Goal: Task Accomplishment & Management: Manage account settings

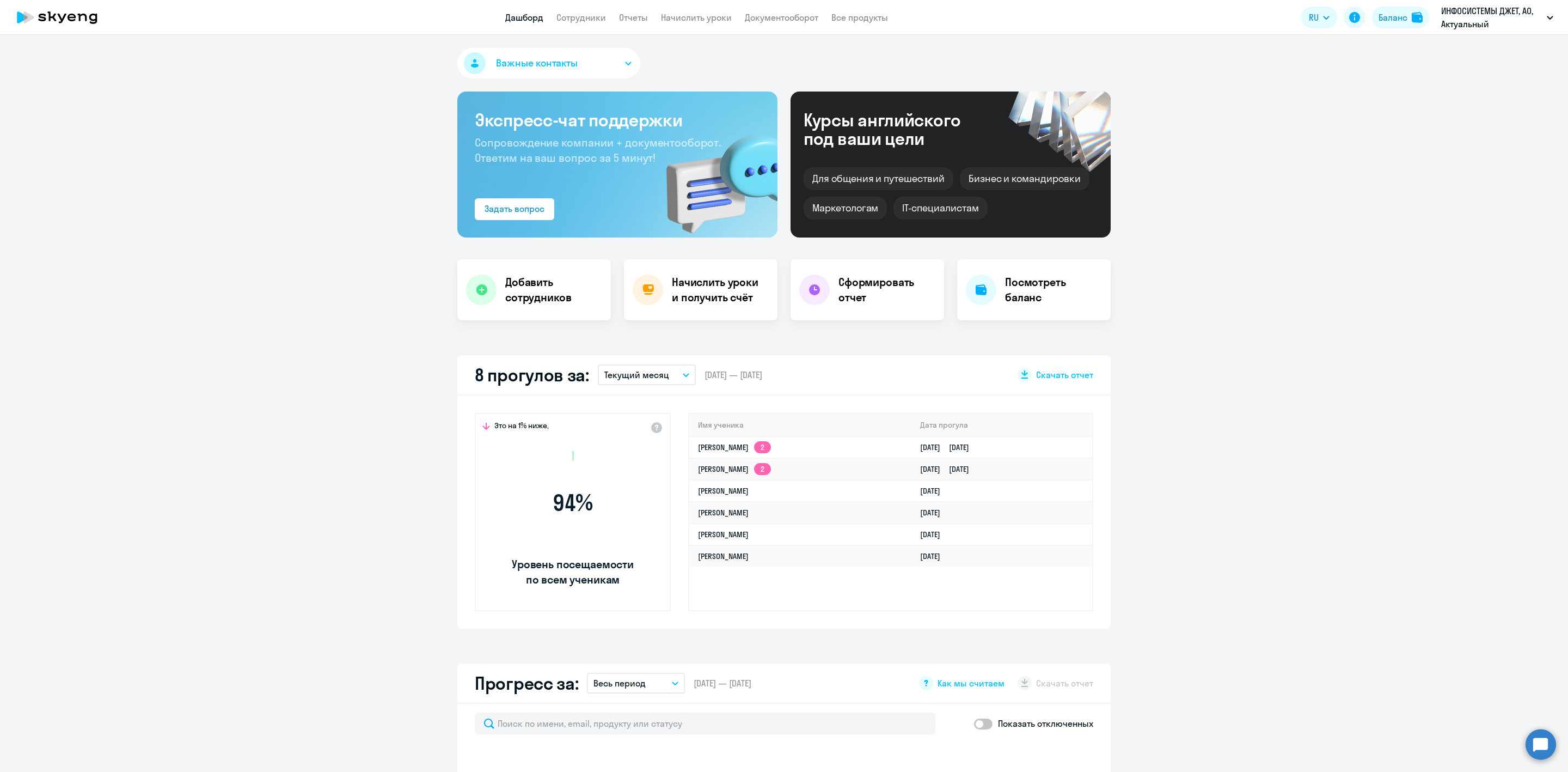
select select "30"
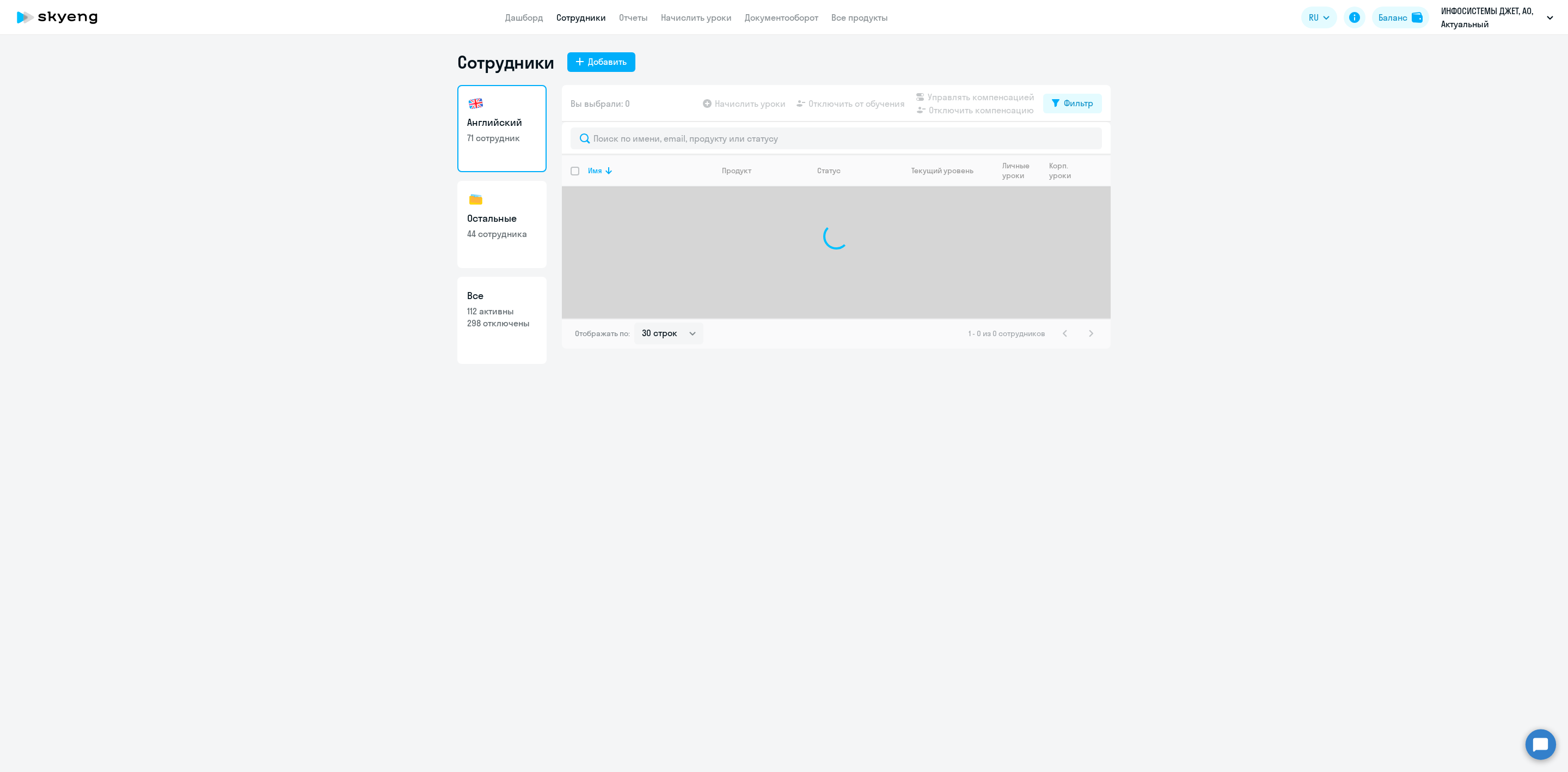
click at [515, 318] on p "298 отключены" at bounding box center [502, 323] width 70 height 12
select select "30"
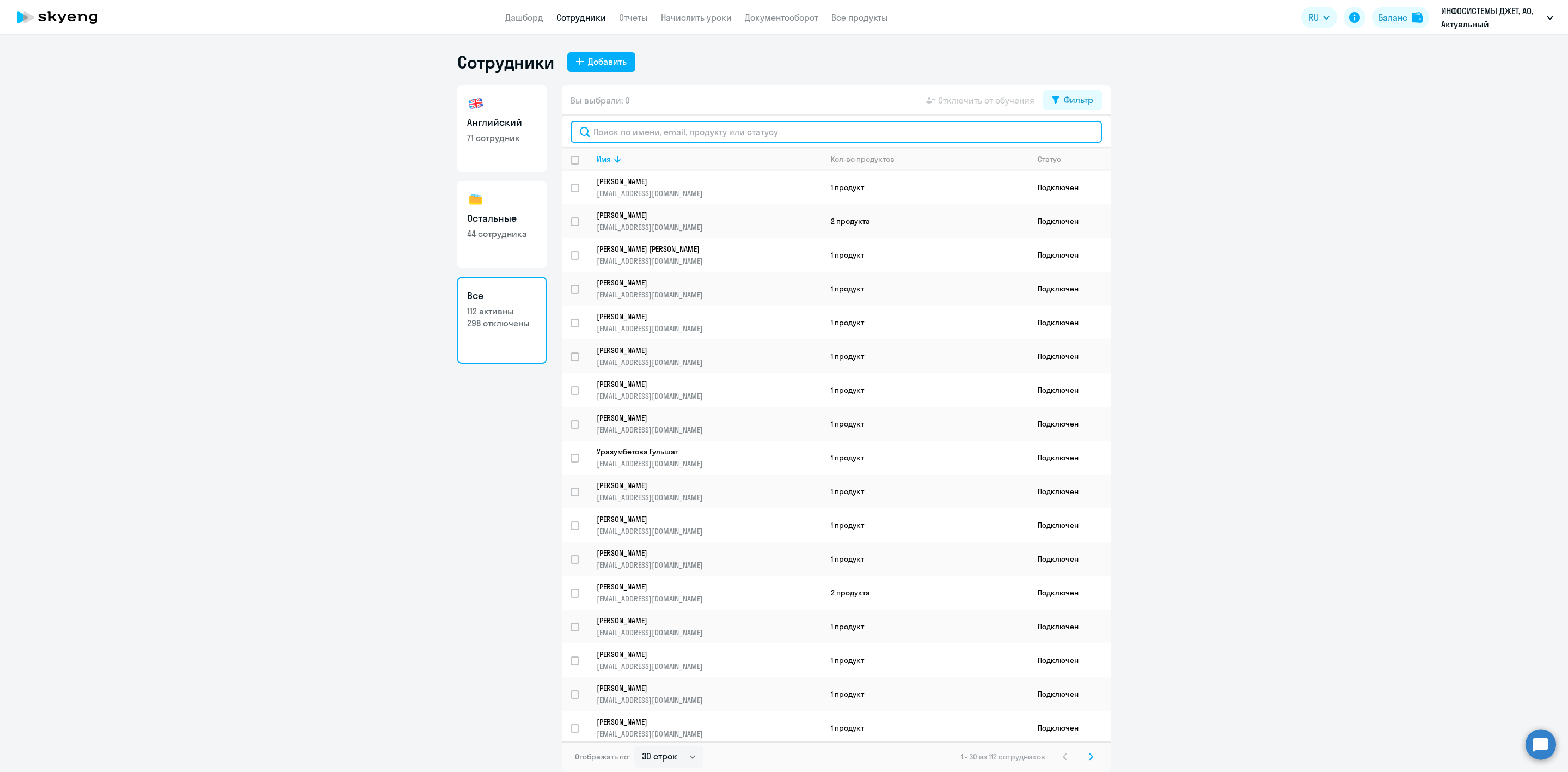
click at [651, 129] on input "text" at bounding box center [836, 131] width 532 height 22
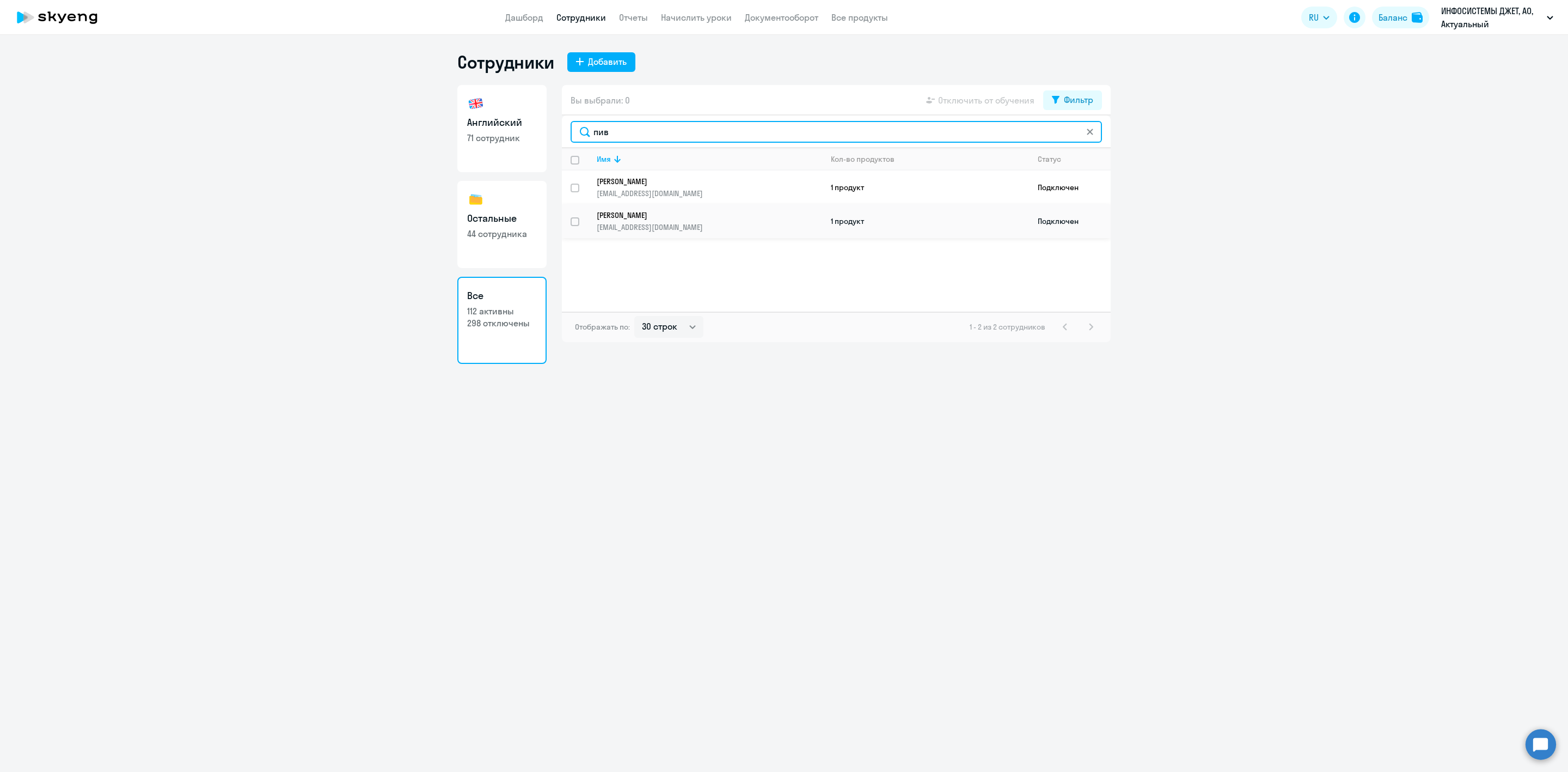
type input "пив"
click at [688, 222] on p "ag.pivkin@jet.su" at bounding box center [710, 227] width 225 height 10
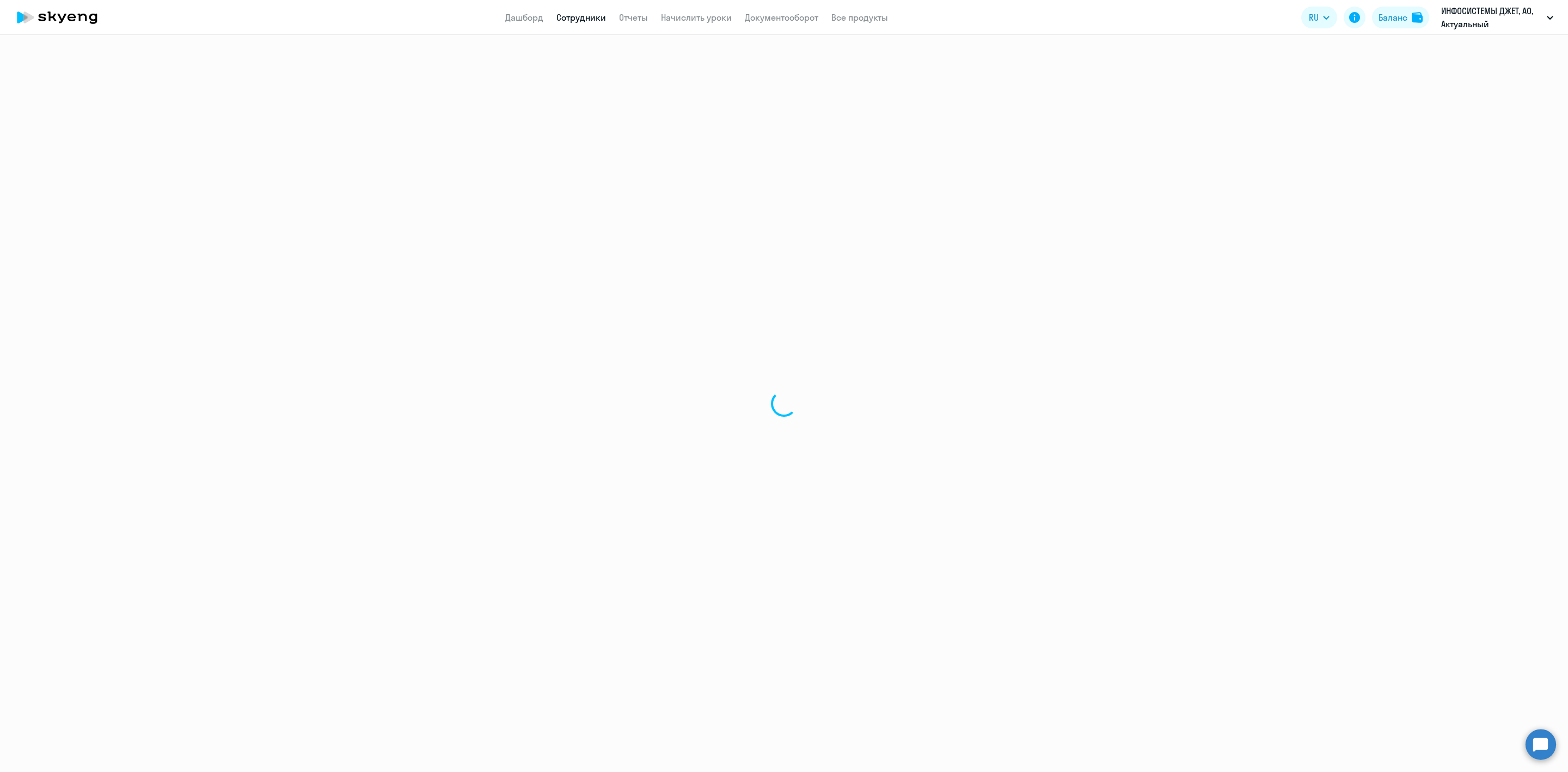
click at [655, 215] on div at bounding box center [784, 402] width 1568 height 736
select select "english"
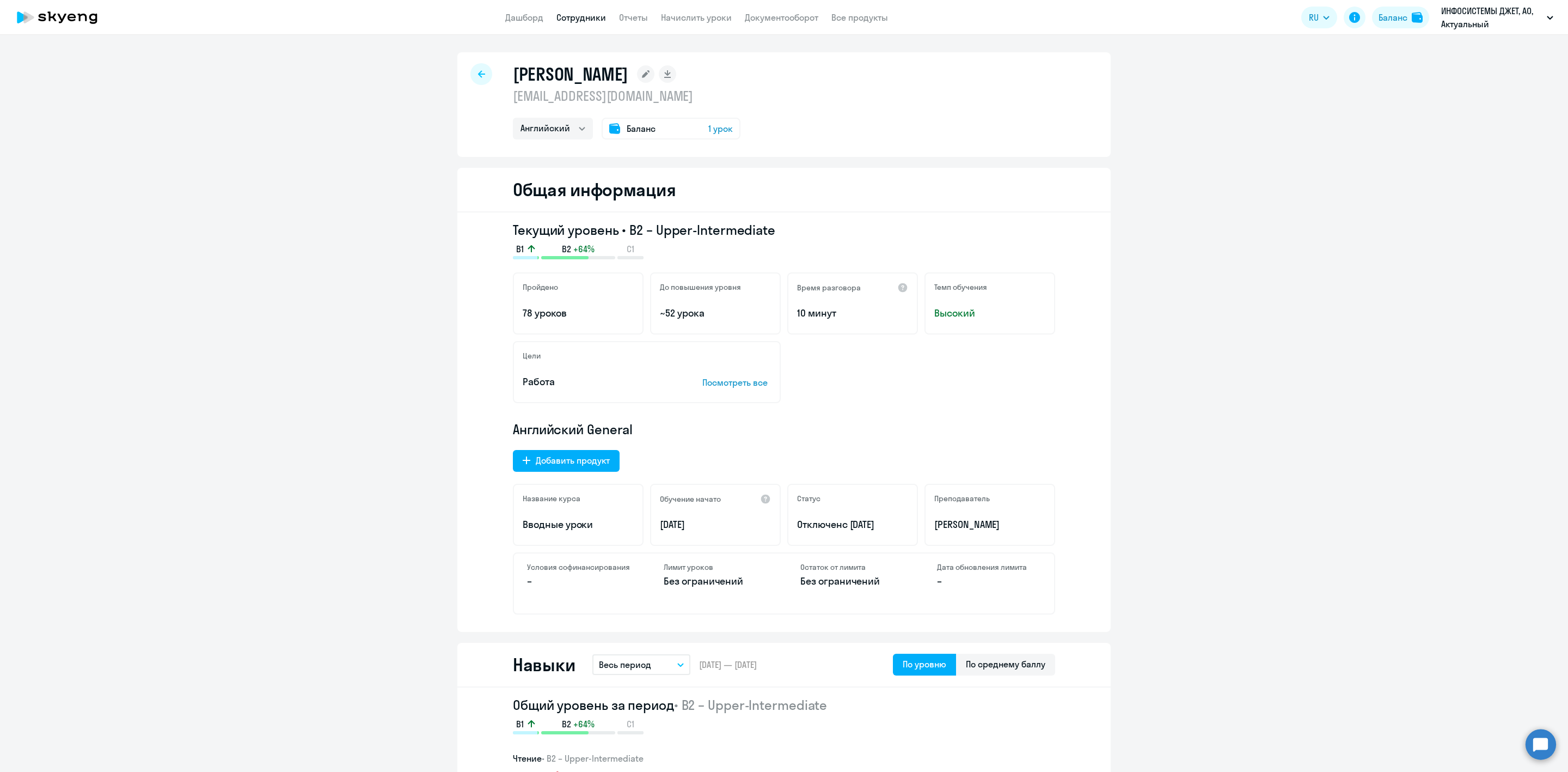
click at [631, 128] on span "Баланс" at bounding box center [641, 128] width 29 height 13
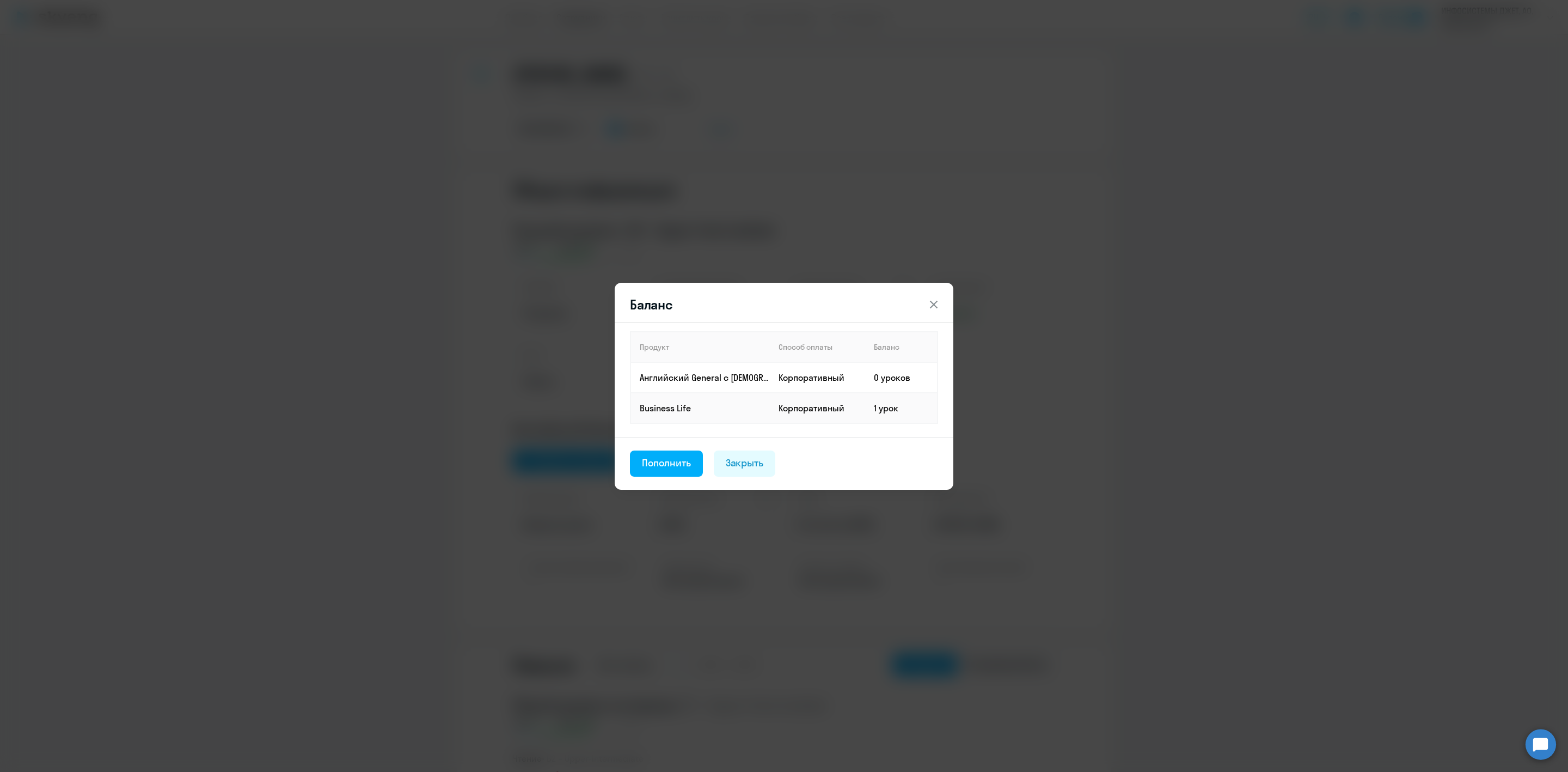
click at [933, 306] on icon at bounding box center [933, 303] width 13 height 13
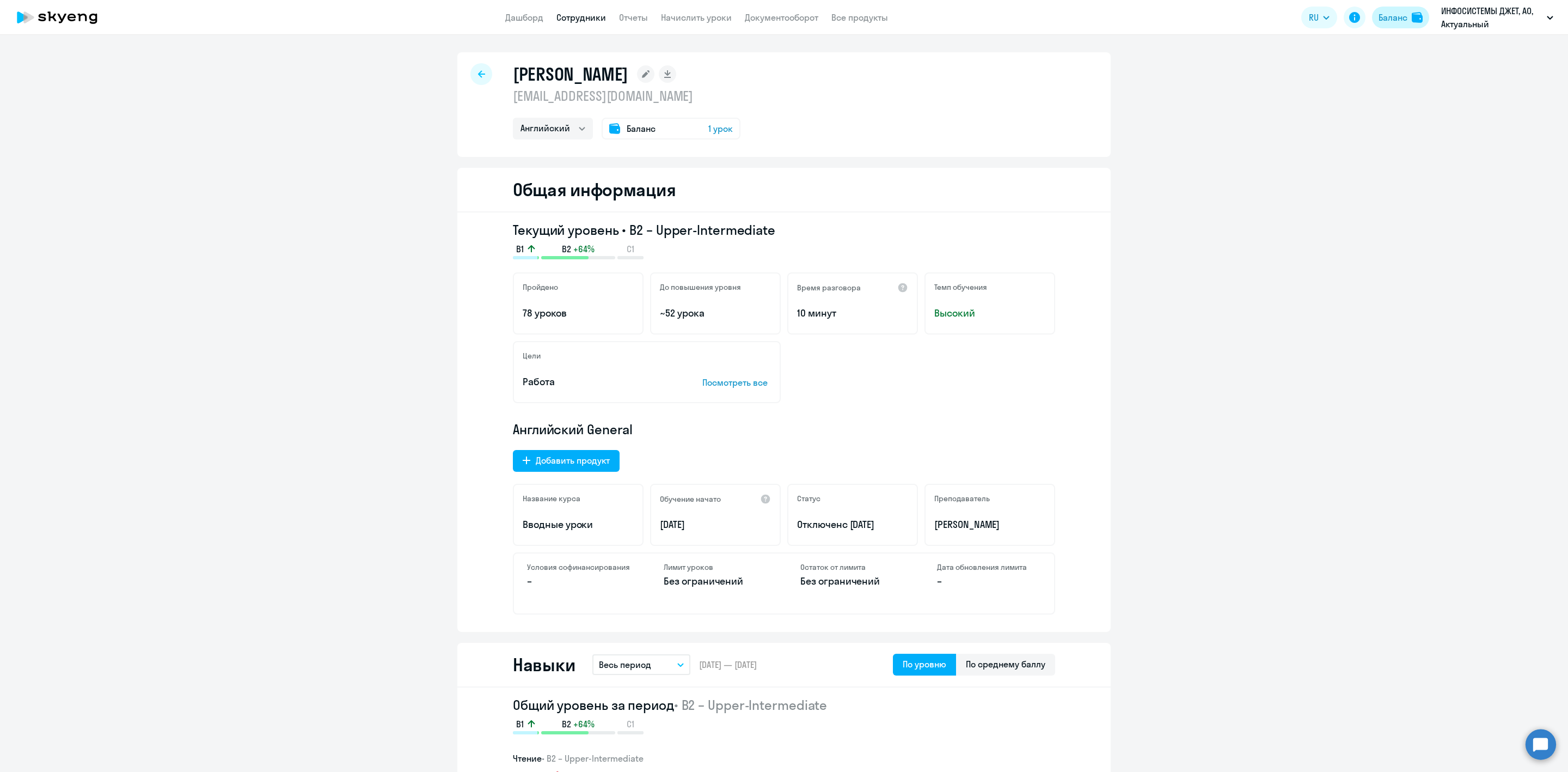
click at [1392, 20] on div "Баланс" at bounding box center [1393, 17] width 29 height 13
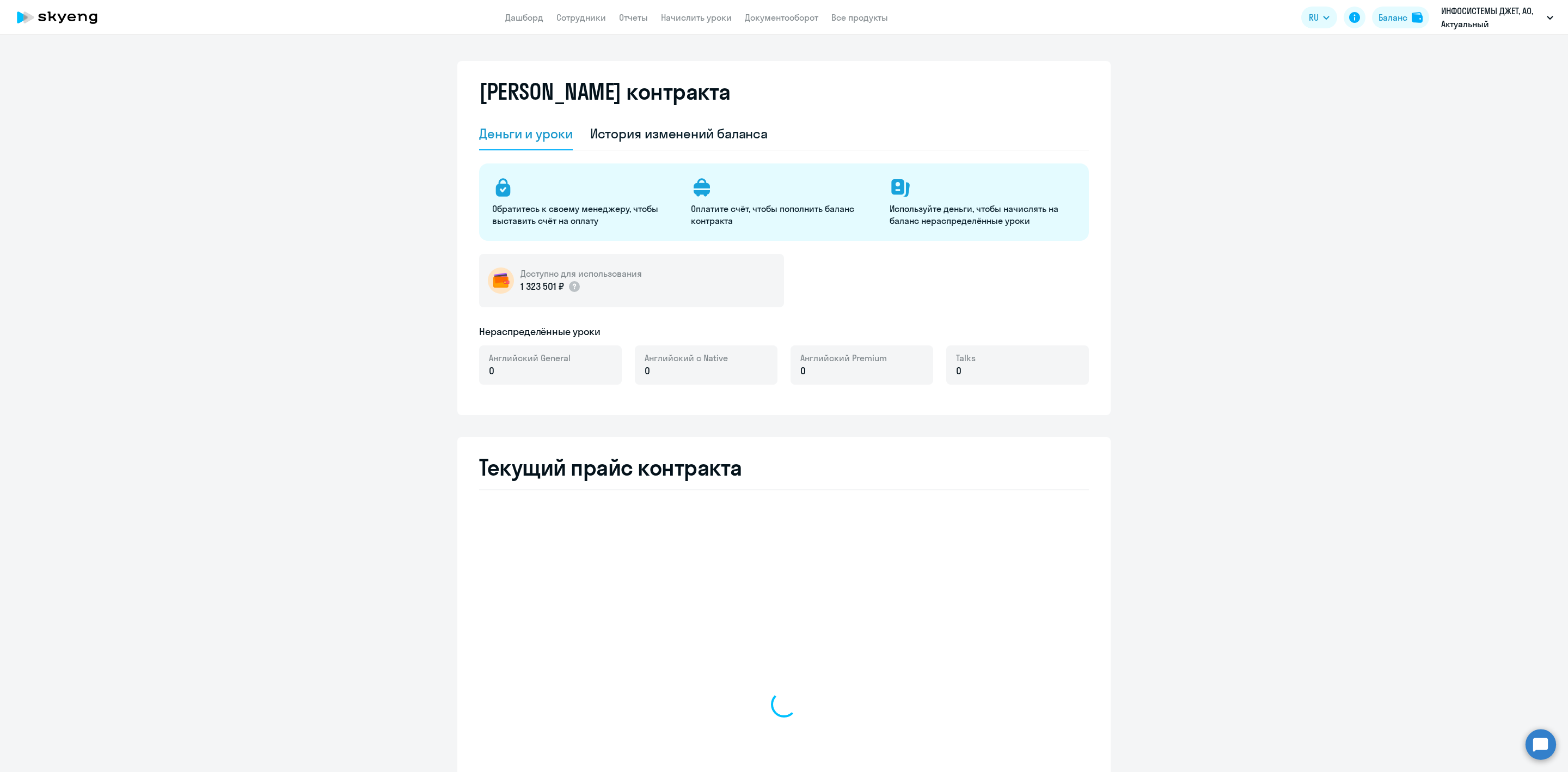
select select "english_adult_not_native_speaker"
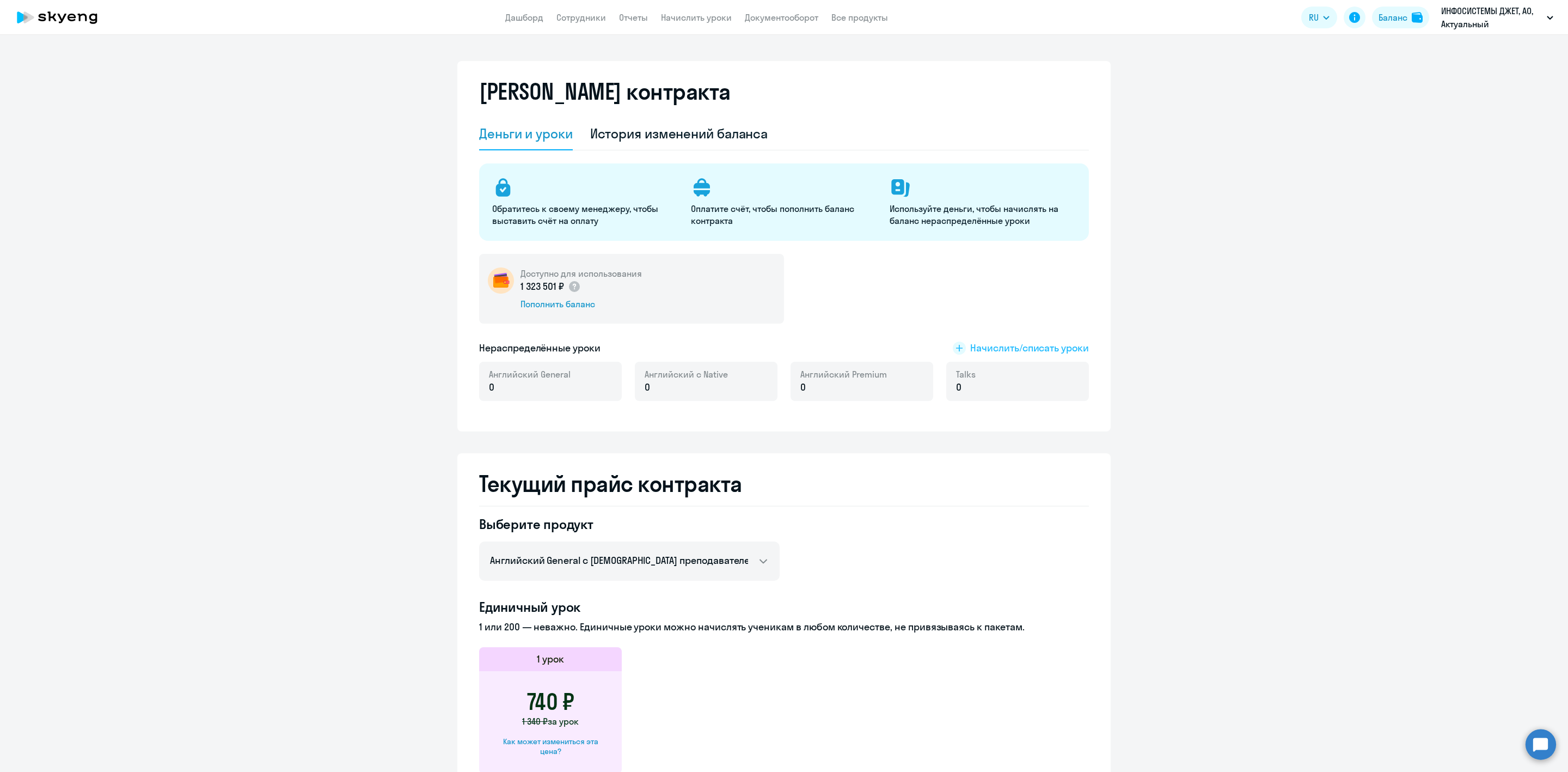
click at [997, 346] on span "Начислить/списать уроки" at bounding box center [1030, 348] width 119 height 14
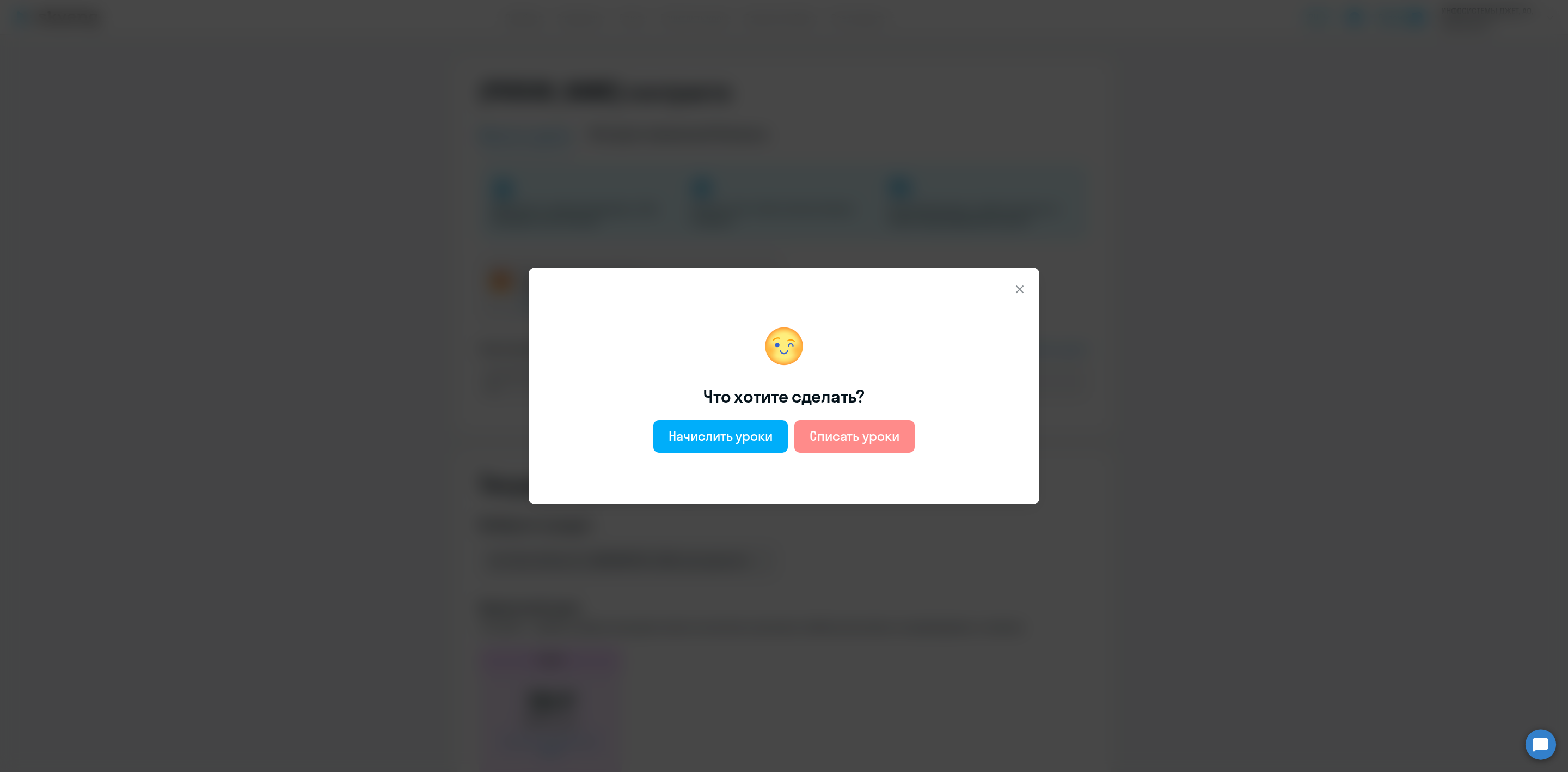
click at [860, 441] on div "Списать уроки" at bounding box center [854, 436] width 90 height 18
select select "english_adult_not_native_speaker"
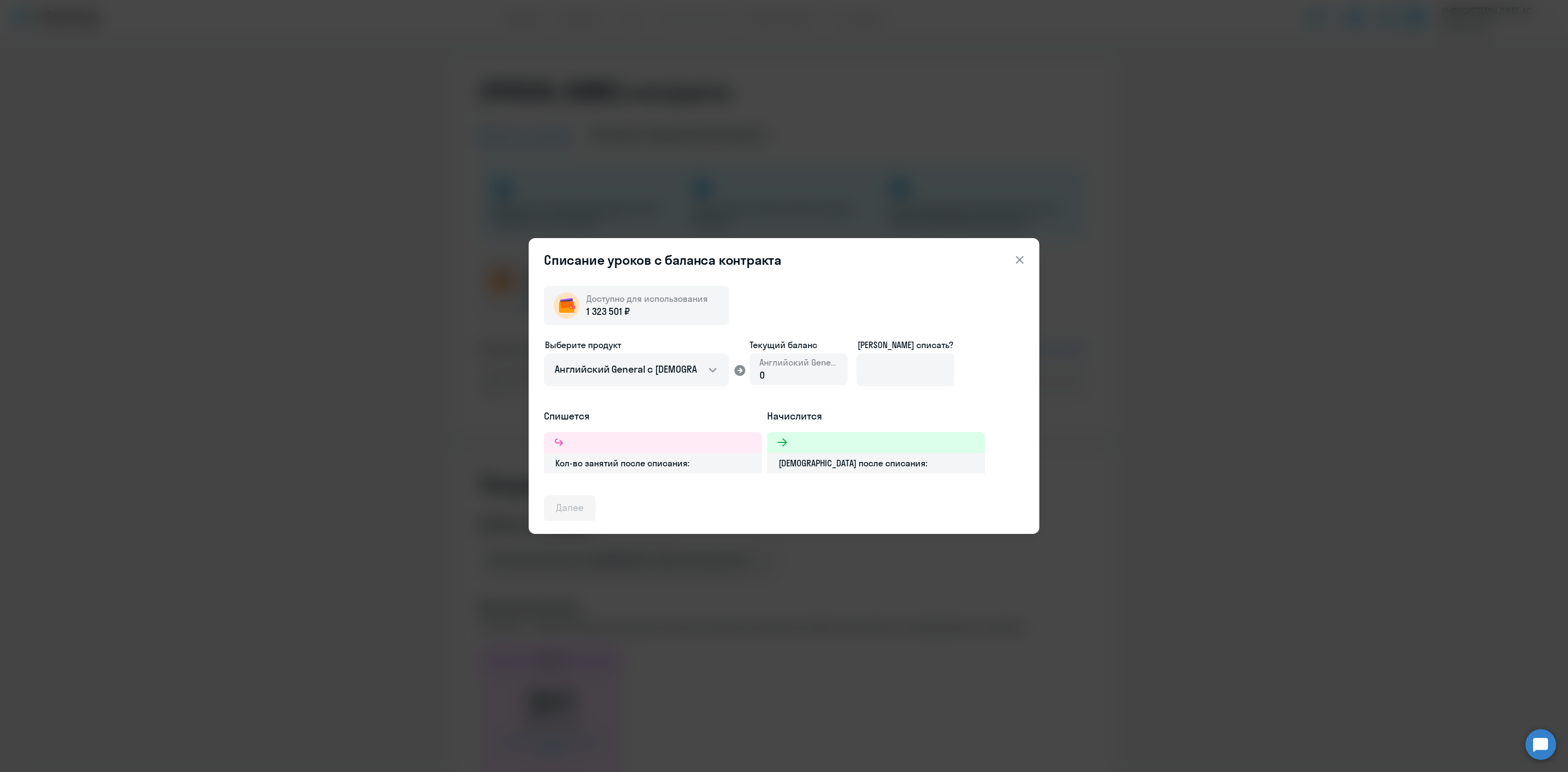
click at [1030, 258] on button at bounding box center [1020, 260] width 22 height 22
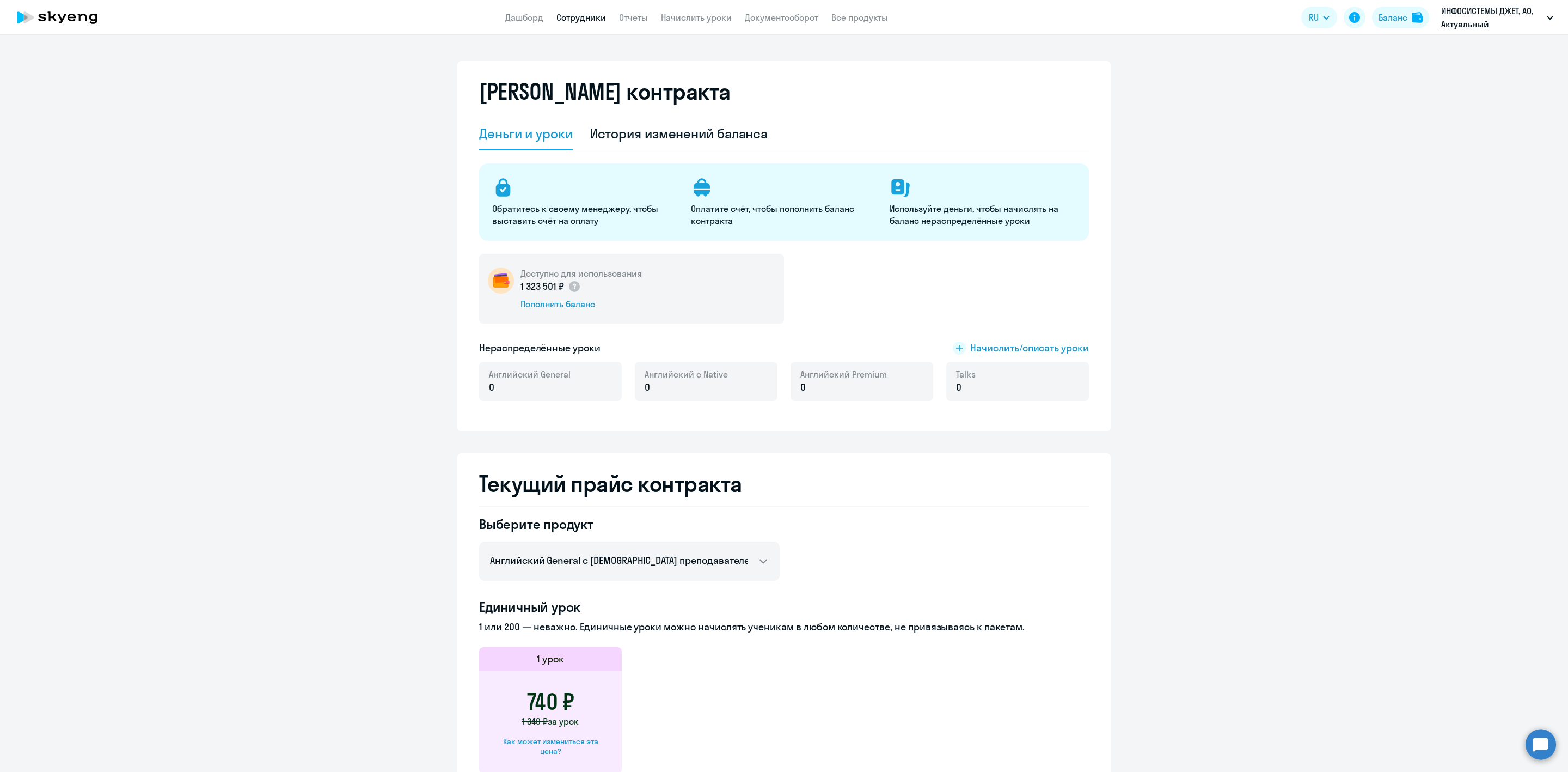
click at [581, 17] on link "Сотрудники" at bounding box center [581, 17] width 49 height 11
select select "30"
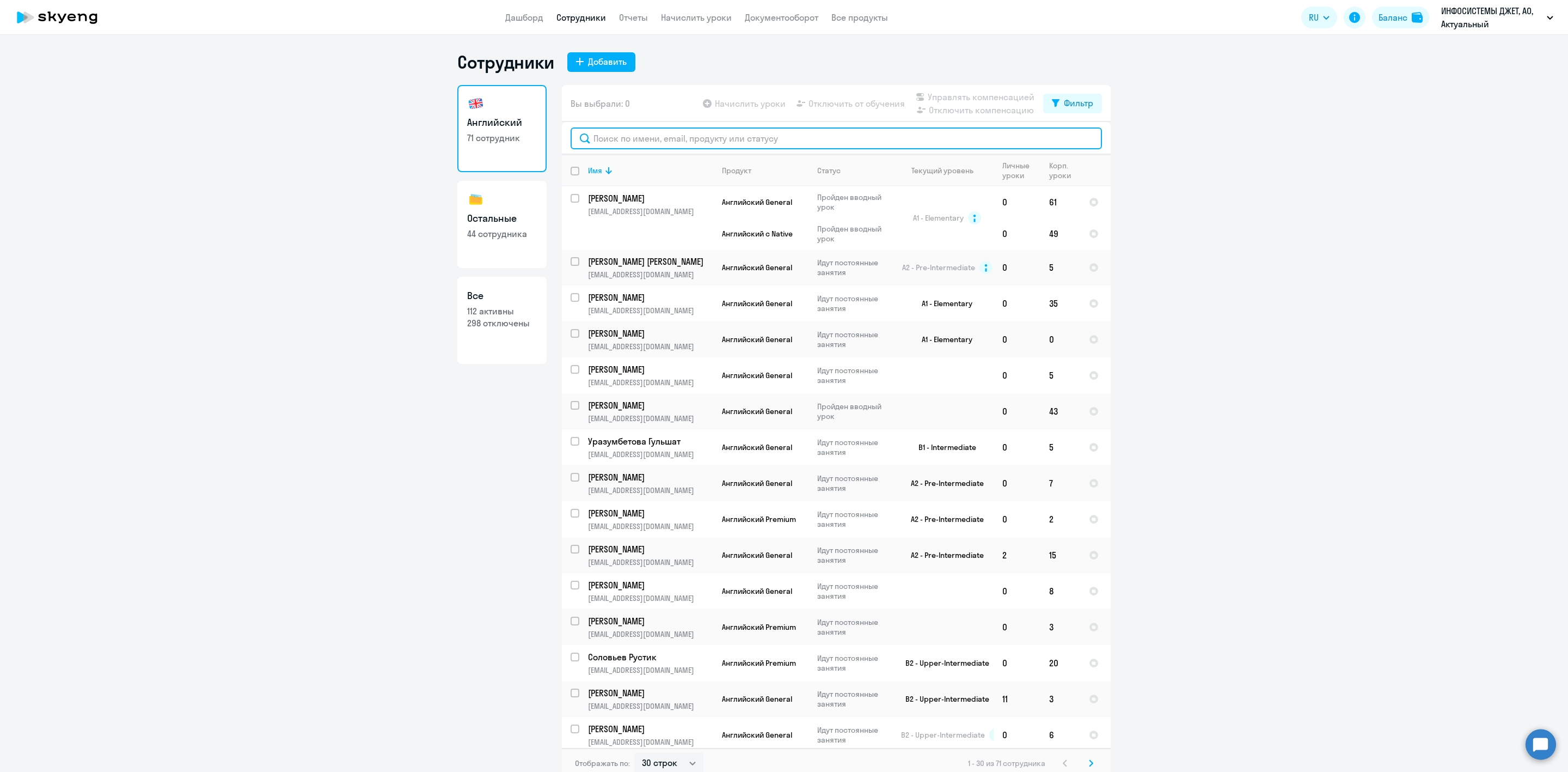
click at [619, 140] on input "text" at bounding box center [836, 138] width 532 height 22
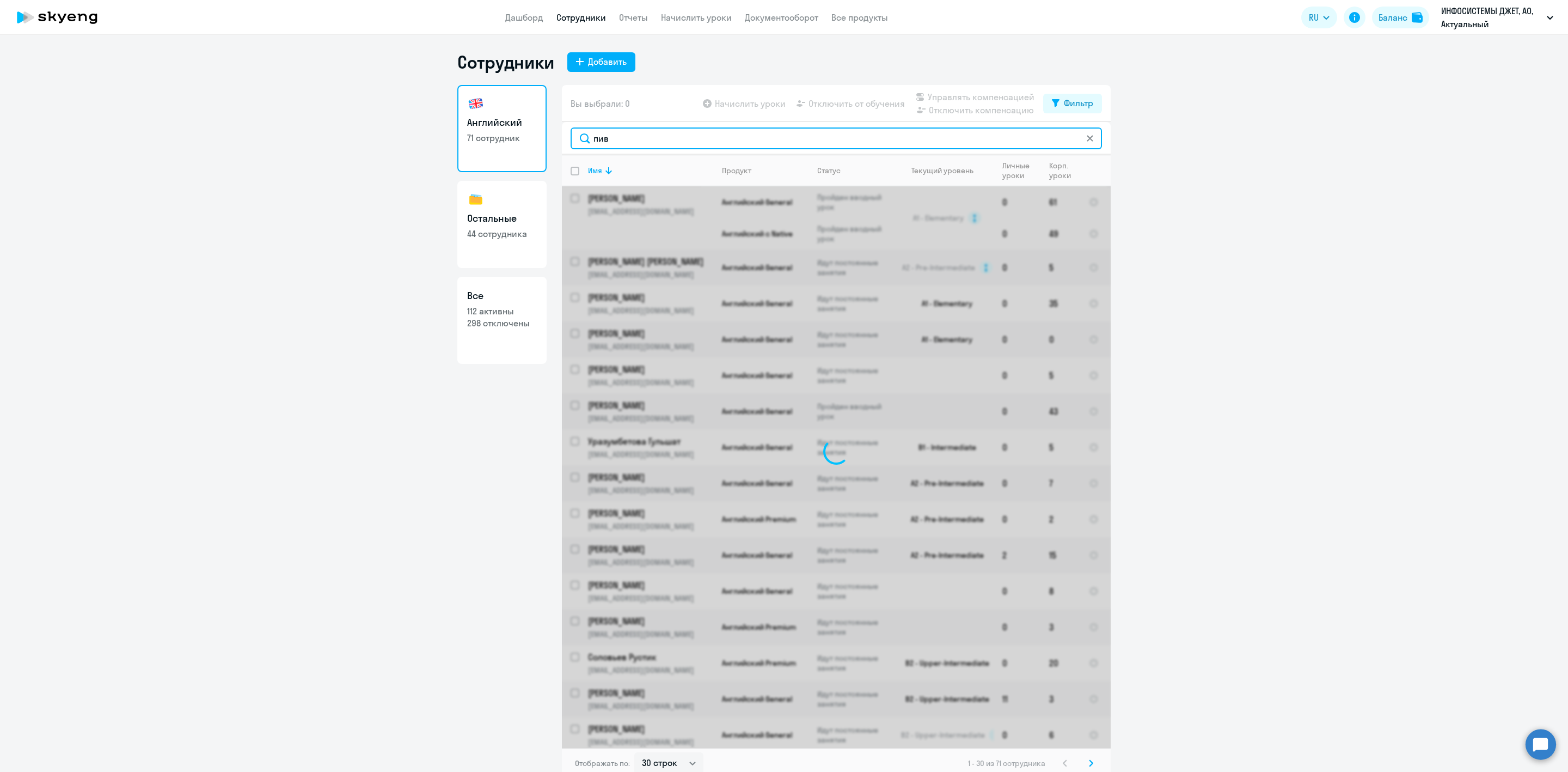
type input "пивк"
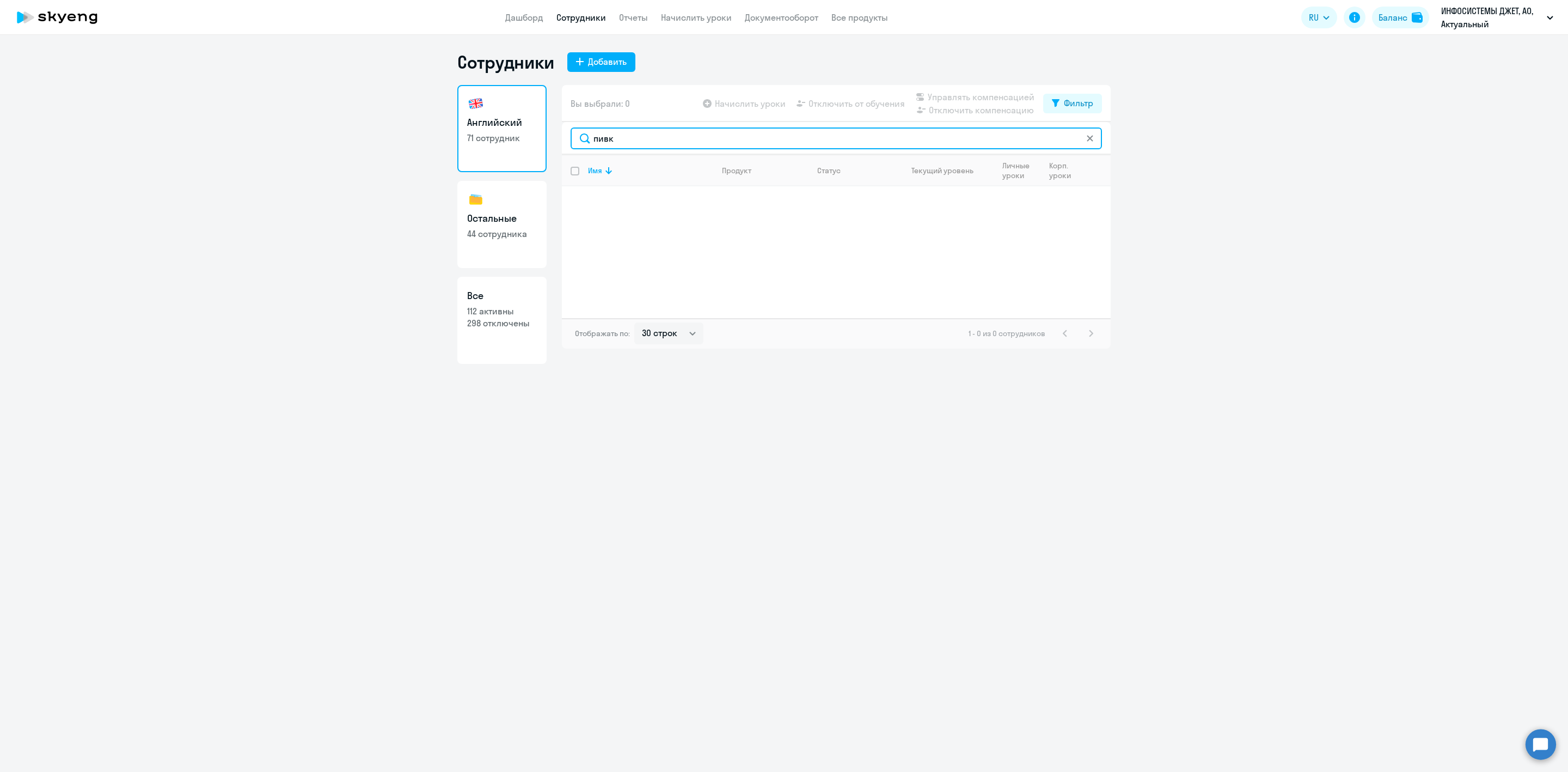
drag, startPoint x: 620, startPoint y: 140, endPoint x: 568, endPoint y: 134, distance: 52.3
click at [568, 137] on div "пивк" at bounding box center [835, 137] width 549 height 33
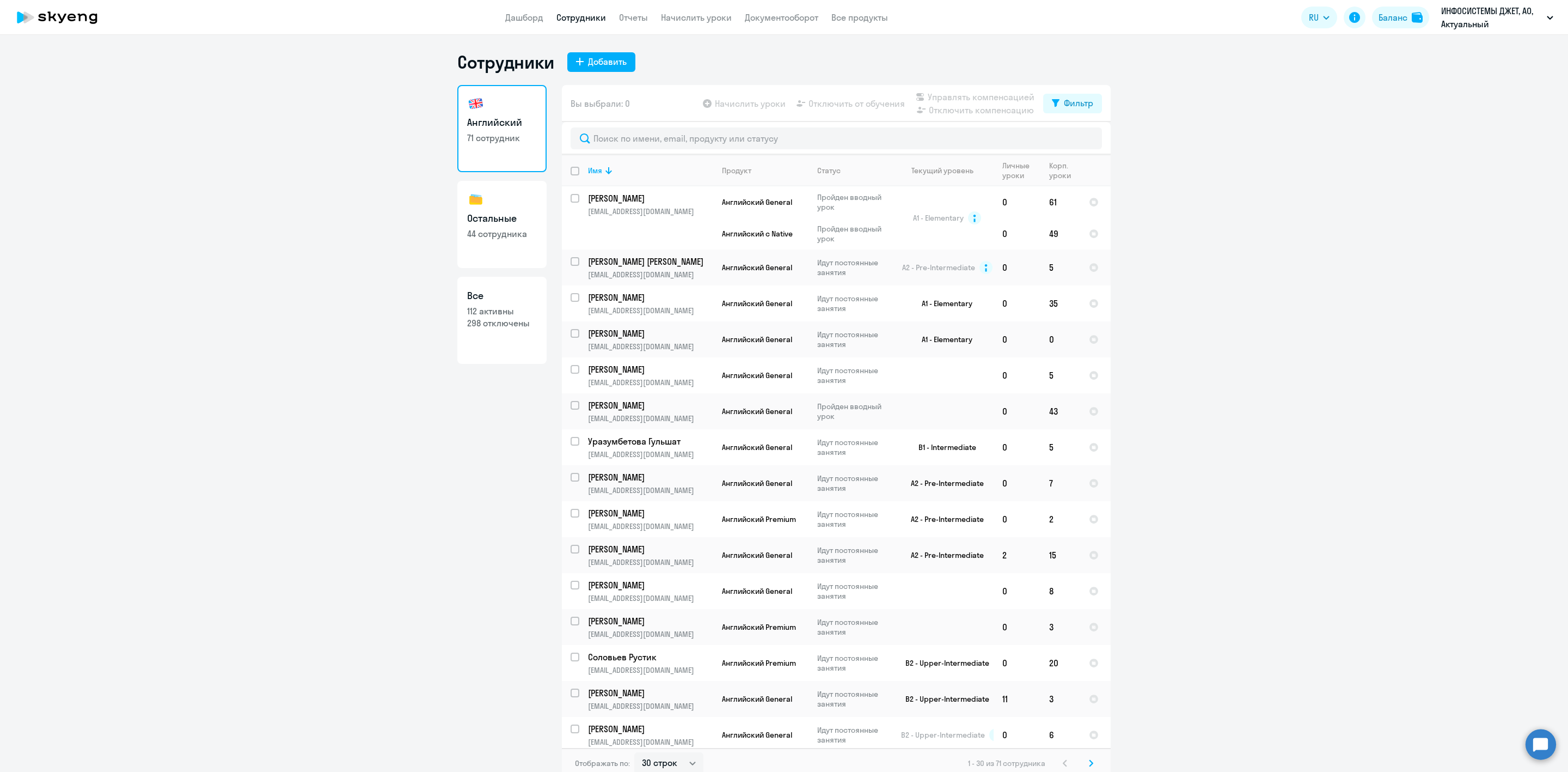
click at [503, 322] on p "298 отключены" at bounding box center [502, 323] width 70 height 12
select select "30"
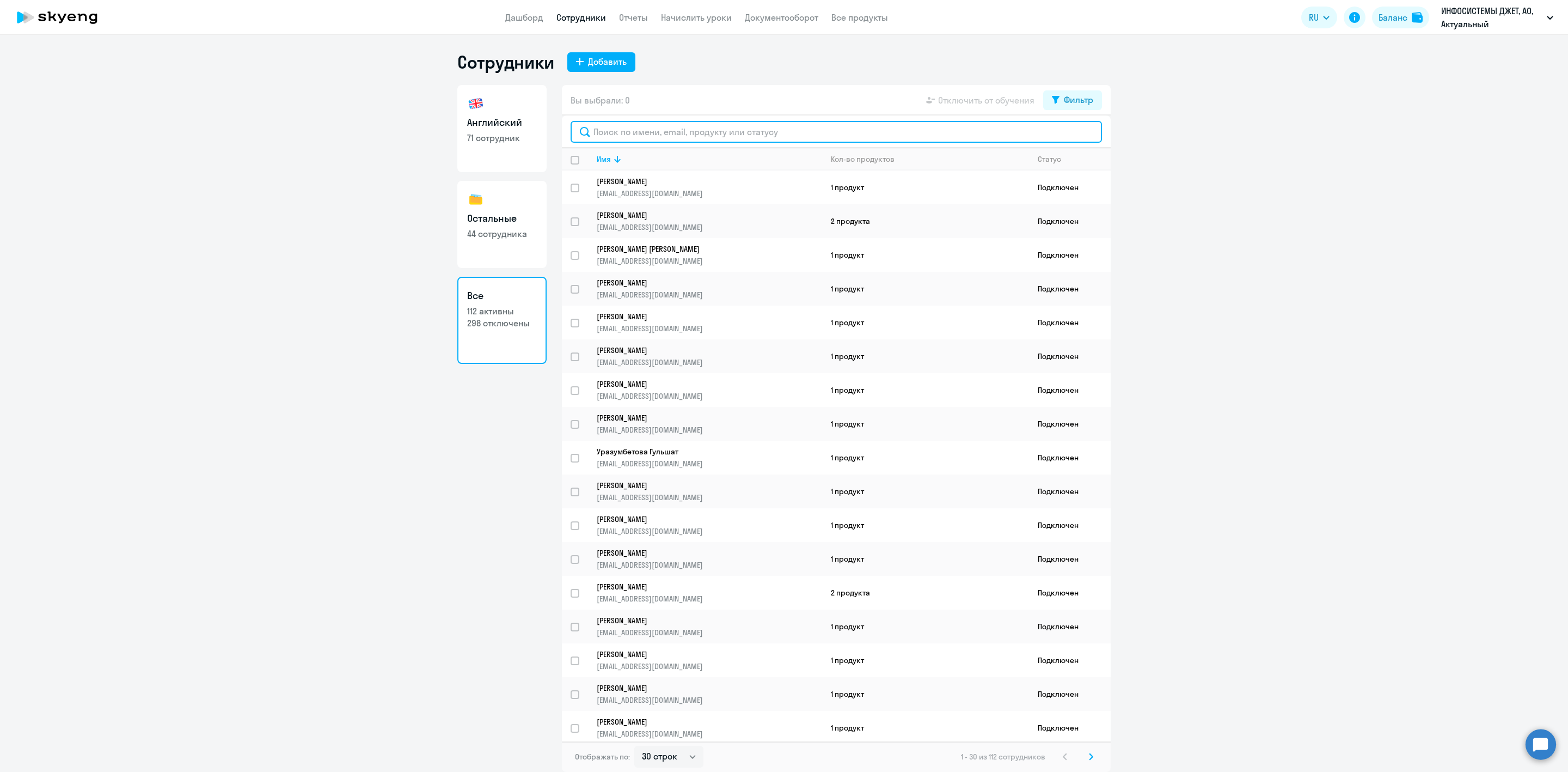
click at [926, 129] on input "text" at bounding box center [836, 131] width 532 height 22
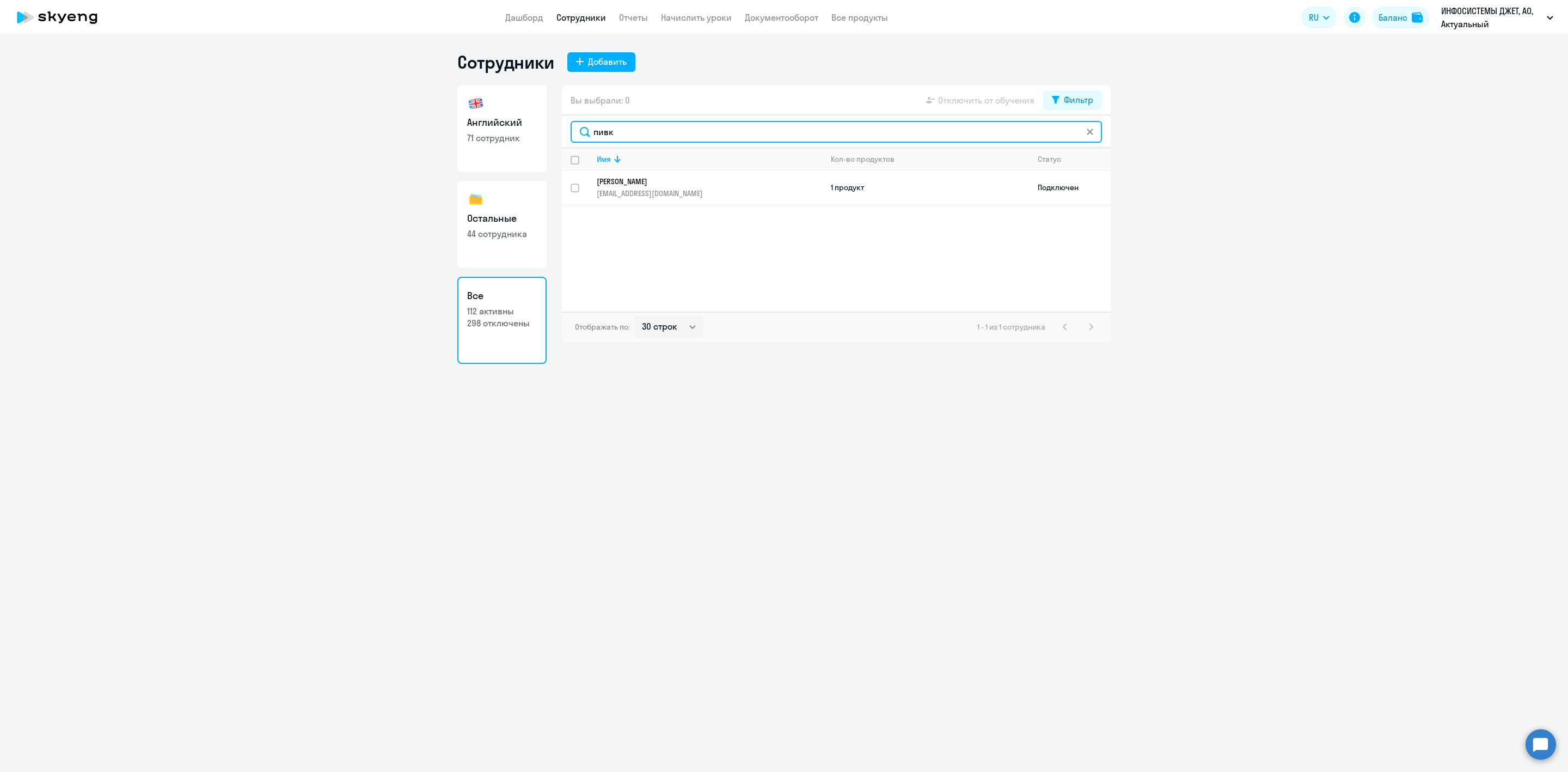
type input "пивк"
click at [575, 185] on input "select row 16554494" at bounding box center [581, 195] width 22 height 22
checkbox input "true"
click at [983, 97] on span "Отключить от обучения" at bounding box center [987, 100] width 97 height 13
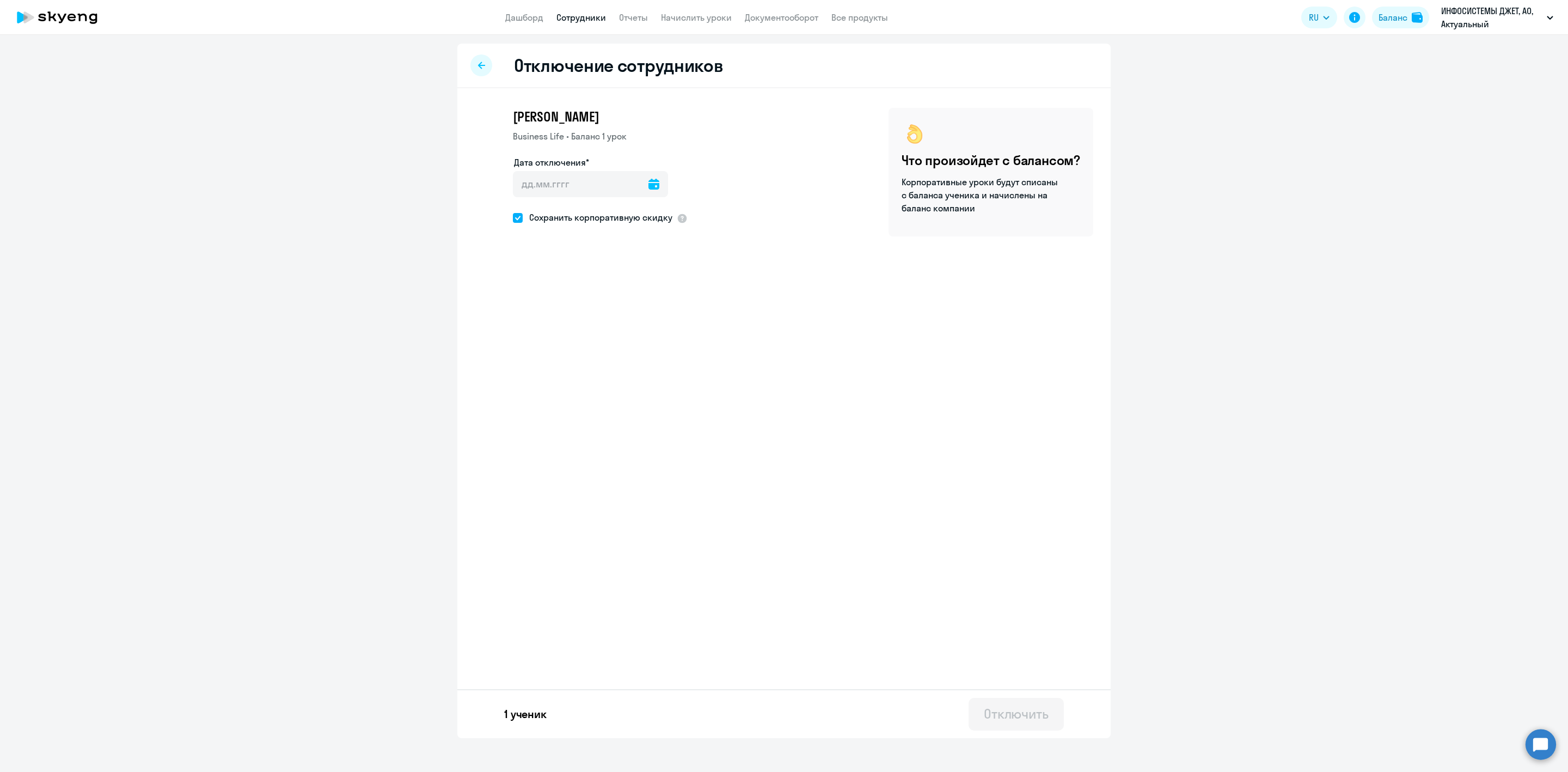
click at [479, 60] on div at bounding box center [481, 65] width 22 height 22
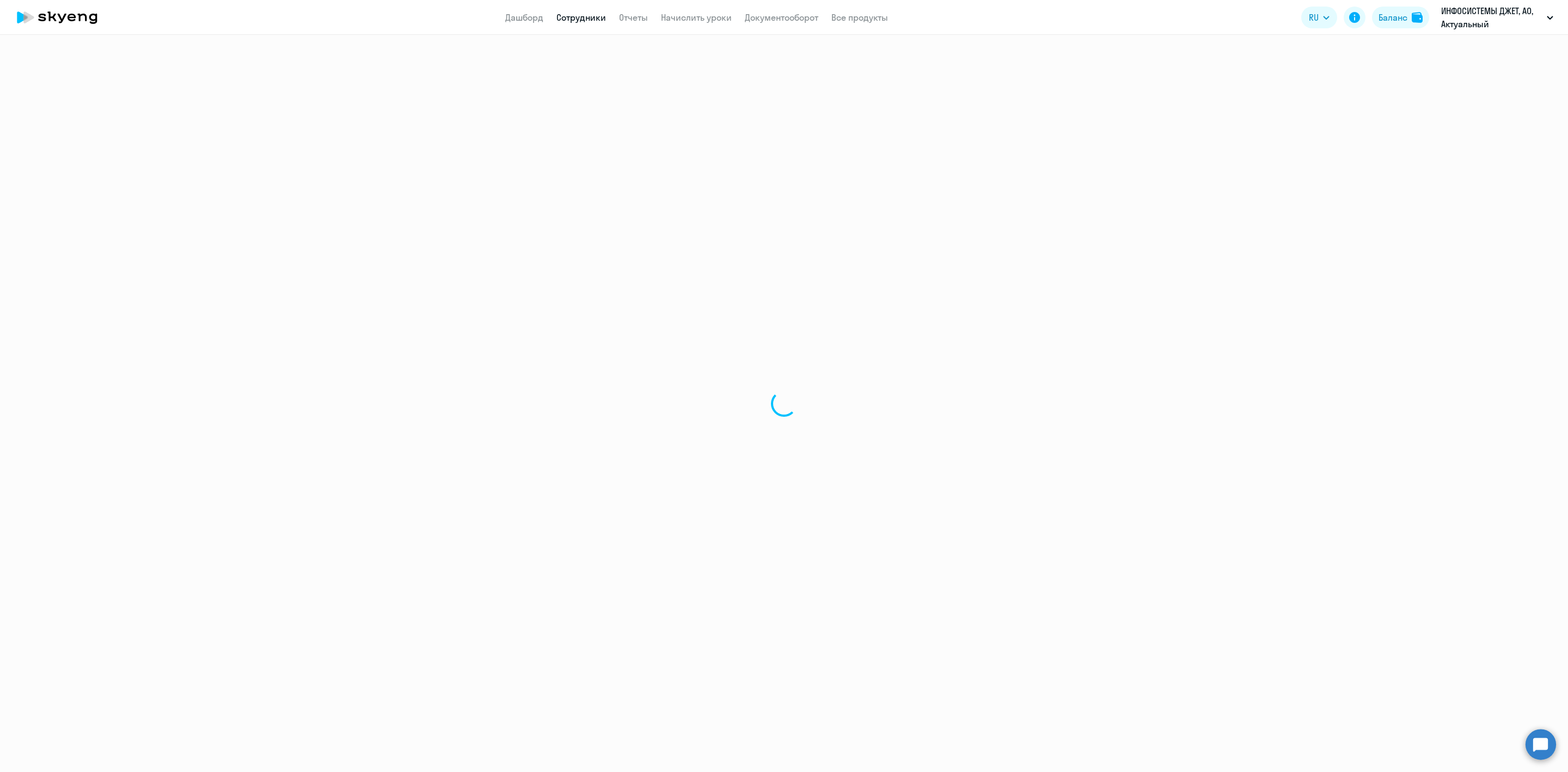
select select "30"
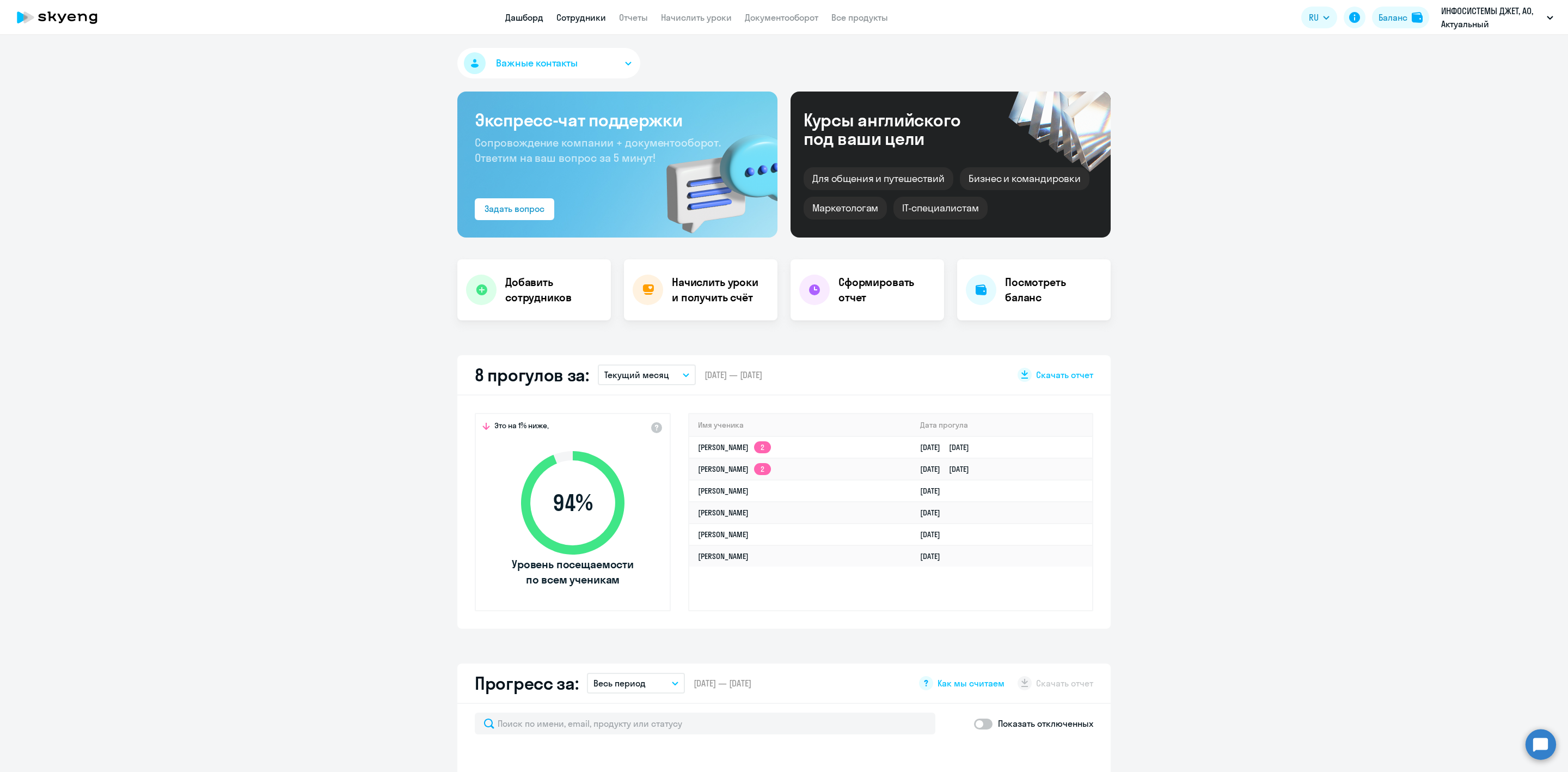
drag, startPoint x: 0, startPoint y: 0, endPoint x: 584, endPoint y: 13, distance: 584.1
click at [584, 13] on link "Сотрудники" at bounding box center [581, 17] width 49 height 11
select select "30"
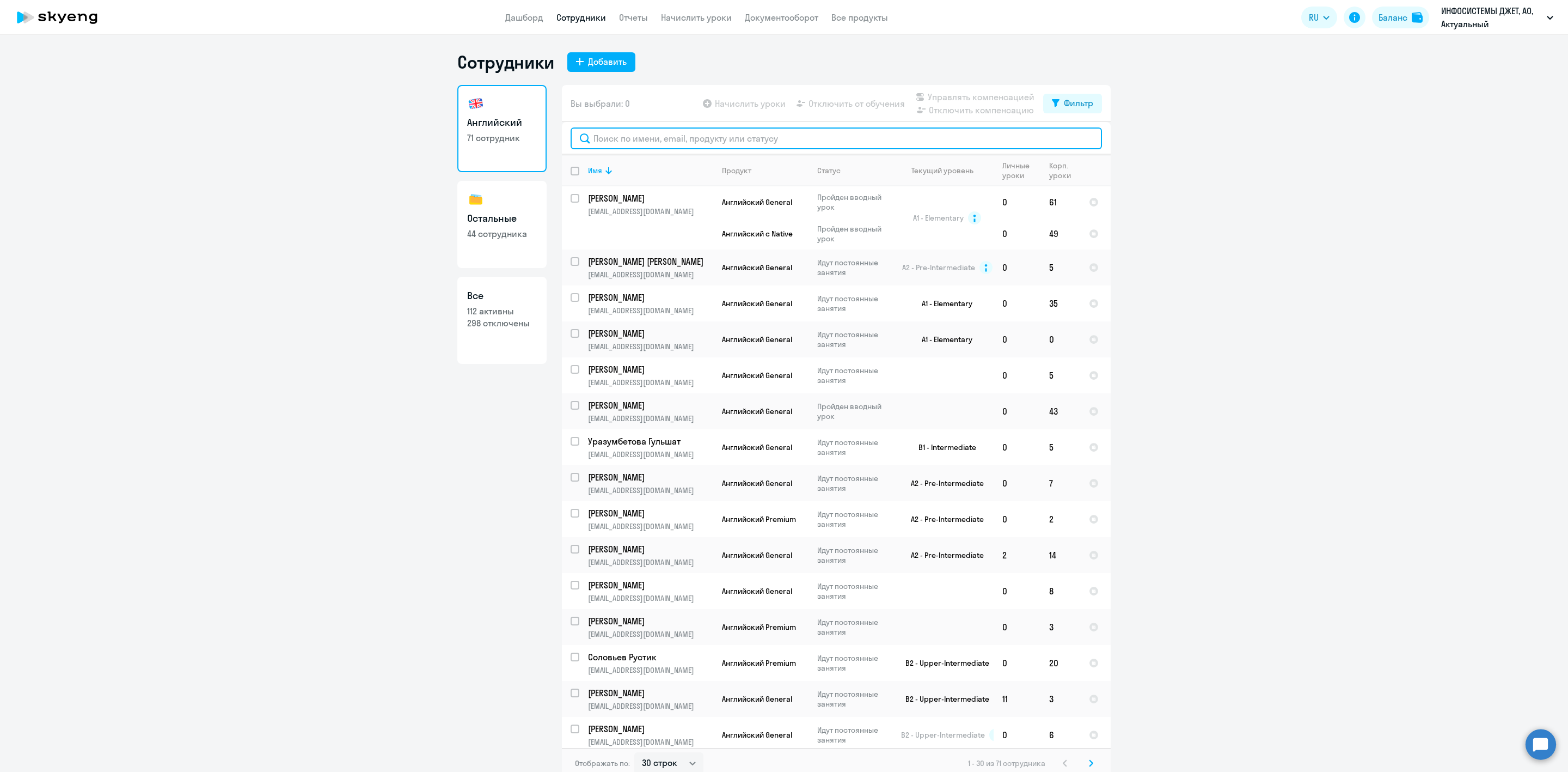
click at [621, 141] on input "text" at bounding box center [836, 138] width 532 height 22
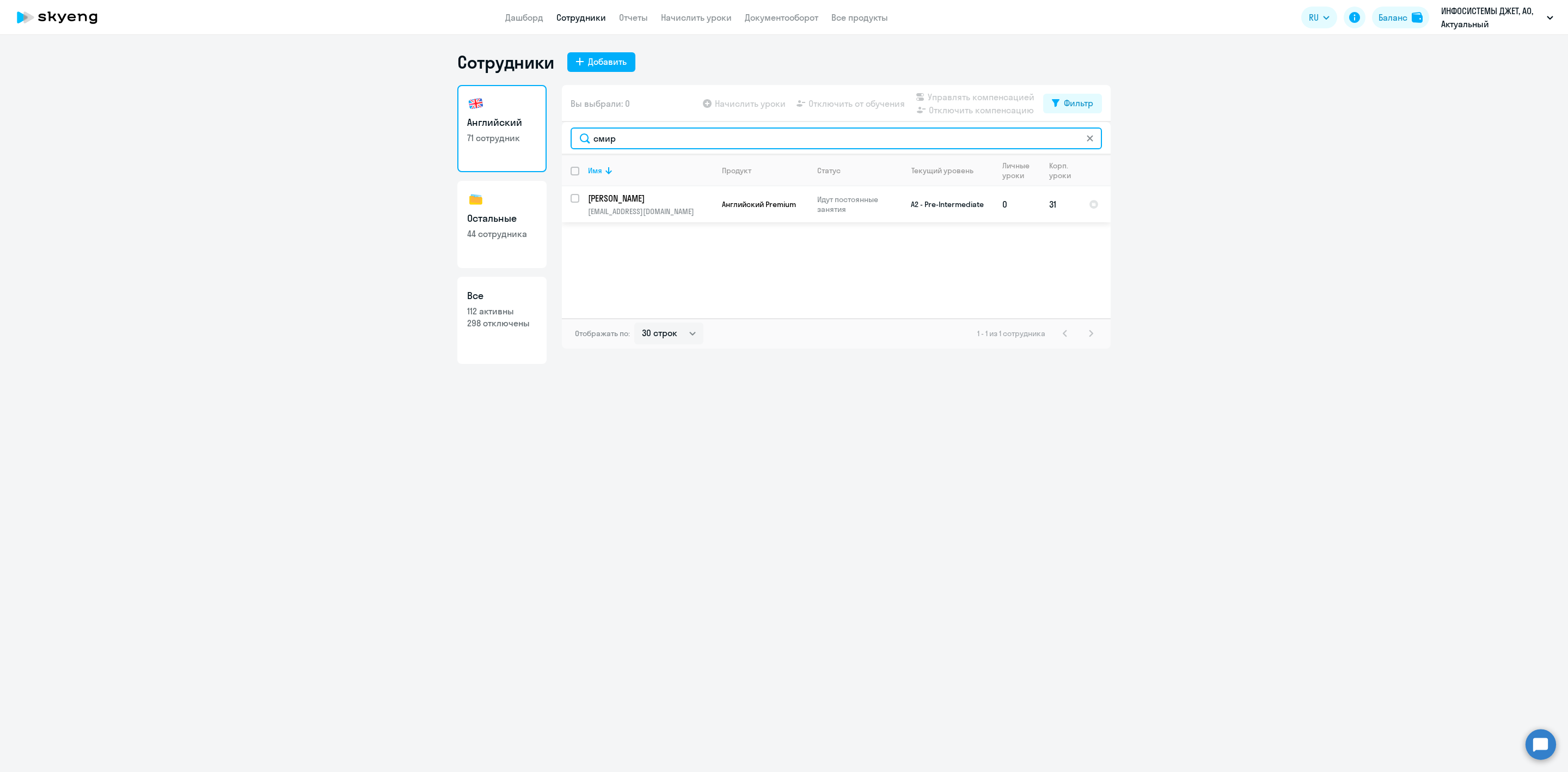
type input "смир"
click at [577, 196] on input "select row 1552691" at bounding box center [581, 205] width 22 height 22
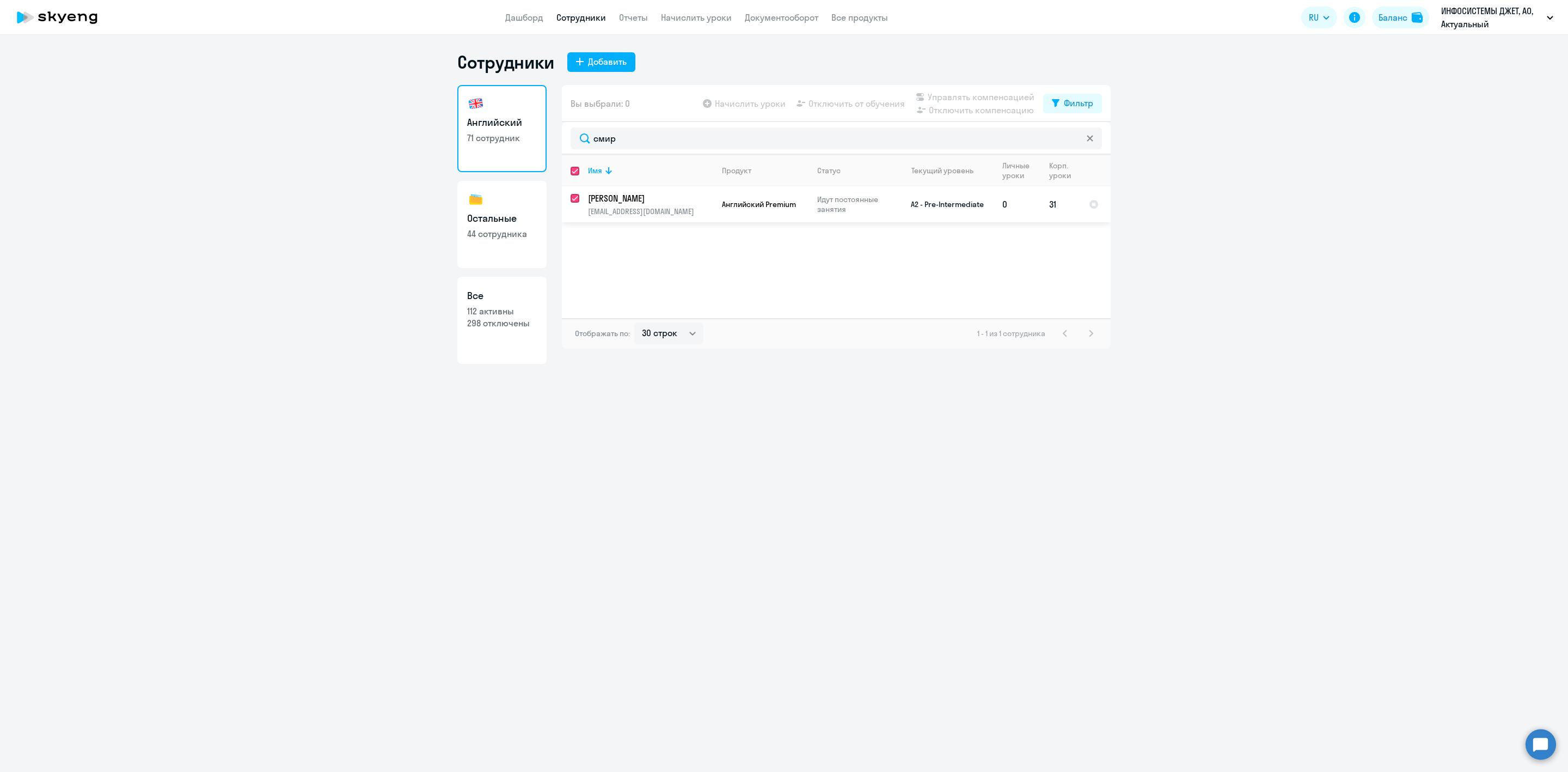
checkbox input "true"
click at [1069, 202] on td "31" at bounding box center [1061, 204] width 40 height 36
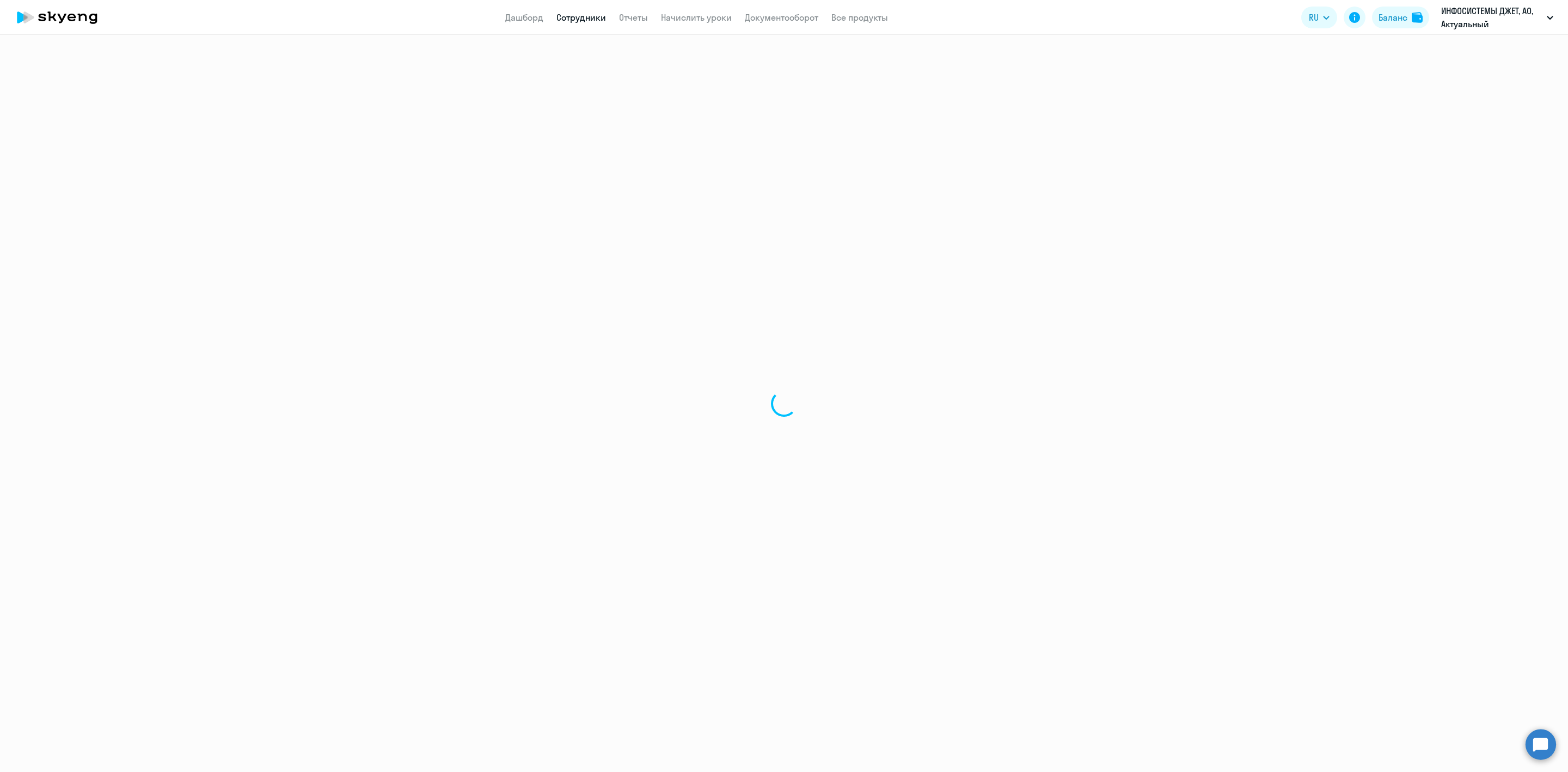
select select "english"
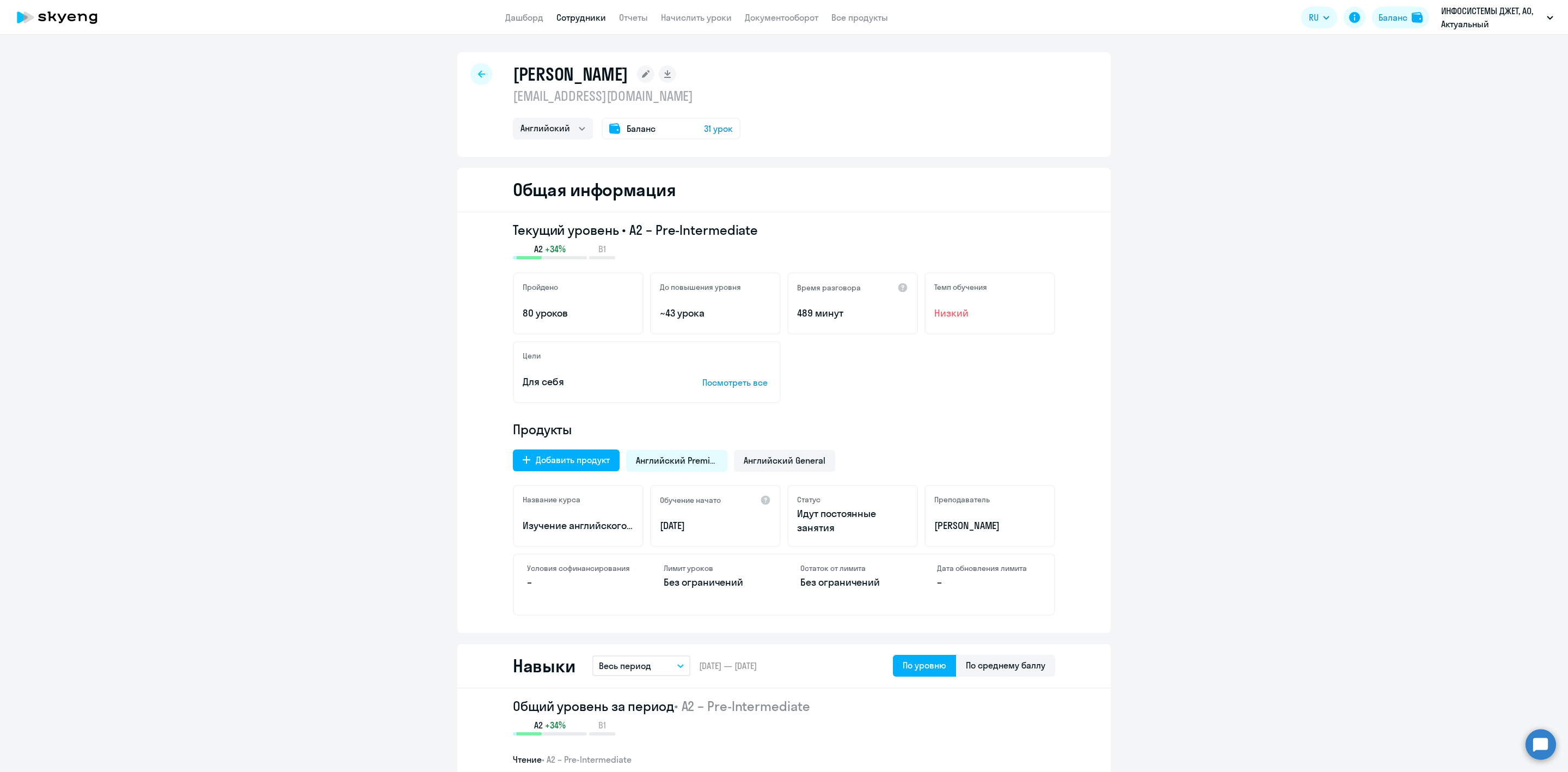
click at [663, 128] on div "Баланс 31 урок" at bounding box center [671, 129] width 138 height 22
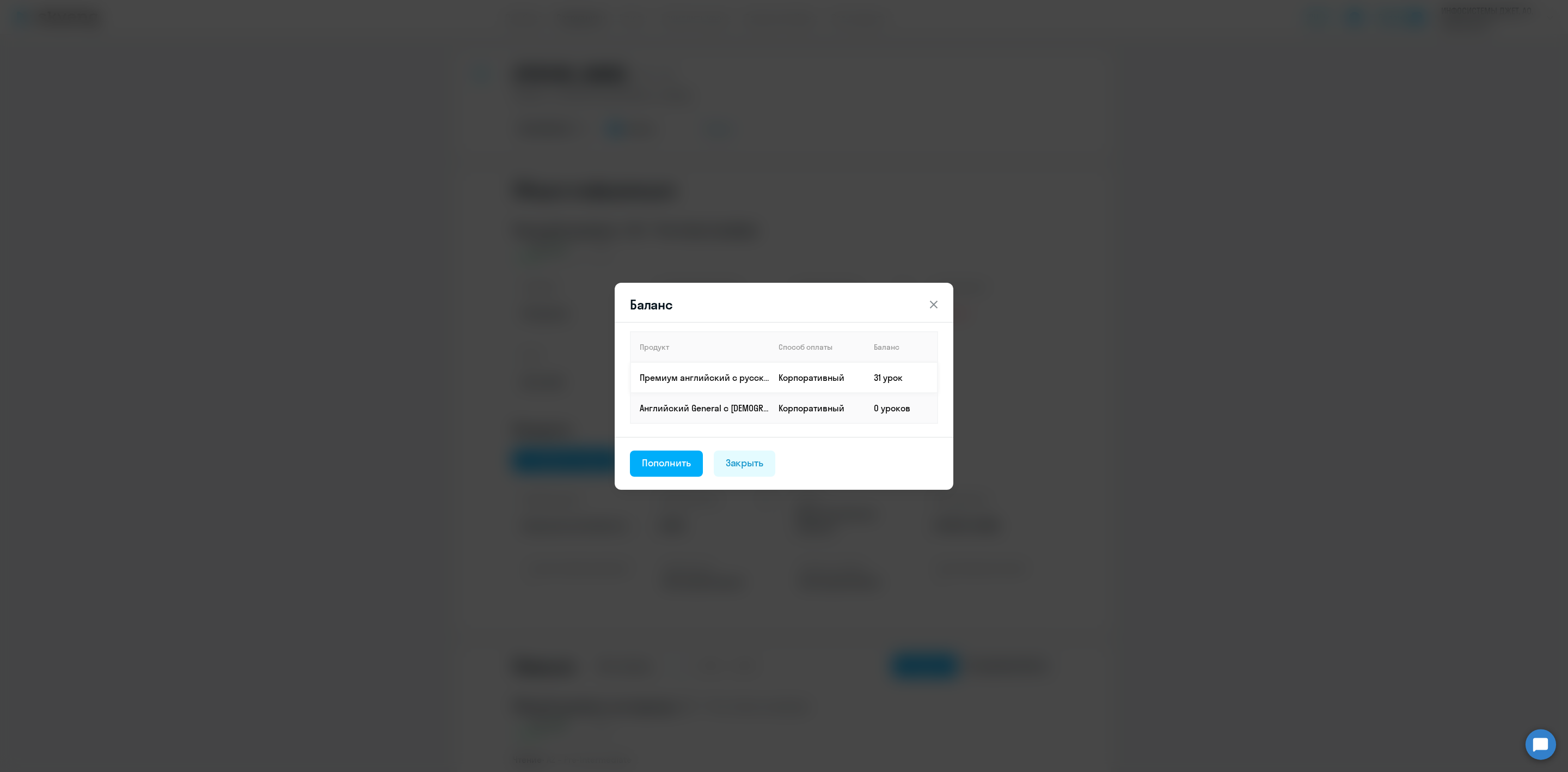
click at [716, 378] on p "Премиум английский с русскоговорящим преподавателем" at bounding box center [704, 378] width 130 height 12
click at [934, 301] on icon at bounding box center [933, 303] width 13 height 13
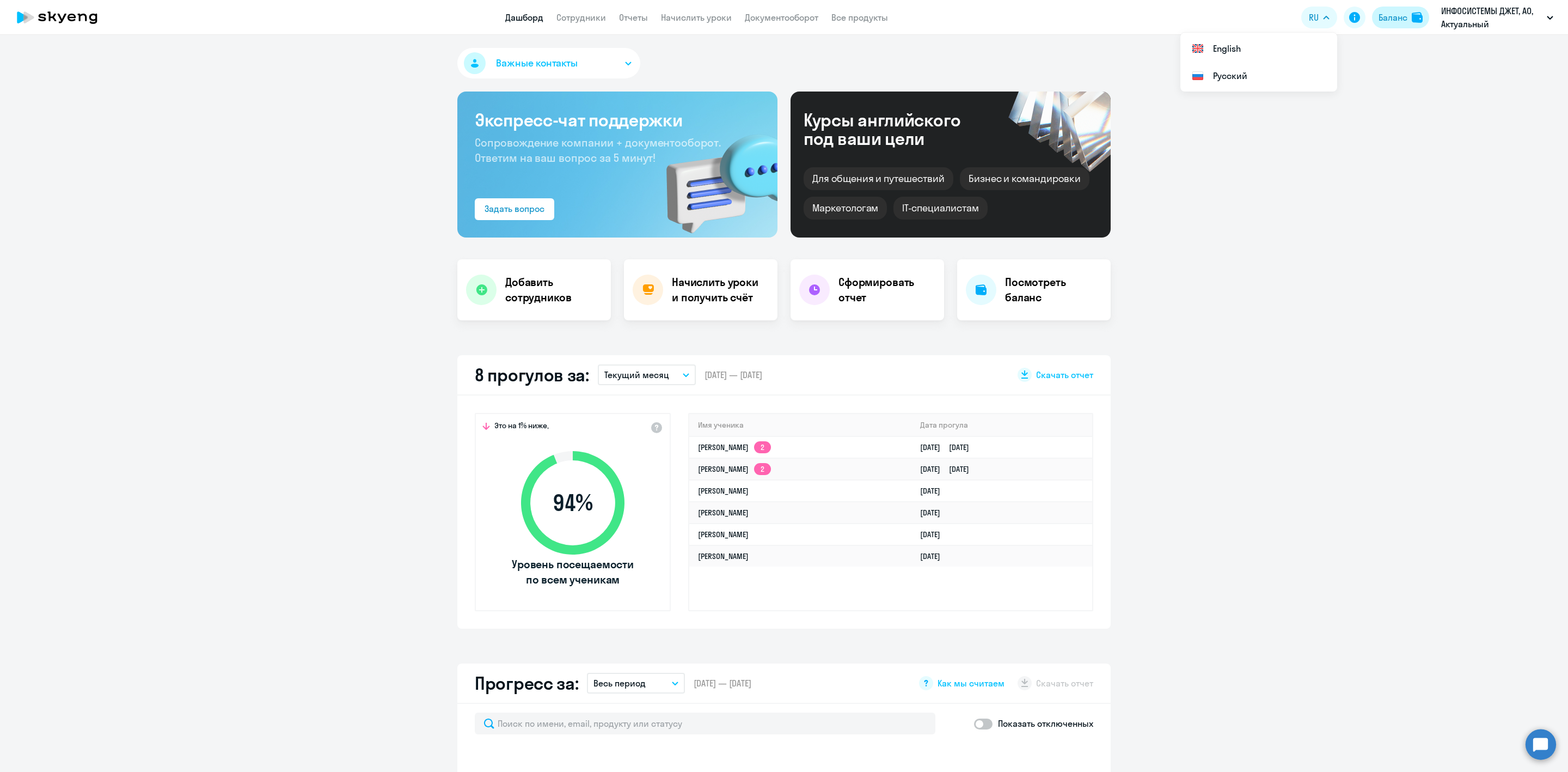
click at [1398, 21] on div "Баланс" at bounding box center [1393, 17] width 29 height 13
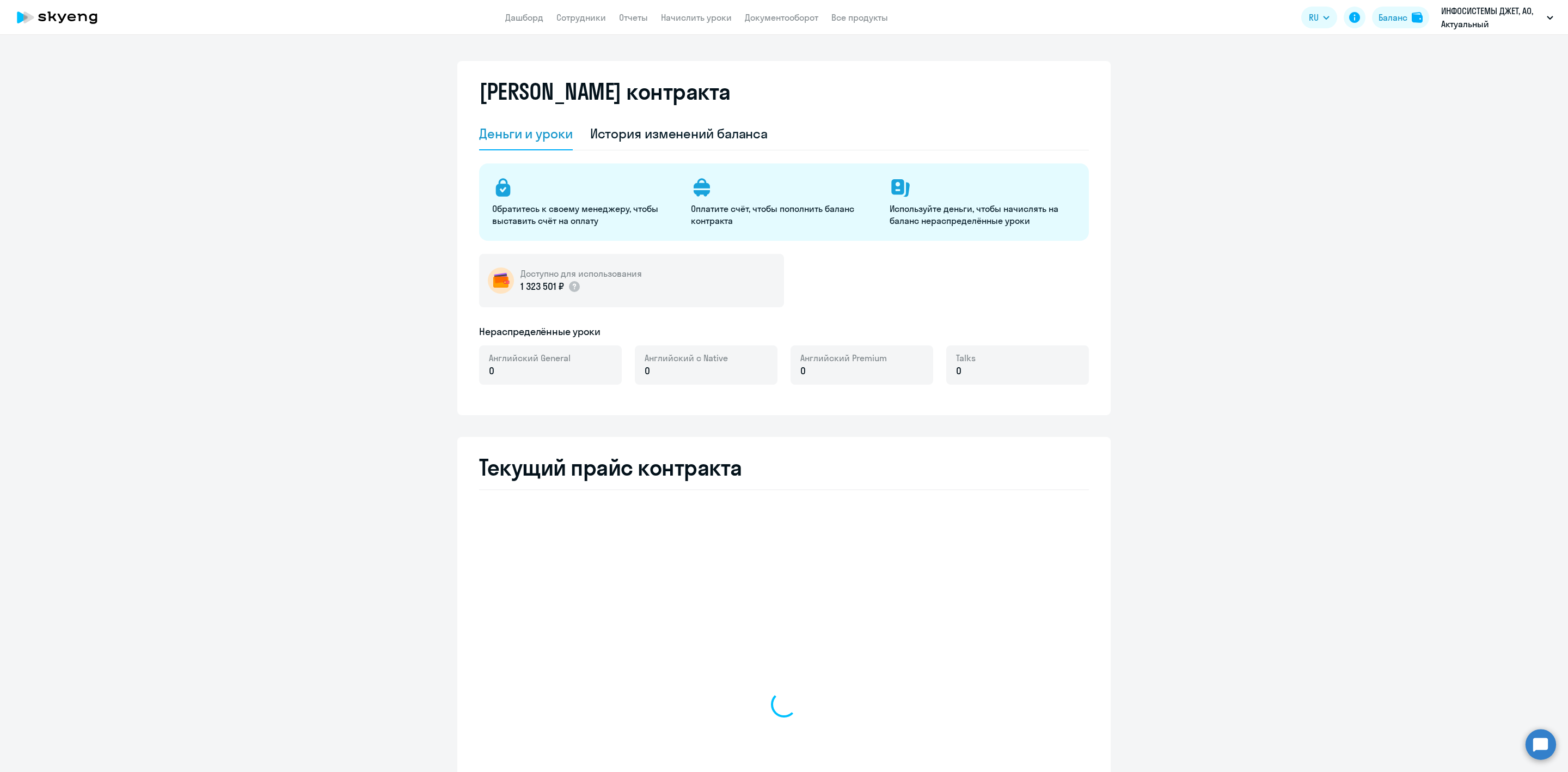
select select "english_adult_not_native_speaker"
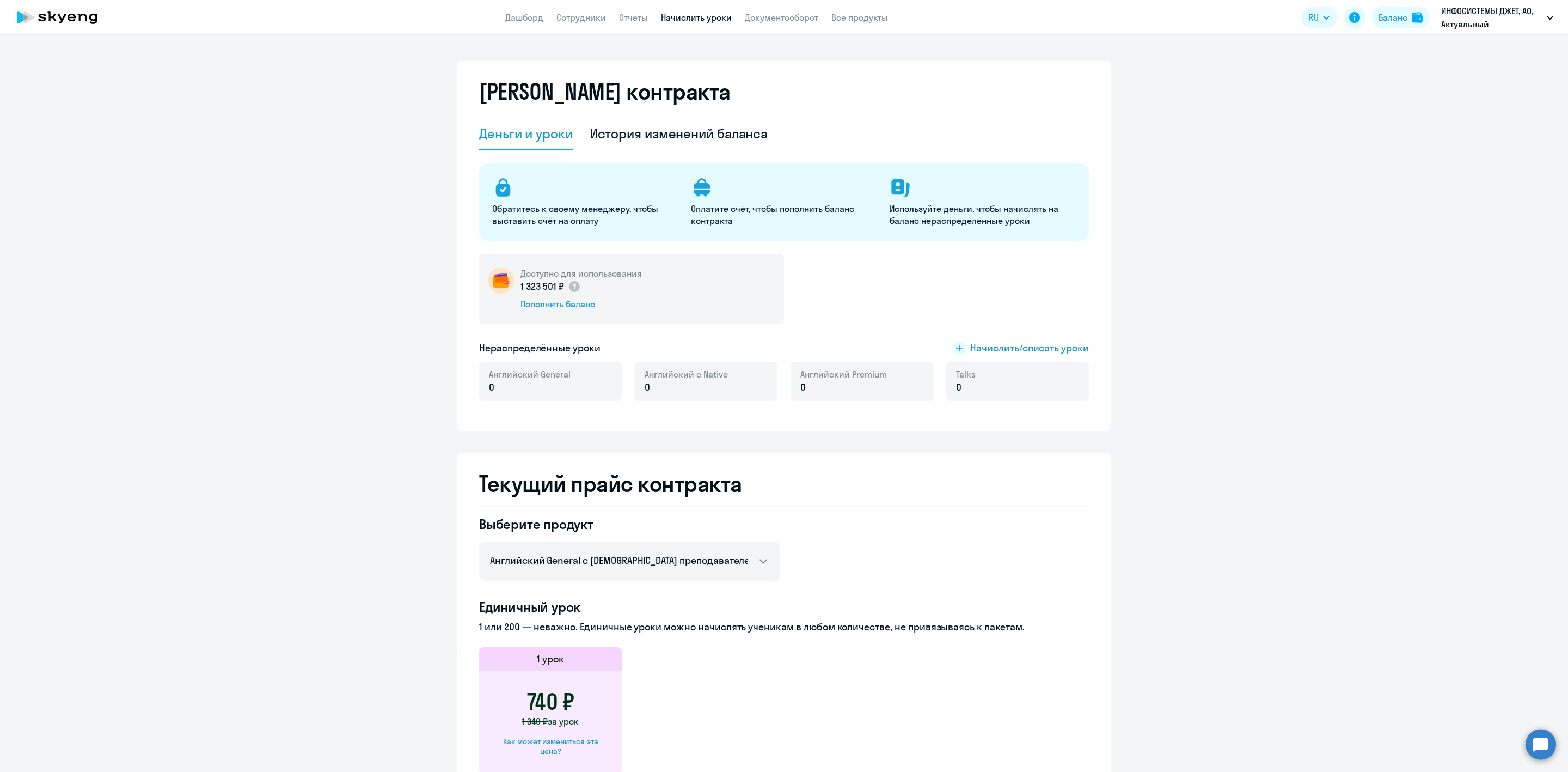
click at [713, 19] on link "Начислить уроки" at bounding box center [697, 17] width 71 height 11
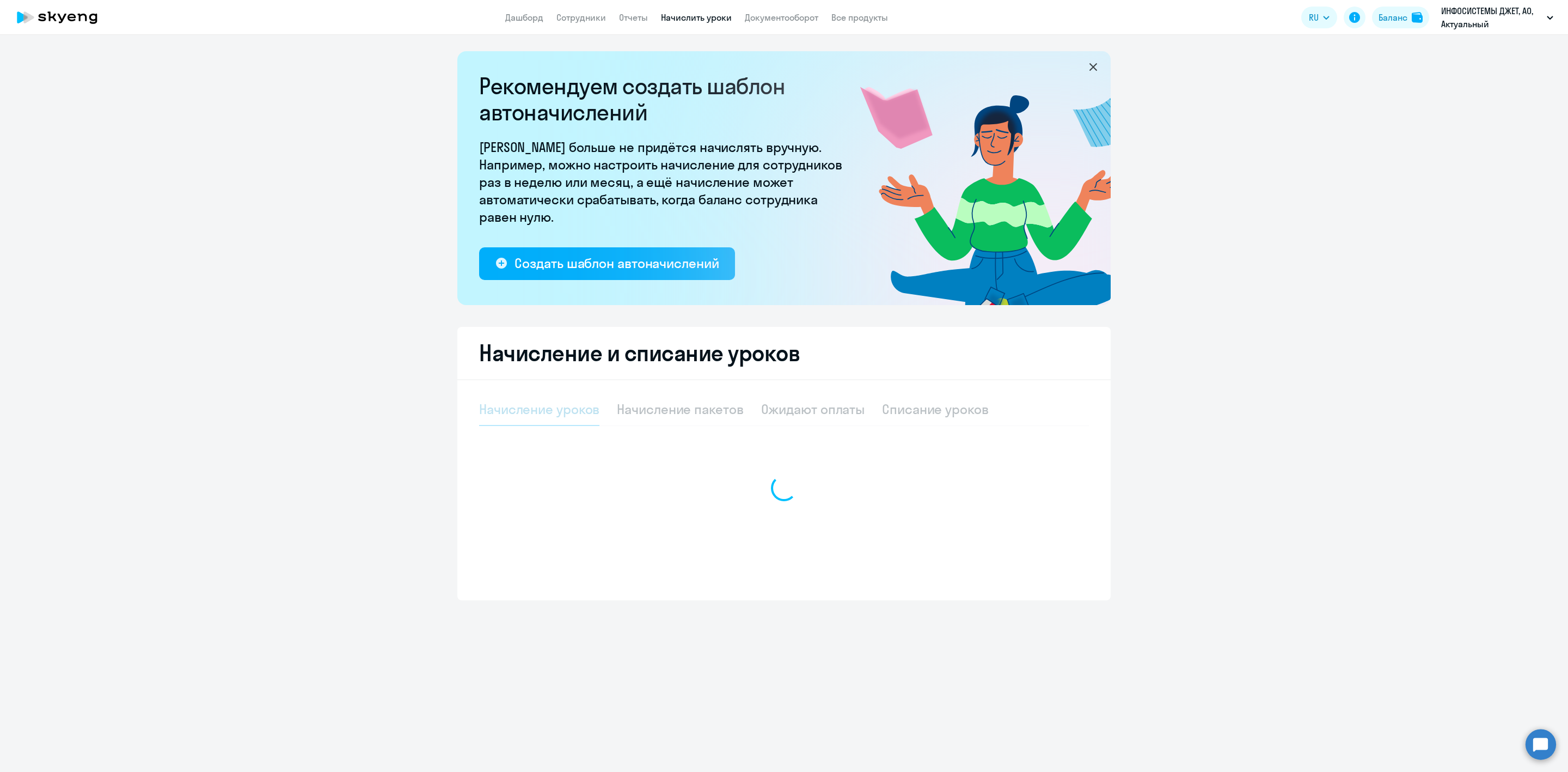
select select "10"
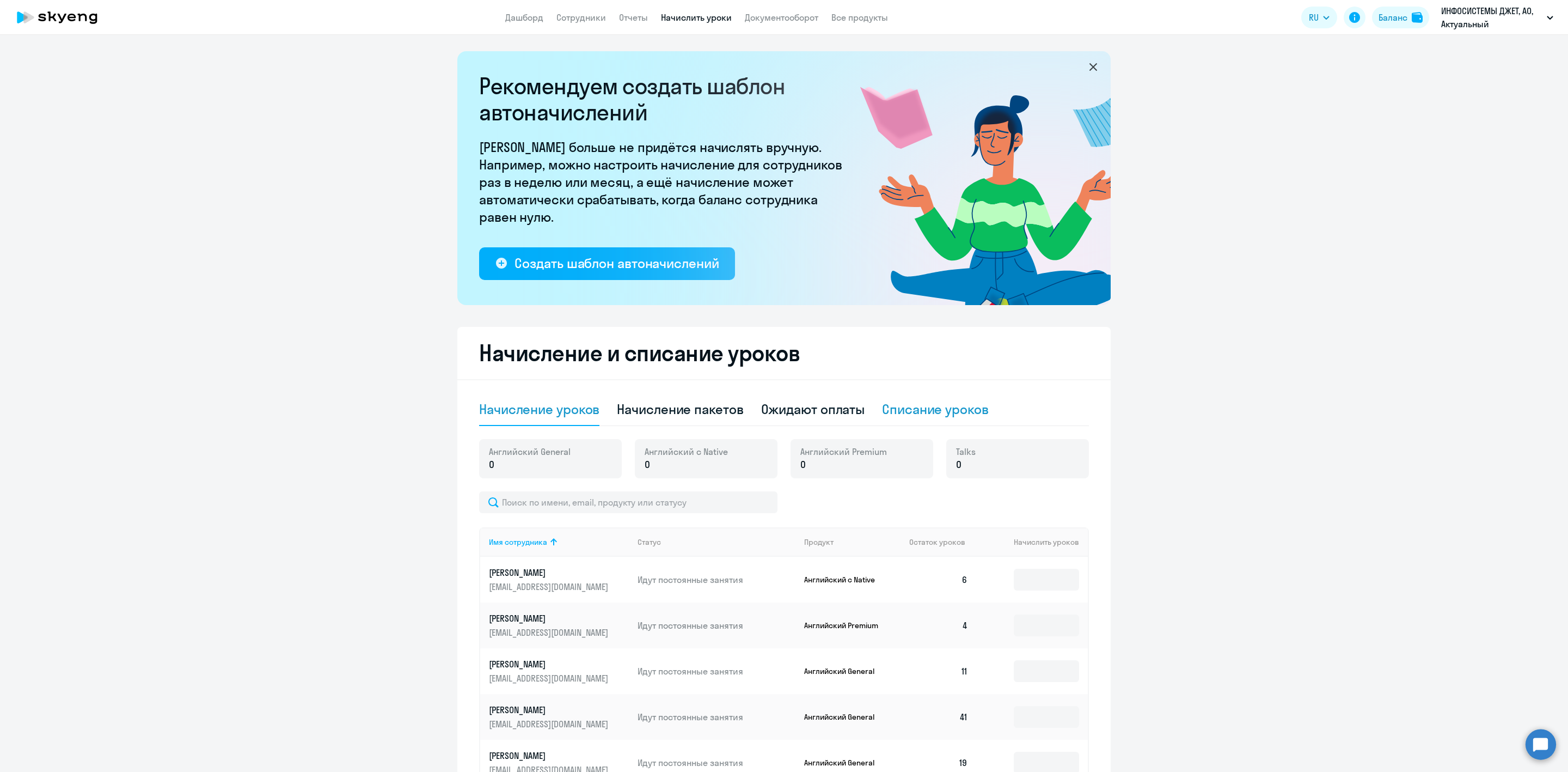
click at [944, 400] on div "Списание уроков" at bounding box center [935, 409] width 107 height 18
select select "10"
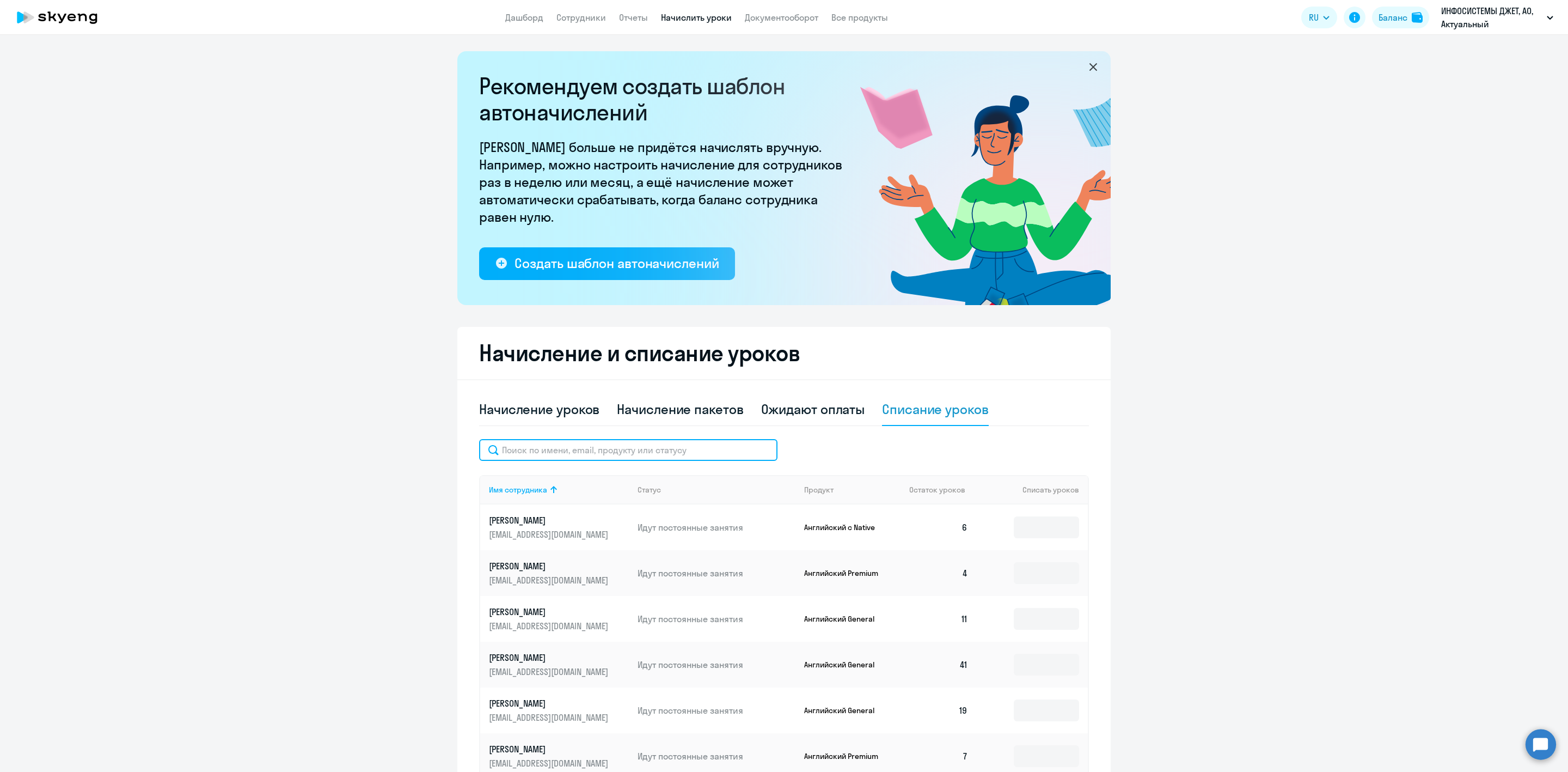
click at [548, 451] on input "text" at bounding box center [629, 450] width 299 height 22
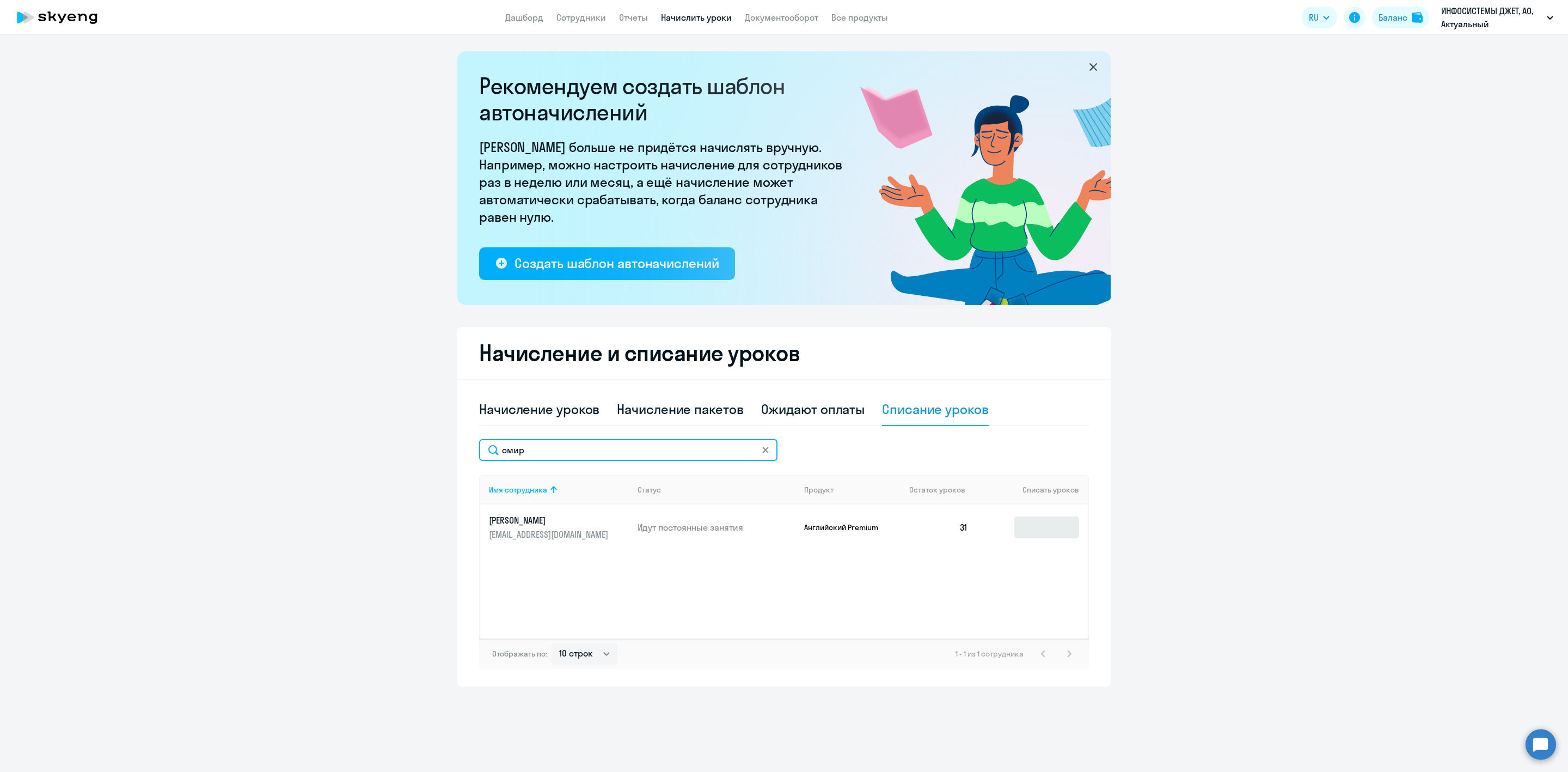
type input "смир"
click at [1037, 533] on input at bounding box center [1047, 527] width 65 height 22
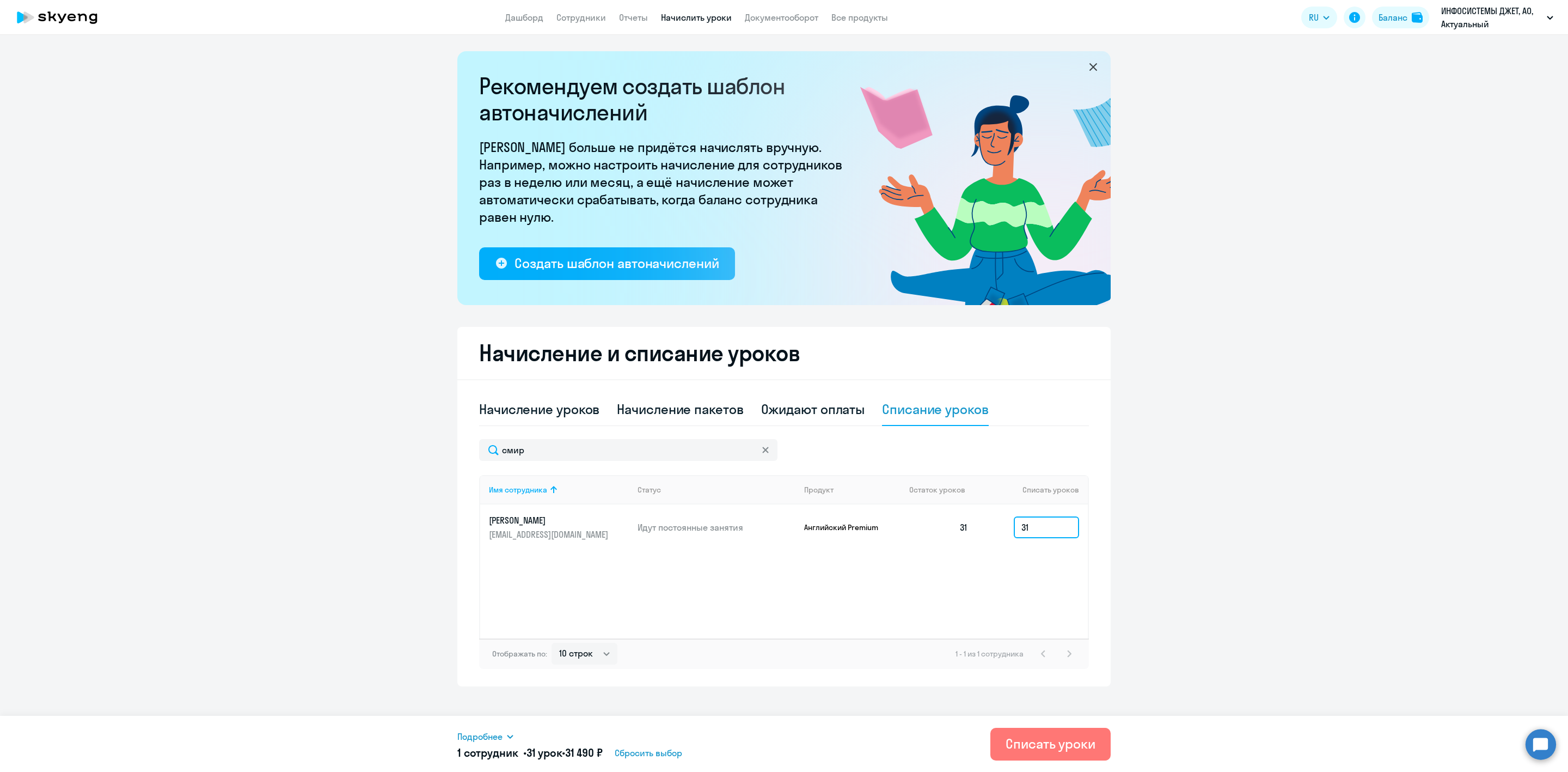
type input "31"
drag, startPoint x: 580, startPoint y: 753, endPoint x: 613, endPoint y: 751, distance: 33.1
click at [603, 751] on span "31 490 ₽" at bounding box center [584, 752] width 38 height 14
click at [737, 750] on div "1 сотрудник • 31 урок • 31 490 ₽ Сбросить выбор" at bounding box center [687, 752] width 459 height 15
click at [1392, 17] on div "Баланс" at bounding box center [1393, 17] width 29 height 13
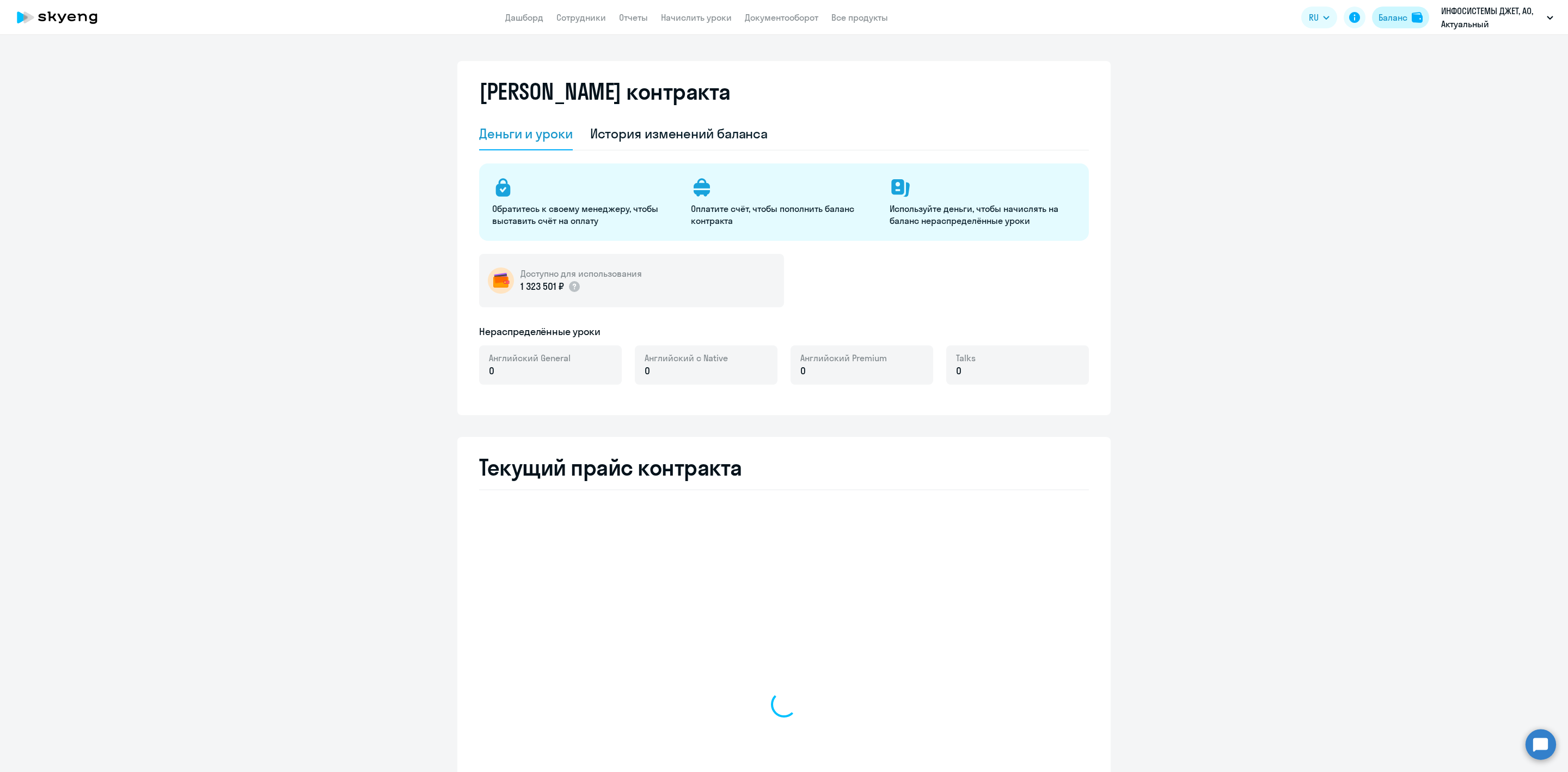
select select "english_adult_not_native_speaker"
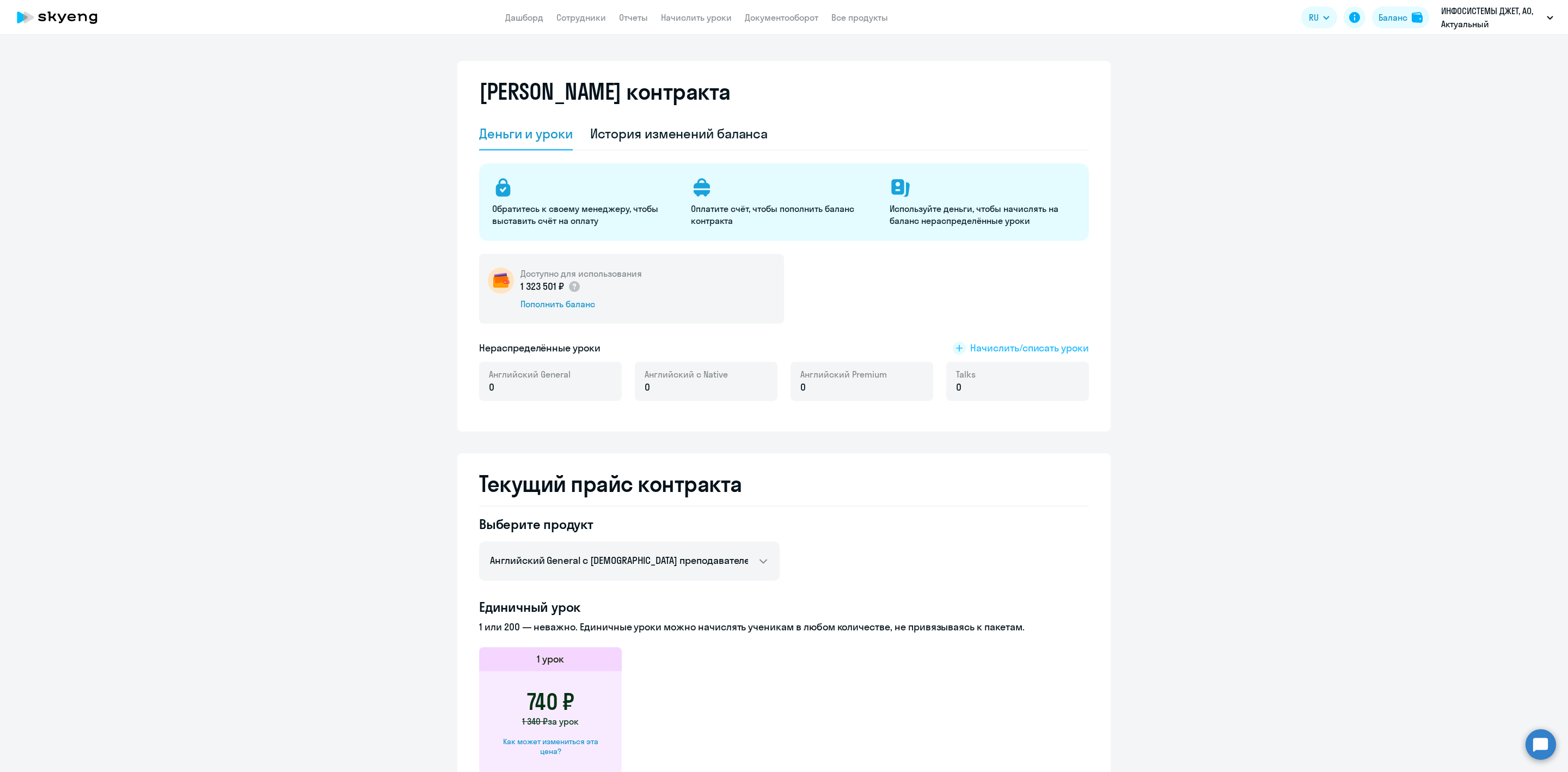
click at [1010, 342] on span "Начислить/списать уроки" at bounding box center [1030, 348] width 119 height 14
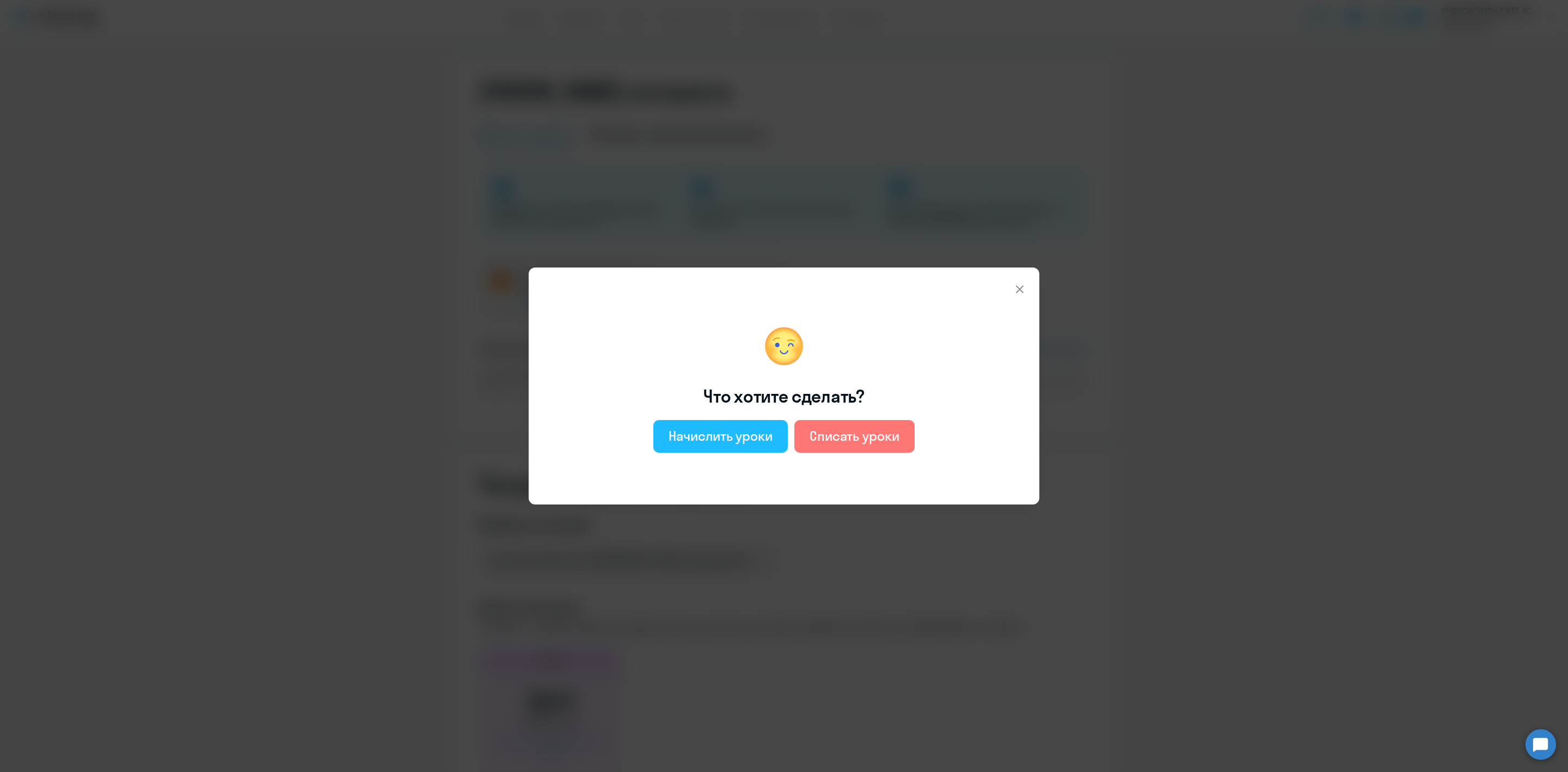
click at [736, 438] on div "Начислить уроки" at bounding box center [720, 436] width 104 height 18
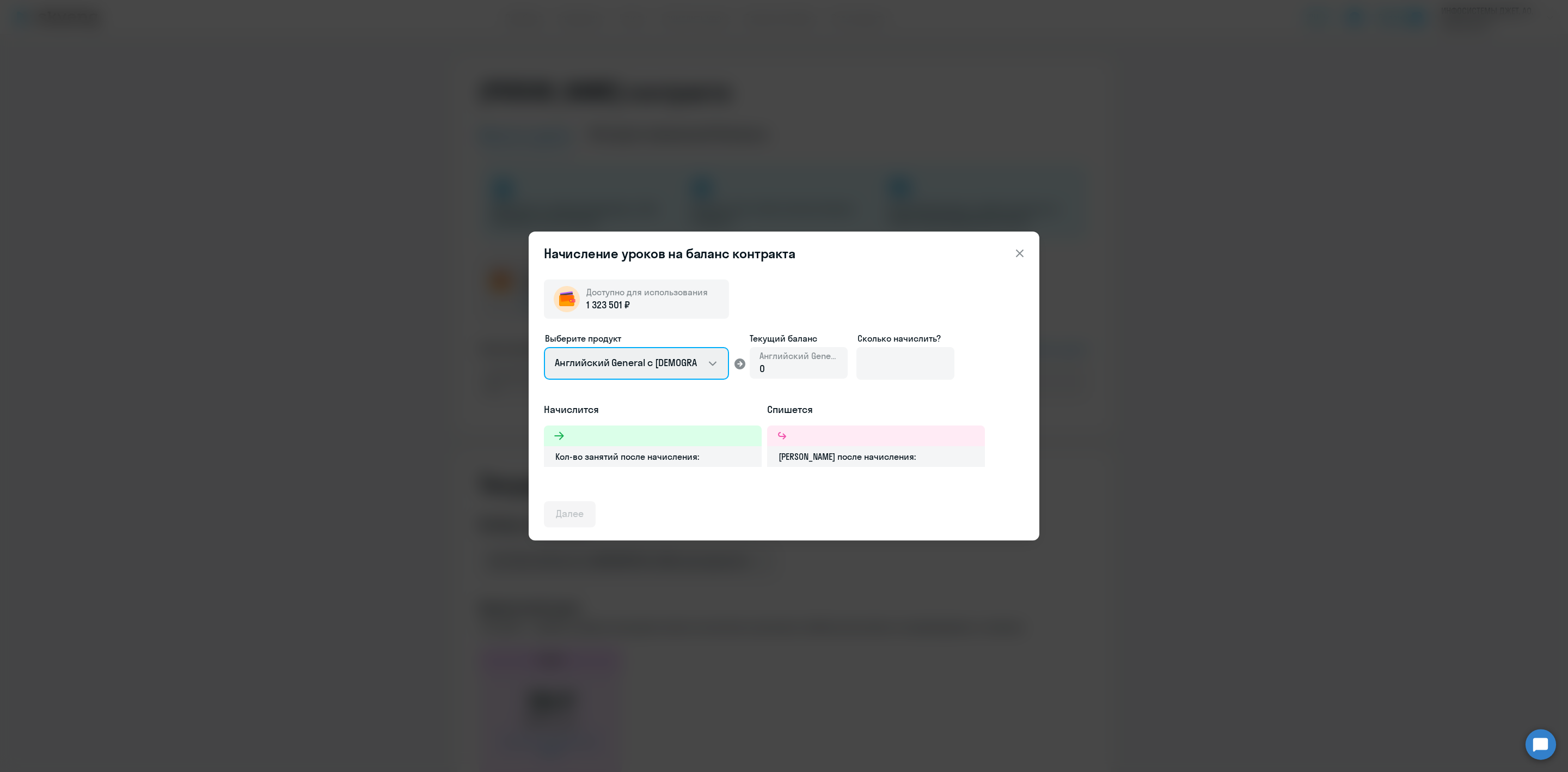
click at [695, 368] on select "Английский General с русскоговорящим преподавателем Английский General с англог…" at bounding box center [636, 363] width 185 height 33
select select "english_adult_not_native_speaker_premium"
click at [544, 347] on select "Английский General с русскоговорящим преподавателем Английский General с англог…" at bounding box center [636, 363] width 185 height 33
click at [779, 373] on div "0" at bounding box center [798, 369] width 78 height 14
click at [780, 367] on div "0" at bounding box center [798, 369] width 78 height 14
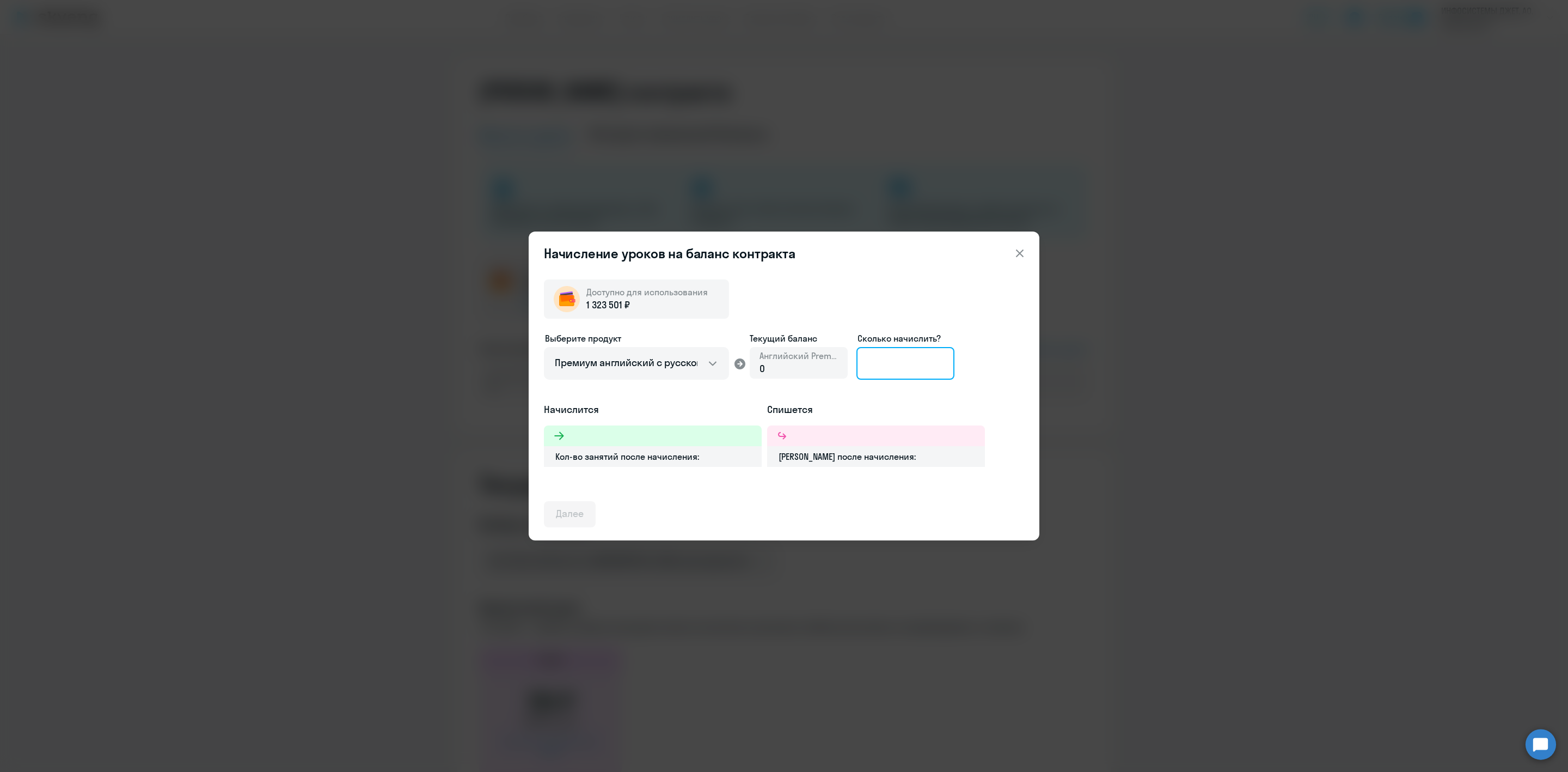
click at [887, 363] on input at bounding box center [905, 363] width 98 height 33
type input "31"
click at [1018, 250] on icon at bounding box center [1019, 253] width 13 height 13
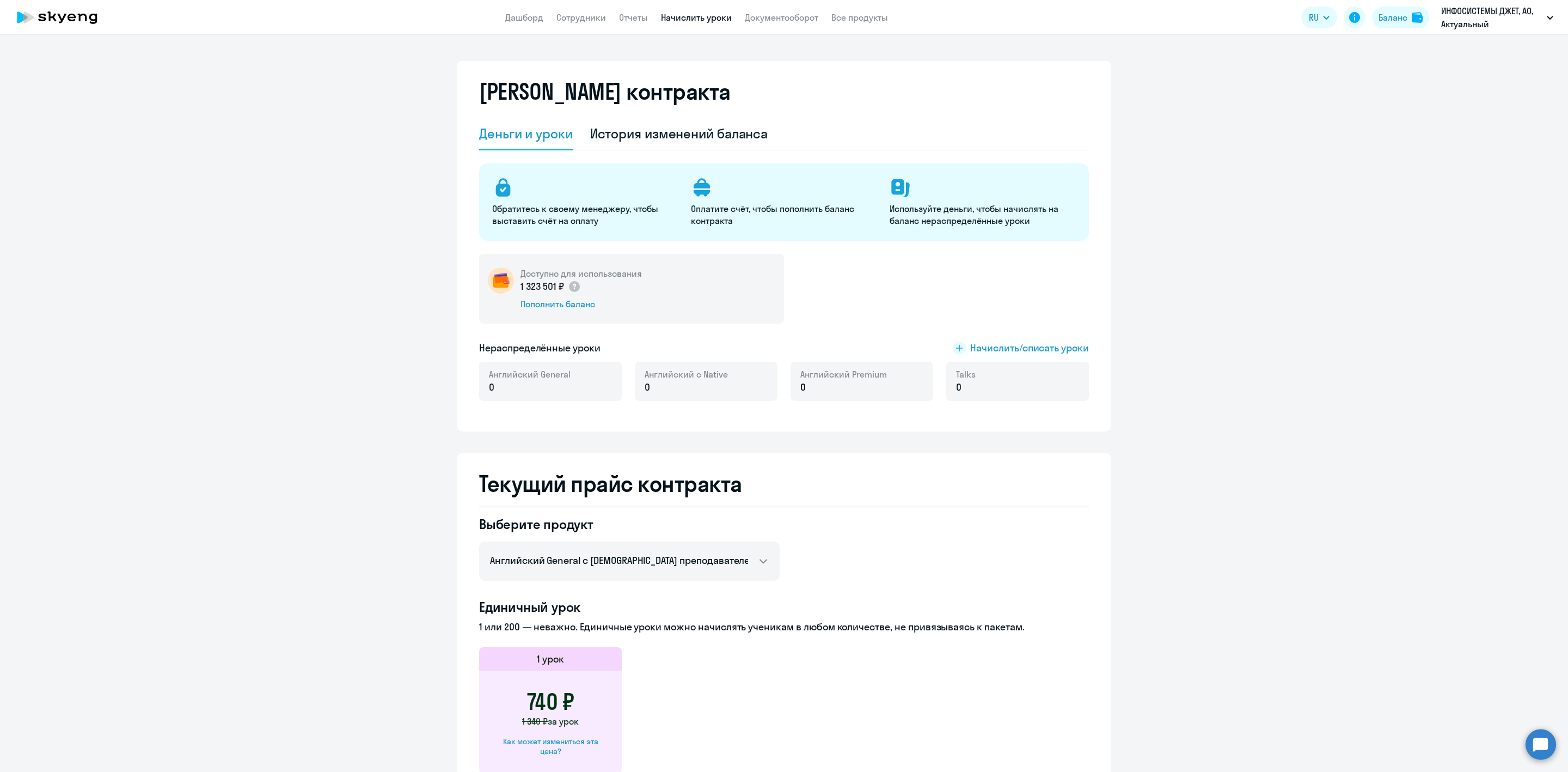
click at [691, 12] on link "Начислить уроки" at bounding box center [697, 17] width 71 height 11
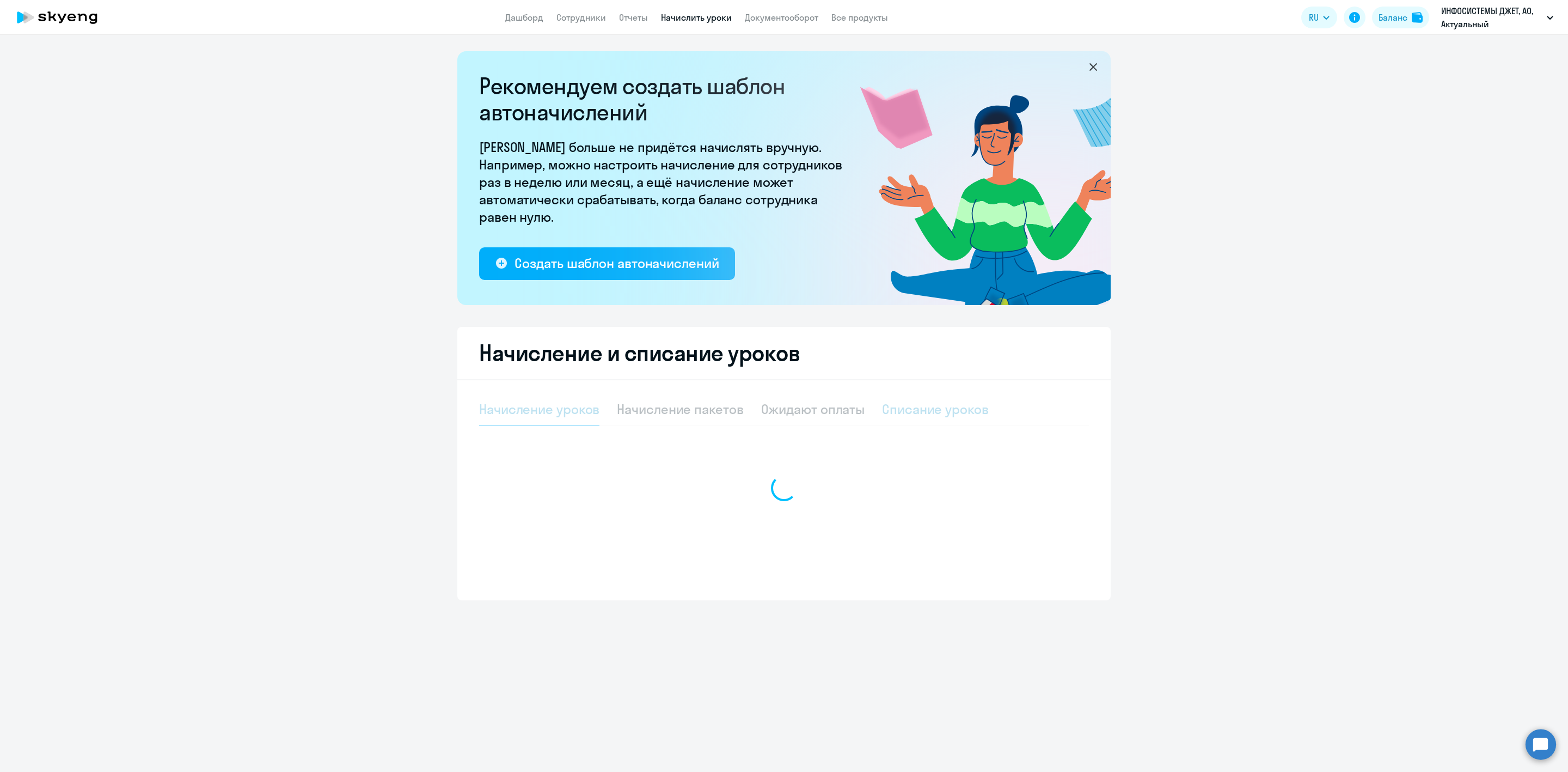
select select "10"
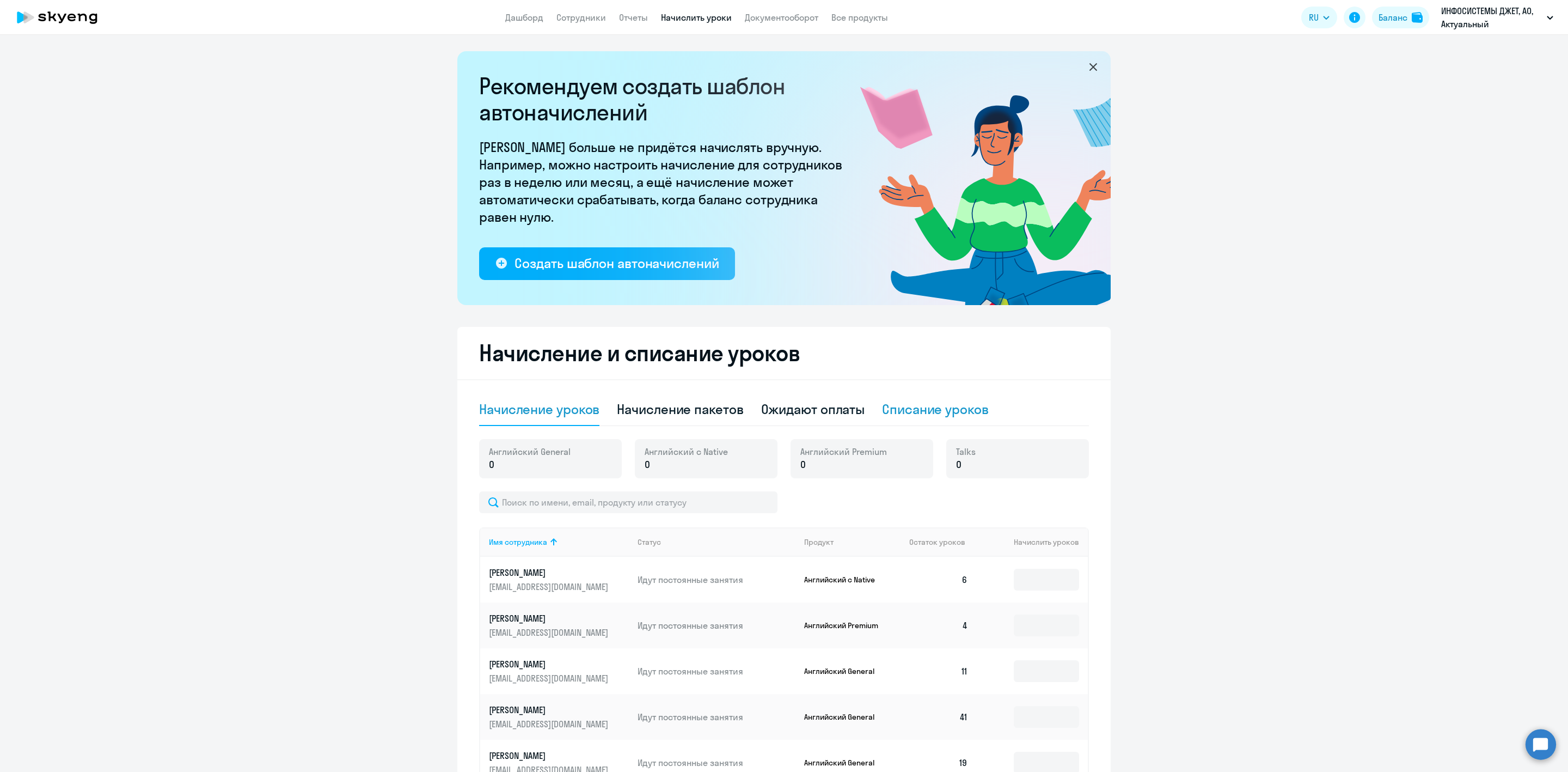
click at [919, 405] on div "Списание уроков" at bounding box center [935, 409] width 107 height 18
select select "10"
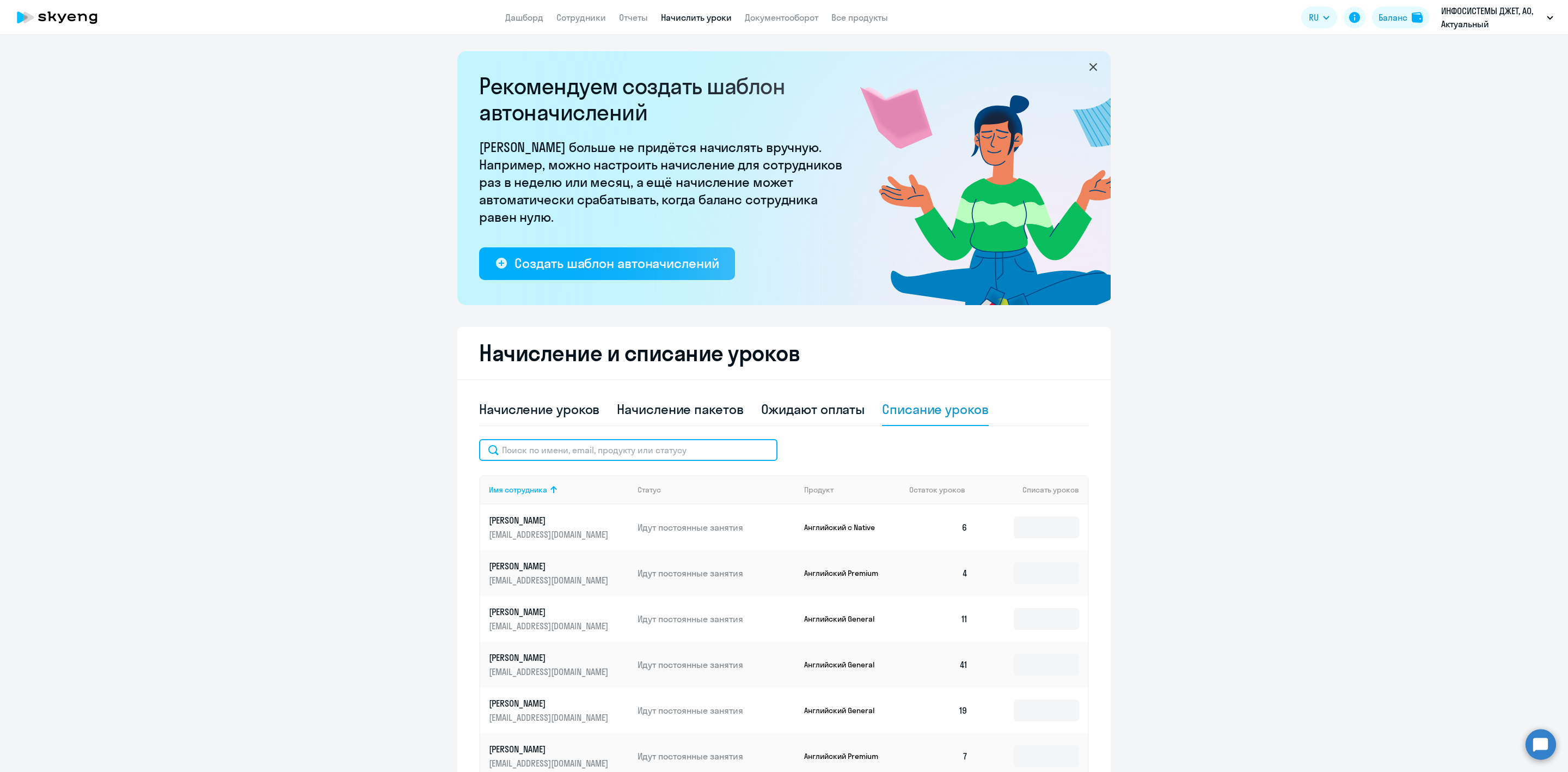
click at [565, 453] on input "text" at bounding box center [629, 450] width 299 height 22
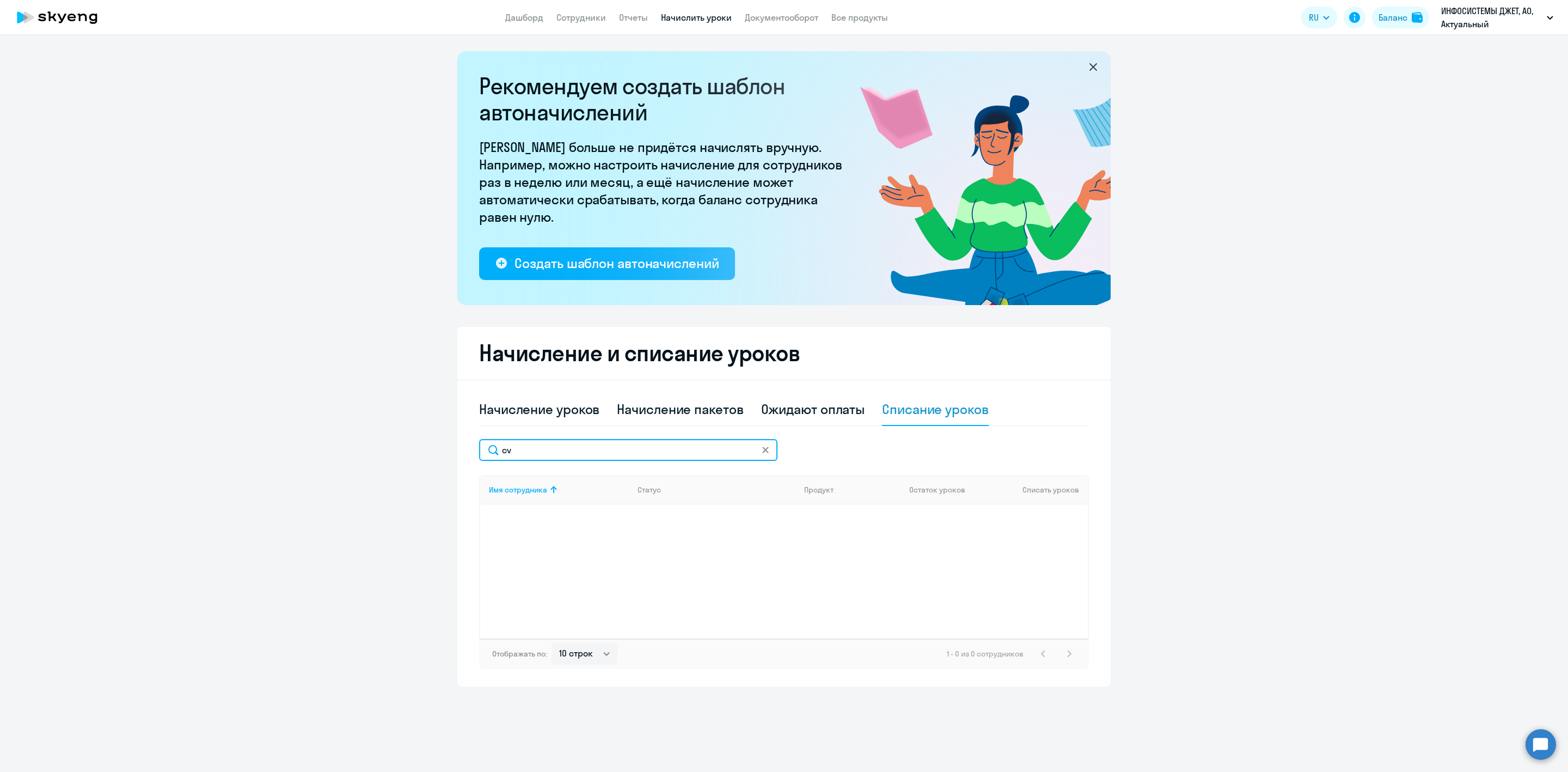
type input "c"
type input "смир"
click at [1027, 529] on input at bounding box center [1047, 527] width 65 height 22
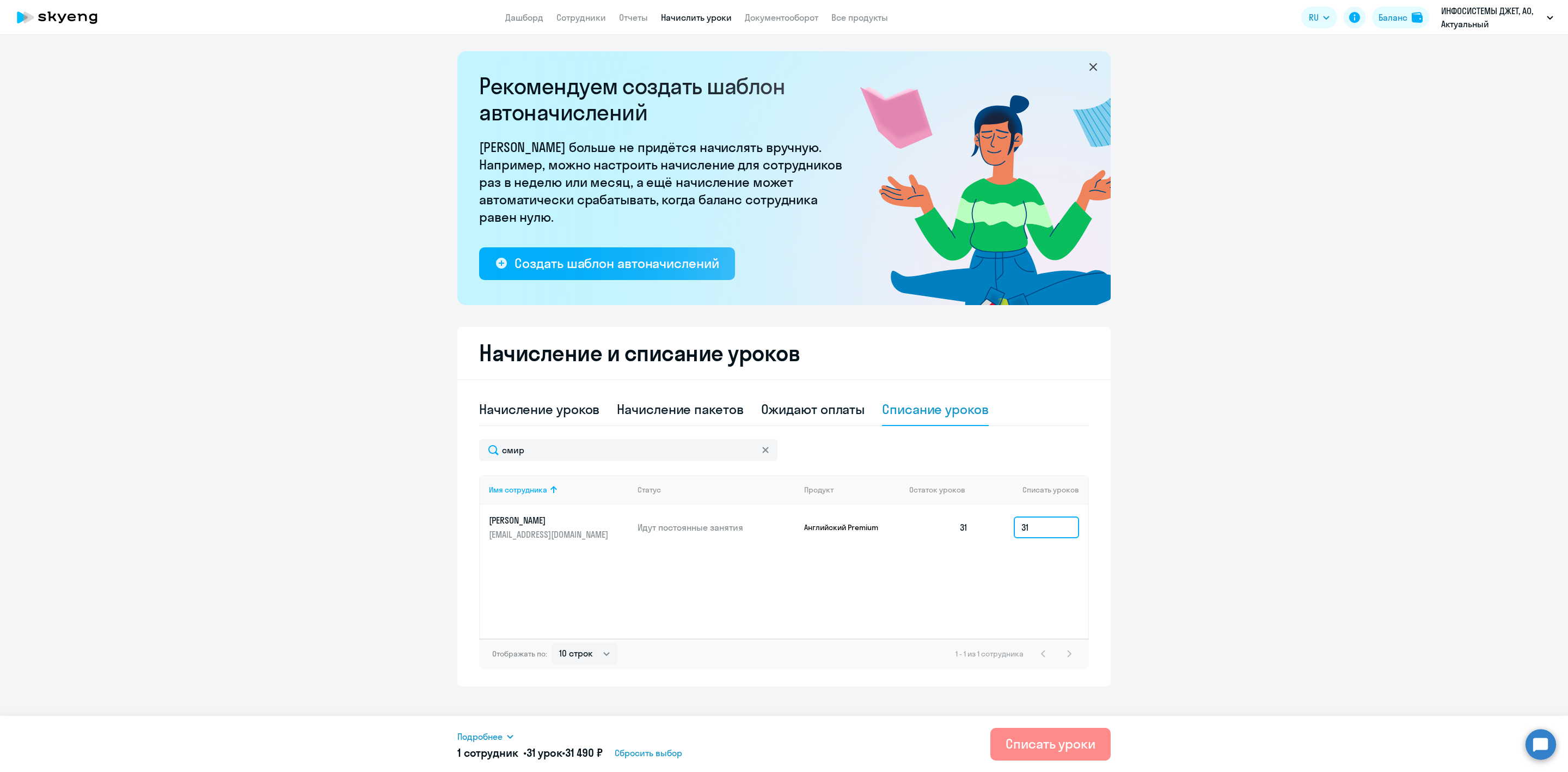
type input "31"
click at [1032, 736] on div "Списать уроки" at bounding box center [1050, 743] width 90 height 18
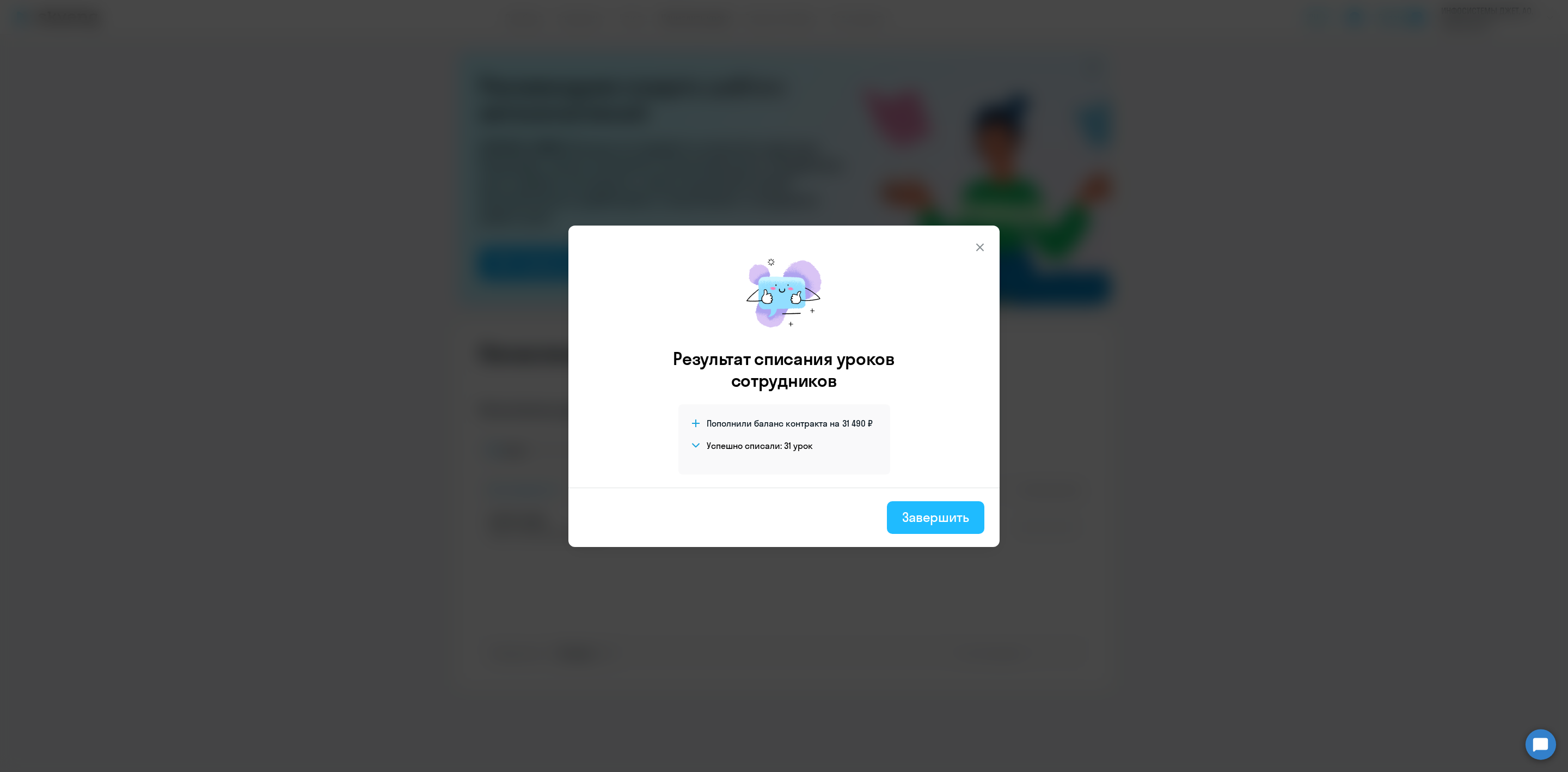
click at [941, 516] on div "Завершить" at bounding box center [936, 517] width 67 height 18
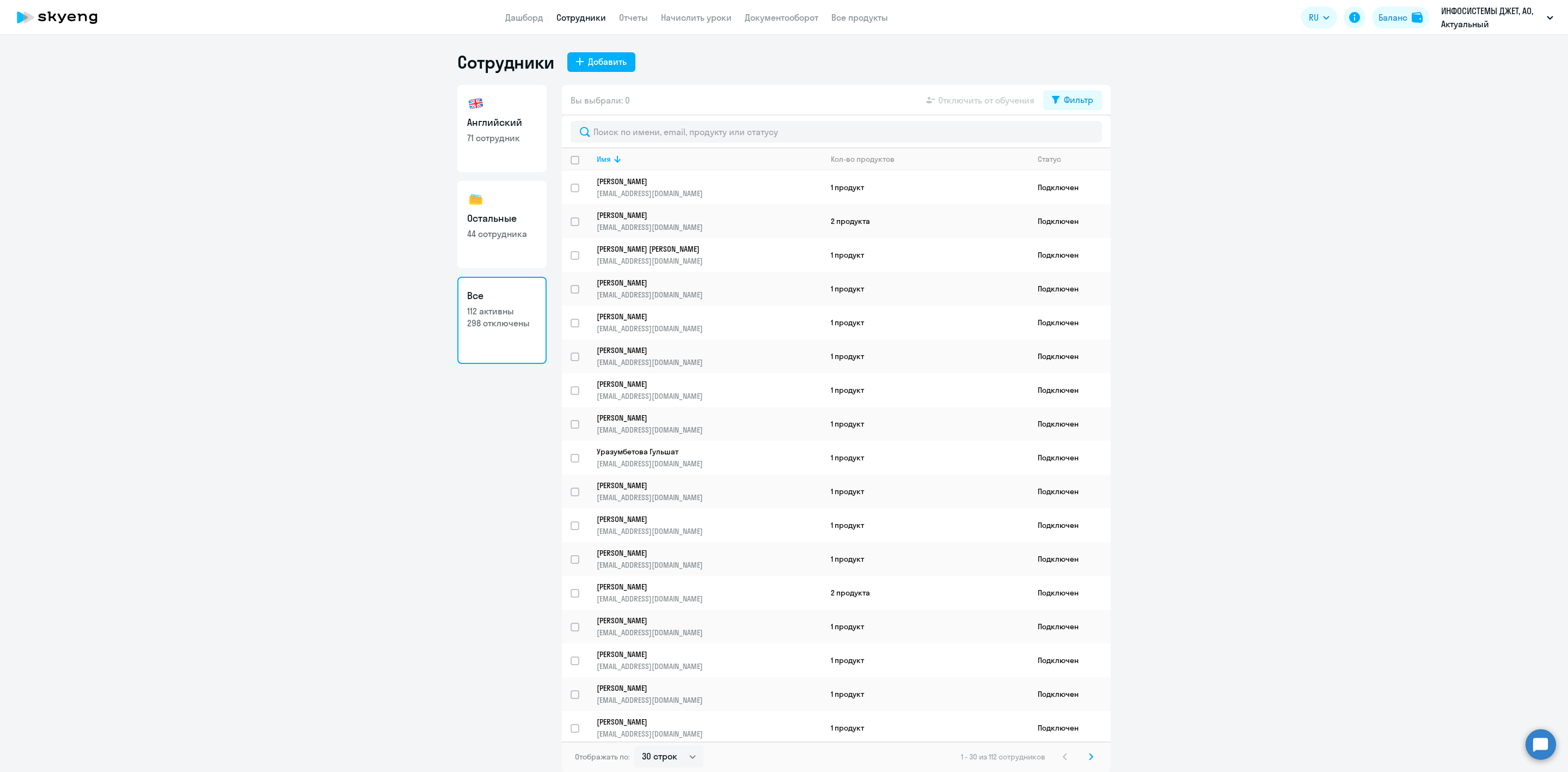
select select "30"
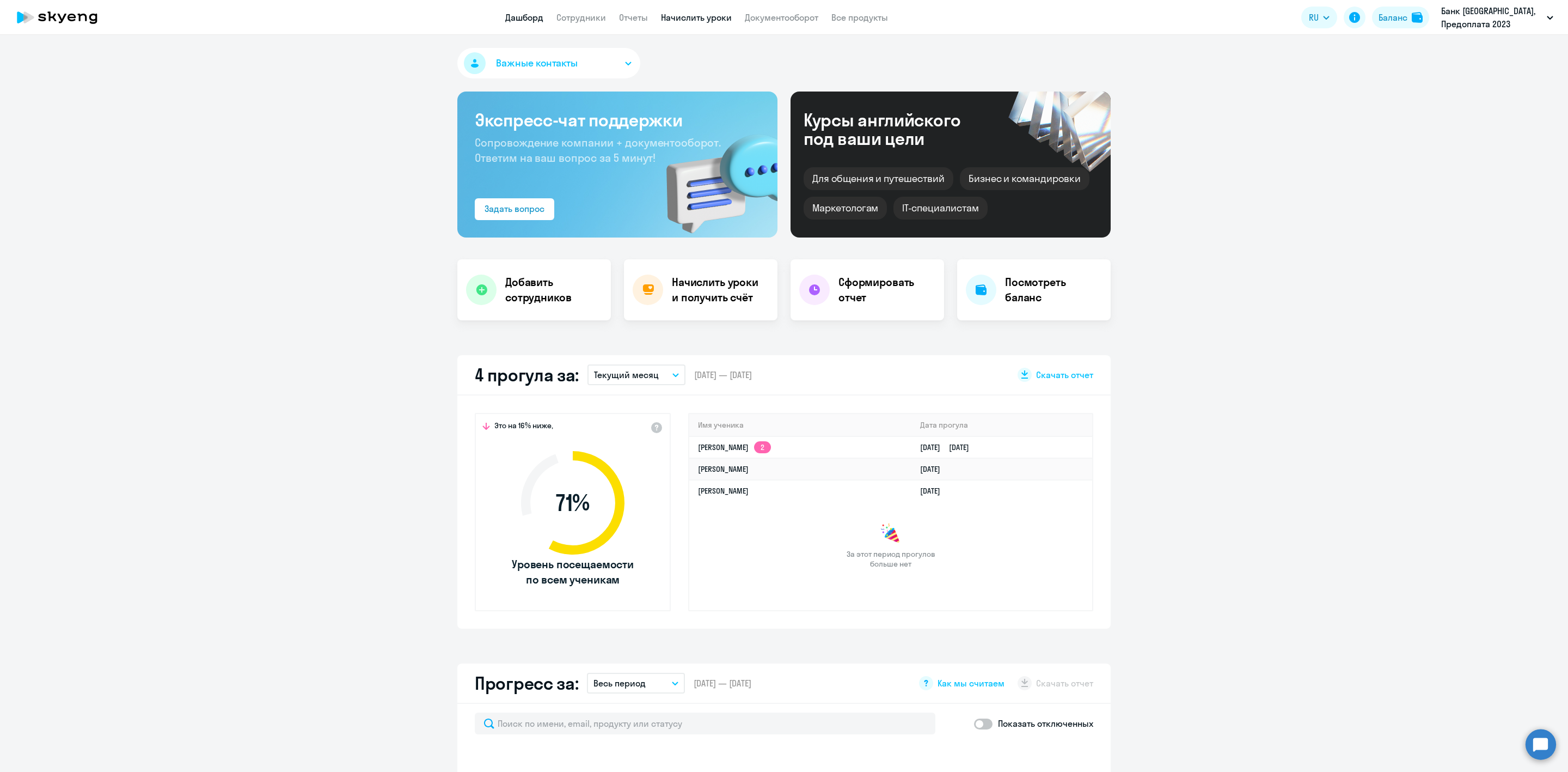
click at [698, 20] on link "Начислить уроки" at bounding box center [697, 17] width 71 height 11
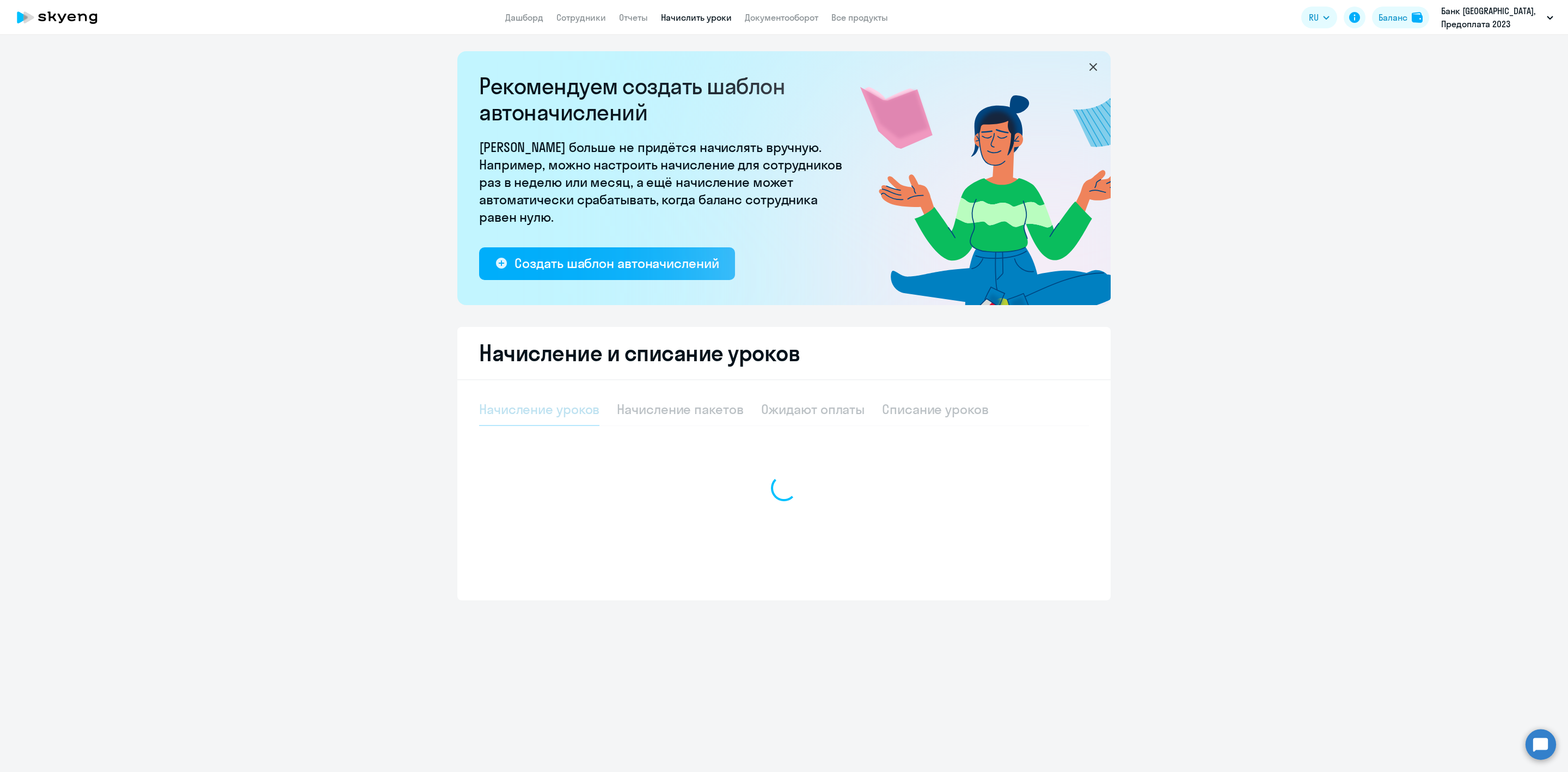
select select "10"
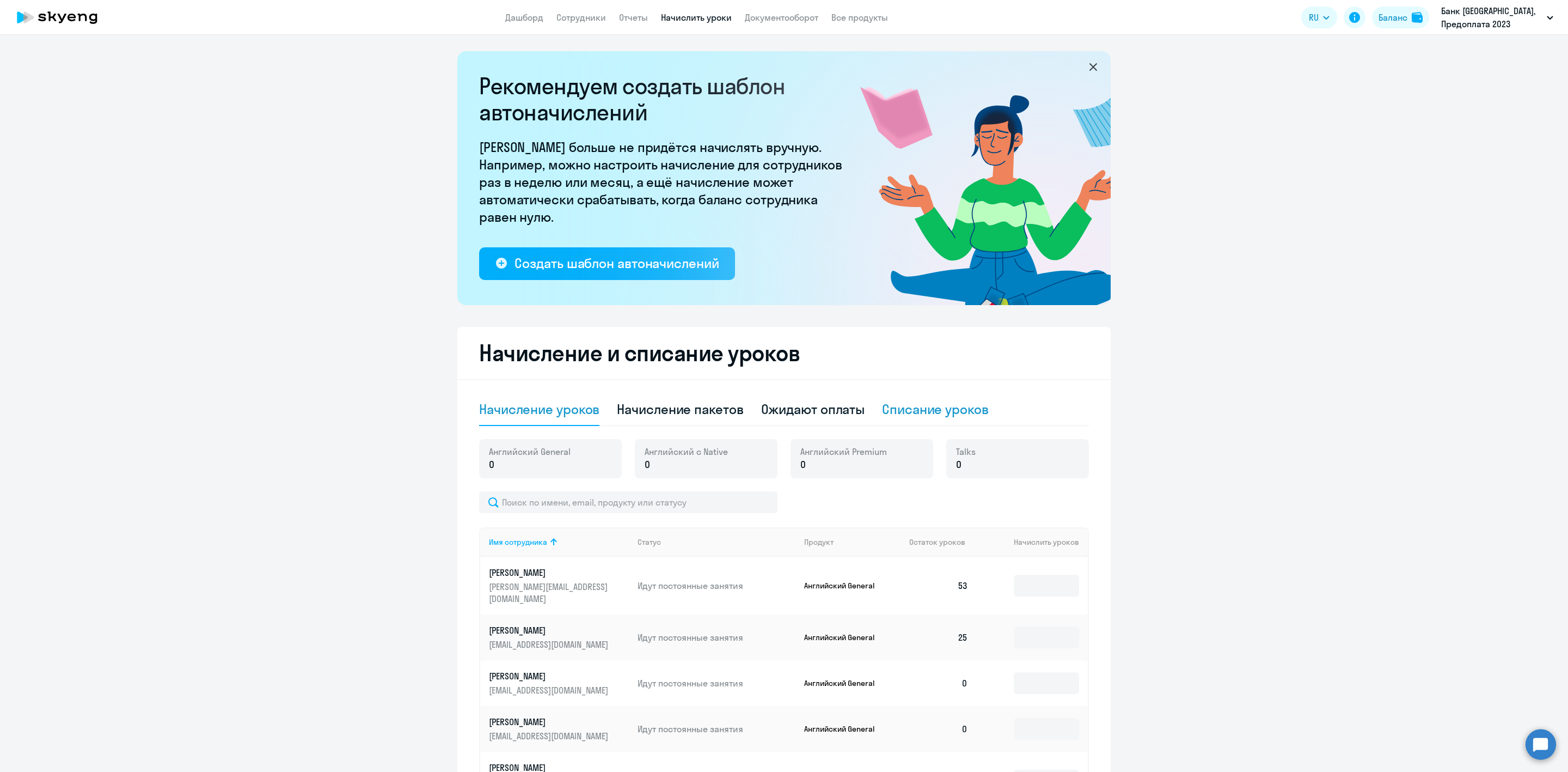
click at [902, 402] on div "Списание уроков" at bounding box center [935, 409] width 107 height 18
select select "10"
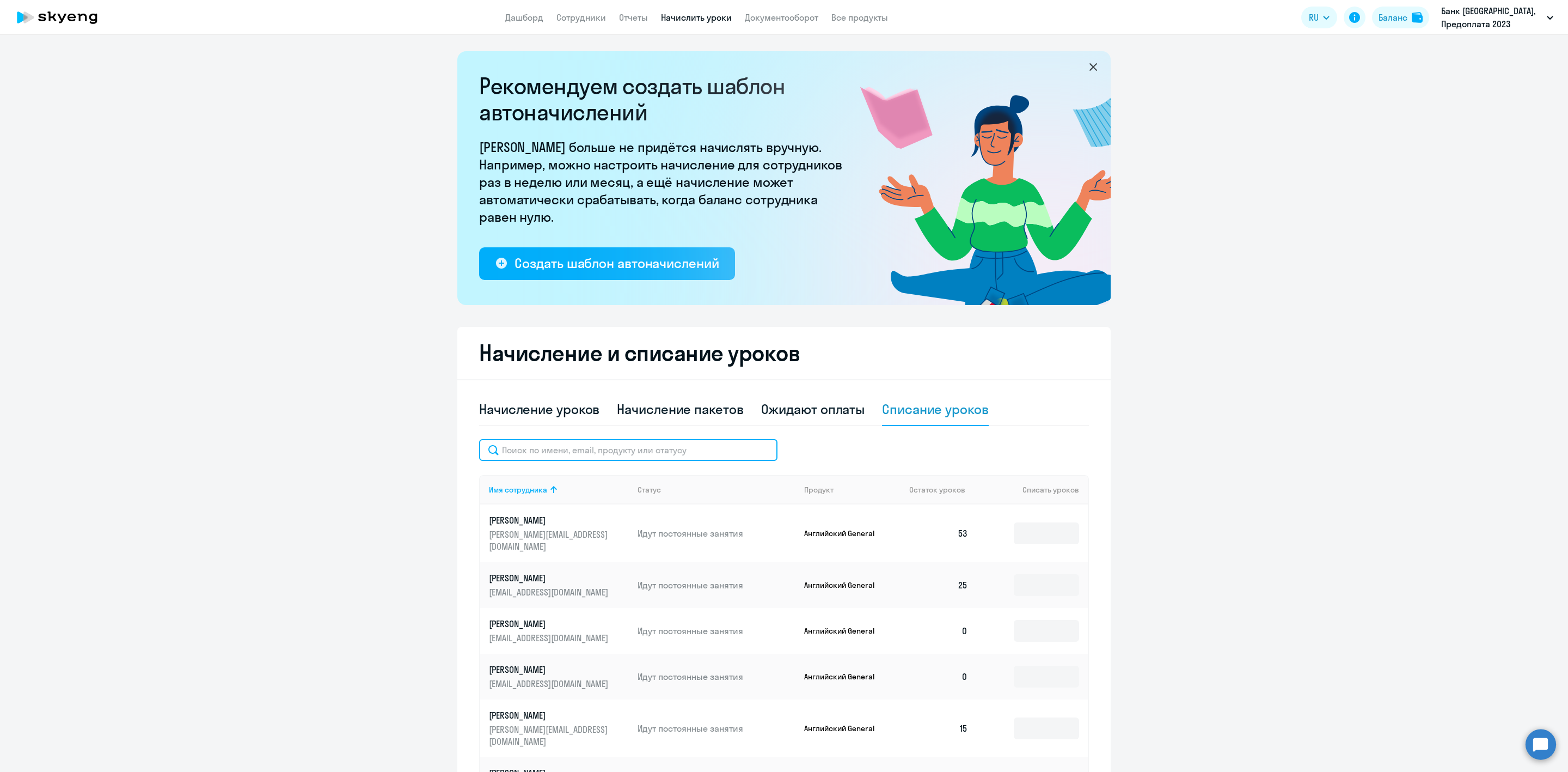
click at [663, 443] on input "text" at bounding box center [629, 450] width 299 height 22
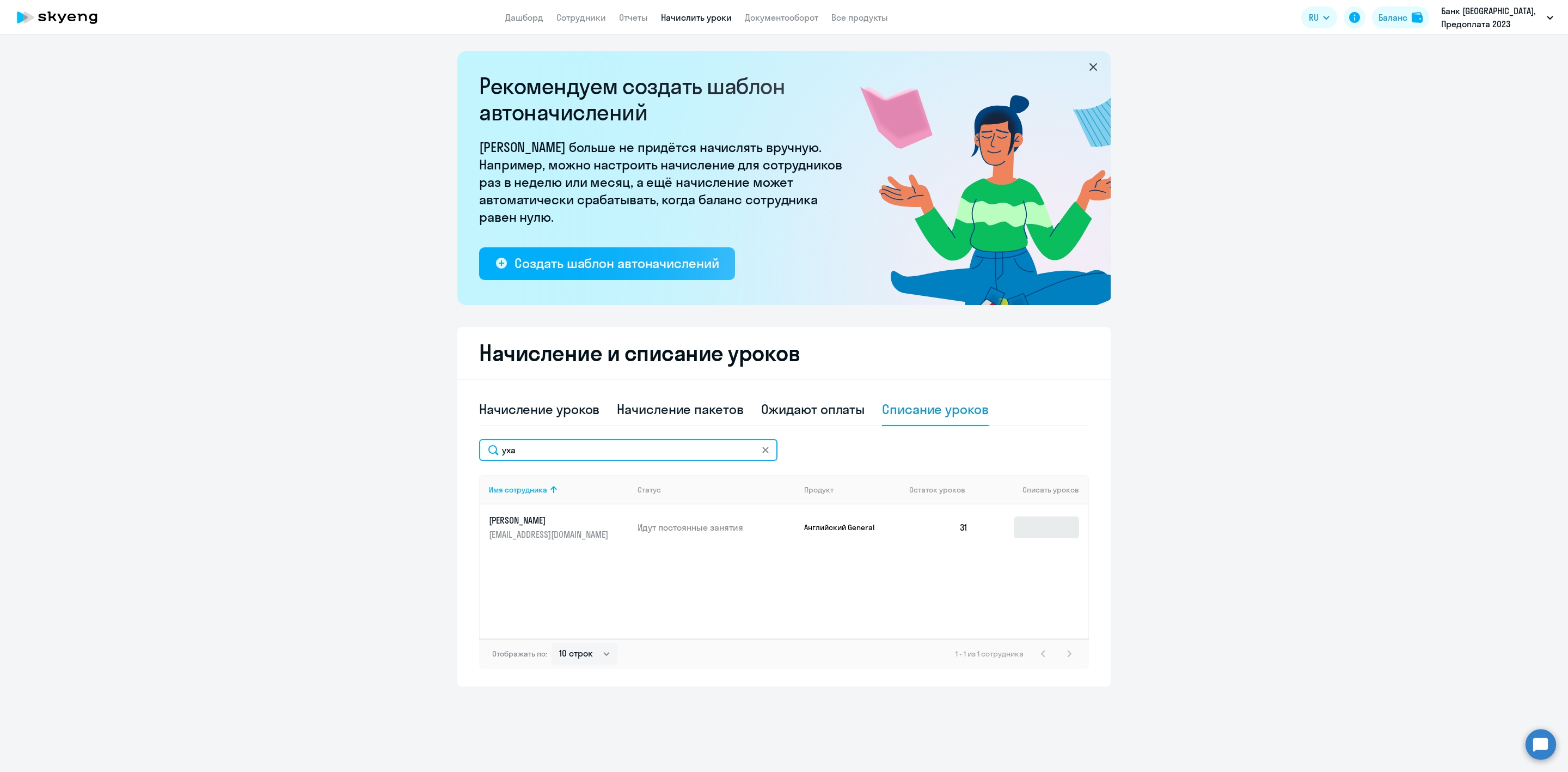
type input "уха"
click at [1044, 520] on input at bounding box center [1047, 527] width 65 height 22
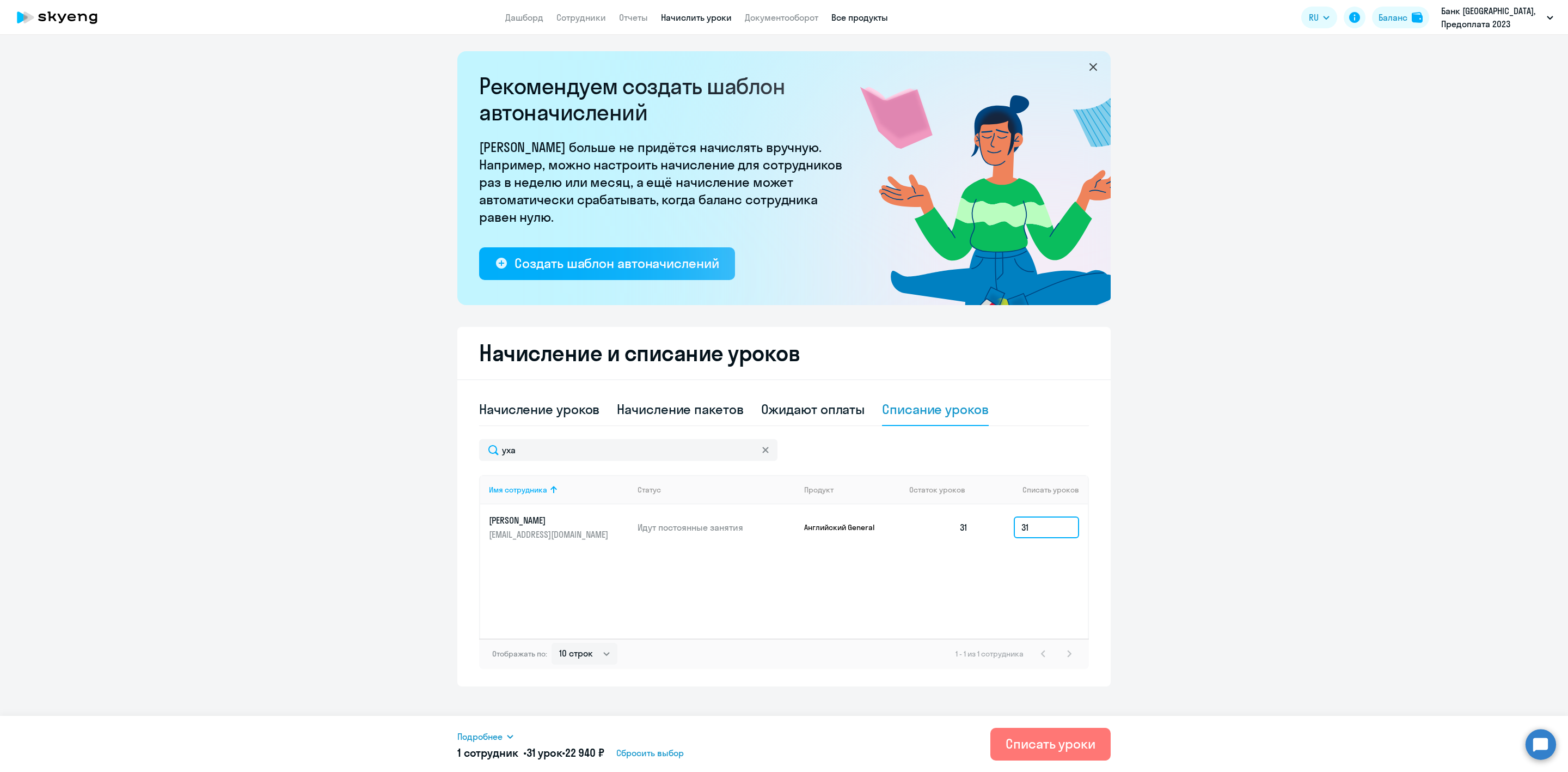
type input "31"
click at [853, 15] on link "Все продукты" at bounding box center [859, 17] width 56 height 11
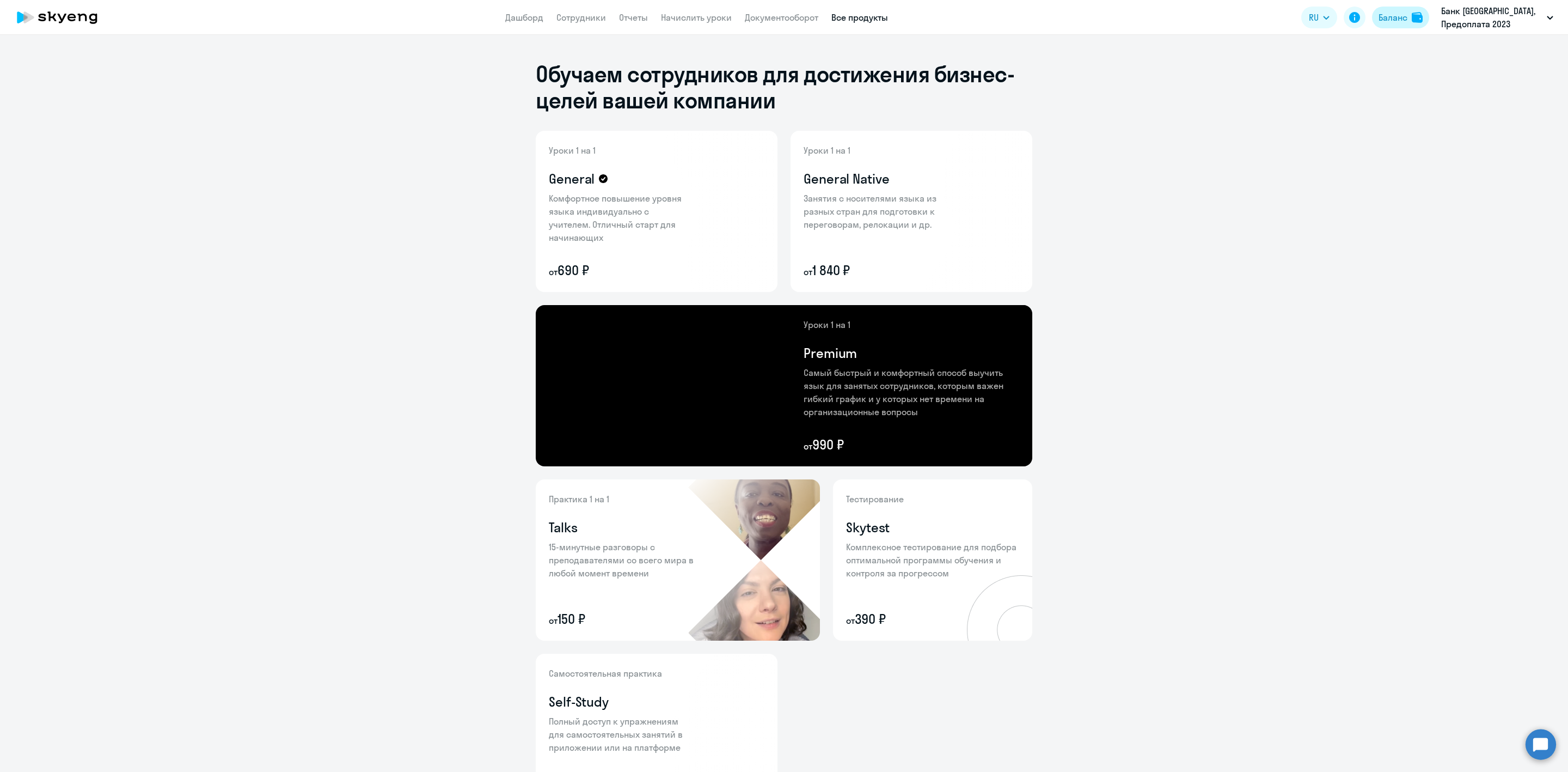
click at [1399, 18] on div "Баланс" at bounding box center [1393, 17] width 29 height 13
select select "english_adult_not_native_speaker"
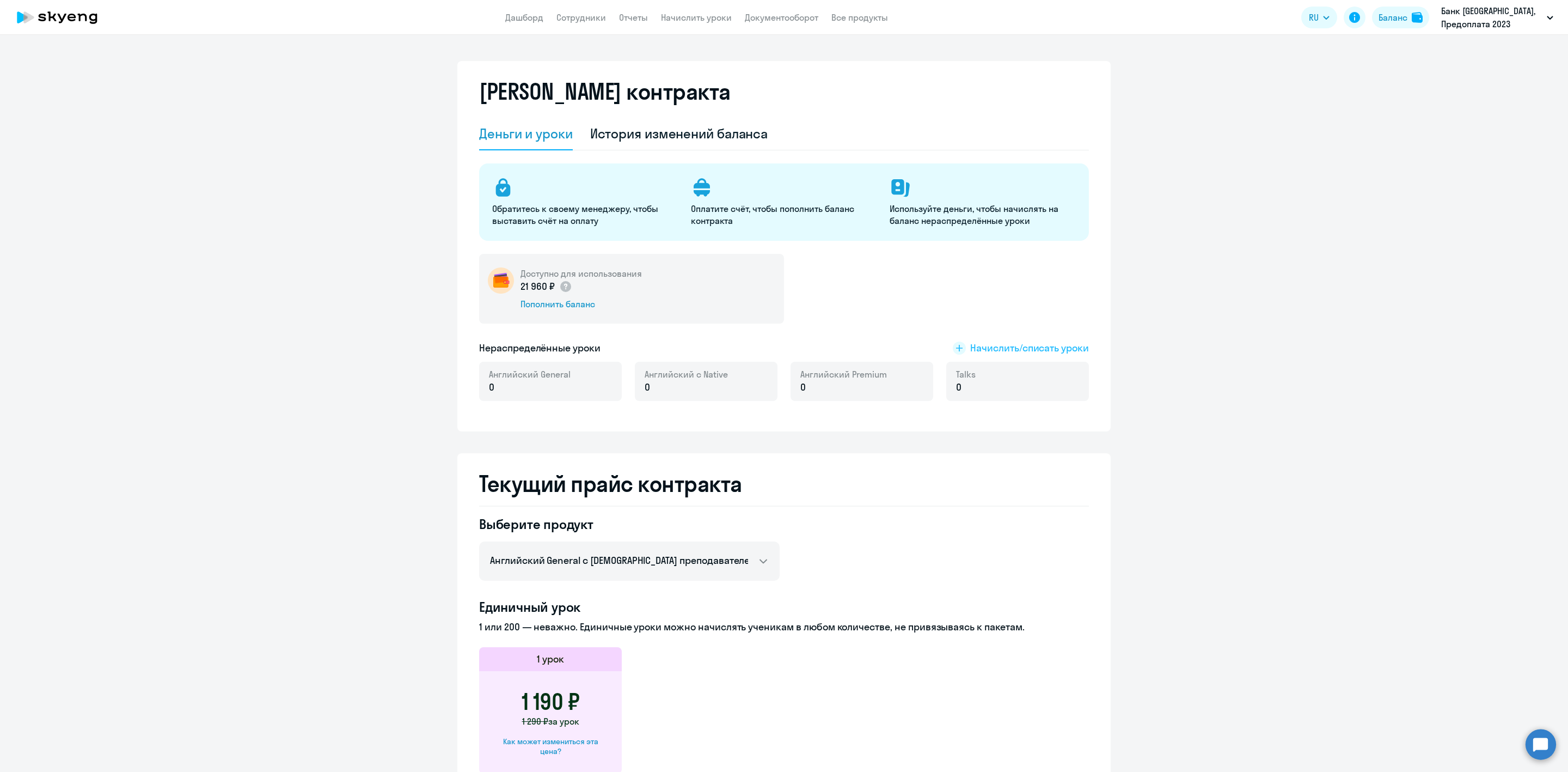
click at [956, 345] on icon at bounding box center [959, 348] width 7 height 7
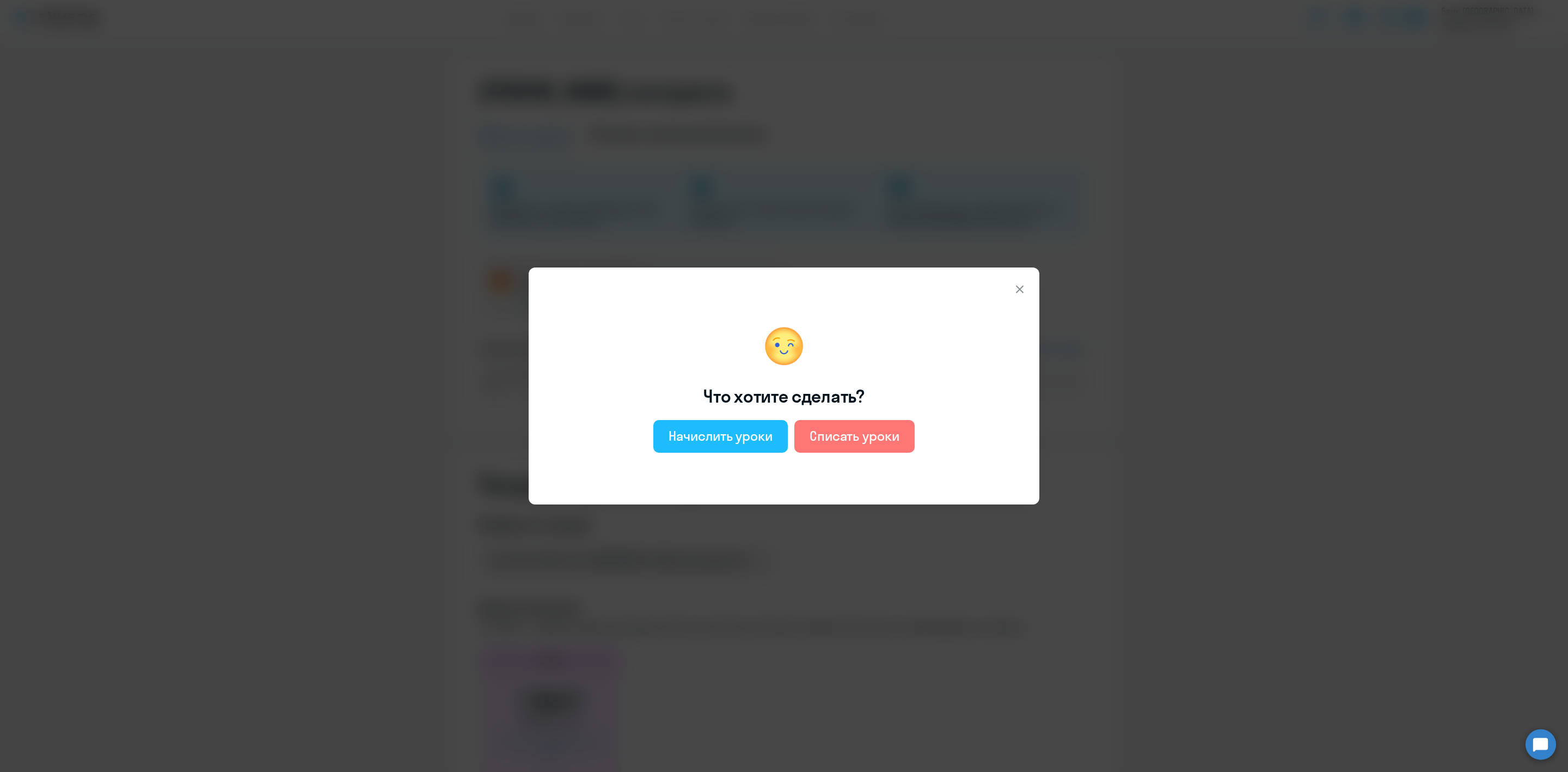
click at [750, 436] on div "Начислить уроки" at bounding box center [720, 436] width 104 height 18
select select "english_adult_not_native_speaker"
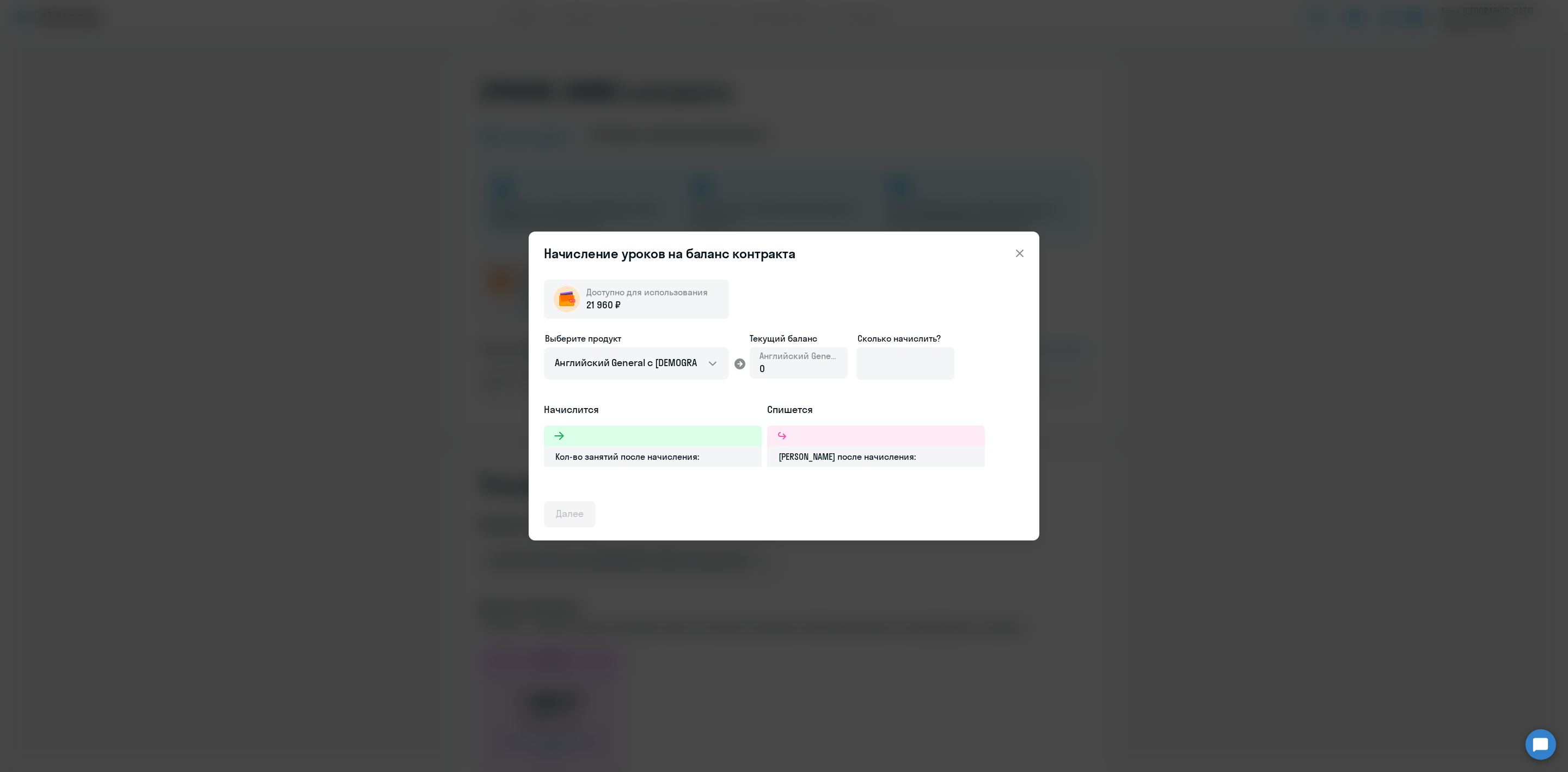
click at [785, 365] on div "0" at bounding box center [798, 369] width 78 height 14
click at [761, 369] on span "0" at bounding box center [762, 368] width 6 height 13
click at [891, 361] on input at bounding box center [905, 363] width 98 height 33
type input "31"
click at [1023, 251] on icon at bounding box center [1019, 253] width 13 height 13
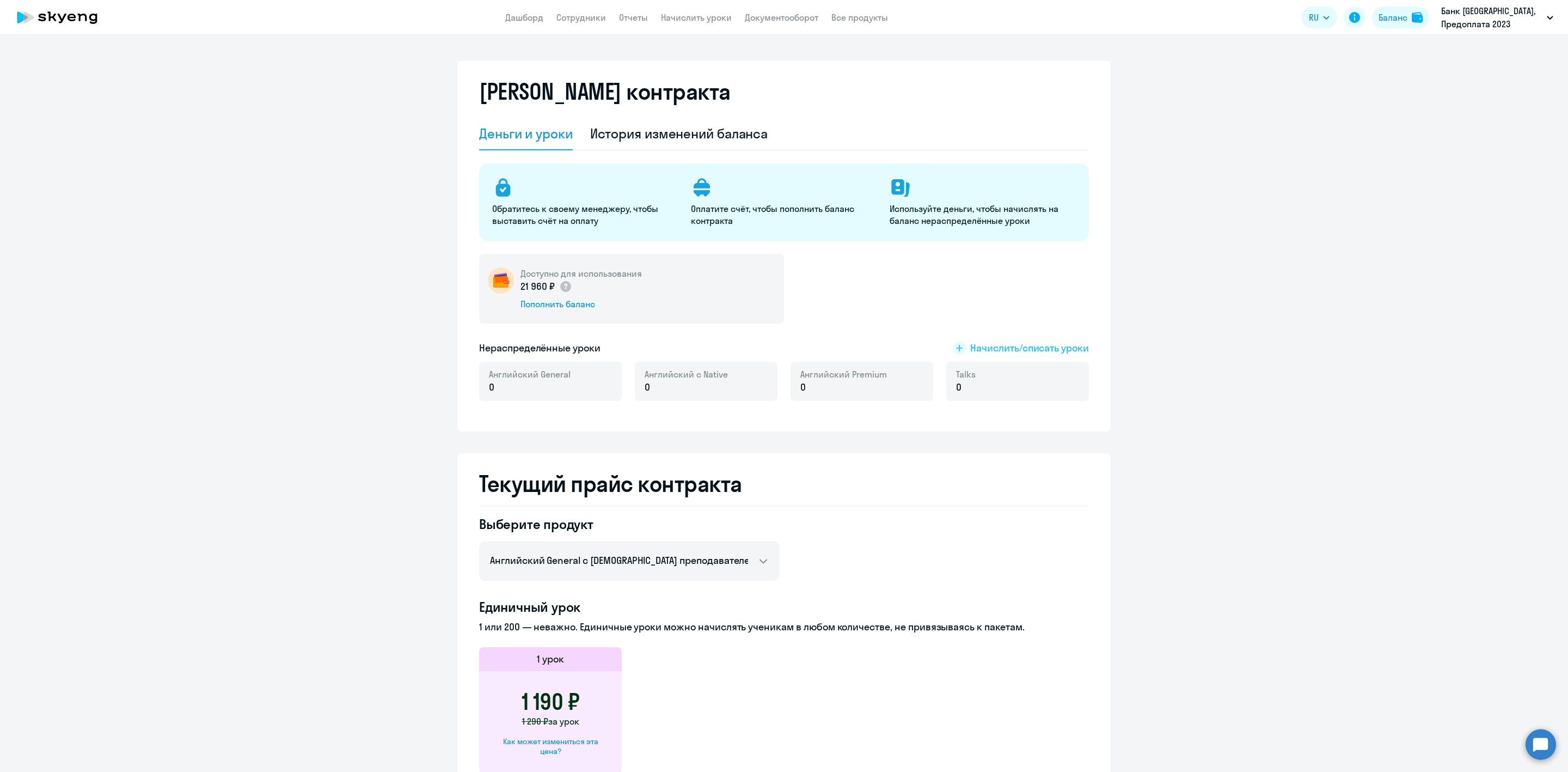
click at [956, 345] on icon at bounding box center [959, 348] width 7 height 7
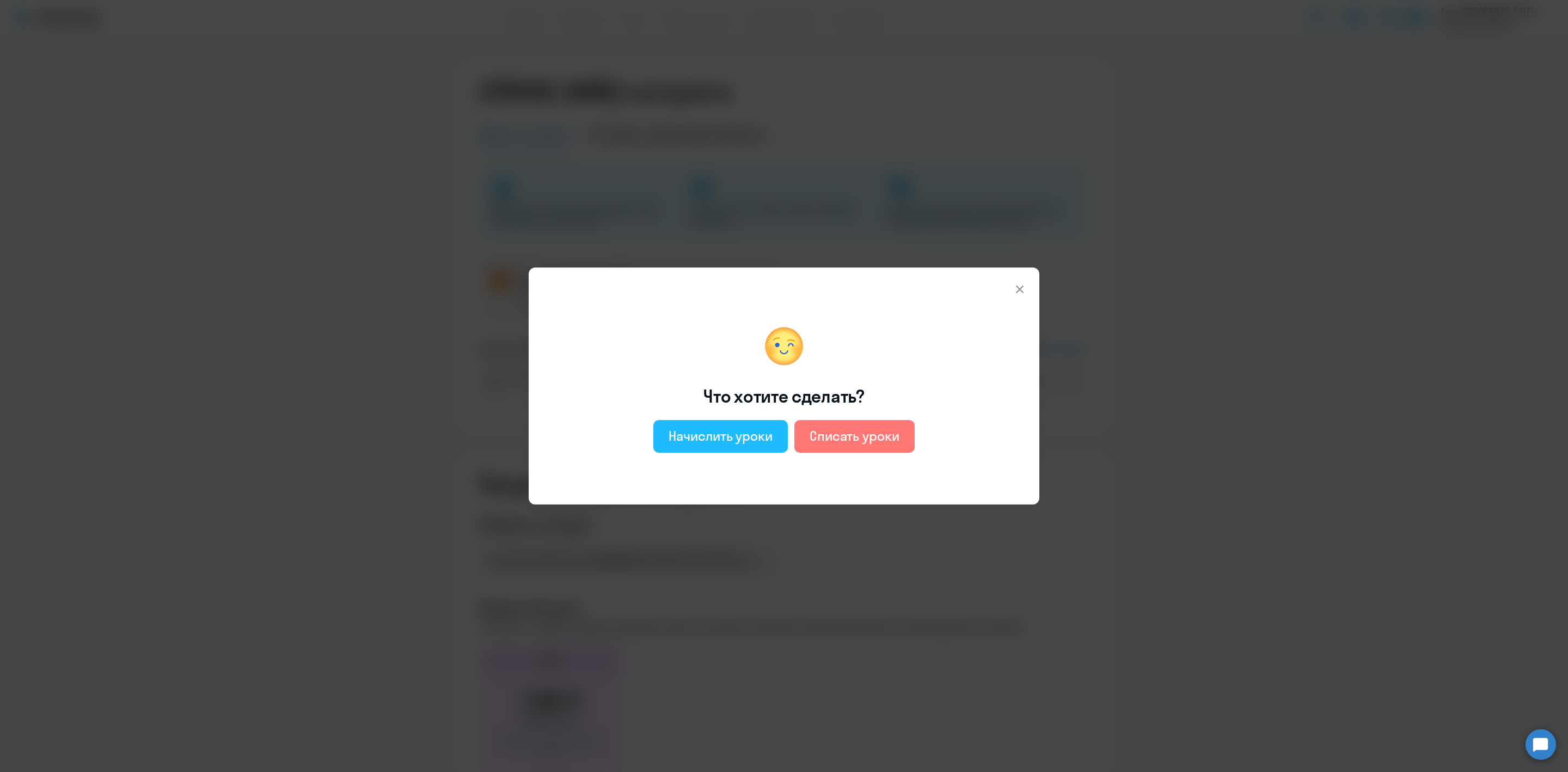
click at [732, 435] on div "Начислить уроки" at bounding box center [720, 436] width 104 height 18
select select "english_adult_not_native_speaker"
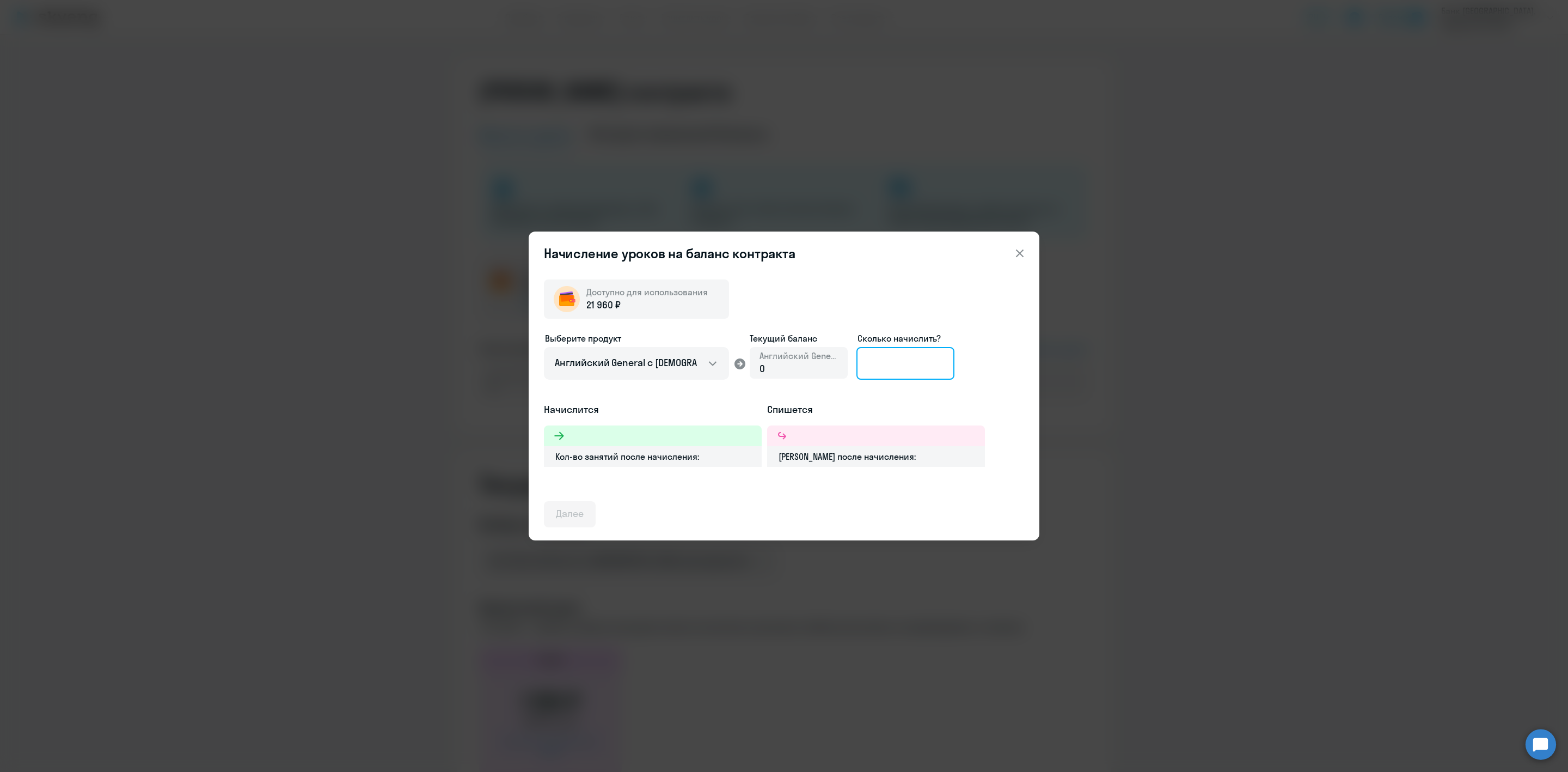
click at [914, 363] on input at bounding box center [905, 363] width 98 height 33
type input "3"
click at [1021, 253] on icon at bounding box center [1019, 253] width 13 height 13
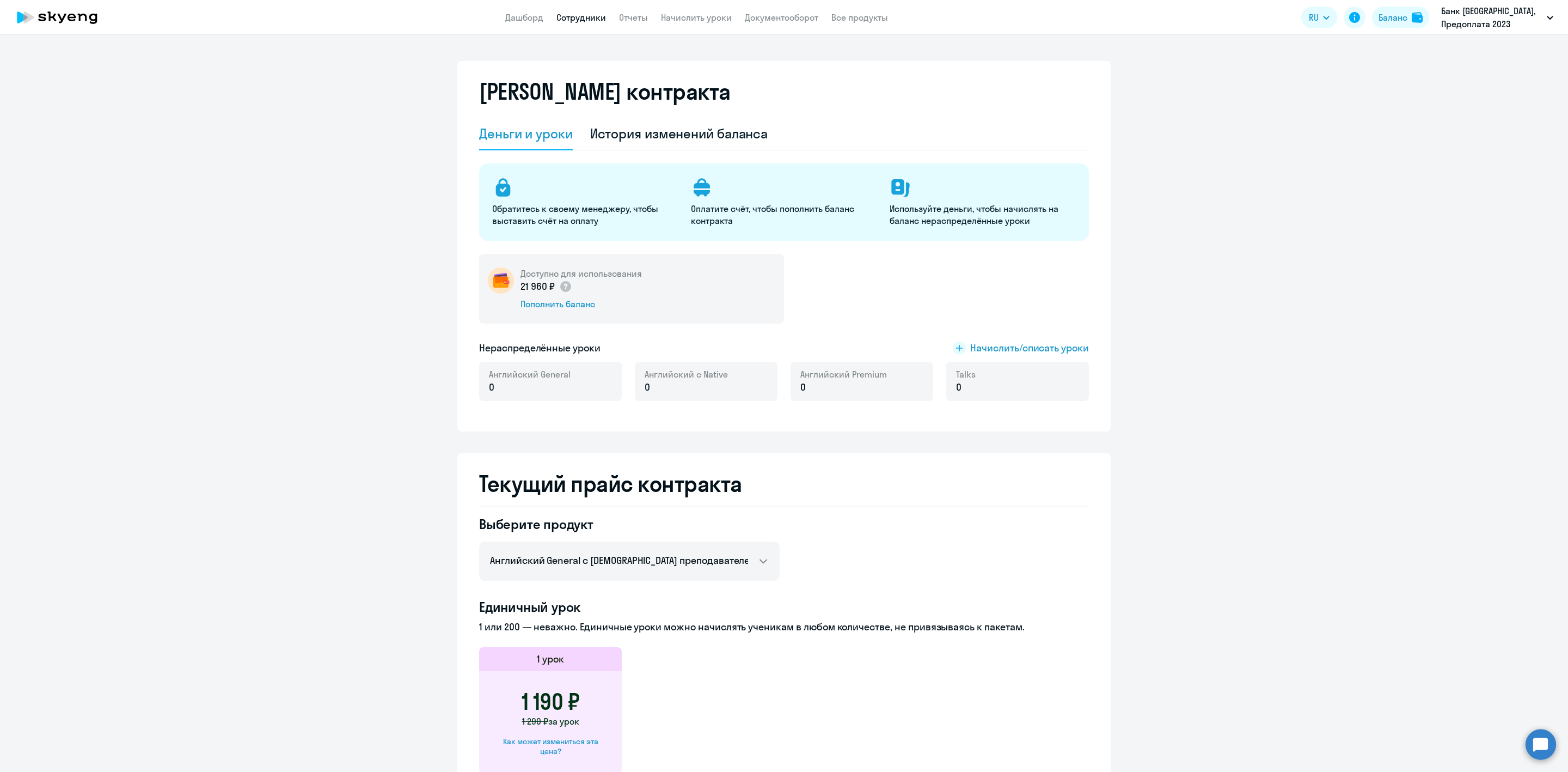
click at [578, 17] on link "Сотрудники" at bounding box center [581, 17] width 49 height 11
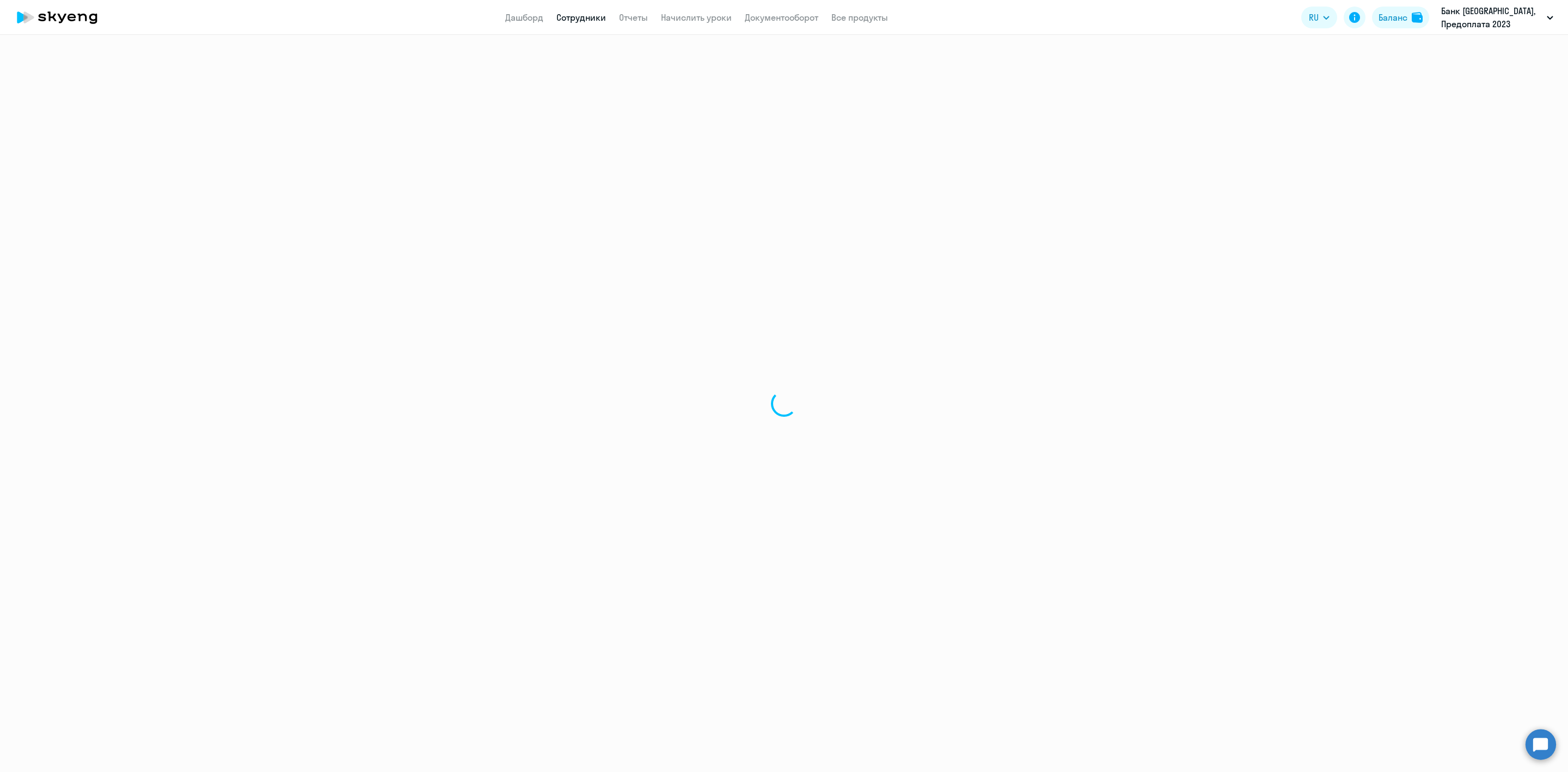
select select "30"
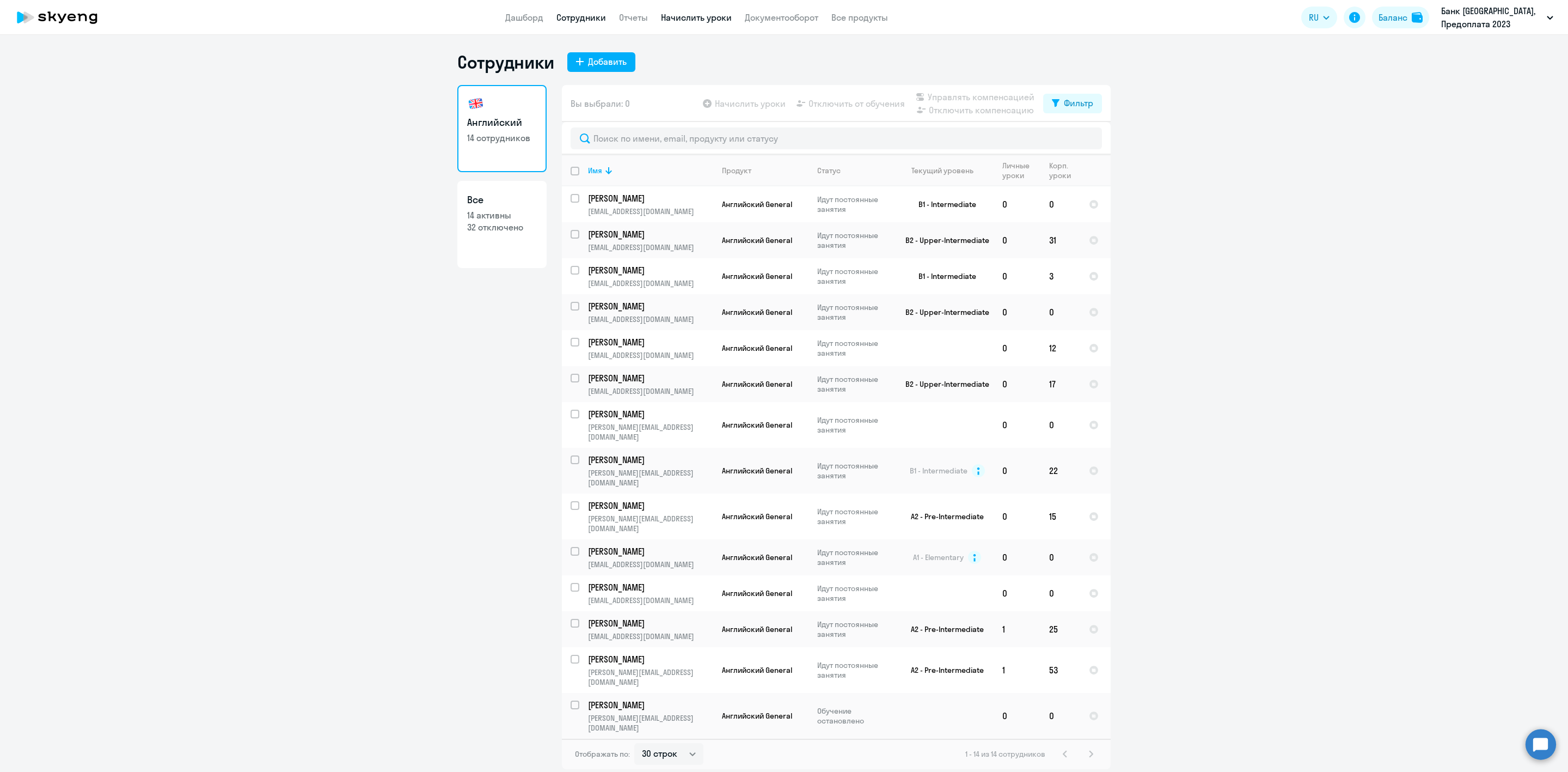
click at [701, 17] on link "Начислить уроки" at bounding box center [697, 17] width 71 height 11
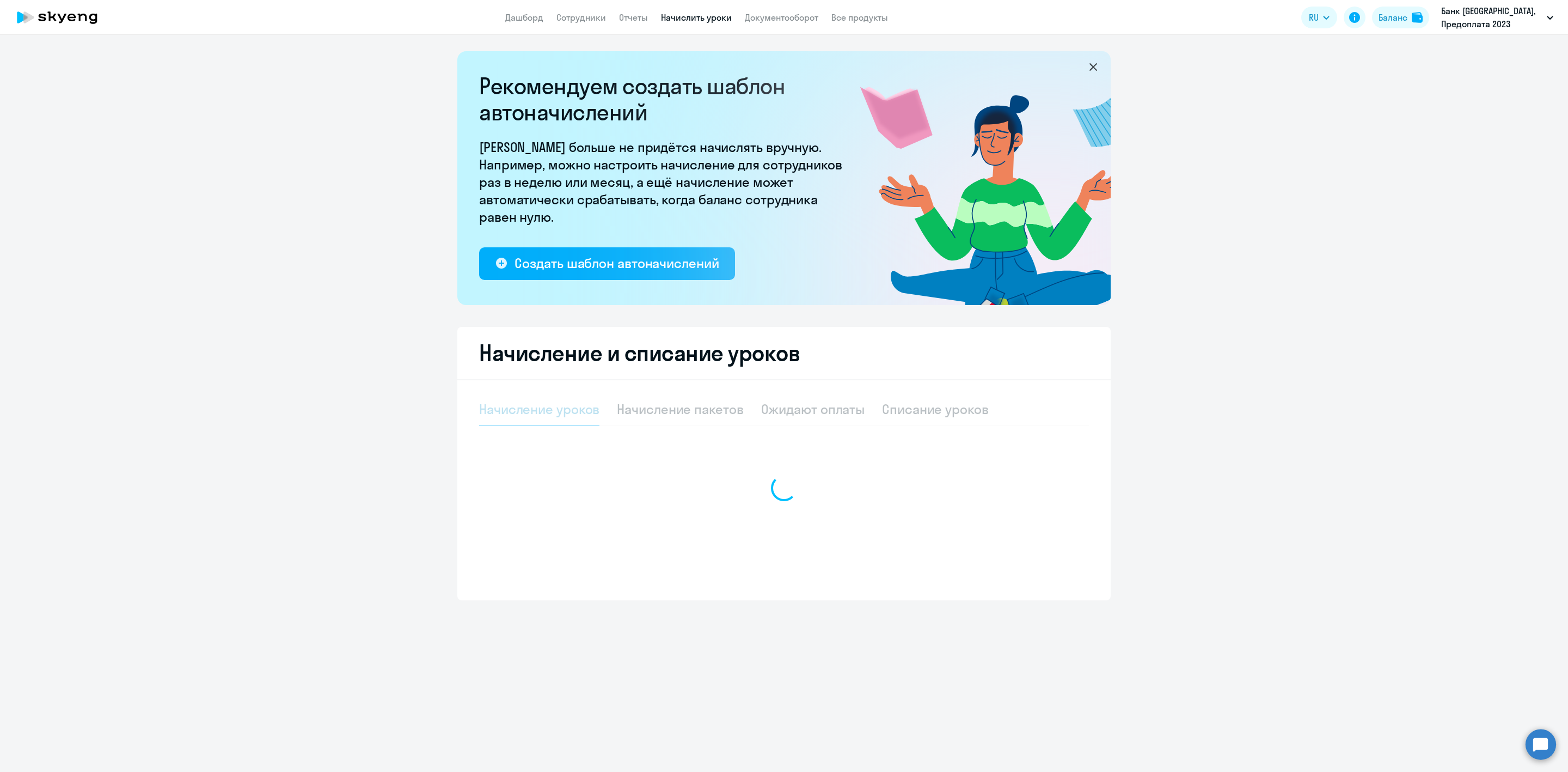
select select "10"
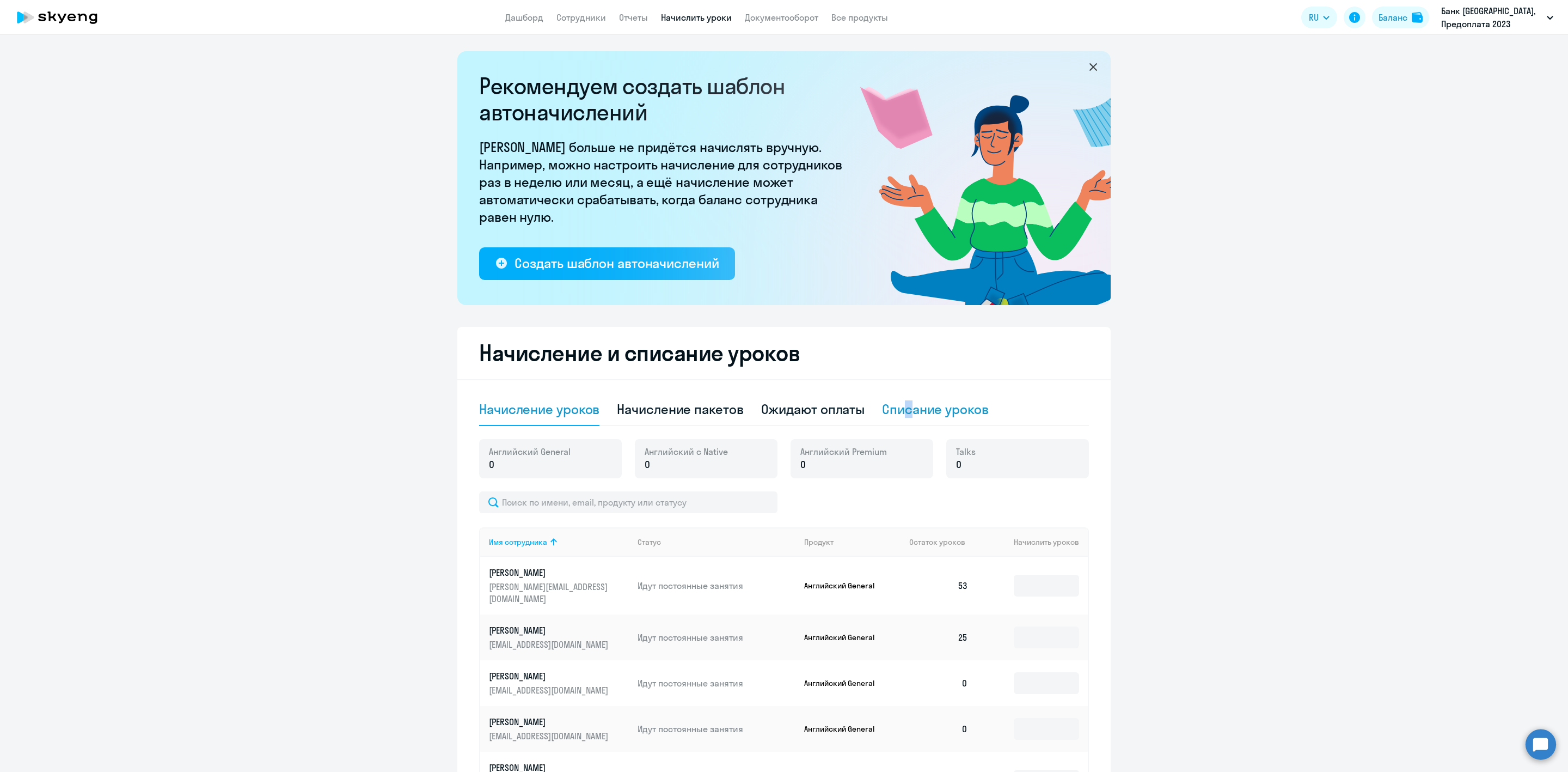
click at [904, 416] on div "Списание уроков" at bounding box center [935, 409] width 107 height 18
select select "10"
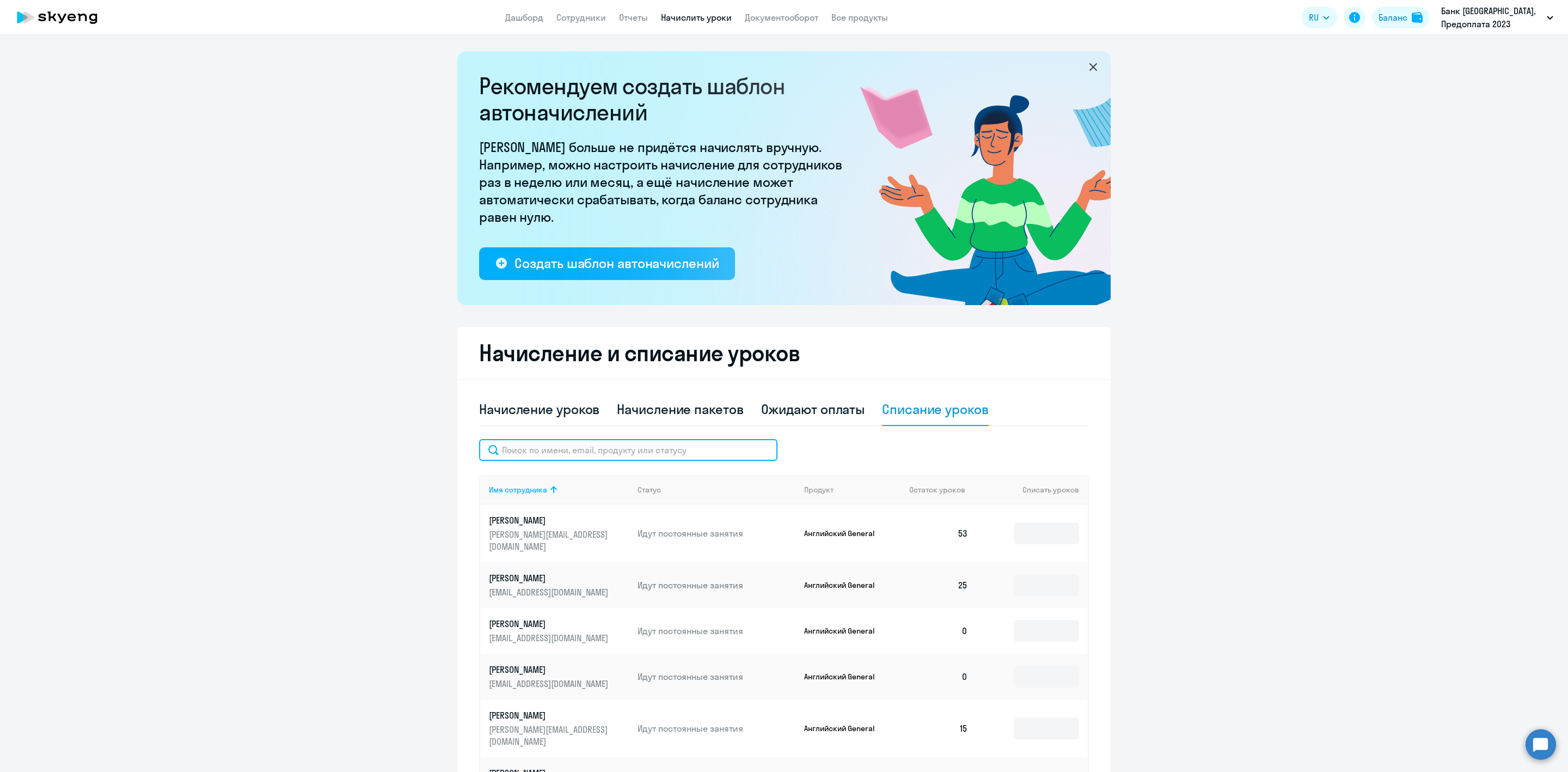
click at [665, 456] on input "text" at bounding box center [629, 450] width 299 height 22
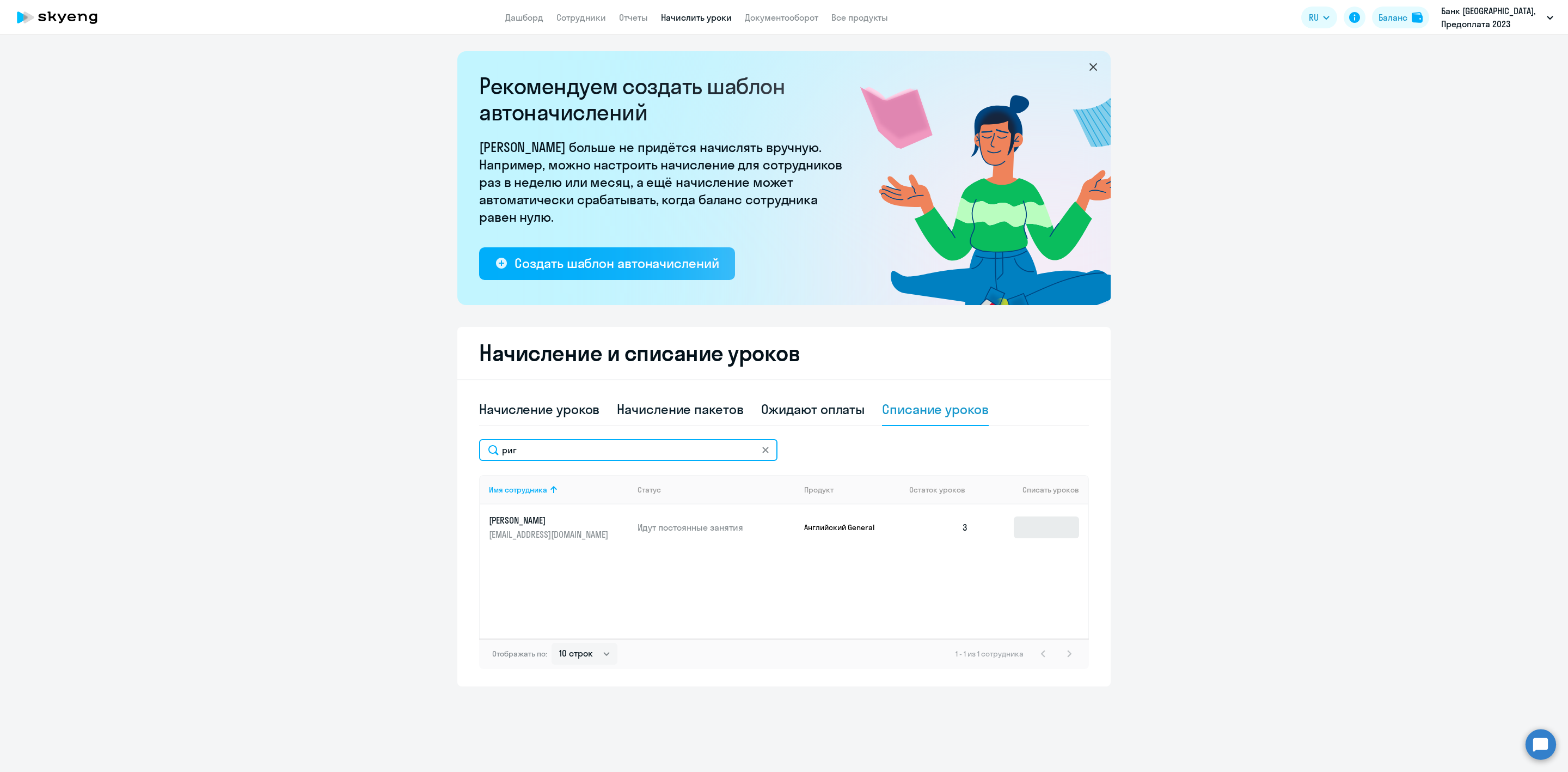
type input "риг"
click at [1051, 529] on input at bounding box center [1047, 527] width 65 height 22
type input "3"
click at [1046, 526] on input at bounding box center [1047, 527] width 65 height 22
type input "3"
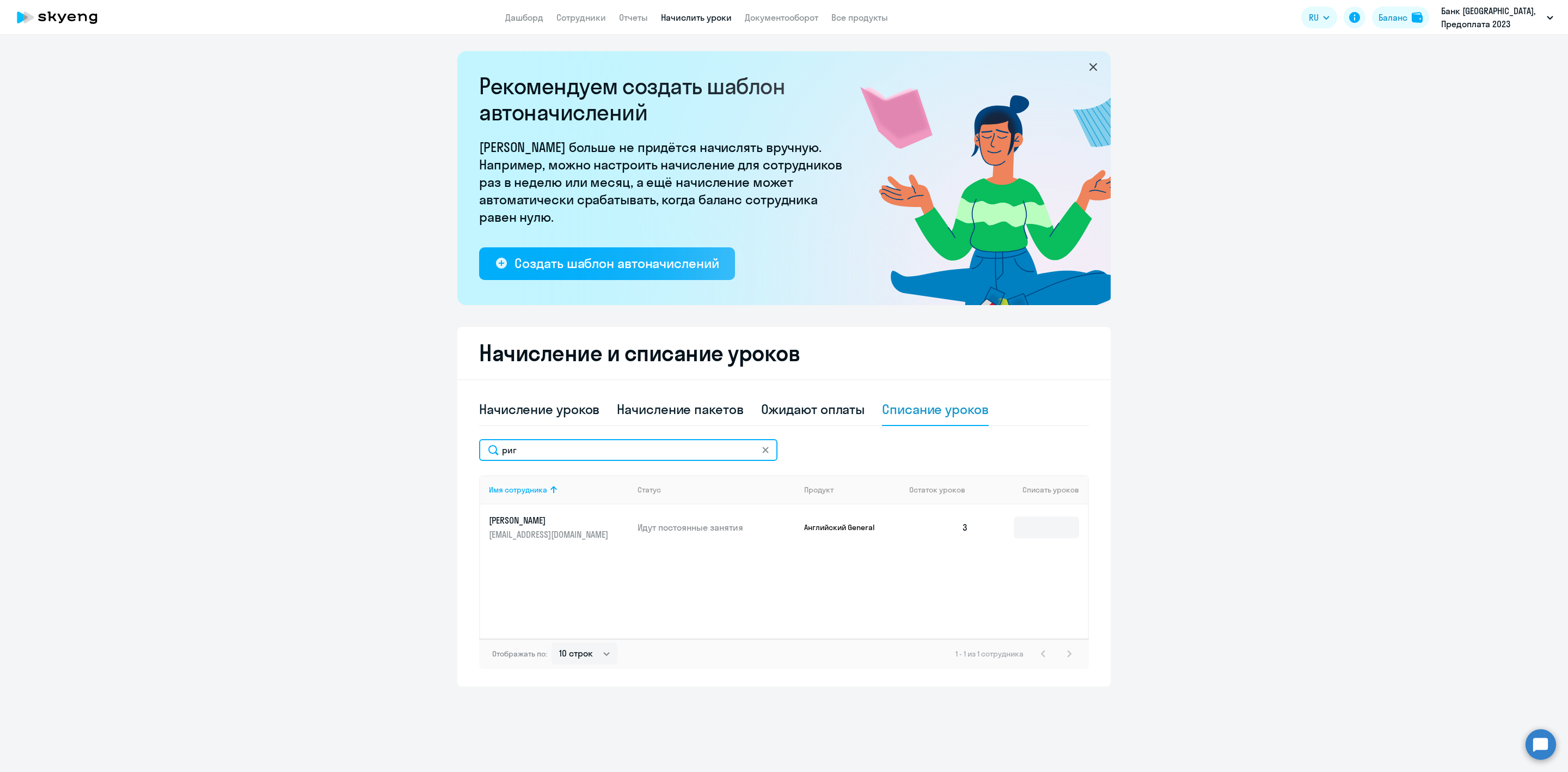
click at [571, 453] on input "риг" at bounding box center [629, 450] width 299 height 22
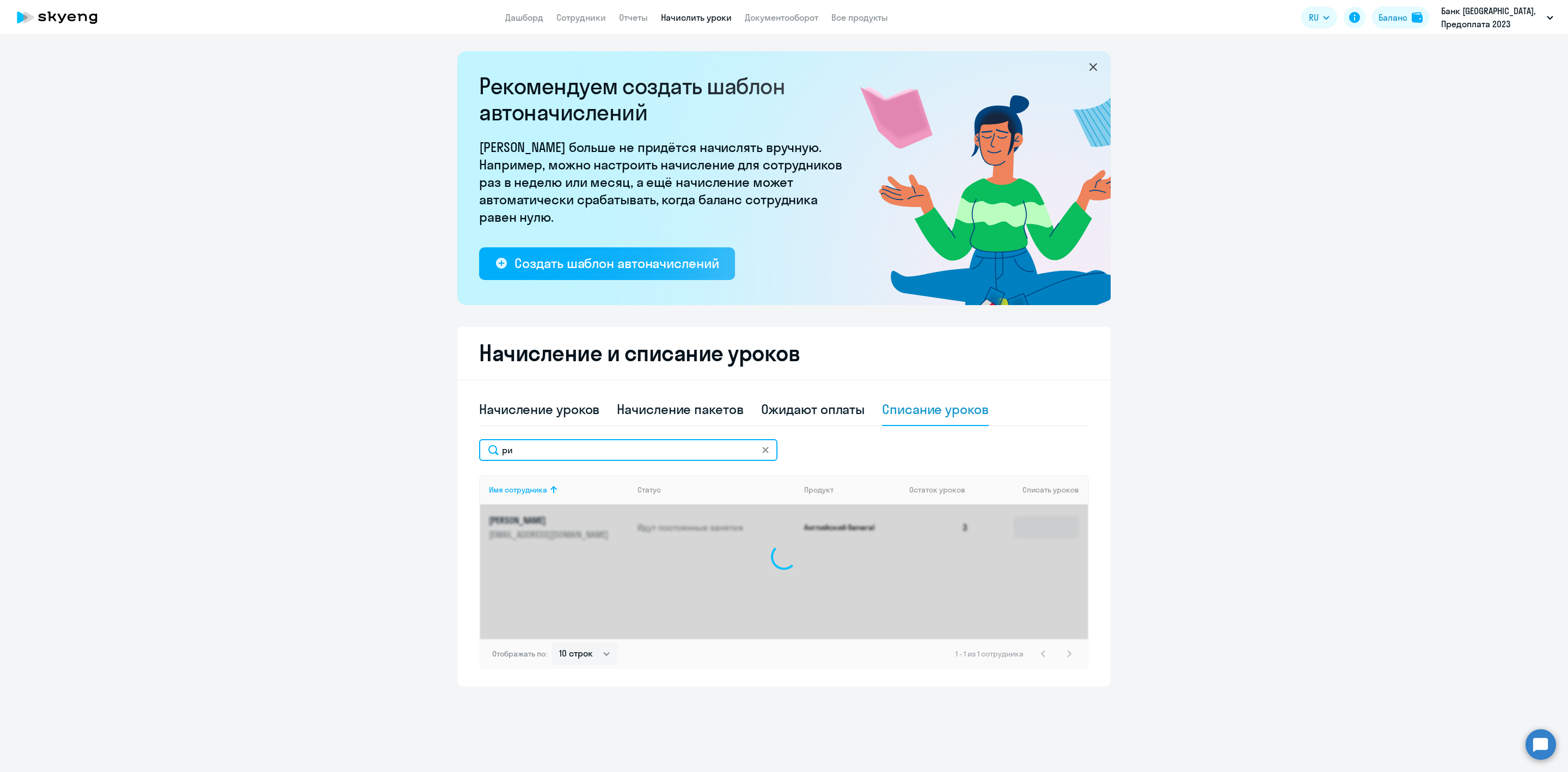
type input "р"
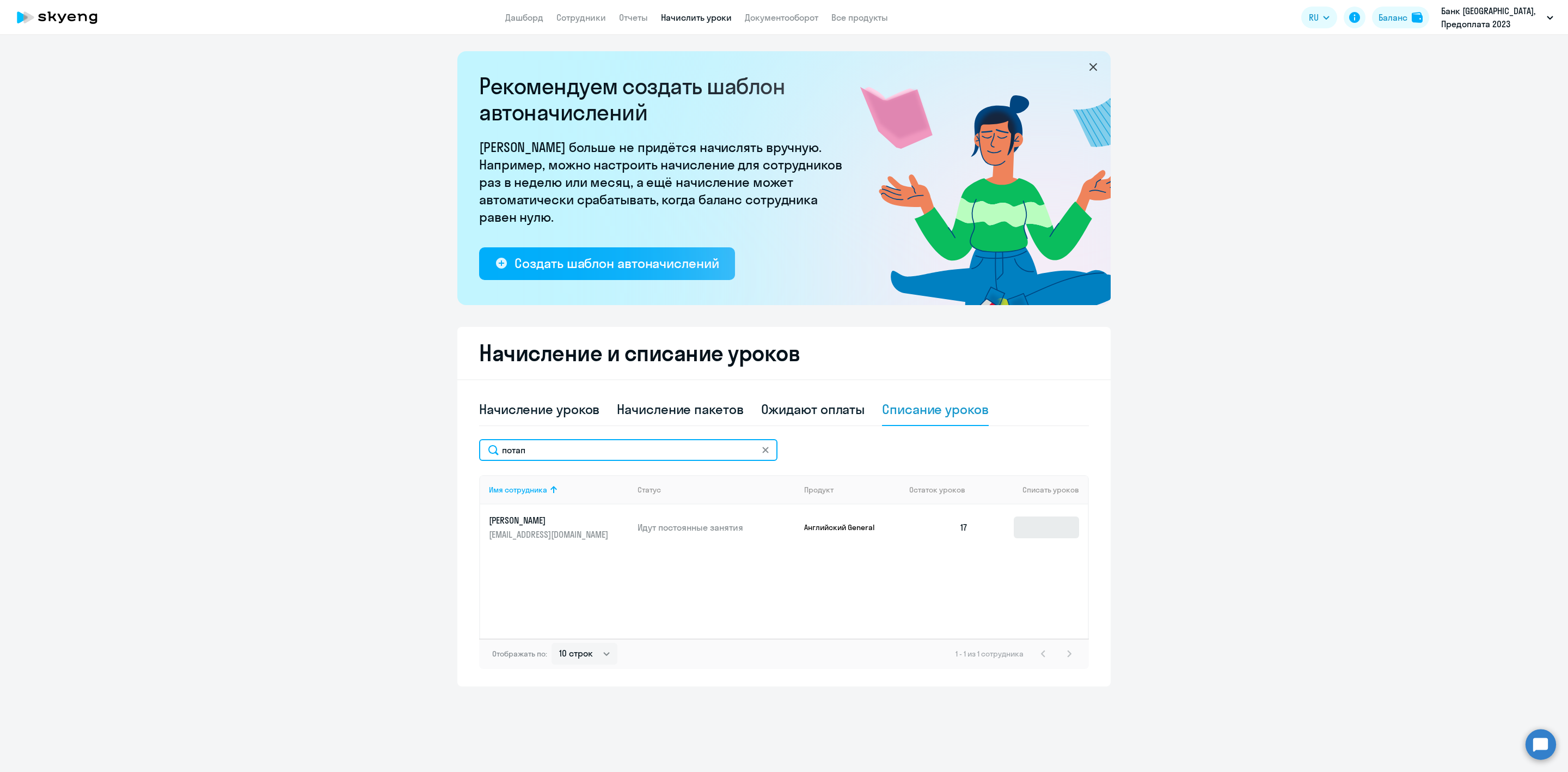
type input "потап"
click at [1044, 528] on input at bounding box center [1047, 527] width 65 height 22
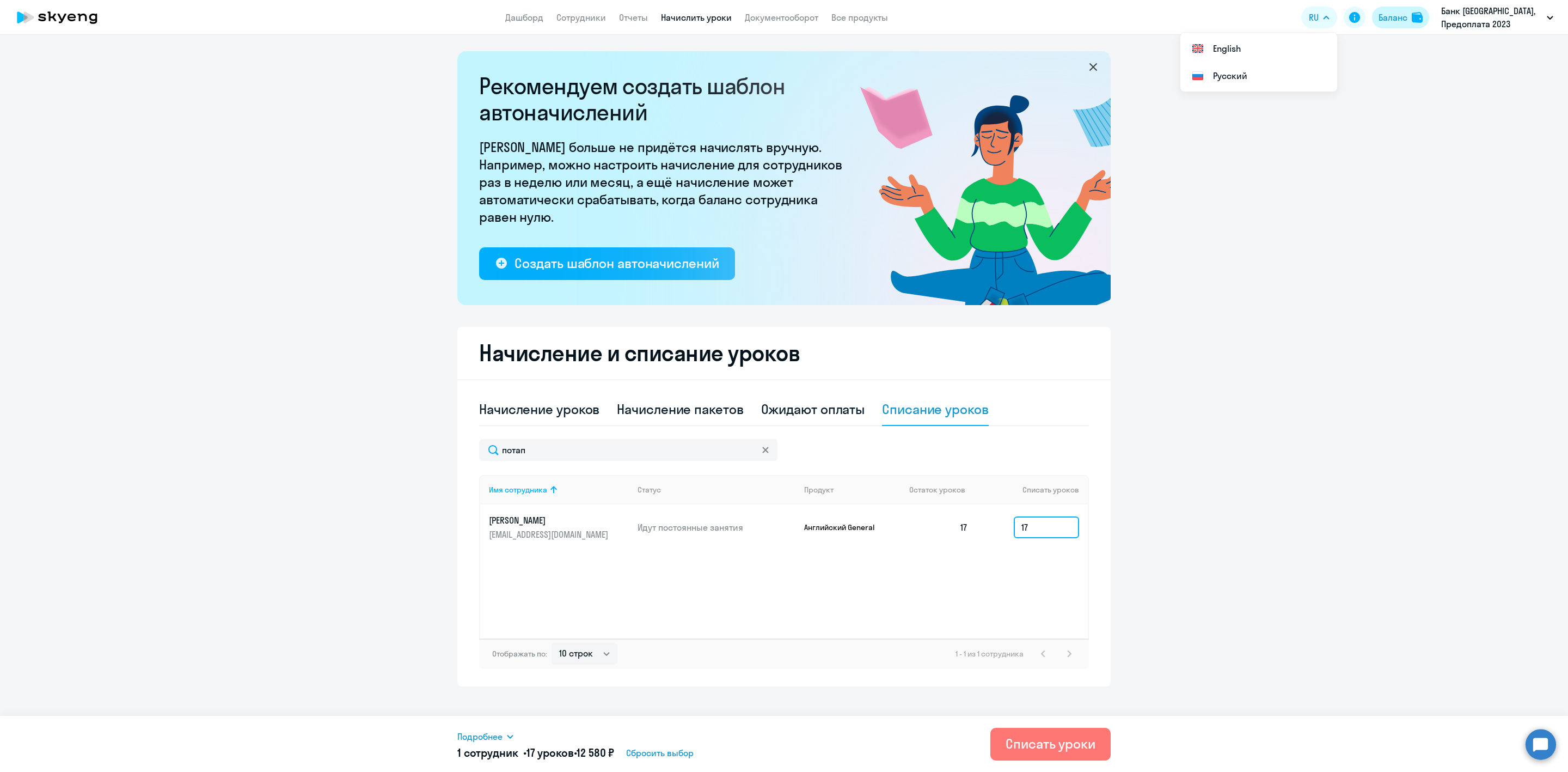
type input "17"
click at [590, 22] on link "Сотрудники" at bounding box center [581, 17] width 49 height 11
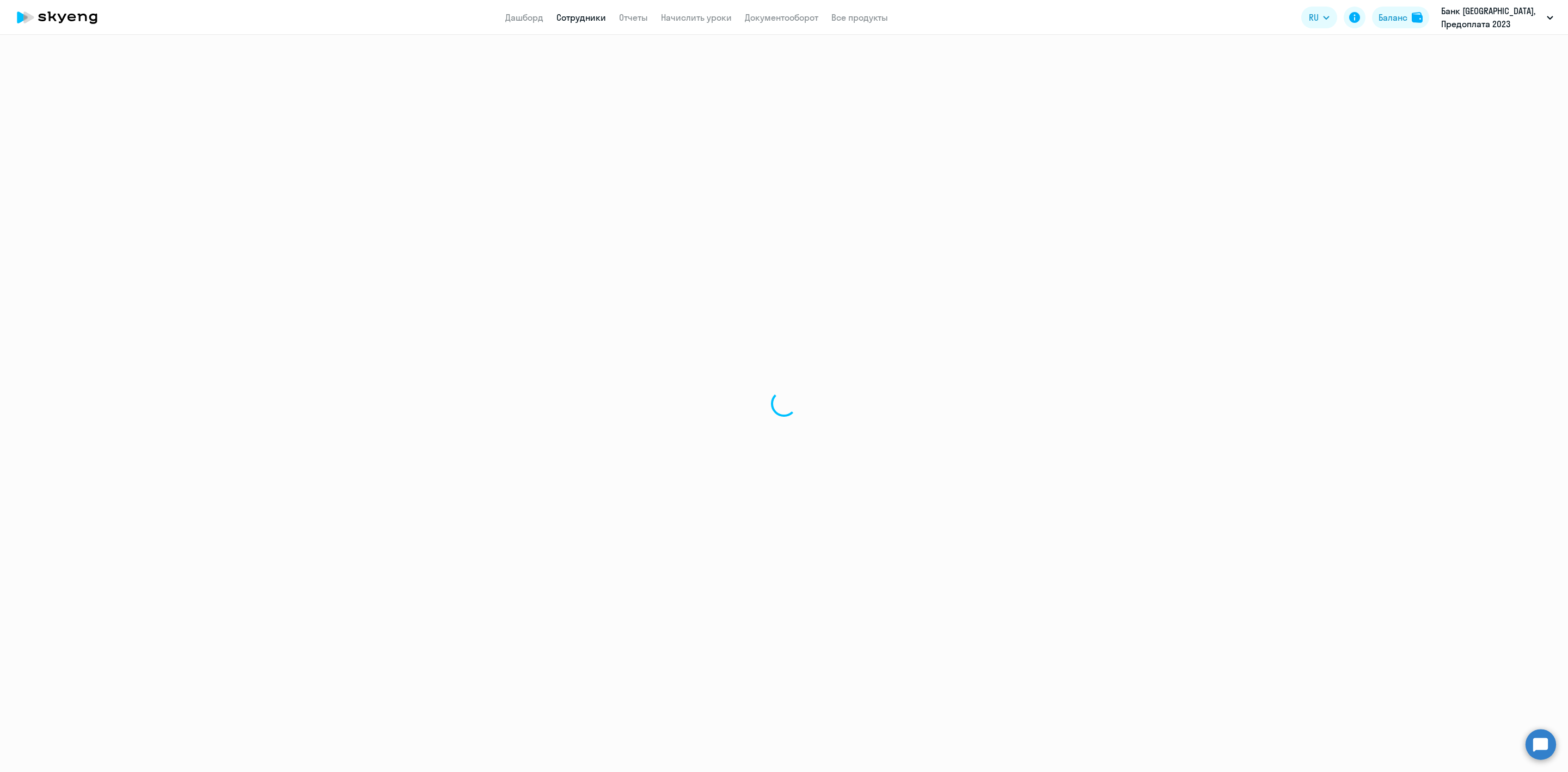
select select "30"
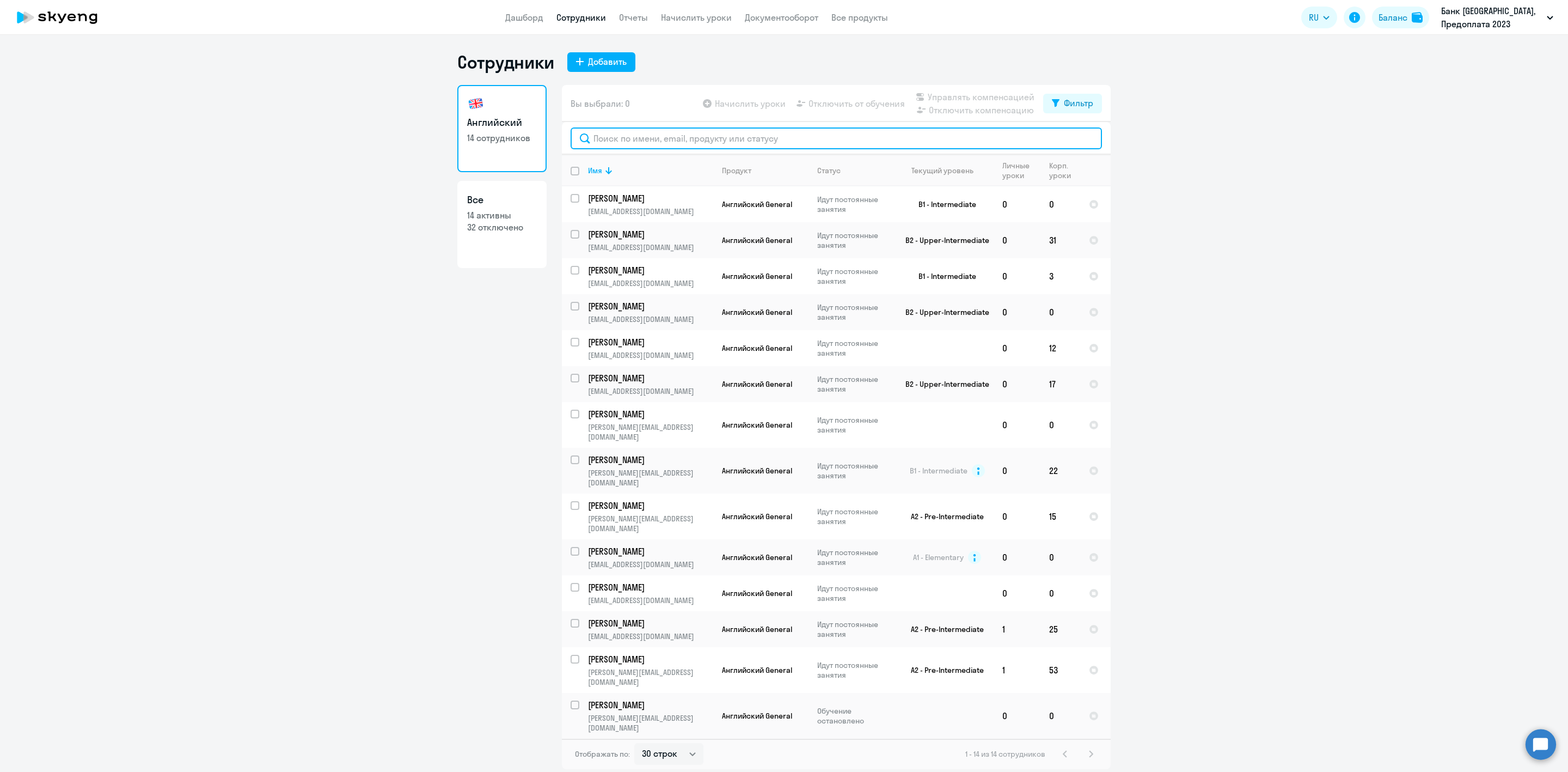
click at [624, 134] on input "text" at bounding box center [836, 138] width 532 height 22
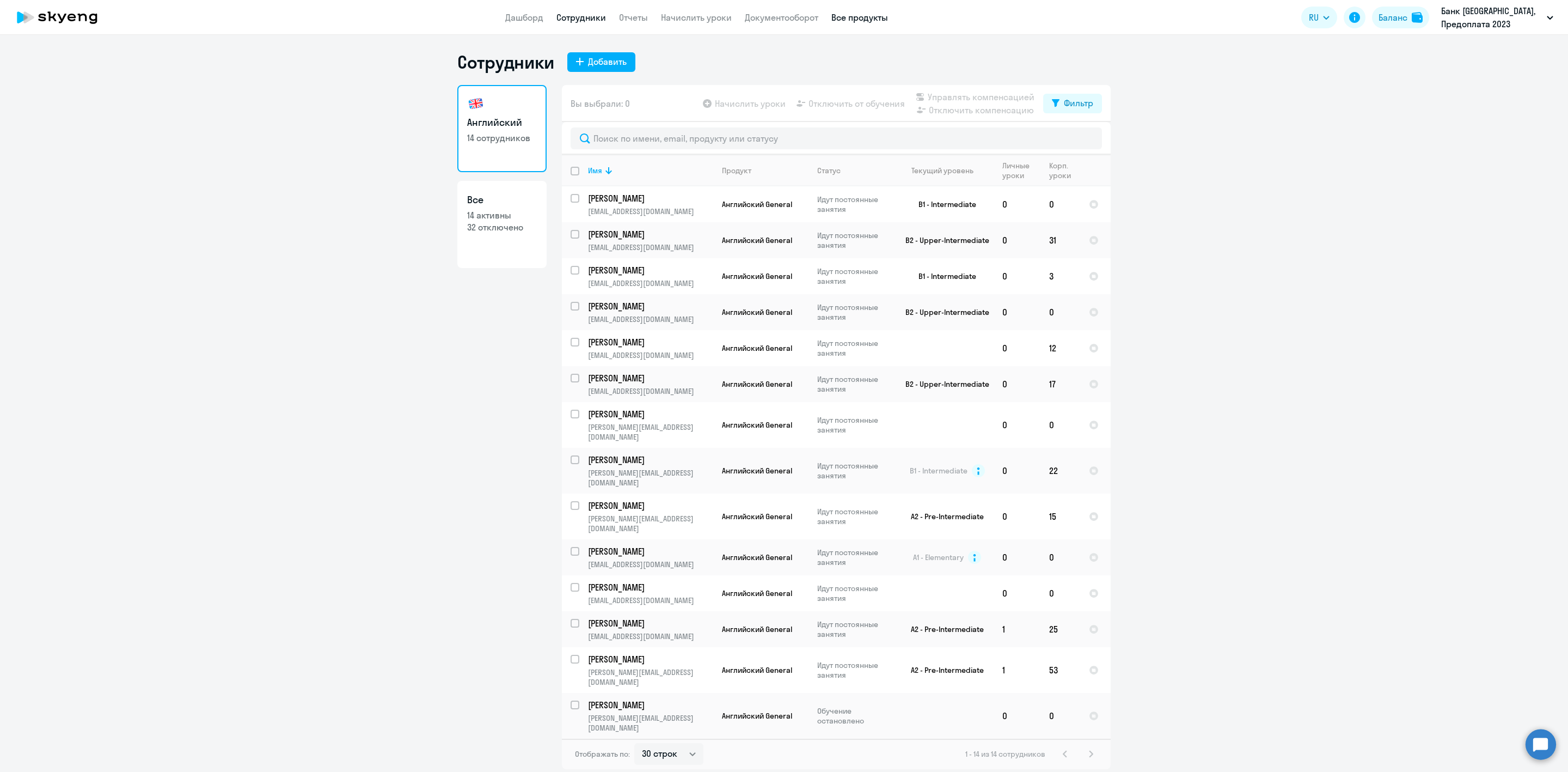
click at [871, 23] on link "Все продукты" at bounding box center [859, 17] width 56 height 11
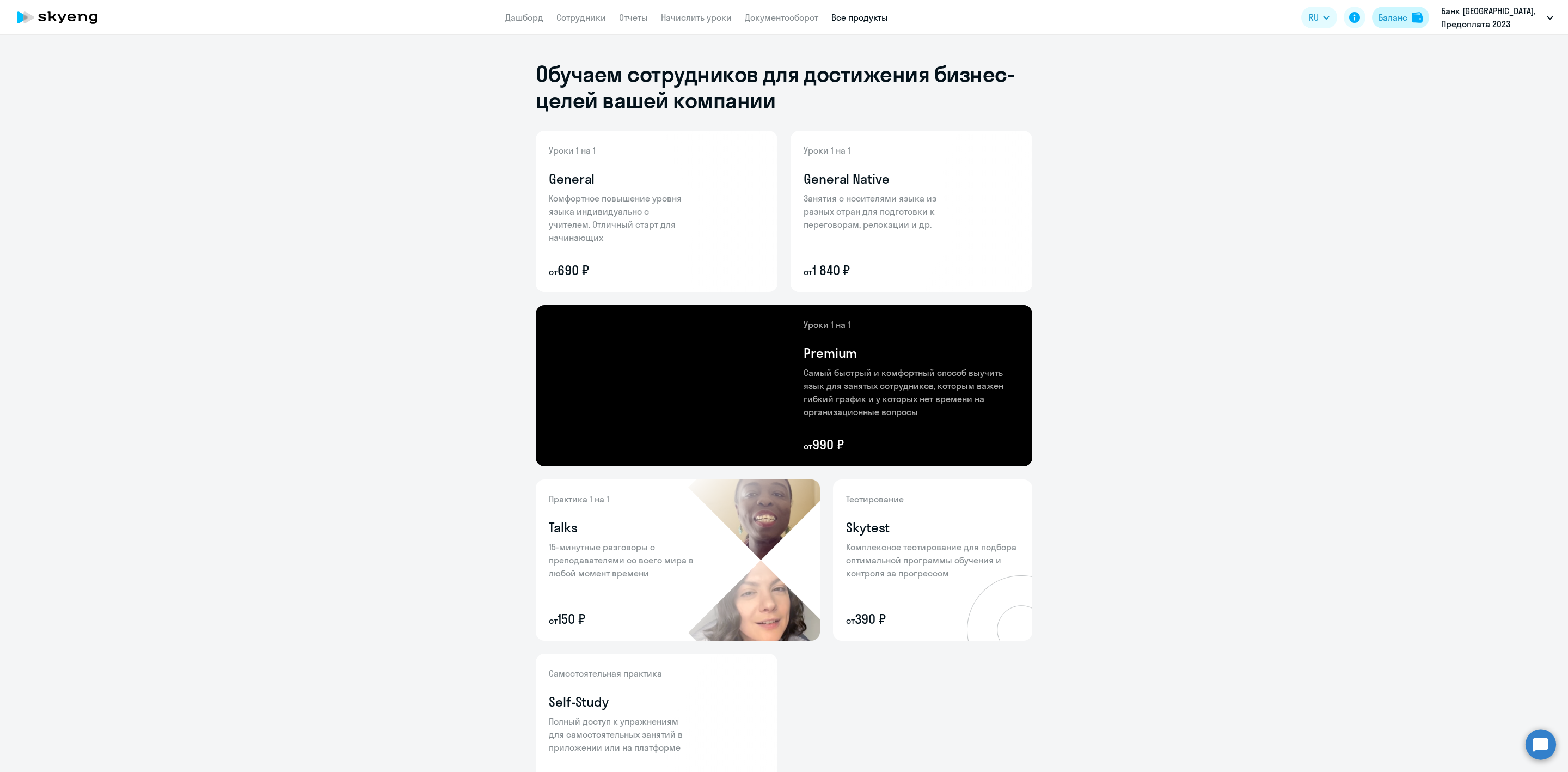
click at [1382, 14] on div "Баланс" at bounding box center [1393, 17] width 29 height 13
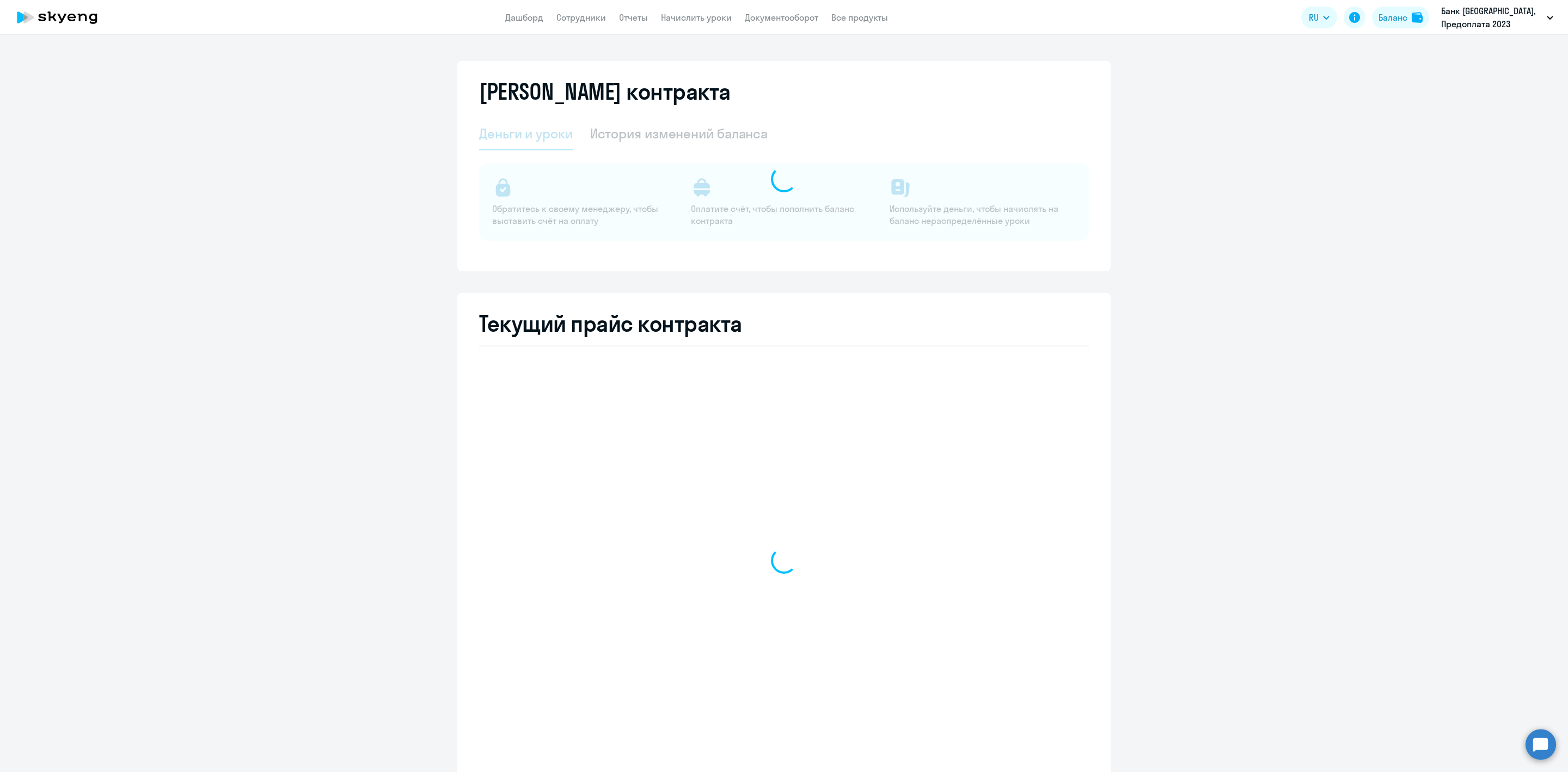
select select "english_adult_not_native_speaker"
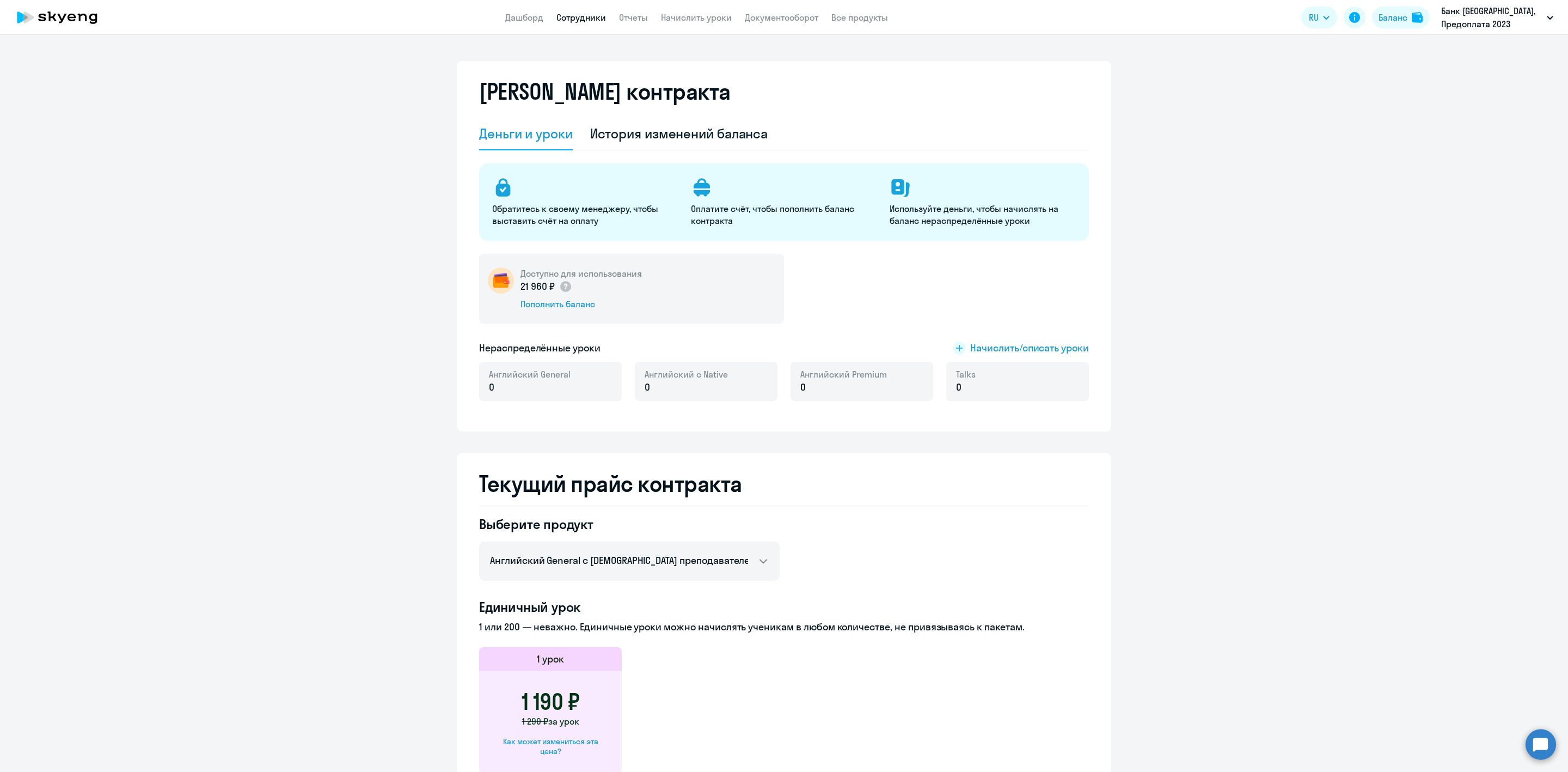
click at [593, 14] on link "Сотрудники" at bounding box center [581, 17] width 49 height 11
select select "30"
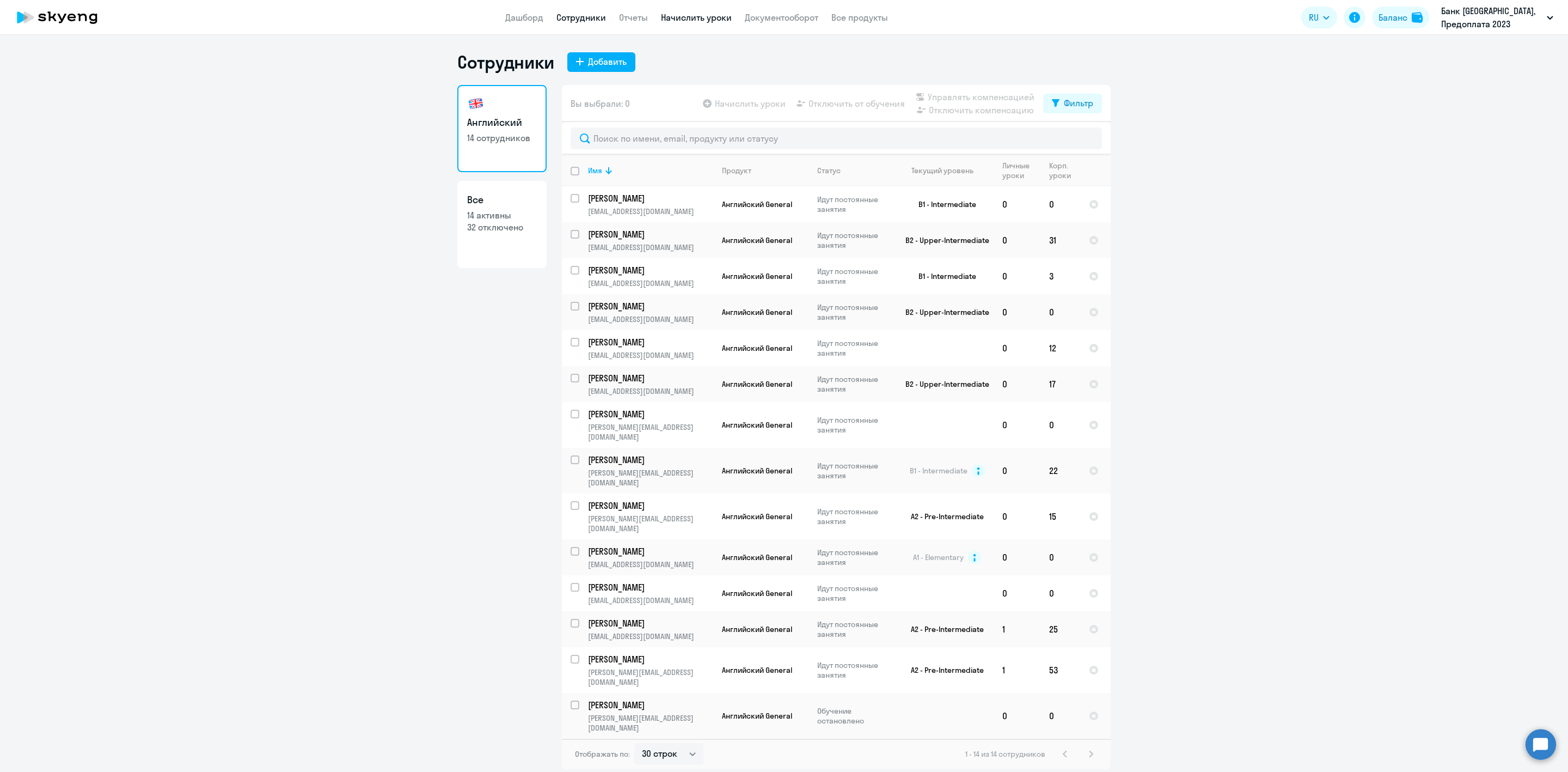
click at [706, 13] on link "Начислить уроки" at bounding box center [697, 17] width 71 height 11
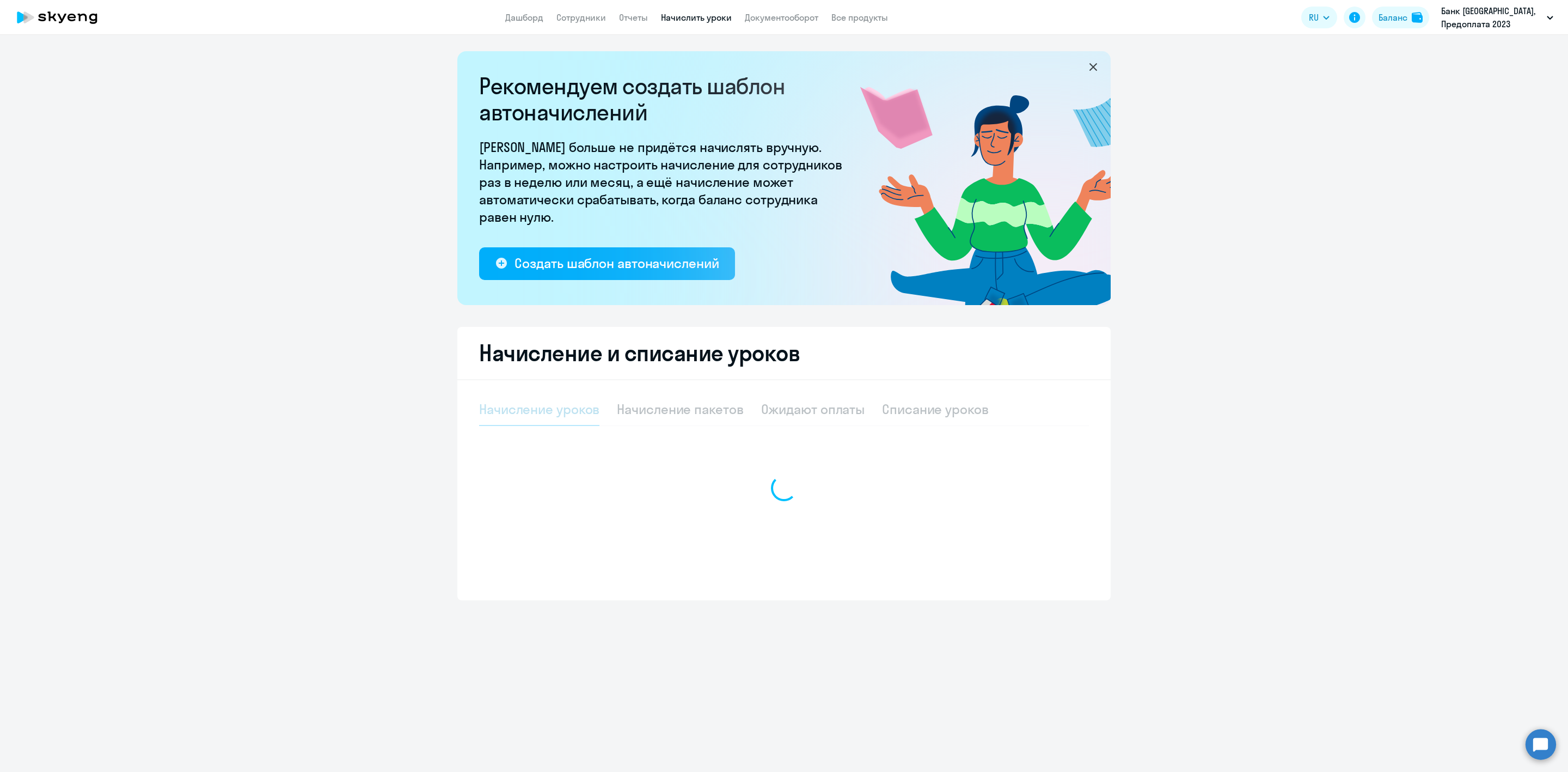
select select "10"
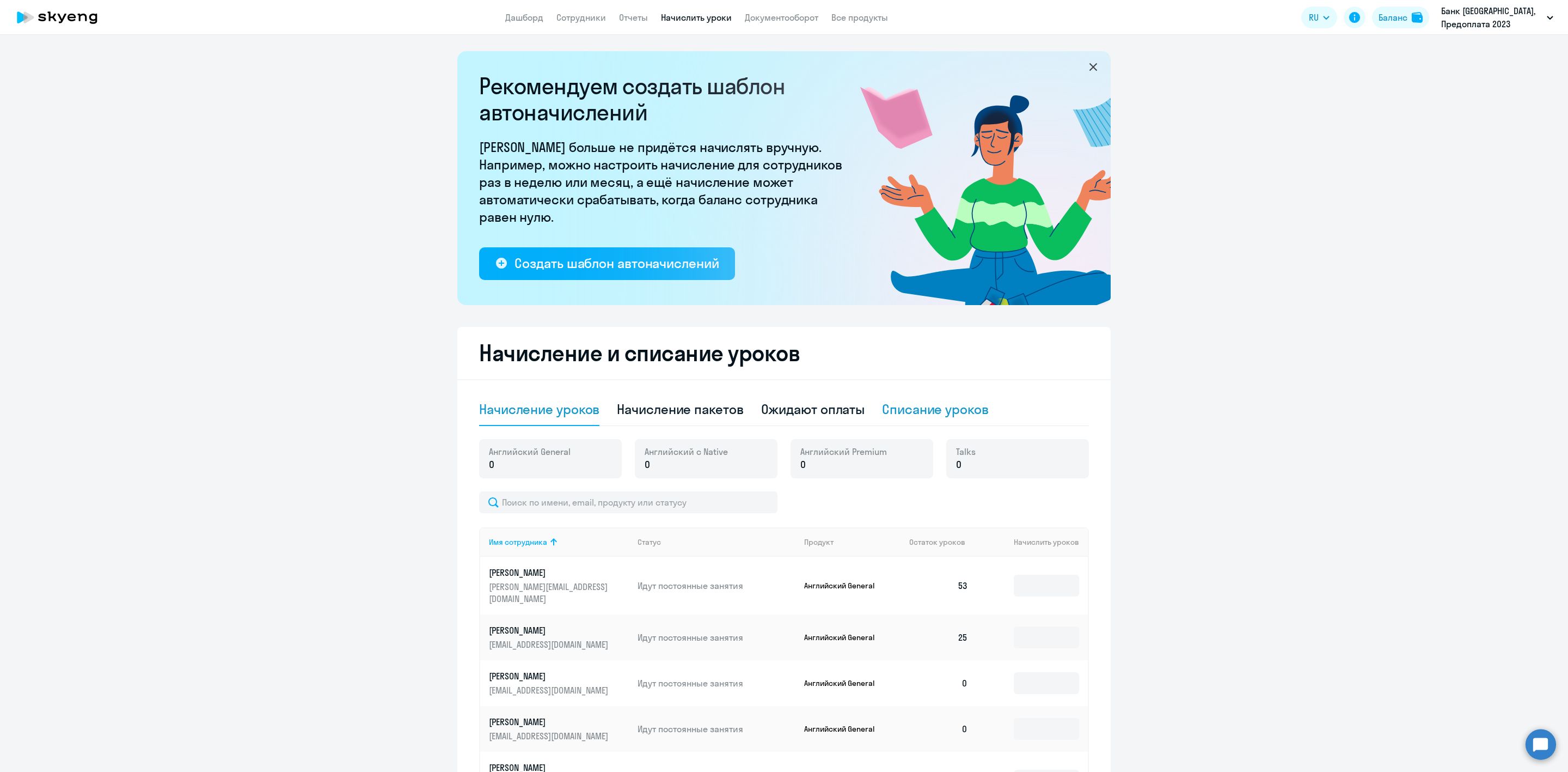
click at [923, 411] on div "Списание уроков" at bounding box center [935, 409] width 107 height 18
select select "10"
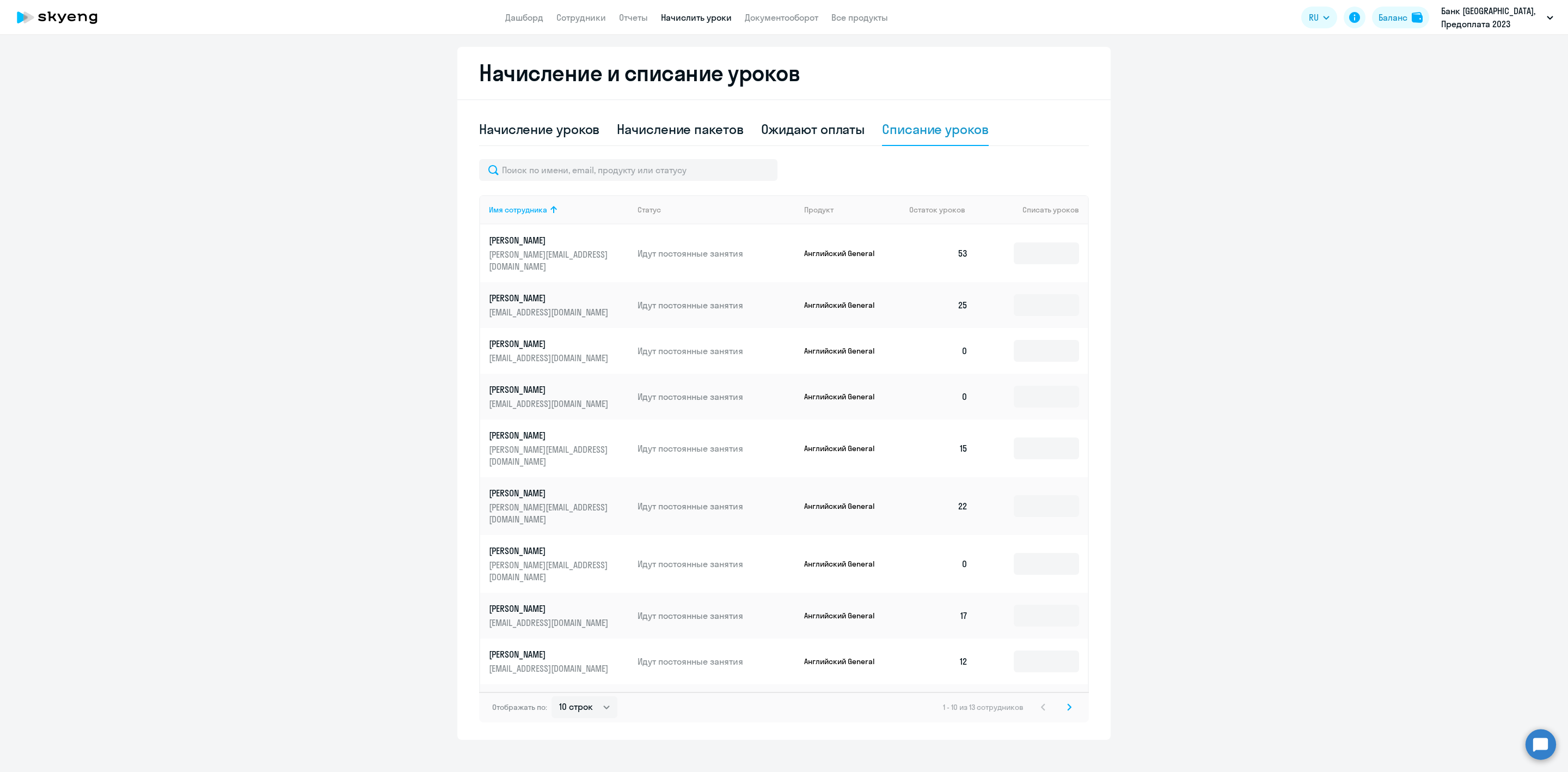
scroll to position [281, 0]
click at [1028, 603] on input at bounding box center [1047, 614] width 65 height 22
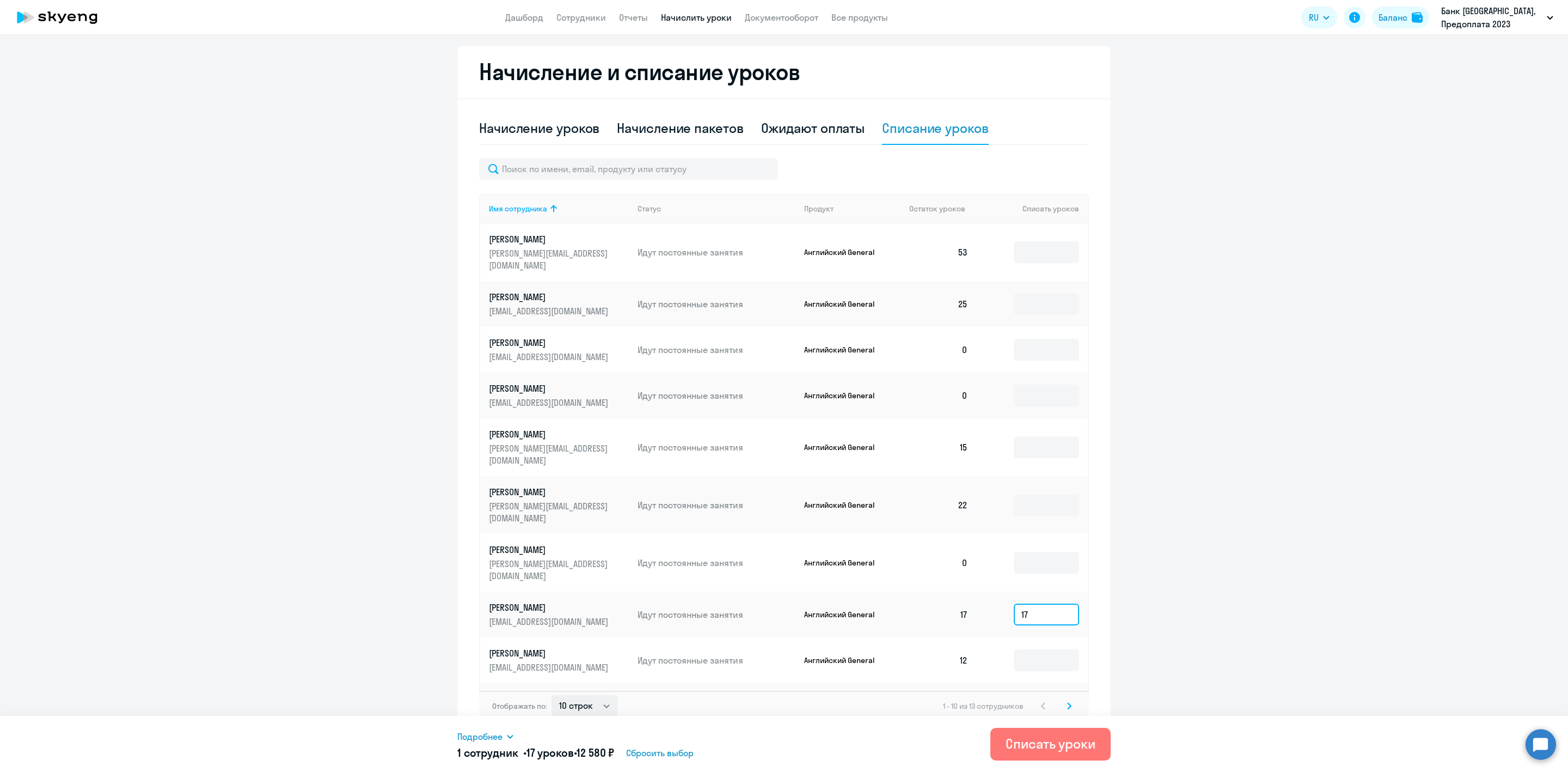
type input "17"
click at [587, 703] on select "10 строк 30 строк 50 строк" at bounding box center [584, 706] width 66 height 22
select select "30"
click at [552, 695] on select "10 строк 30 строк 50 строк" at bounding box center [584, 706] width 66 height 22
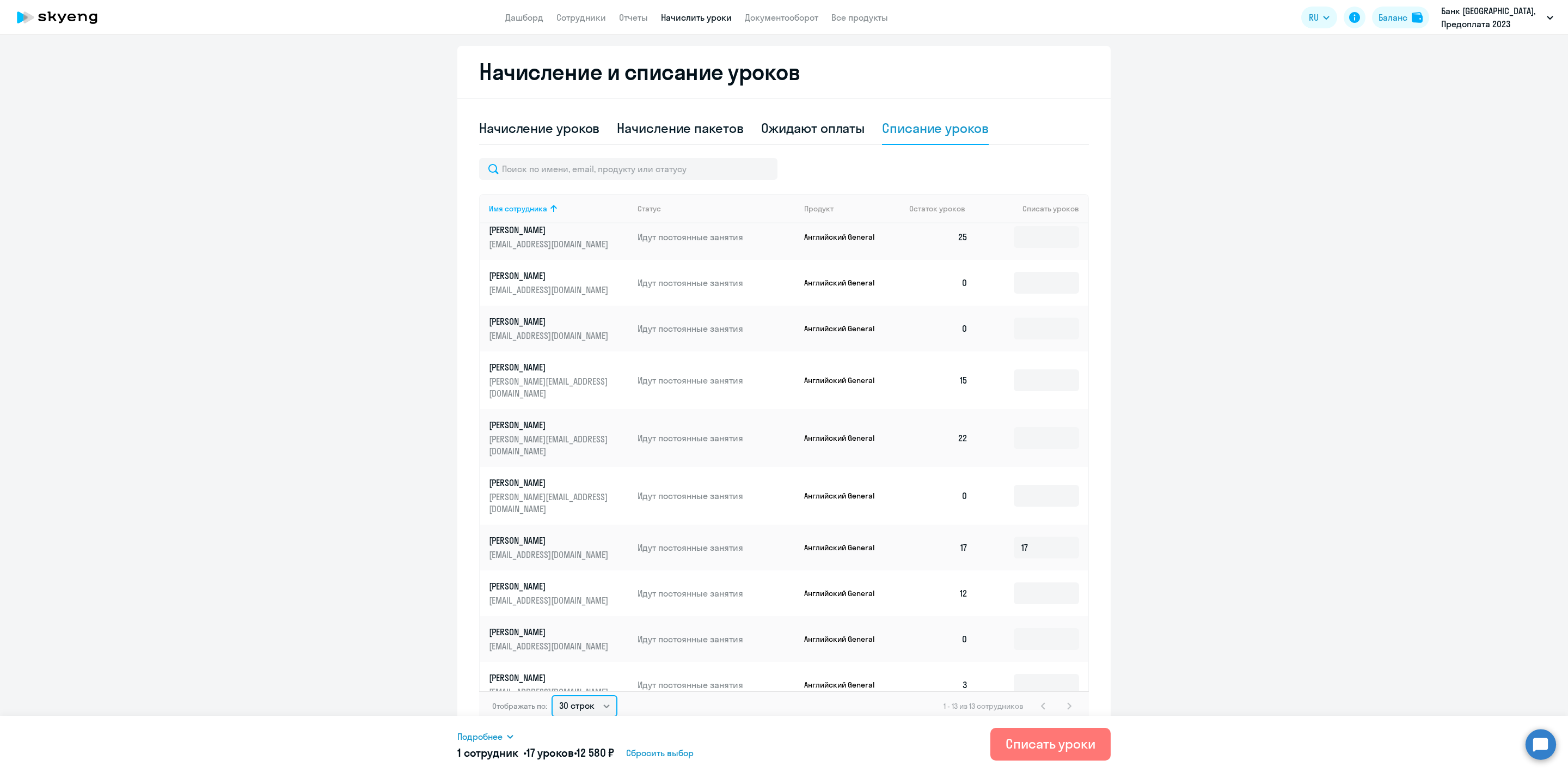
scroll to position [128, 0]
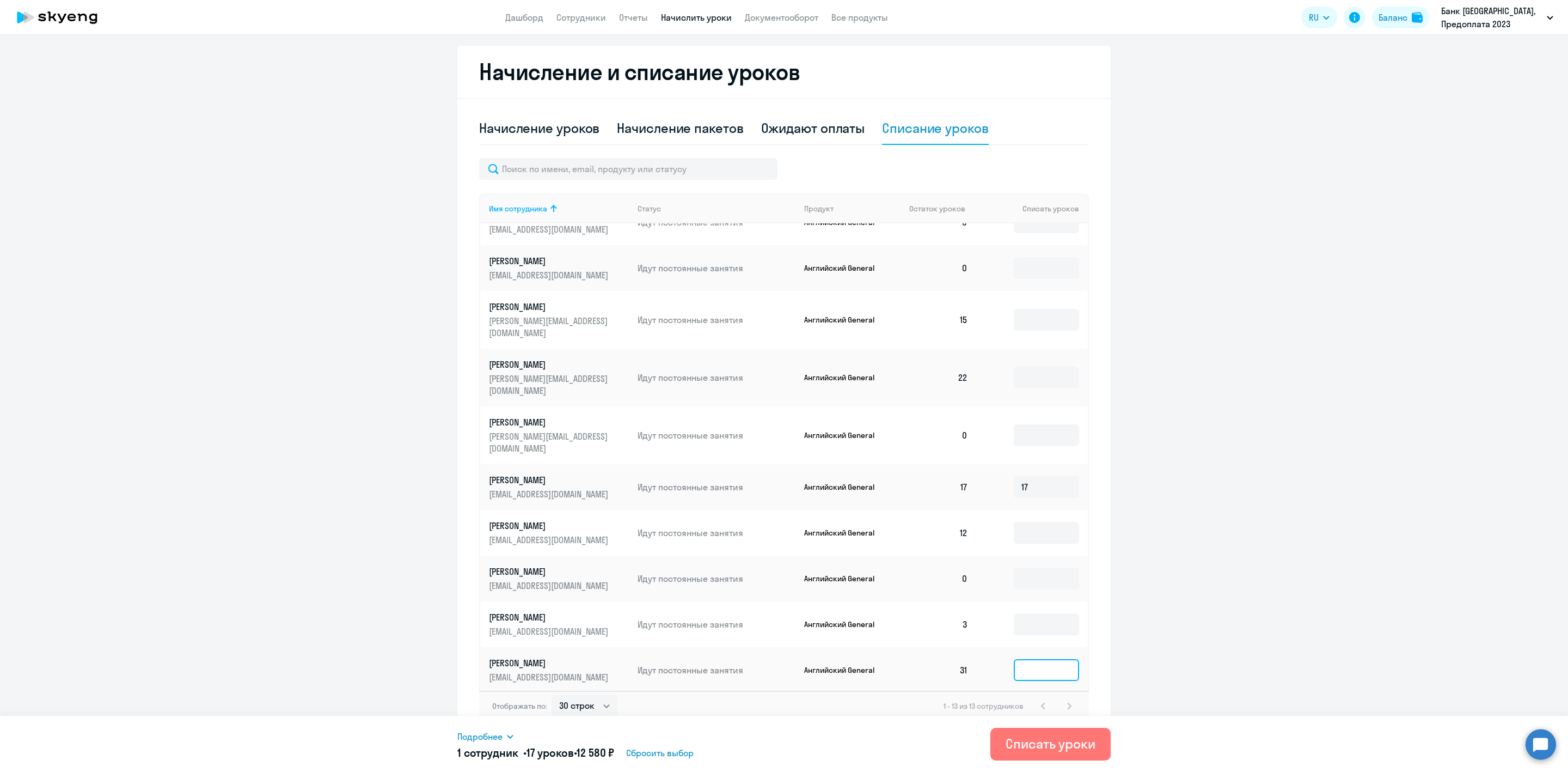
click at [1018, 659] on input at bounding box center [1047, 670] width 65 height 22
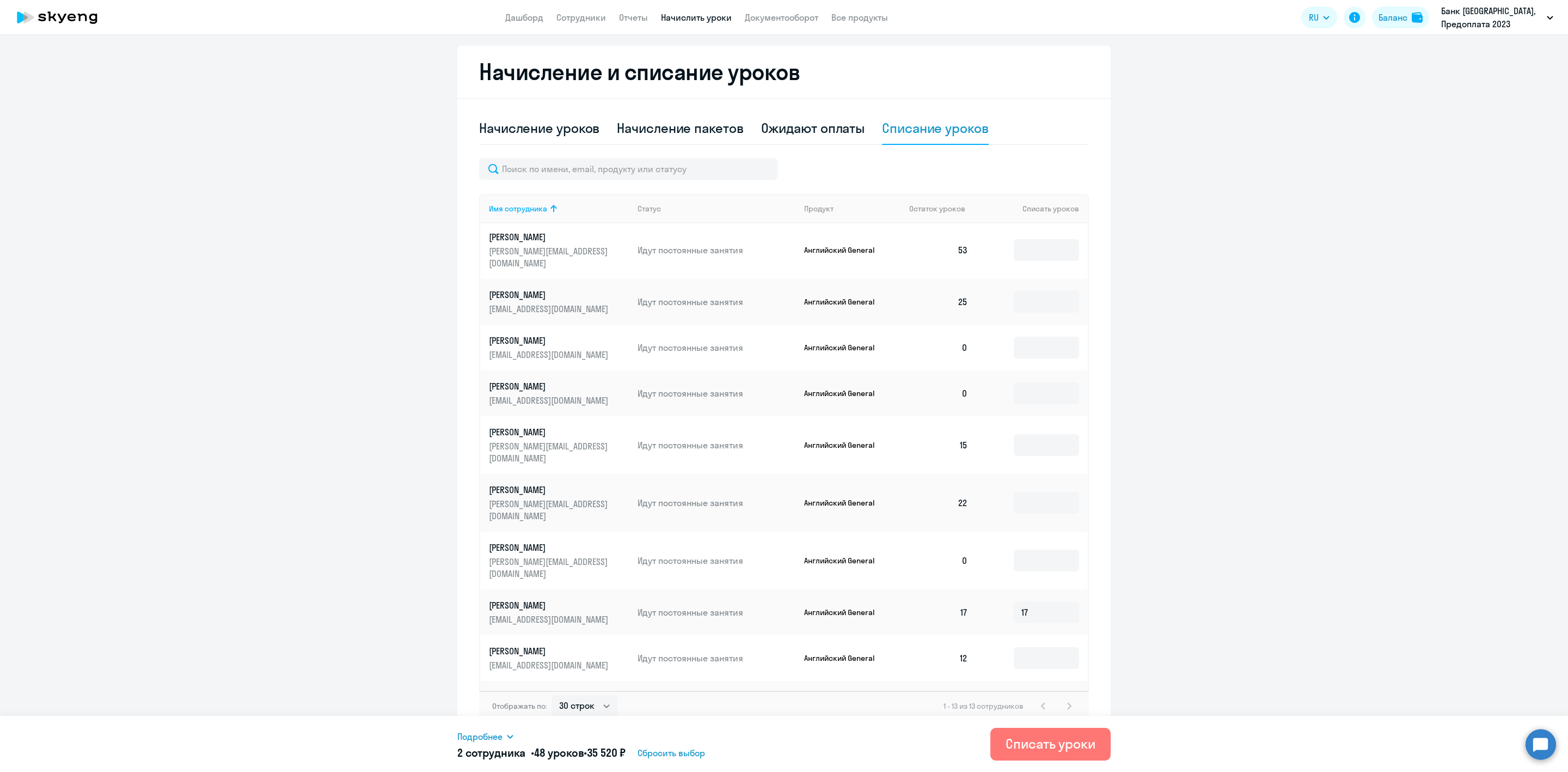
scroll to position [0, 0]
type input "31"
click at [1019, 494] on input at bounding box center [1047, 505] width 65 height 22
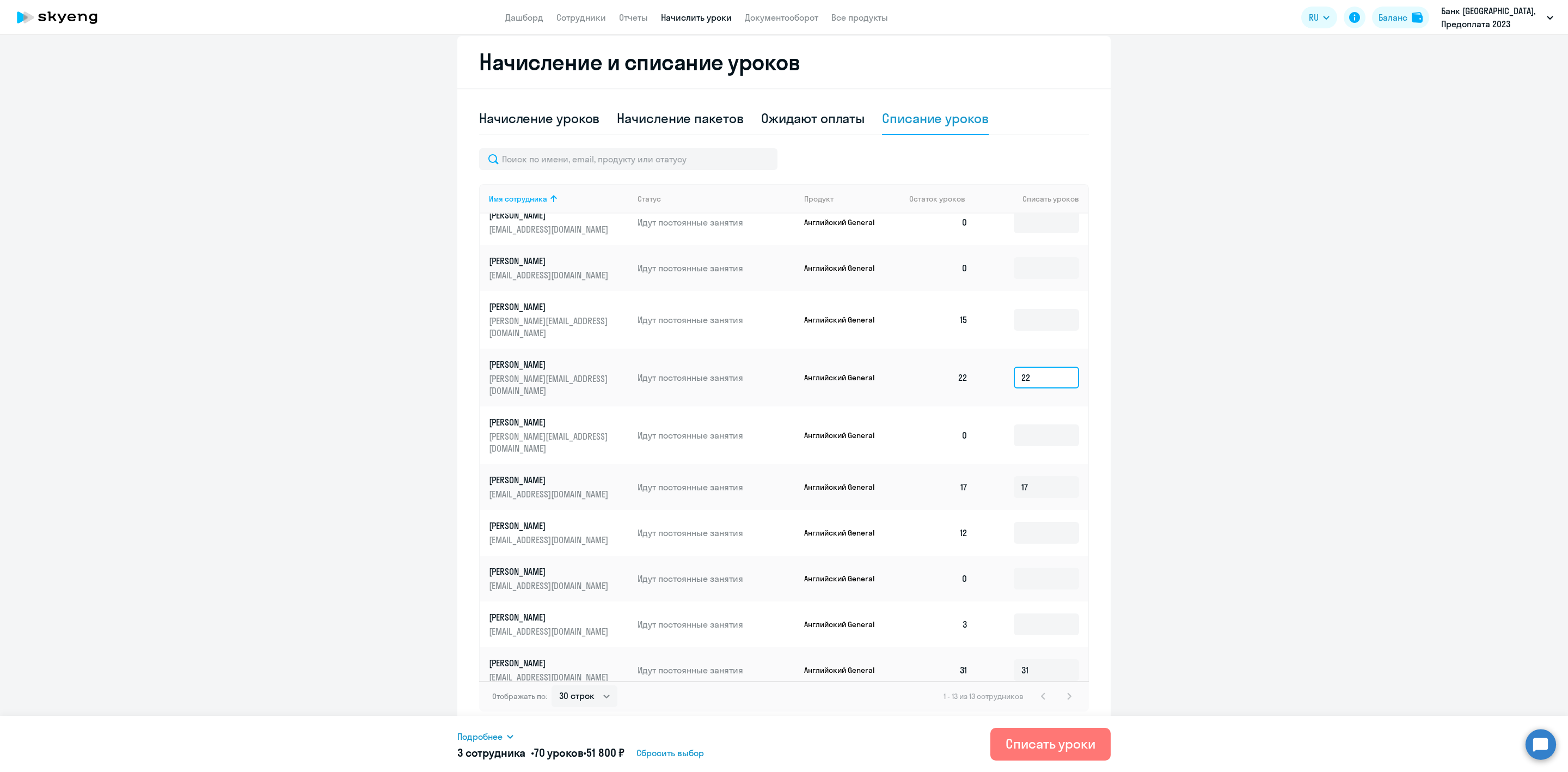
scroll to position [128, 0]
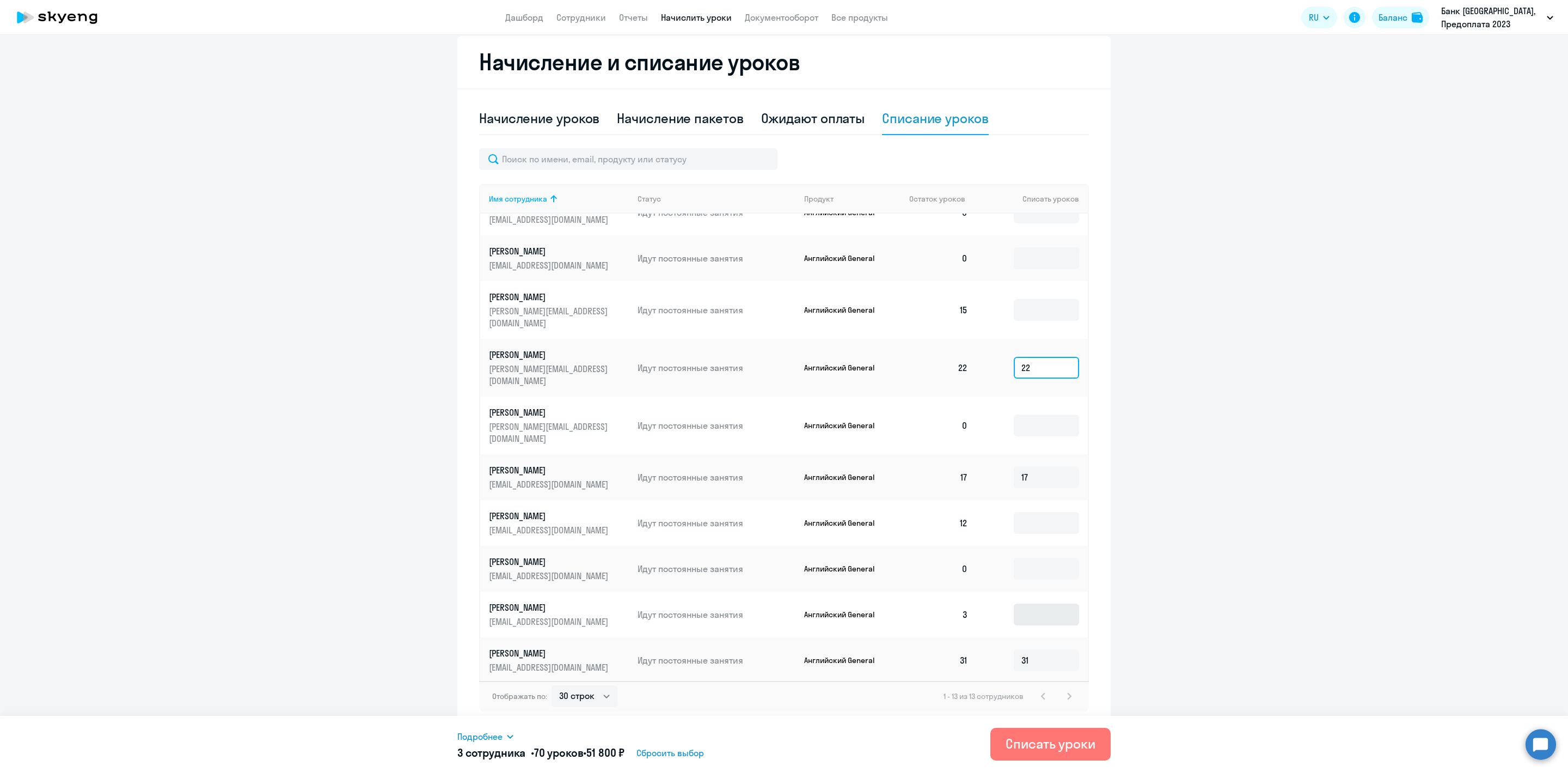
type input "22"
click at [1019, 603] on input at bounding box center [1047, 614] width 65 height 22
type input "3"
drag, startPoint x: 1025, startPoint y: 615, endPoint x: 979, endPoint y: 613, distance: 46.0
click at [979, 638] on td "31" at bounding box center [1032, 660] width 111 height 45
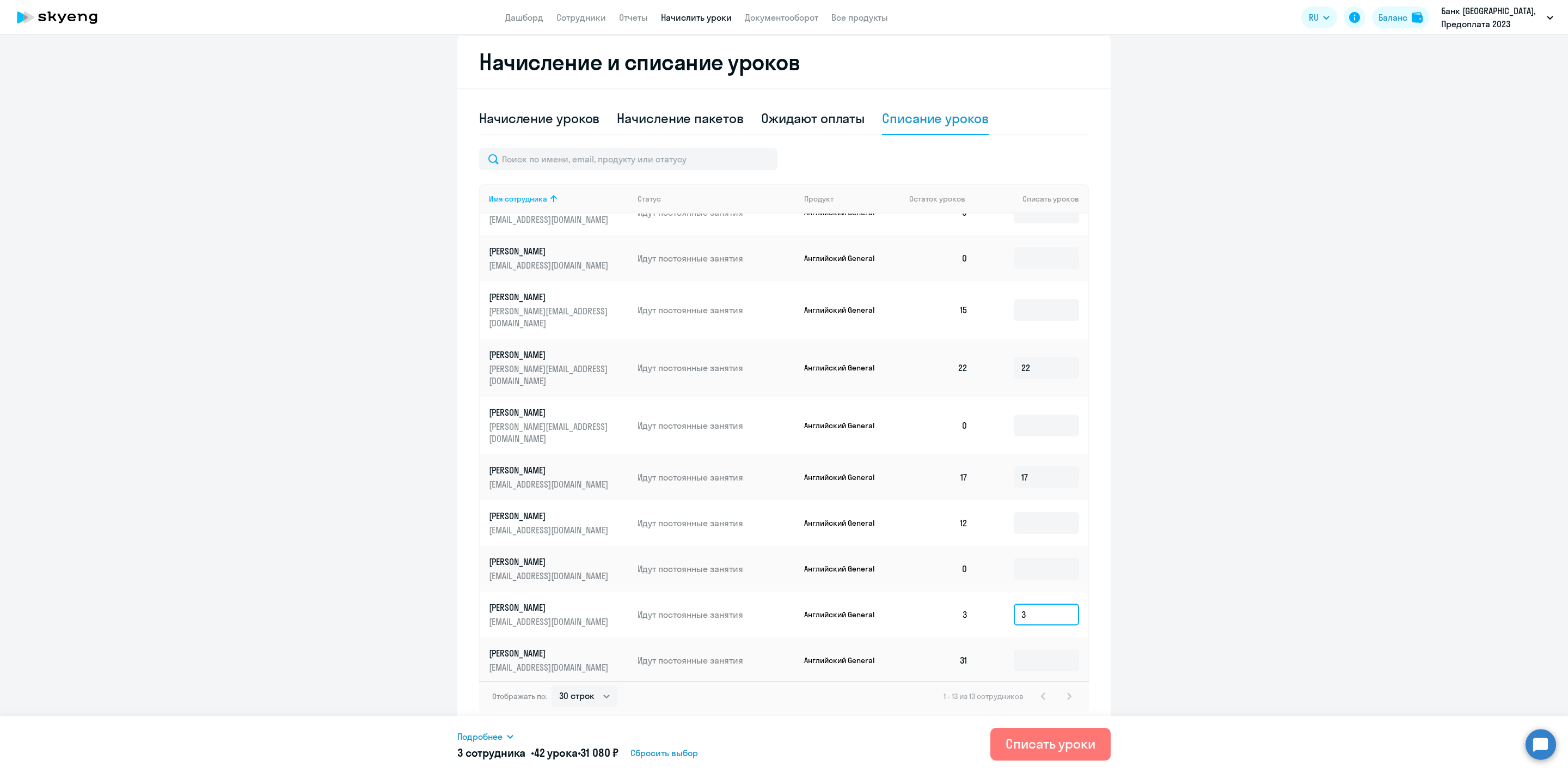
drag, startPoint x: 1044, startPoint y: 567, endPoint x: 935, endPoint y: 571, distance: 109.1
click at [935, 591] on tr "Ригина Екатерина Алексеевна ekaterinarigina@gmail.com Идут постоянные занятия А…" at bounding box center [784, 614] width 608 height 45
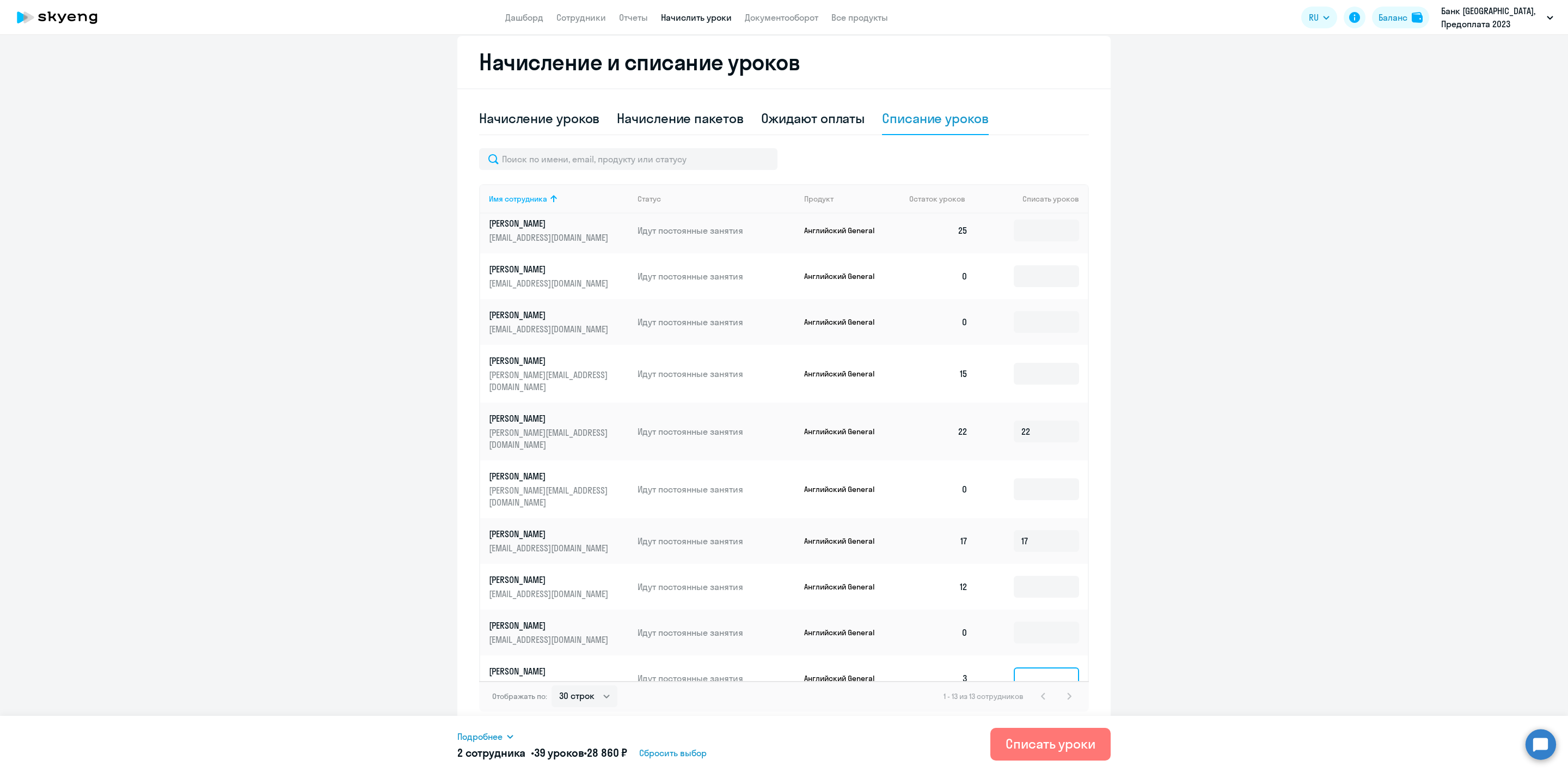
scroll to position [0, 0]
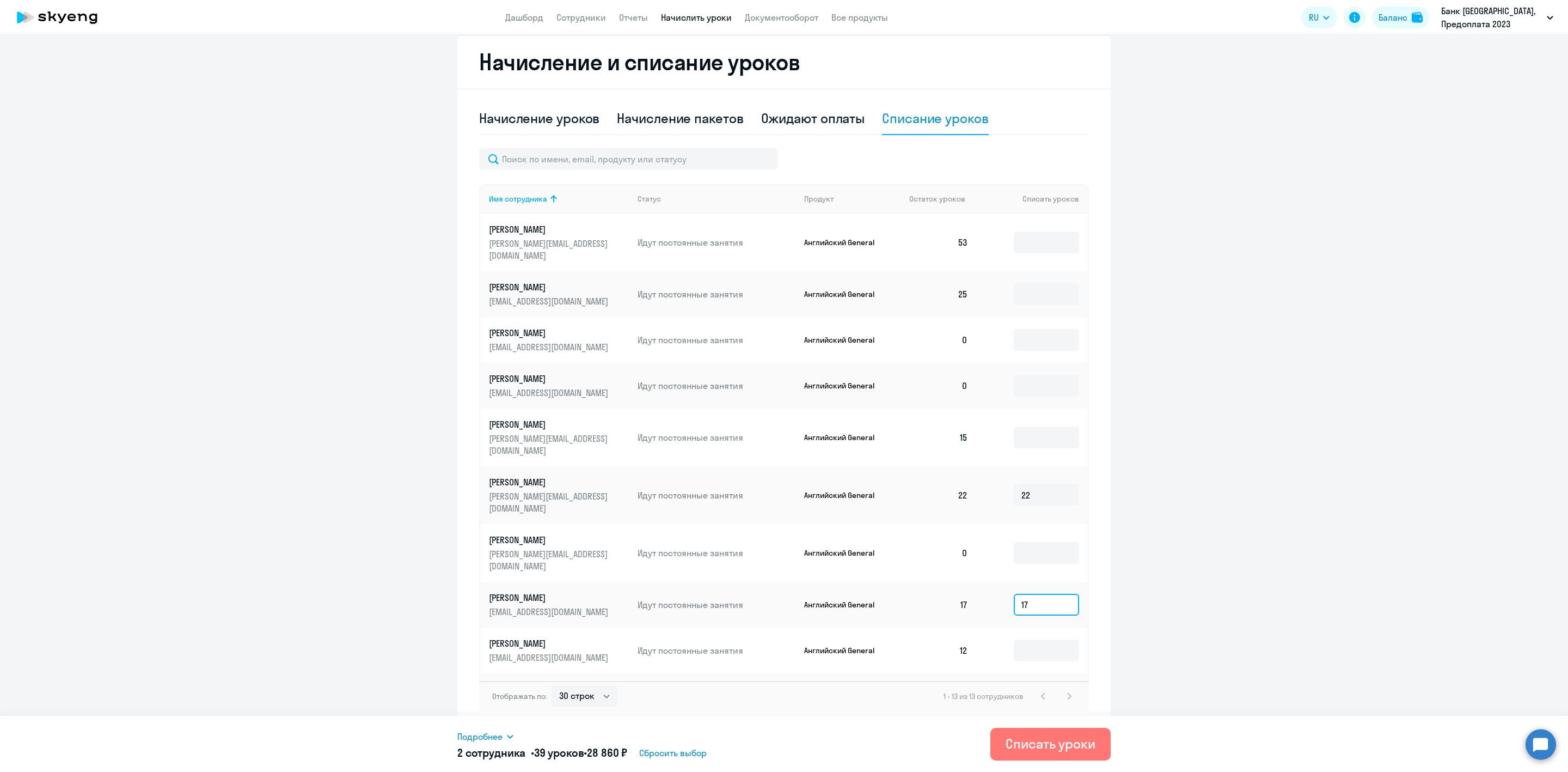
drag, startPoint x: 1023, startPoint y: 555, endPoint x: 941, endPoint y: 551, distance: 82.1
click at [941, 581] on tr "Потапов Дмитрий Артёмович 89025610510@mail.ru Идут постоянные занятия Английски…" at bounding box center [784, 604] width 608 height 45
drag, startPoint x: 1039, startPoint y: 464, endPoint x: 913, endPoint y: 464, distance: 126.0
click at [913, 467] on tr "Клеандров Алексей Александрович aleksei.a.kleandrov@bspb.ru Идут постоянные зан…" at bounding box center [784, 495] width 608 height 57
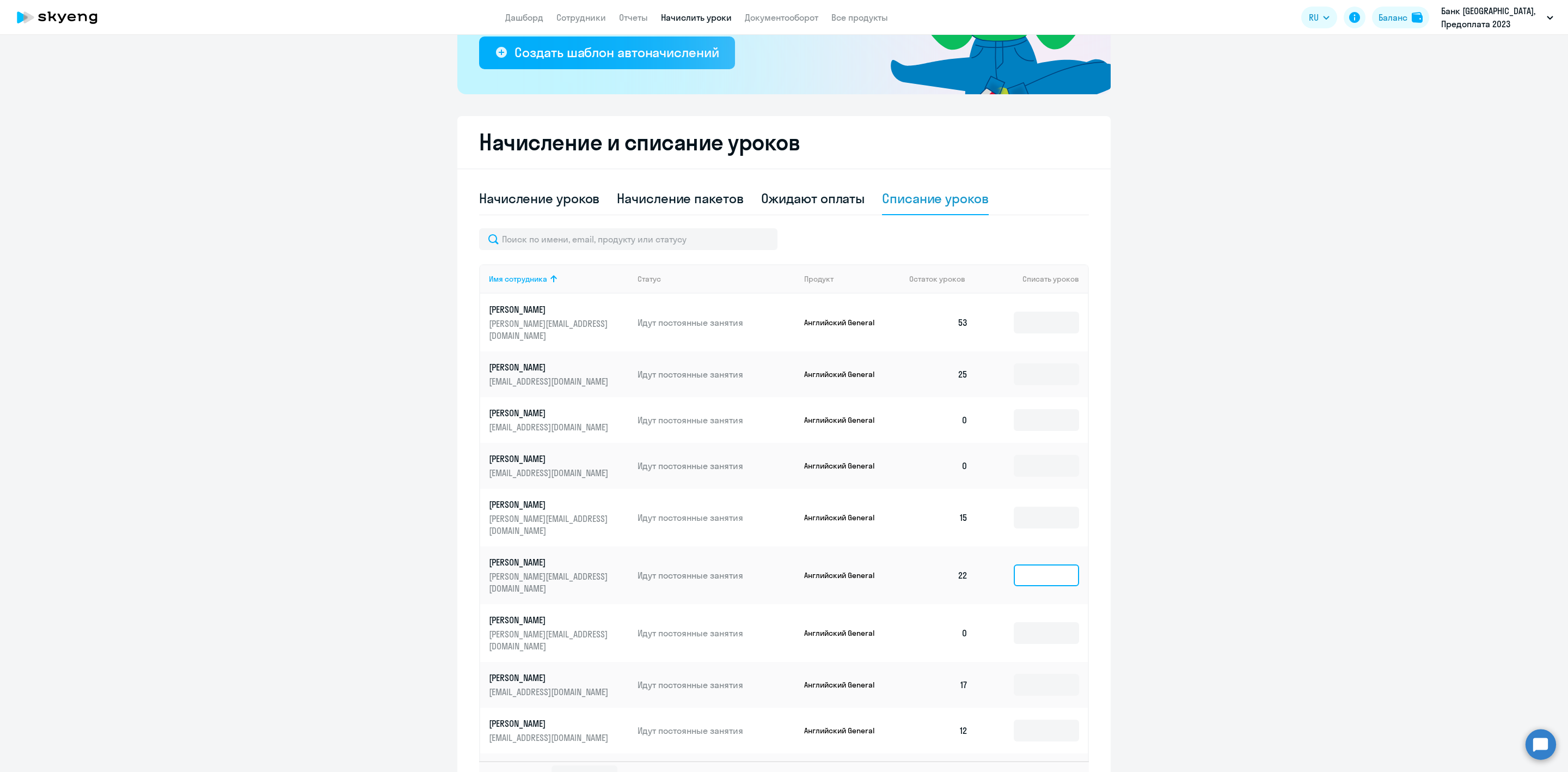
scroll to position [45, 0]
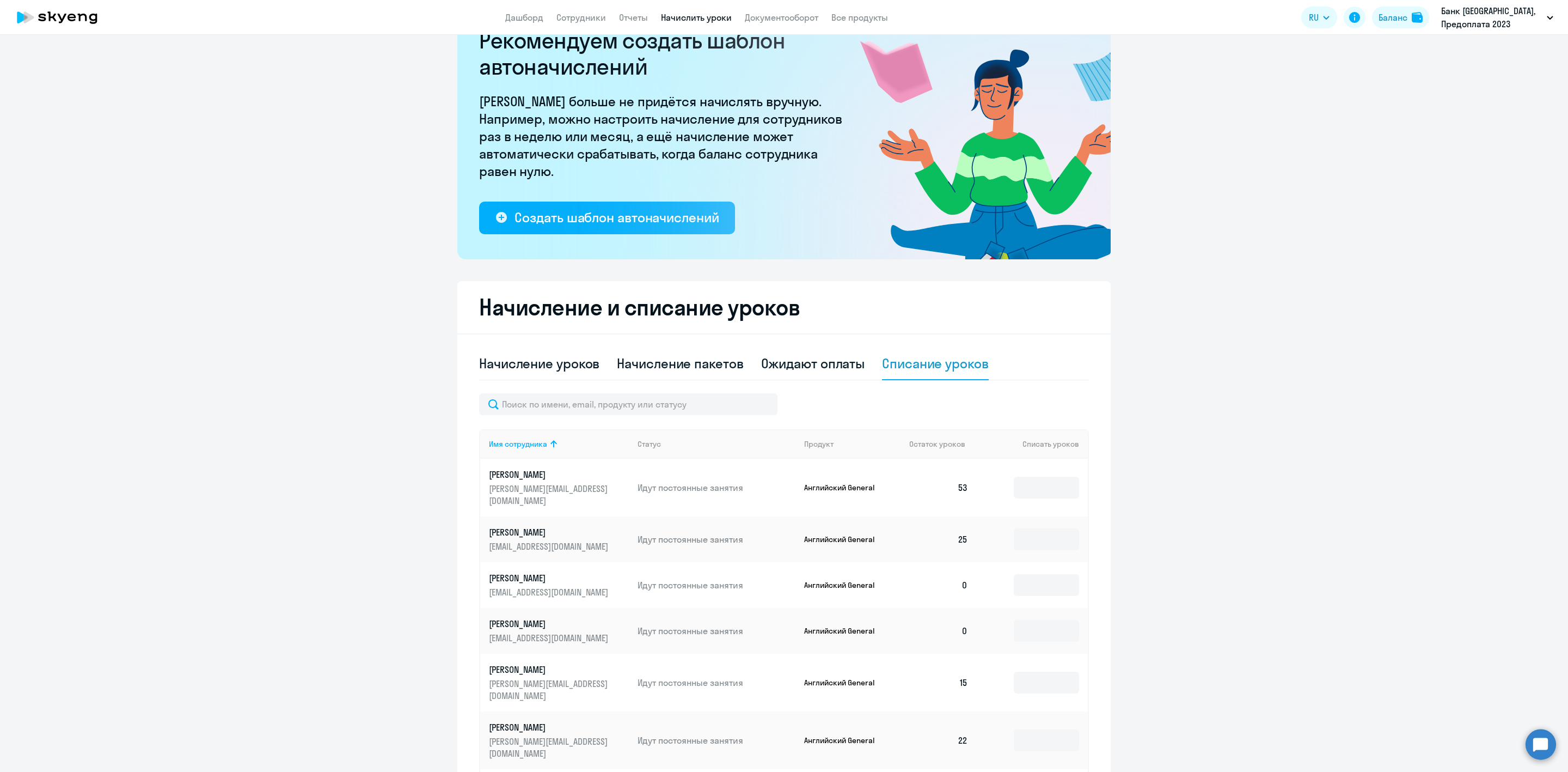
drag, startPoint x: 1309, startPoint y: 603, endPoint x: 1305, endPoint y: 566, distance: 37.2
click at [1309, 602] on ng-component "Рекомендуем создать шаблон автоначислений Уроки больше не придётся начислять вр…" at bounding box center [784, 489] width 1568 height 968
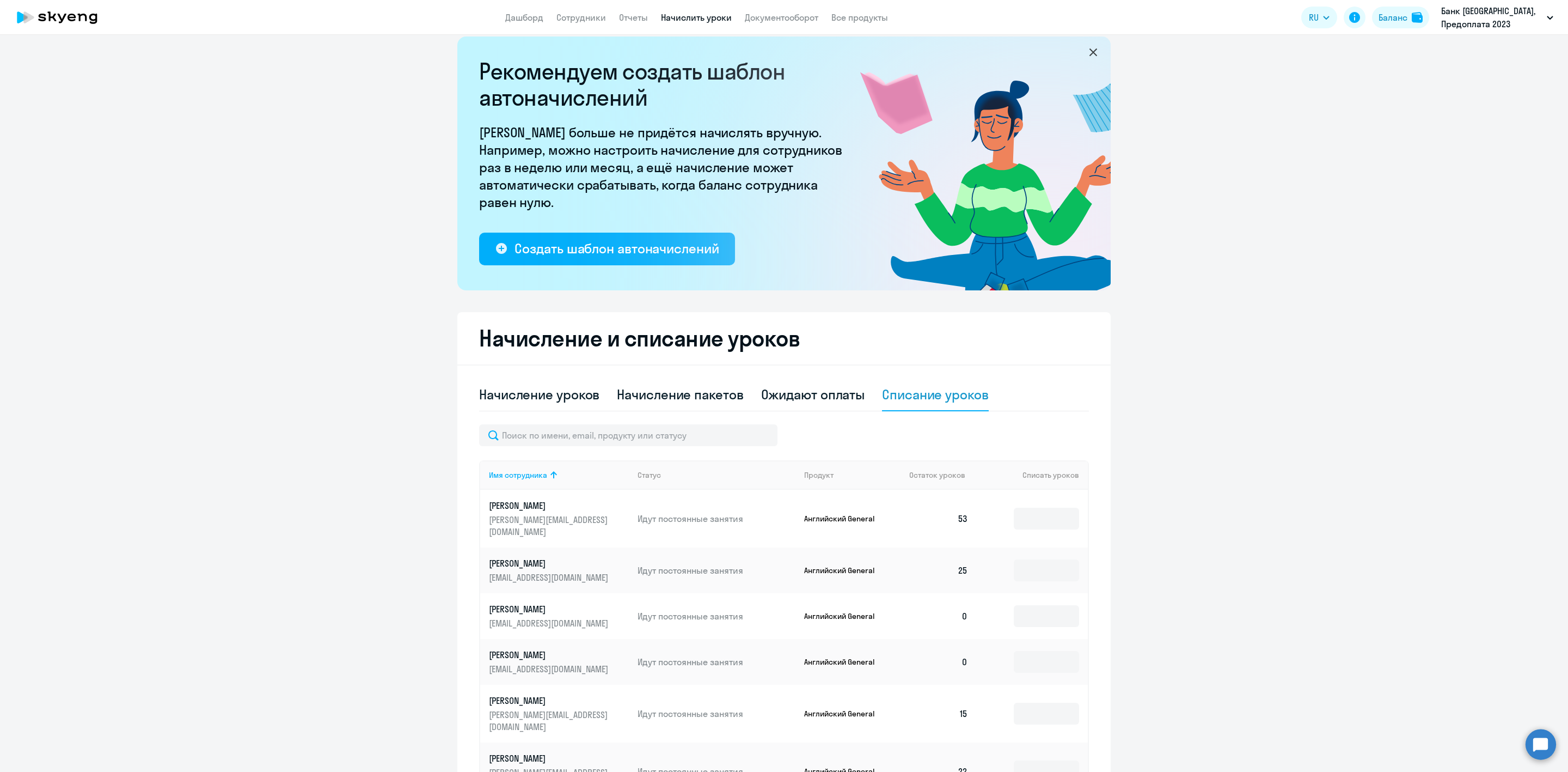
scroll to position [0, 0]
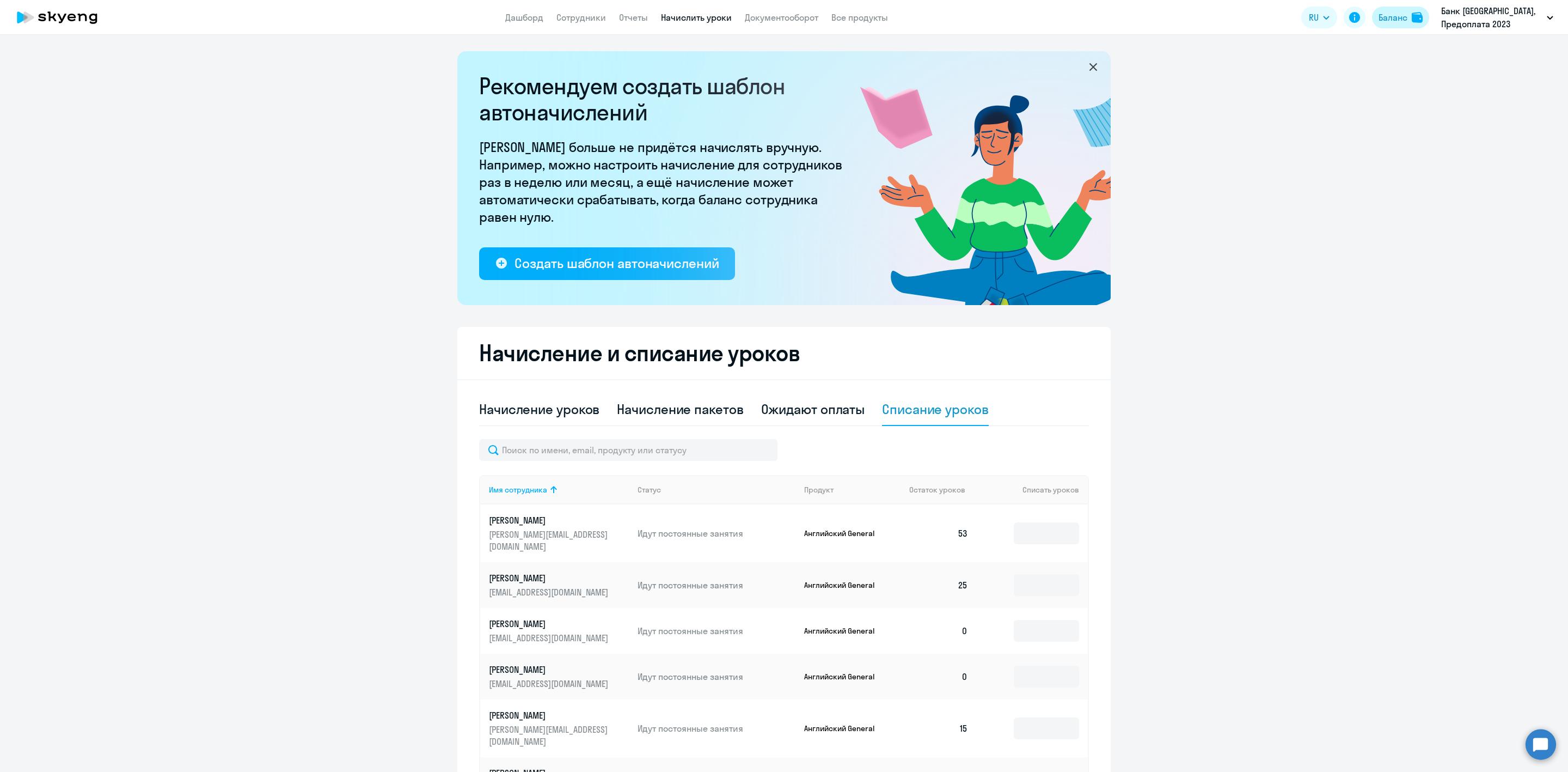
click at [1399, 19] on div "Баланс" at bounding box center [1393, 17] width 29 height 13
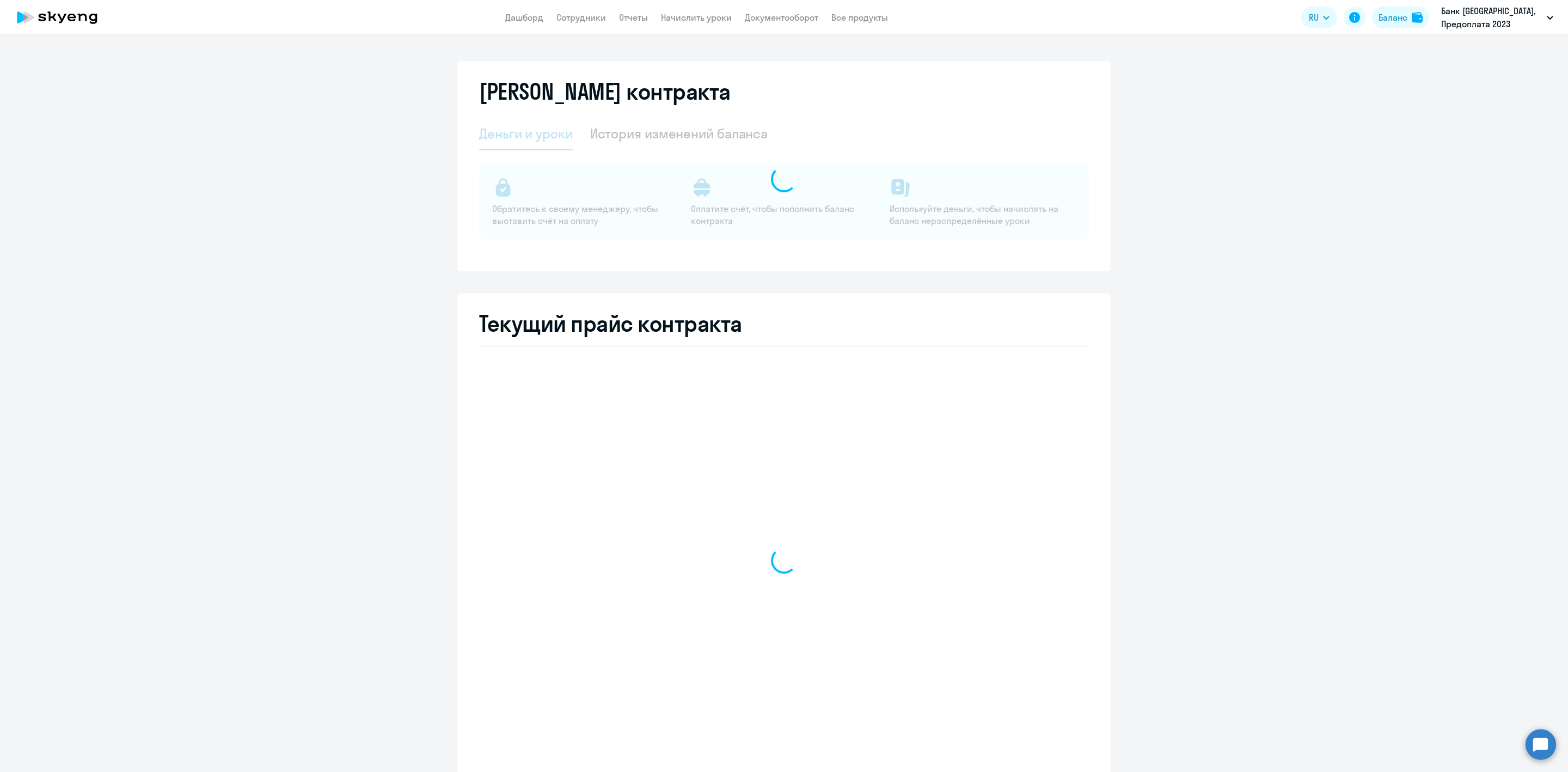
select select "english_adult_not_native_speaker"
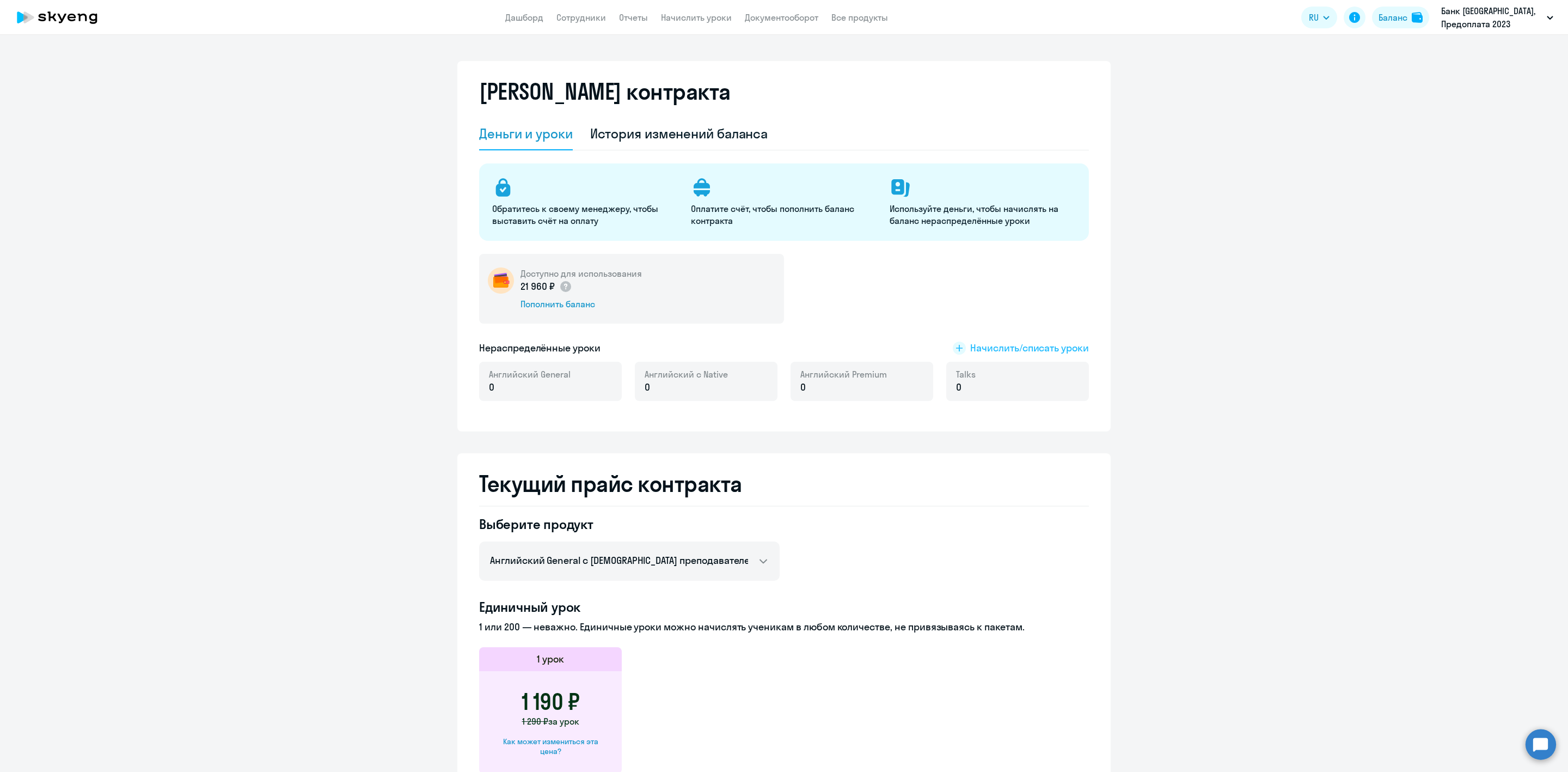
click at [987, 343] on span "Начислить/списать уроки" at bounding box center [1030, 348] width 119 height 14
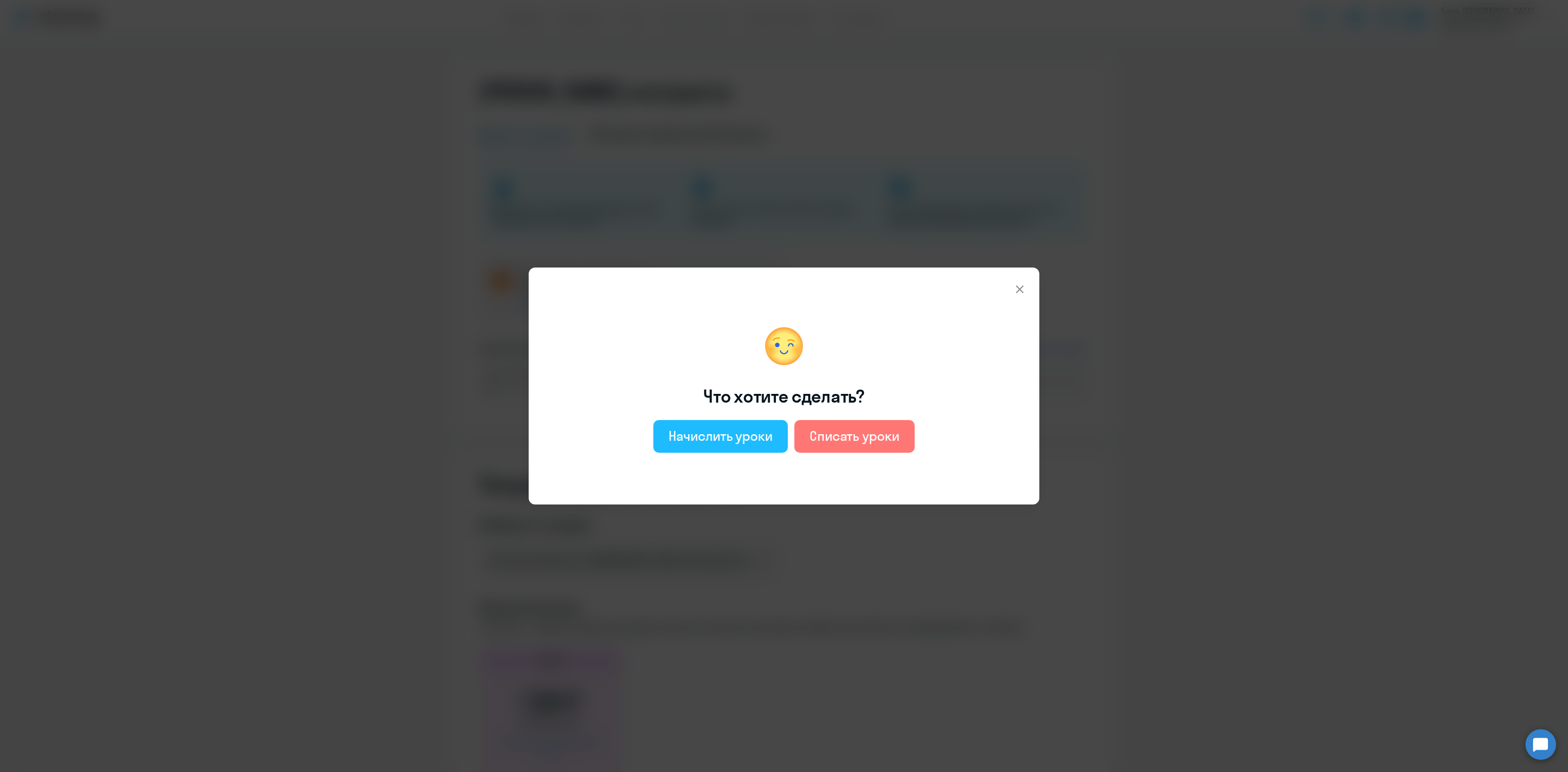
click at [737, 433] on div "Начислить уроки" at bounding box center [720, 436] width 104 height 18
select select "english_adult_not_native_speaker"
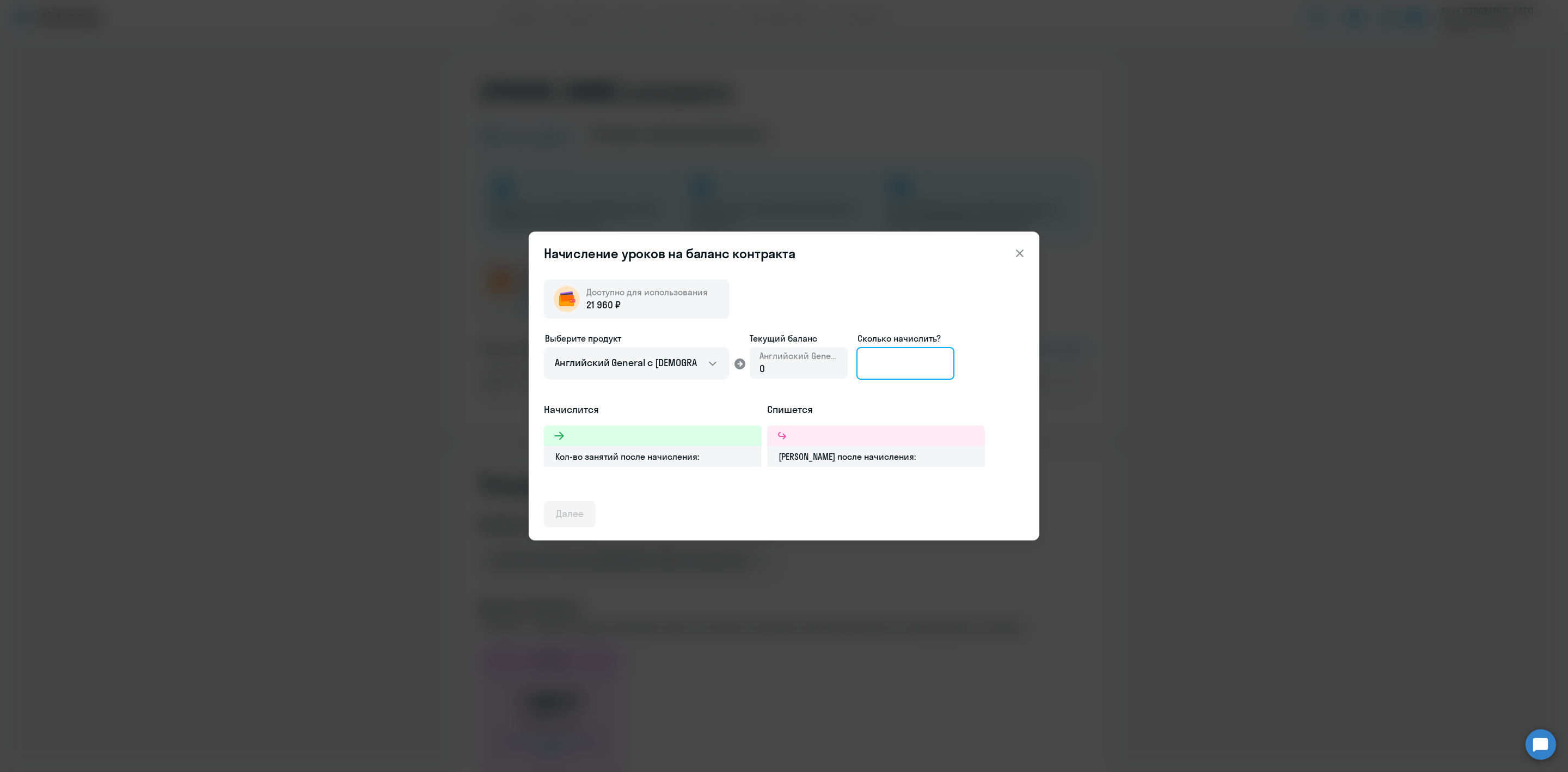
click at [901, 371] on input at bounding box center [905, 363] width 98 height 33
type input "73"
click at [1018, 254] on icon at bounding box center [1019, 253] width 13 height 13
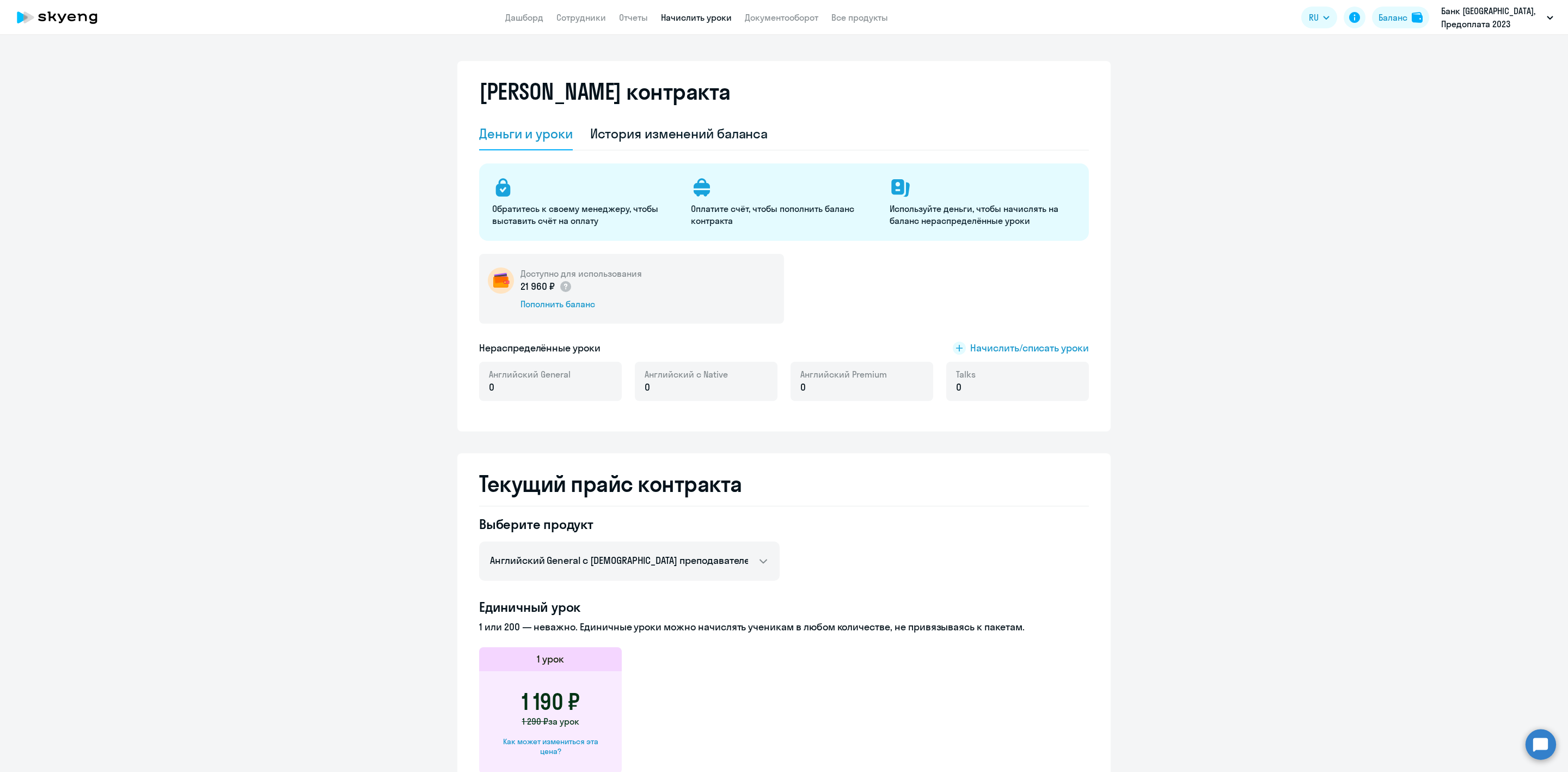
click at [680, 18] on link "Начислить уроки" at bounding box center [697, 17] width 71 height 11
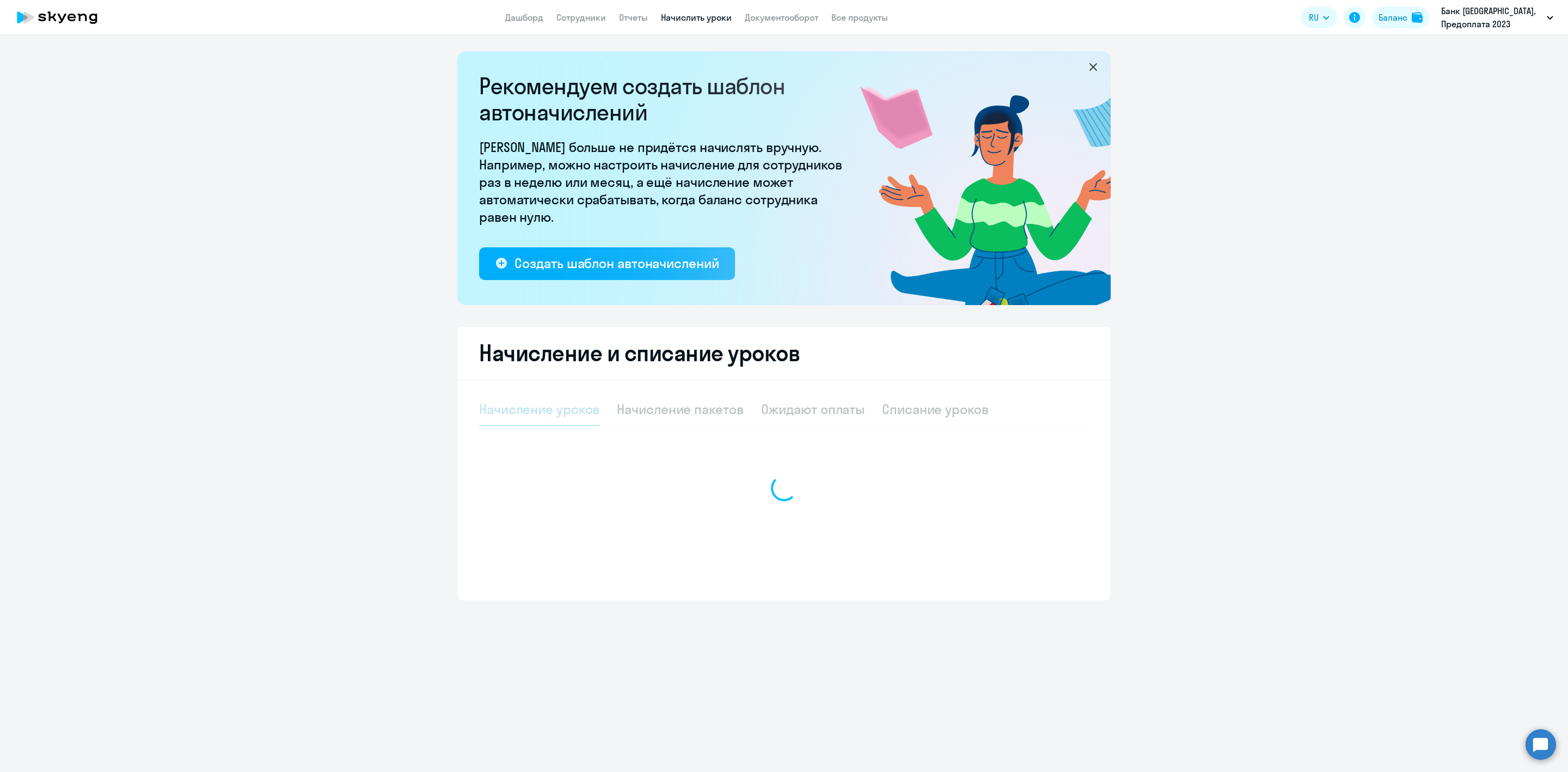
select select "10"
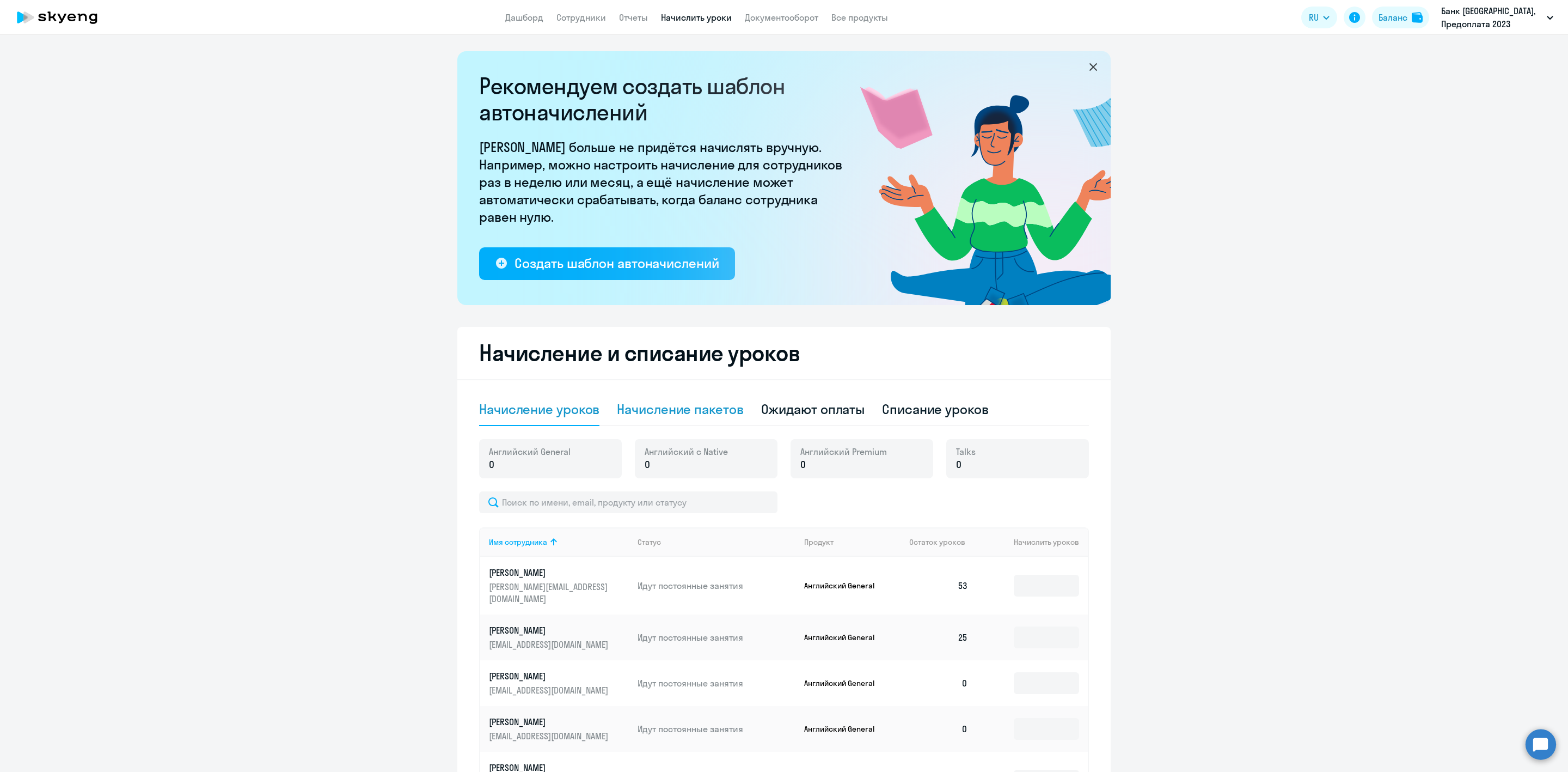
click at [692, 415] on div "Начисление пакетов" at bounding box center [680, 409] width 127 height 18
select select "10"
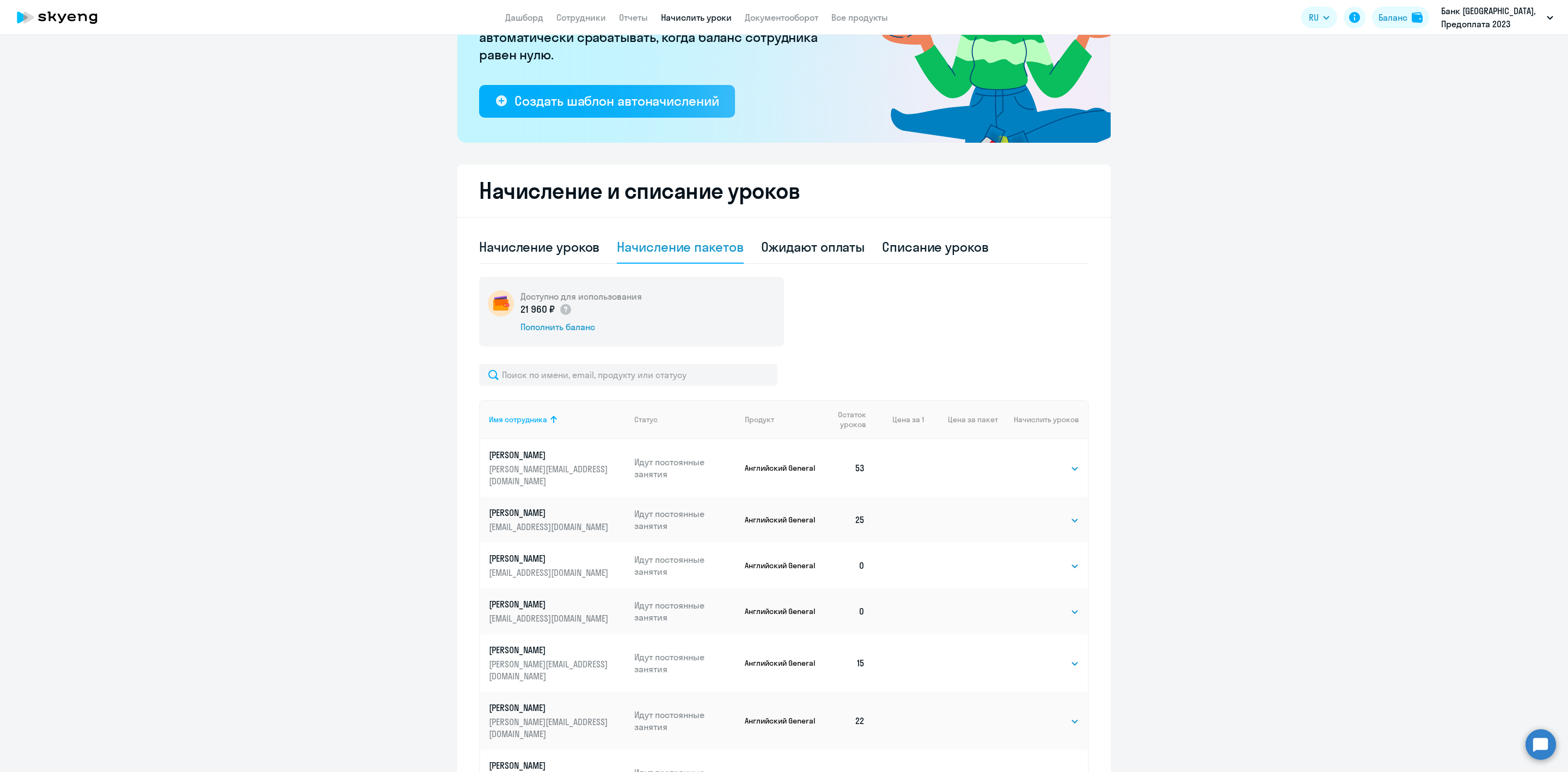
scroll to position [163, 0]
click at [966, 238] on div "Списание уроков" at bounding box center [935, 246] width 107 height 18
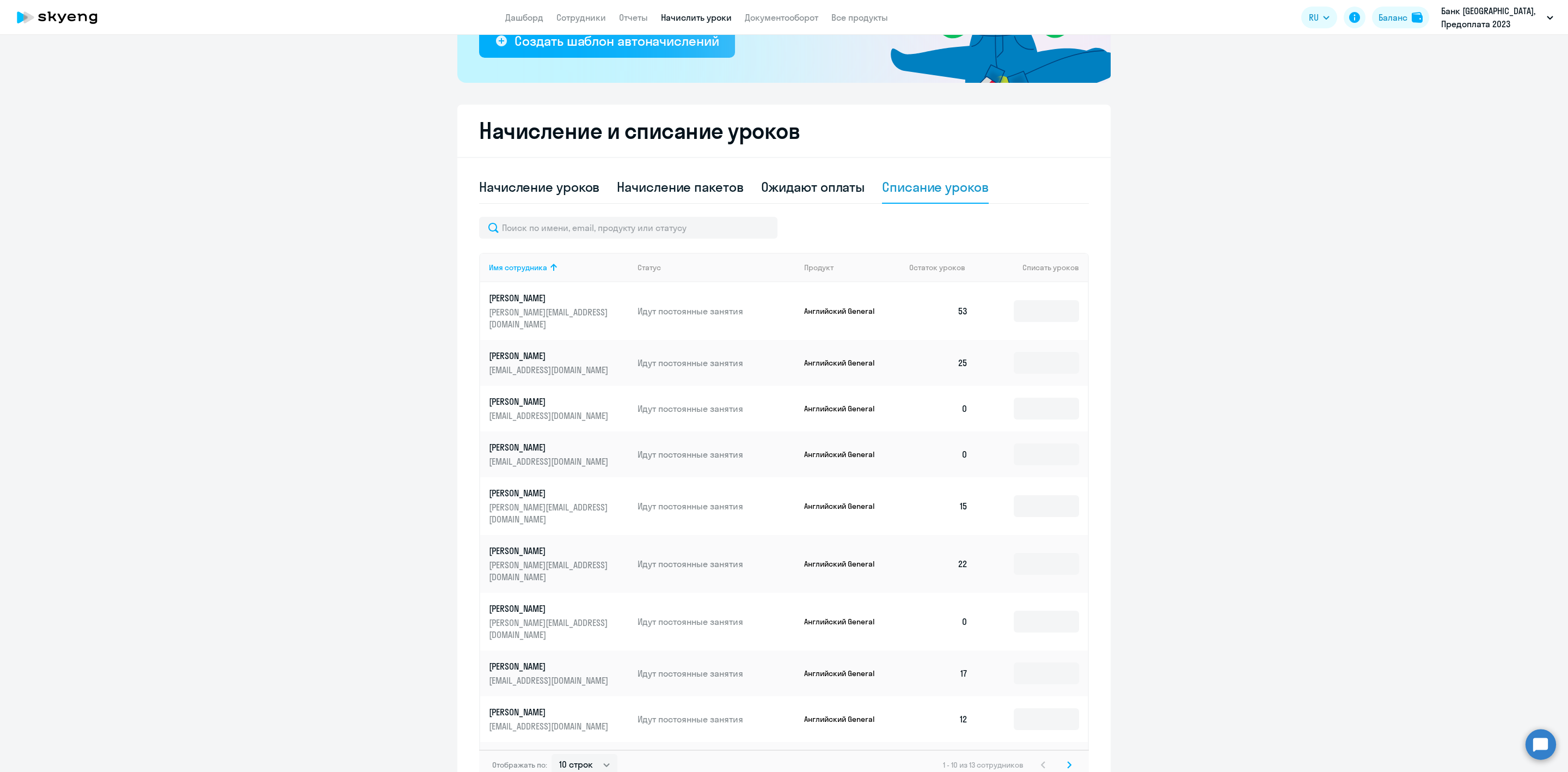
scroll to position [281, 0]
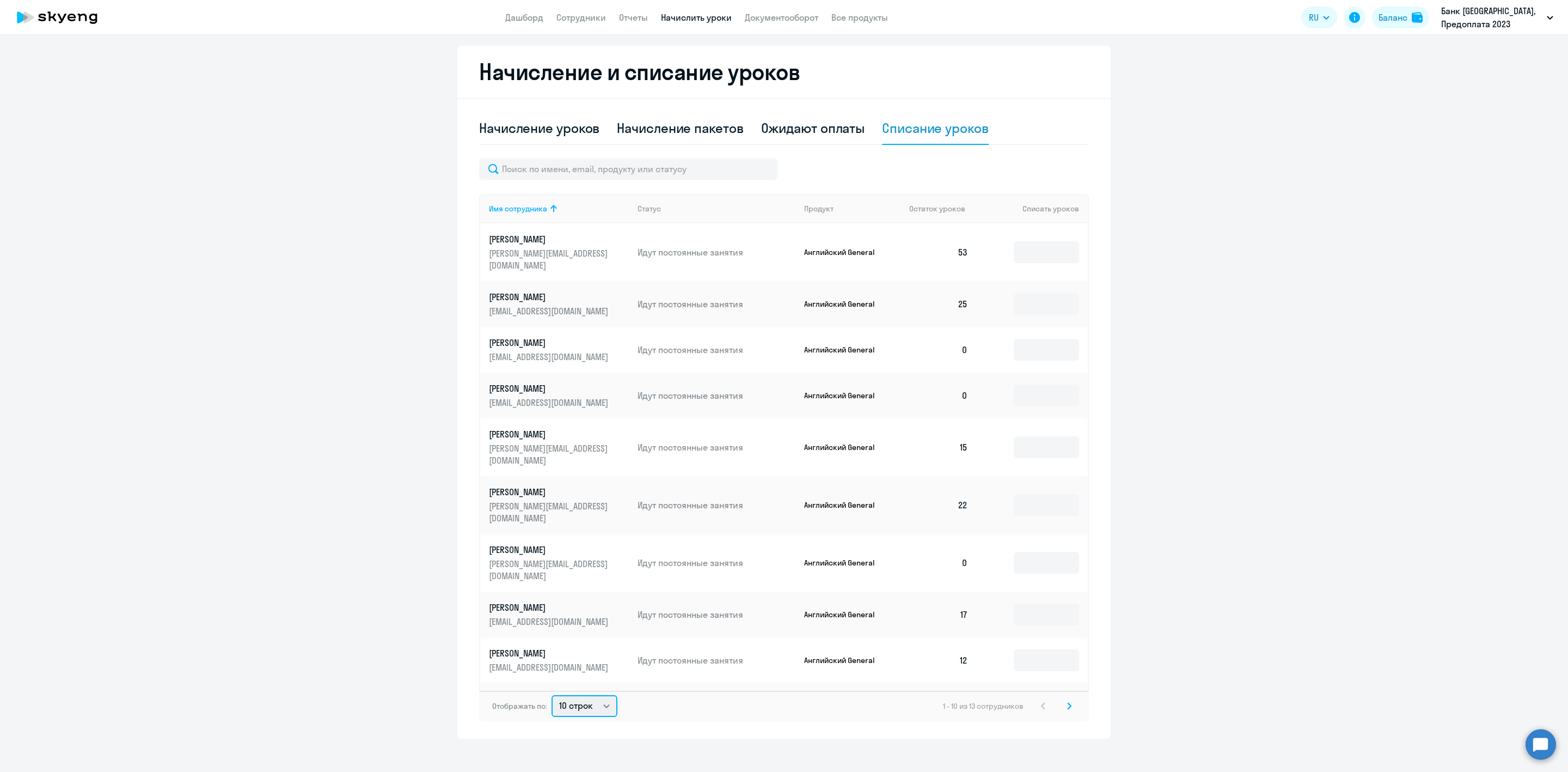
click at [570, 703] on select "10 строк 30 строк 50 строк" at bounding box center [584, 706] width 66 height 22
select select "30"
click at [552, 695] on select "10 строк 30 строк 50 строк" at bounding box center [584, 706] width 66 height 22
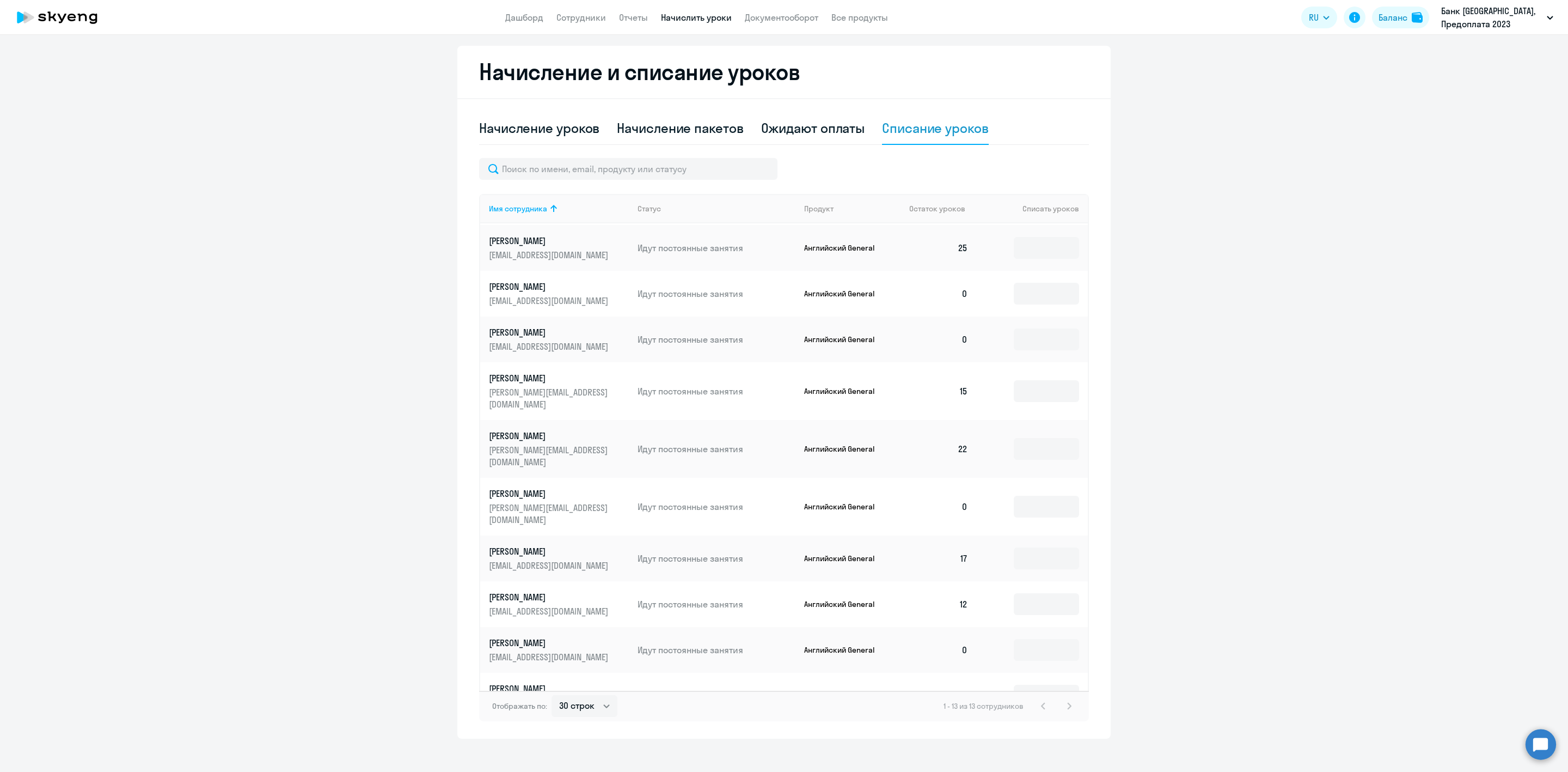
scroll to position [128, 0]
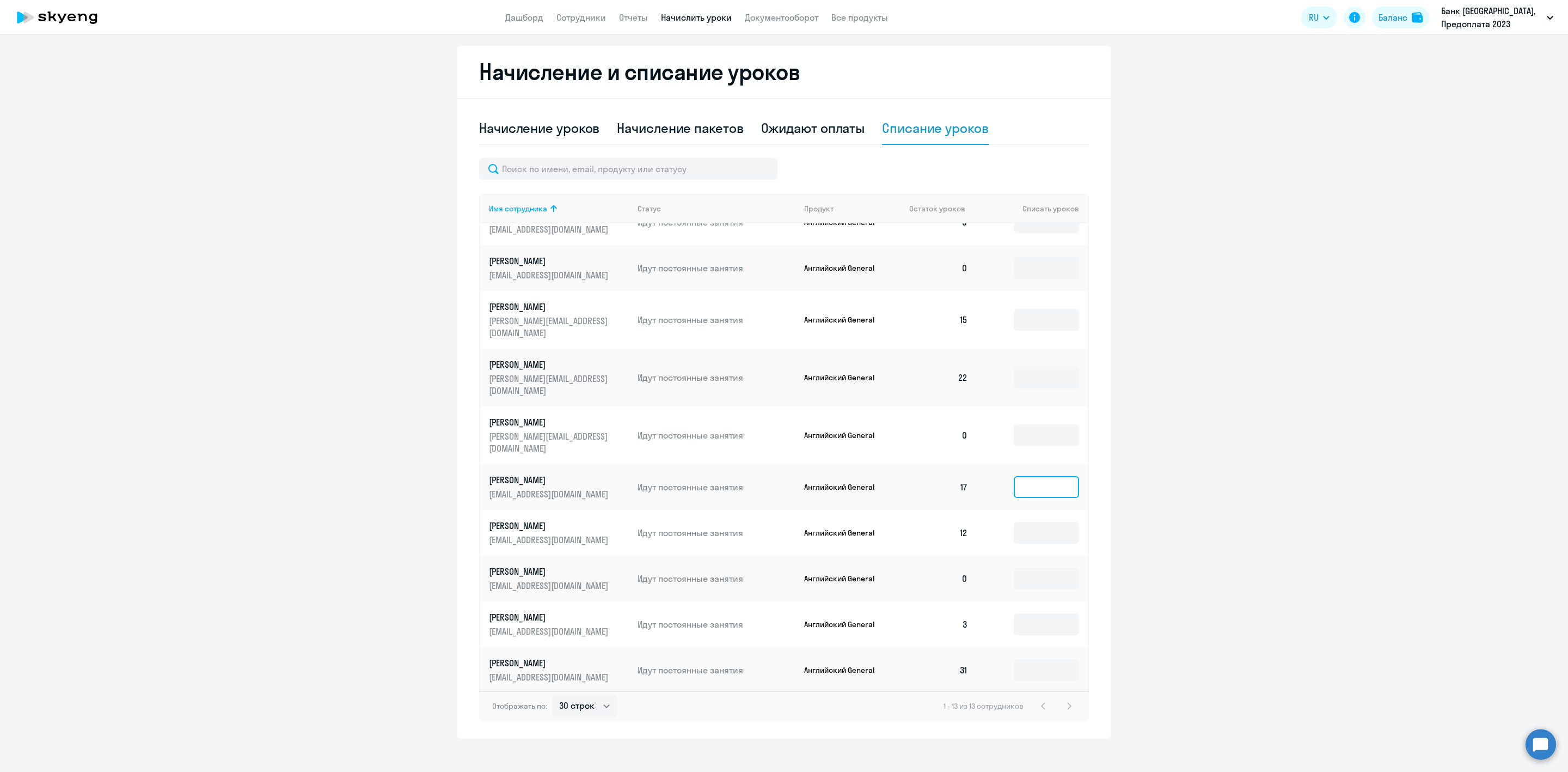
click at [1014, 475] on input at bounding box center [1047, 486] width 65 height 22
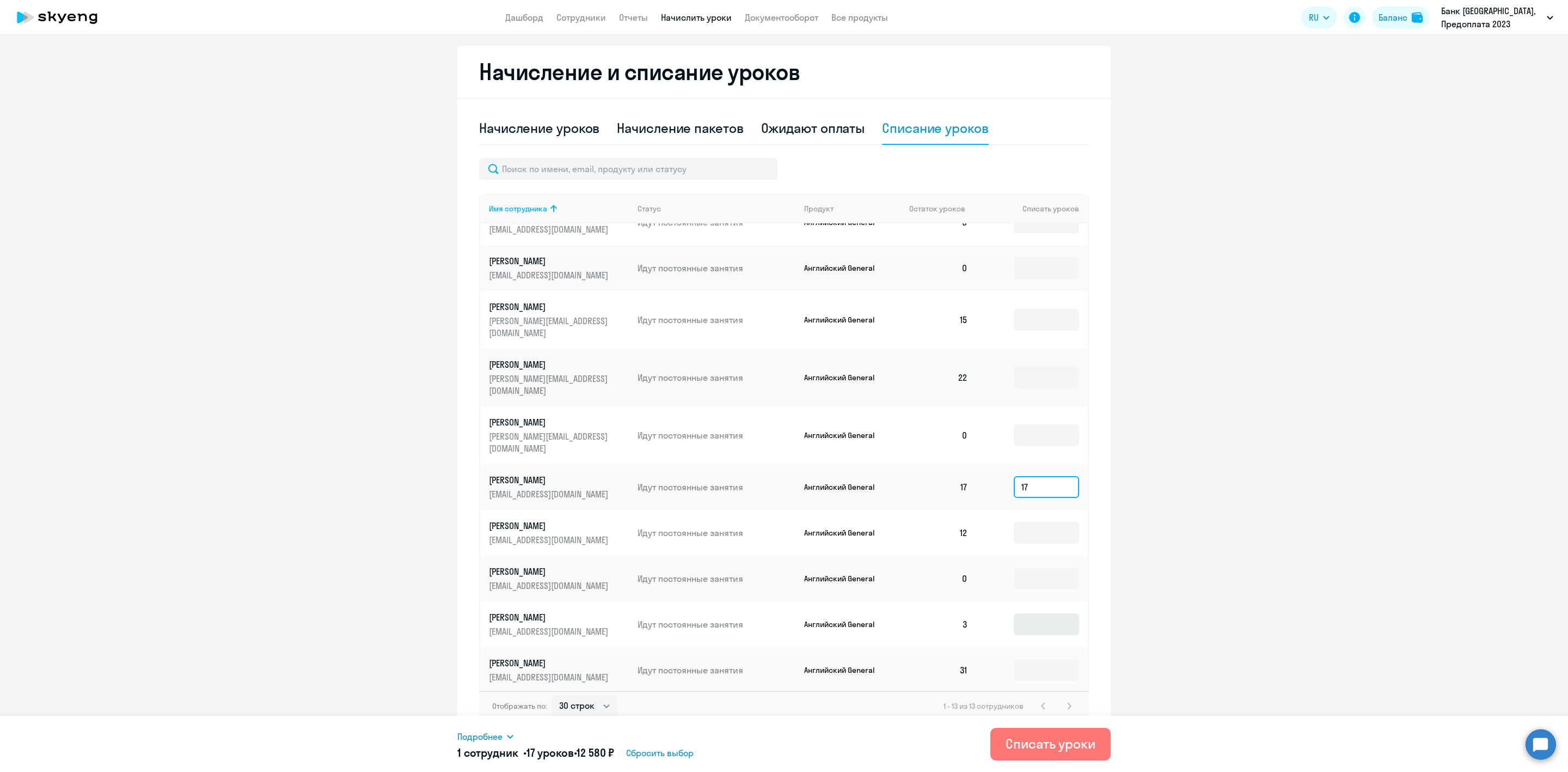
type input "17"
click at [1014, 613] on input at bounding box center [1047, 624] width 65 height 22
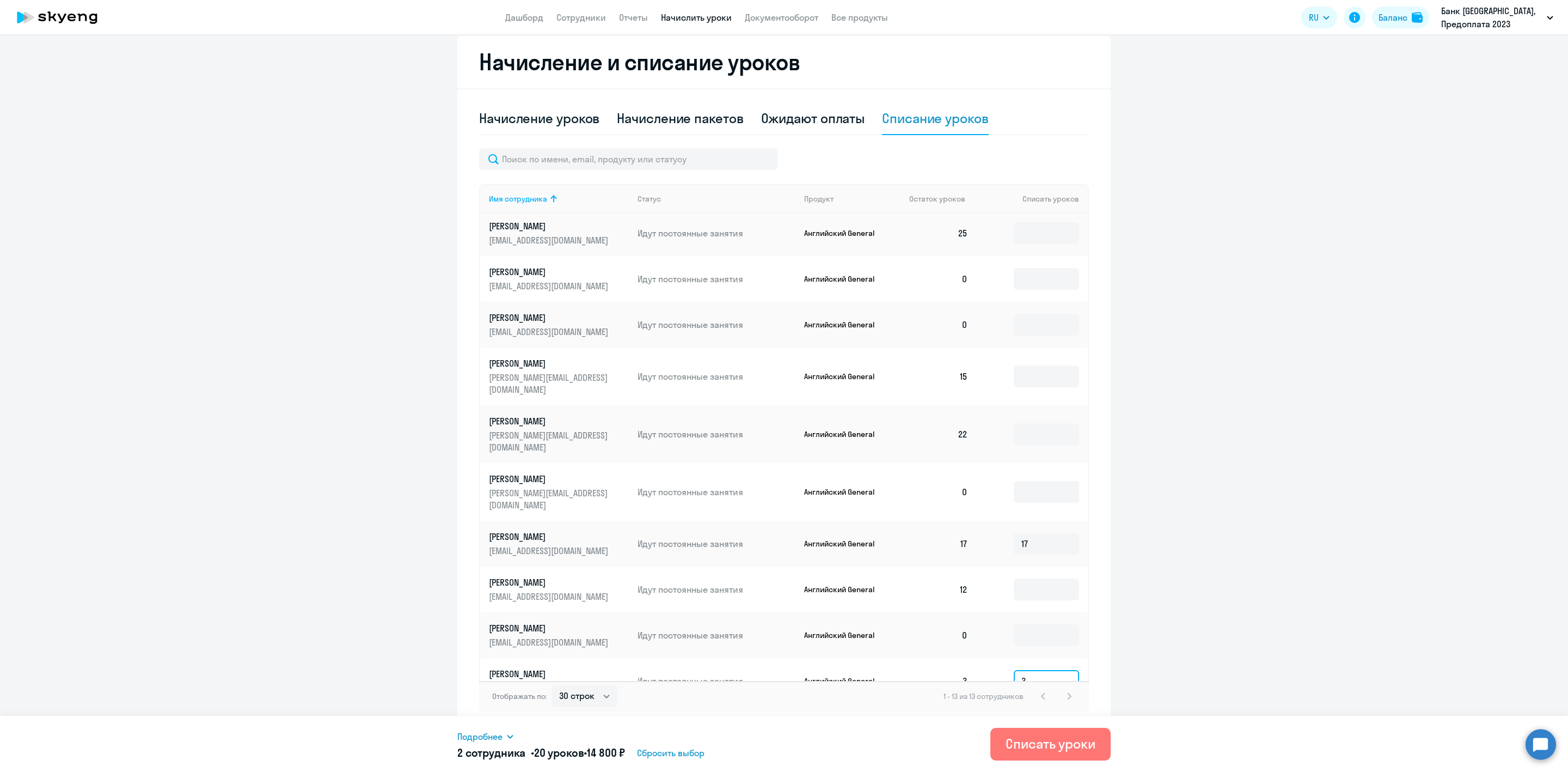
scroll to position [0, 0]
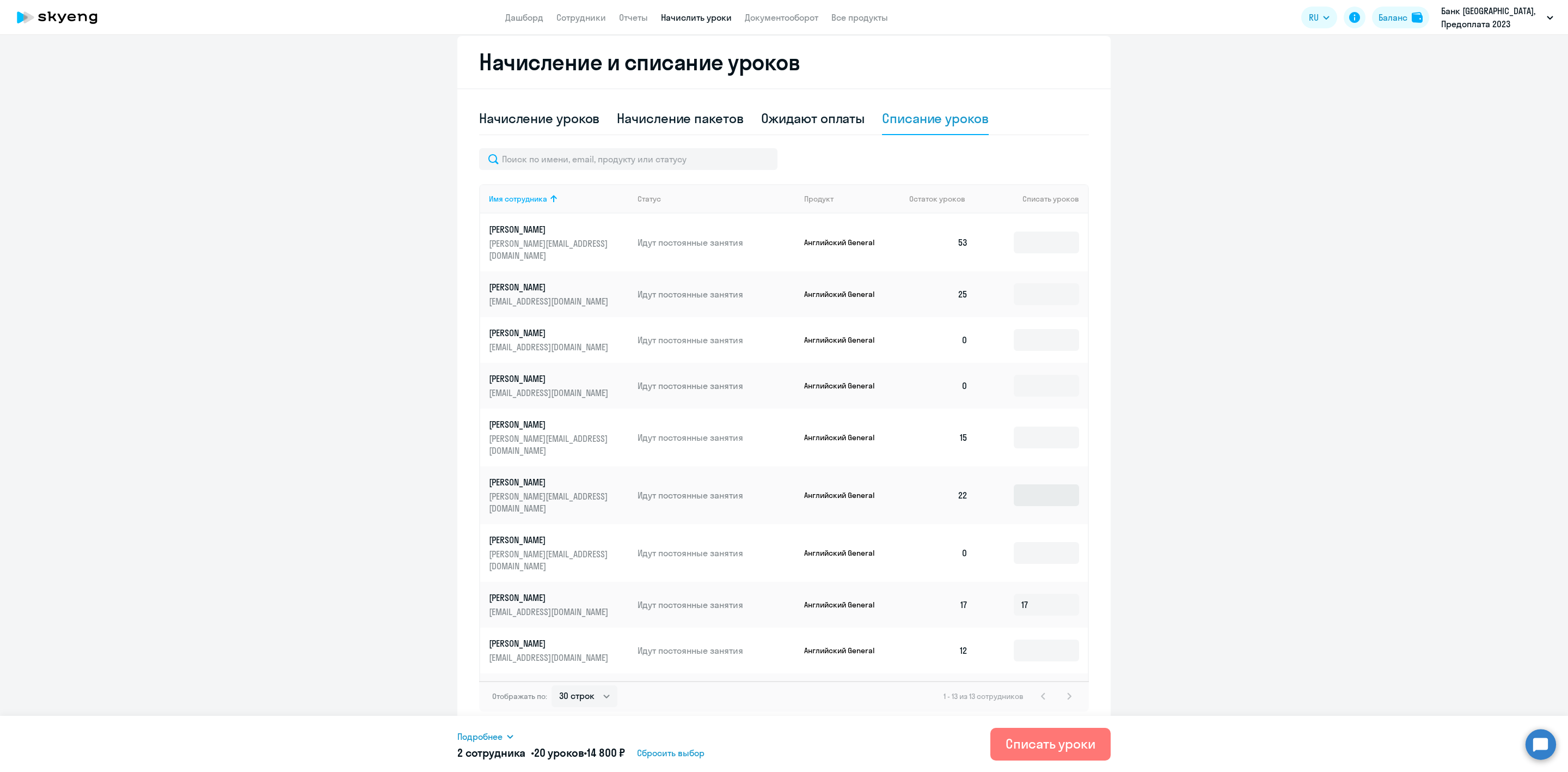
type input "3"
click at [1015, 484] on input at bounding box center [1047, 495] width 65 height 22
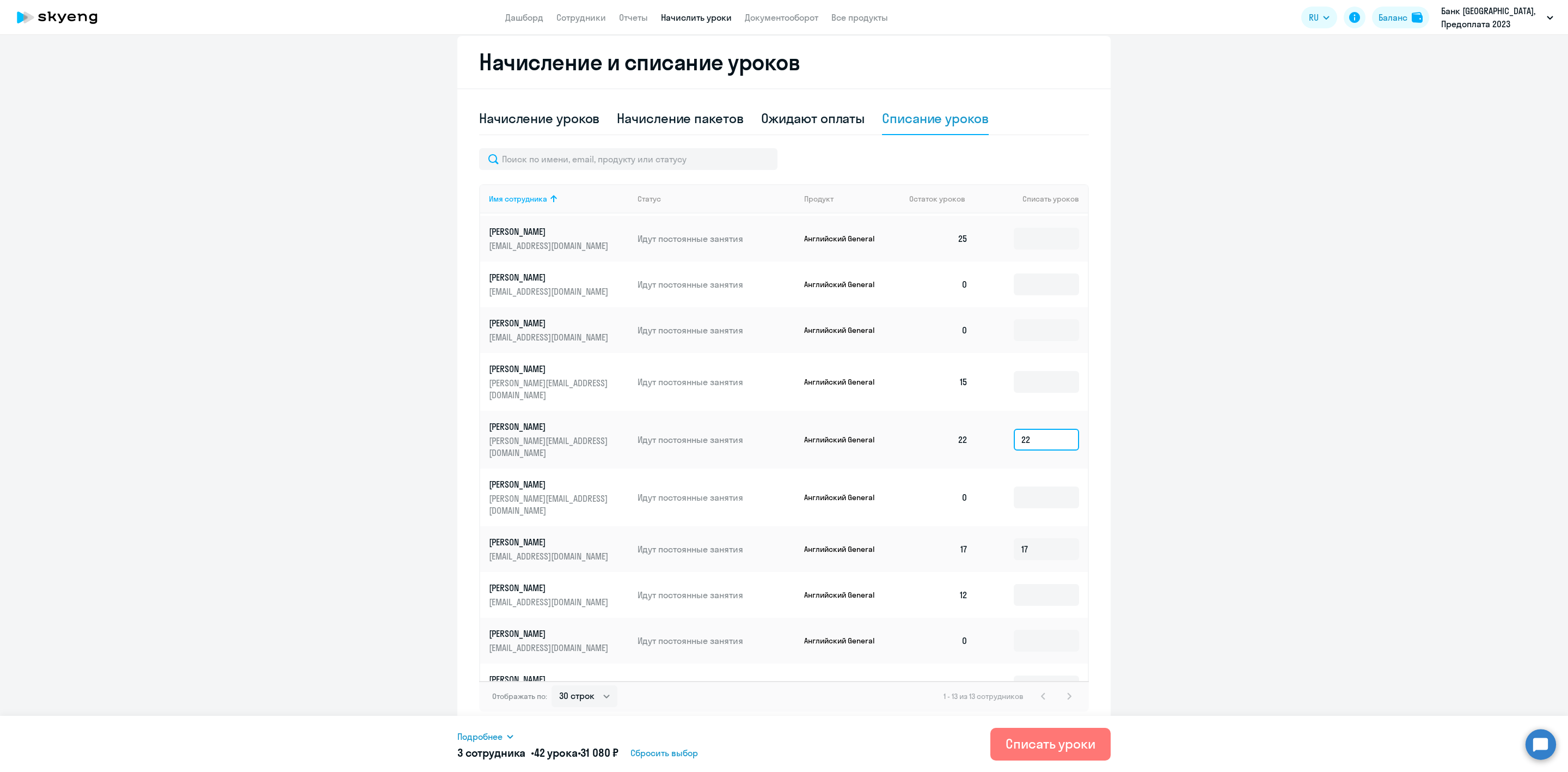
scroll to position [128, 0]
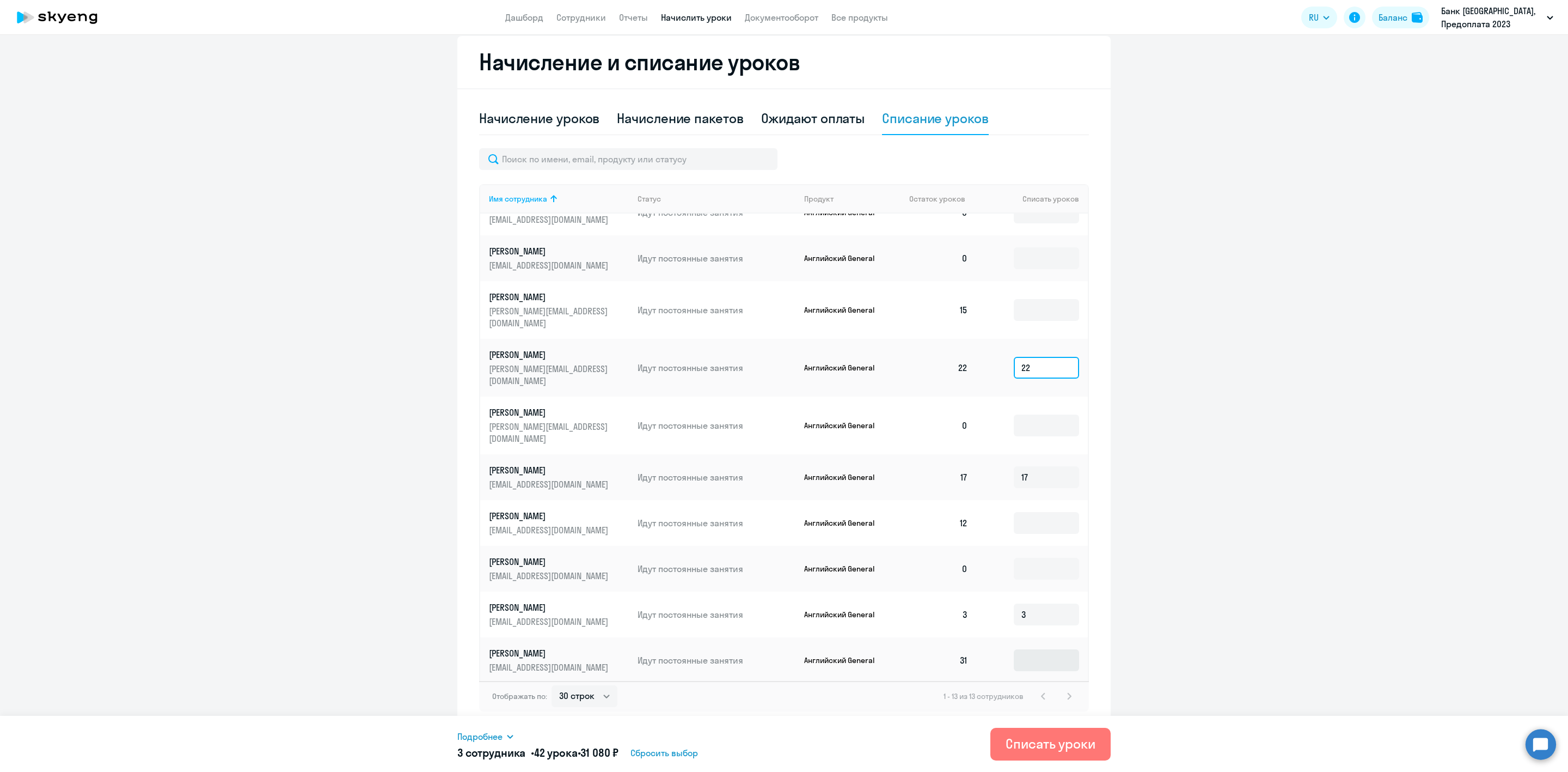
type input "22"
click at [1027, 649] on input at bounding box center [1047, 660] width 65 height 22
type input "31"
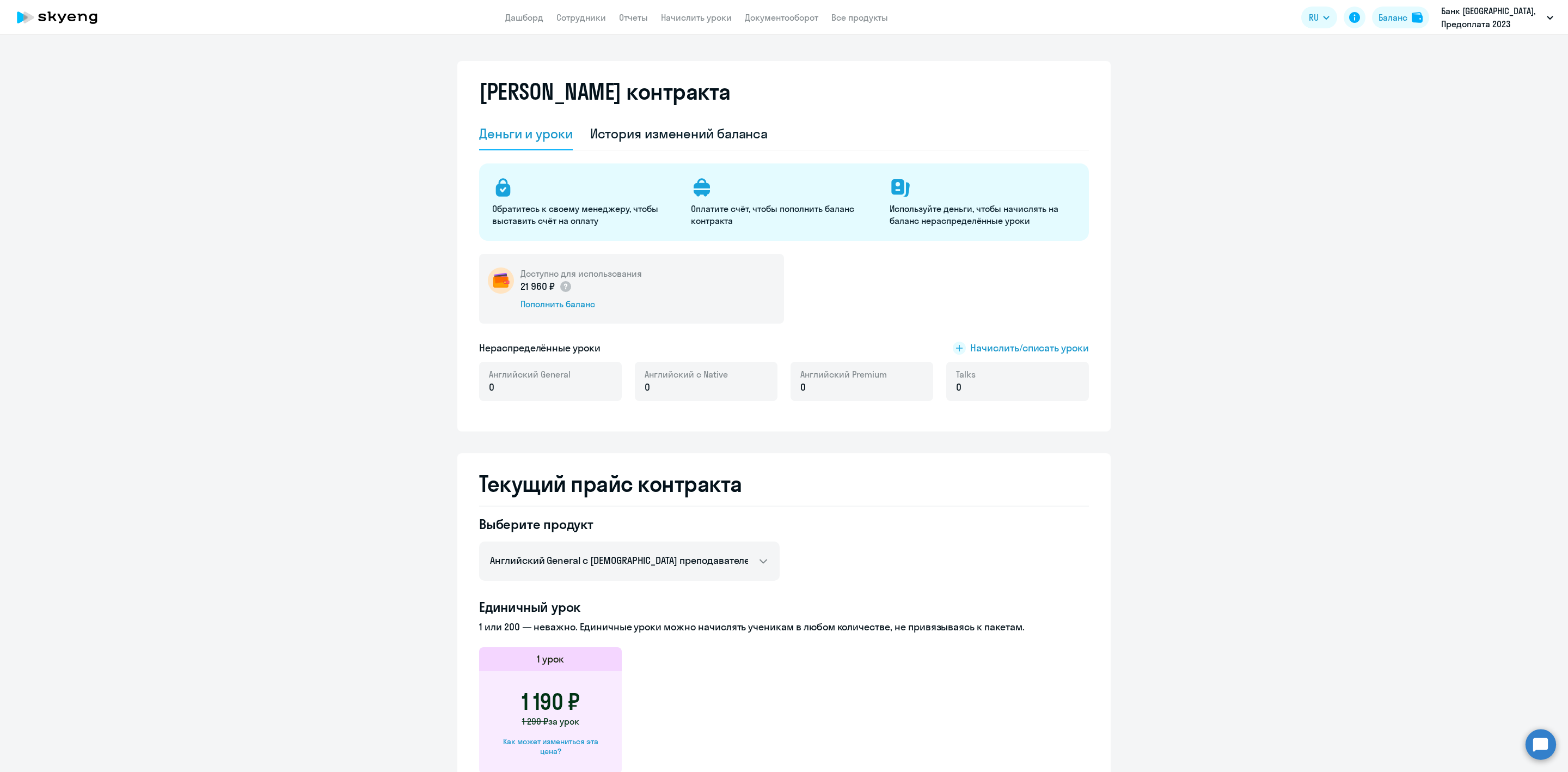
select select "english_adult_not_native_speaker"
click at [979, 344] on span "Начислить/списать уроки" at bounding box center [1030, 348] width 119 height 14
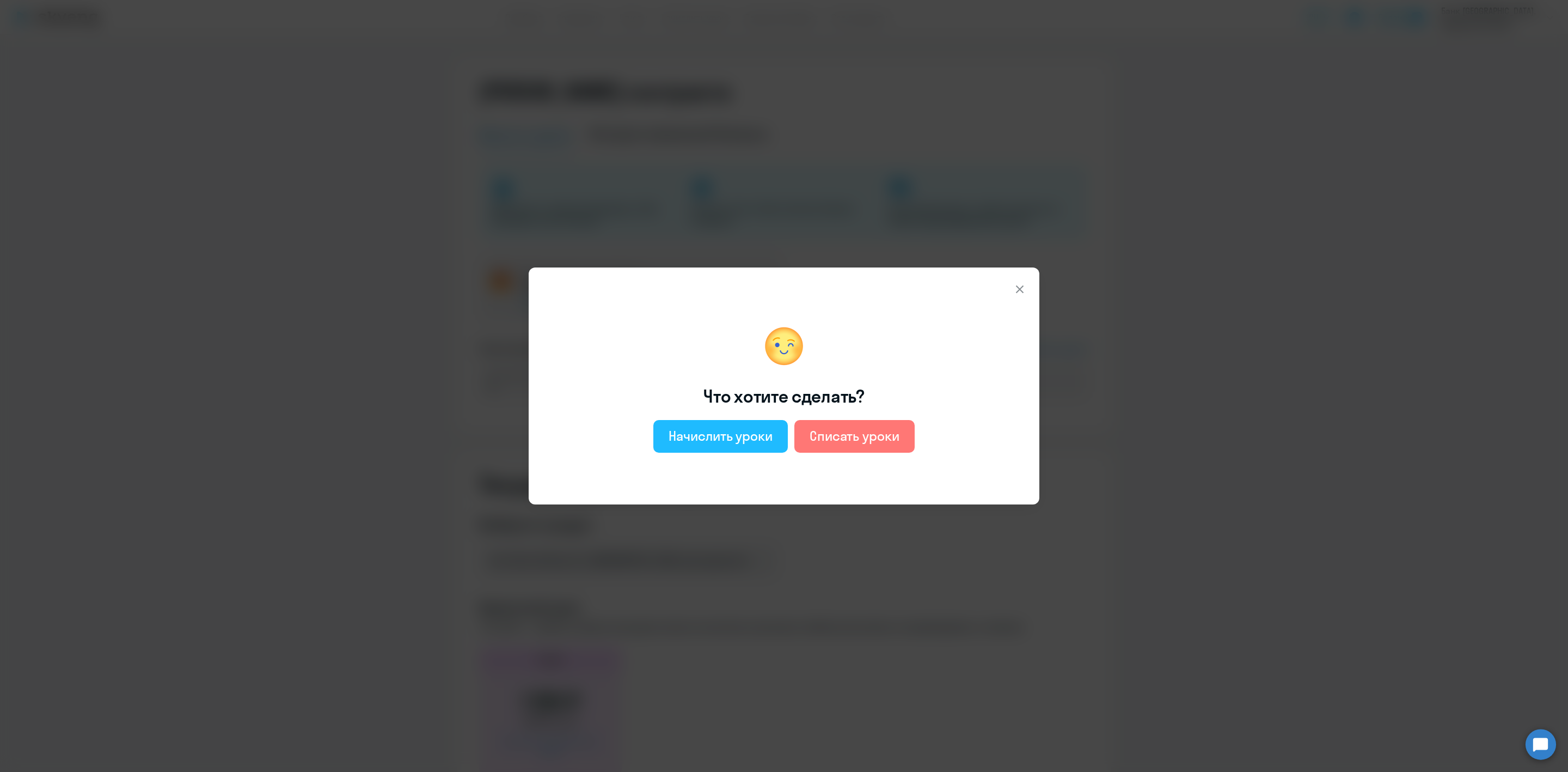
click at [708, 430] on div "Начислить уроки" at bounding box center [720, 436] width 104 height 18
select select "english_adult_not_native_speaker"
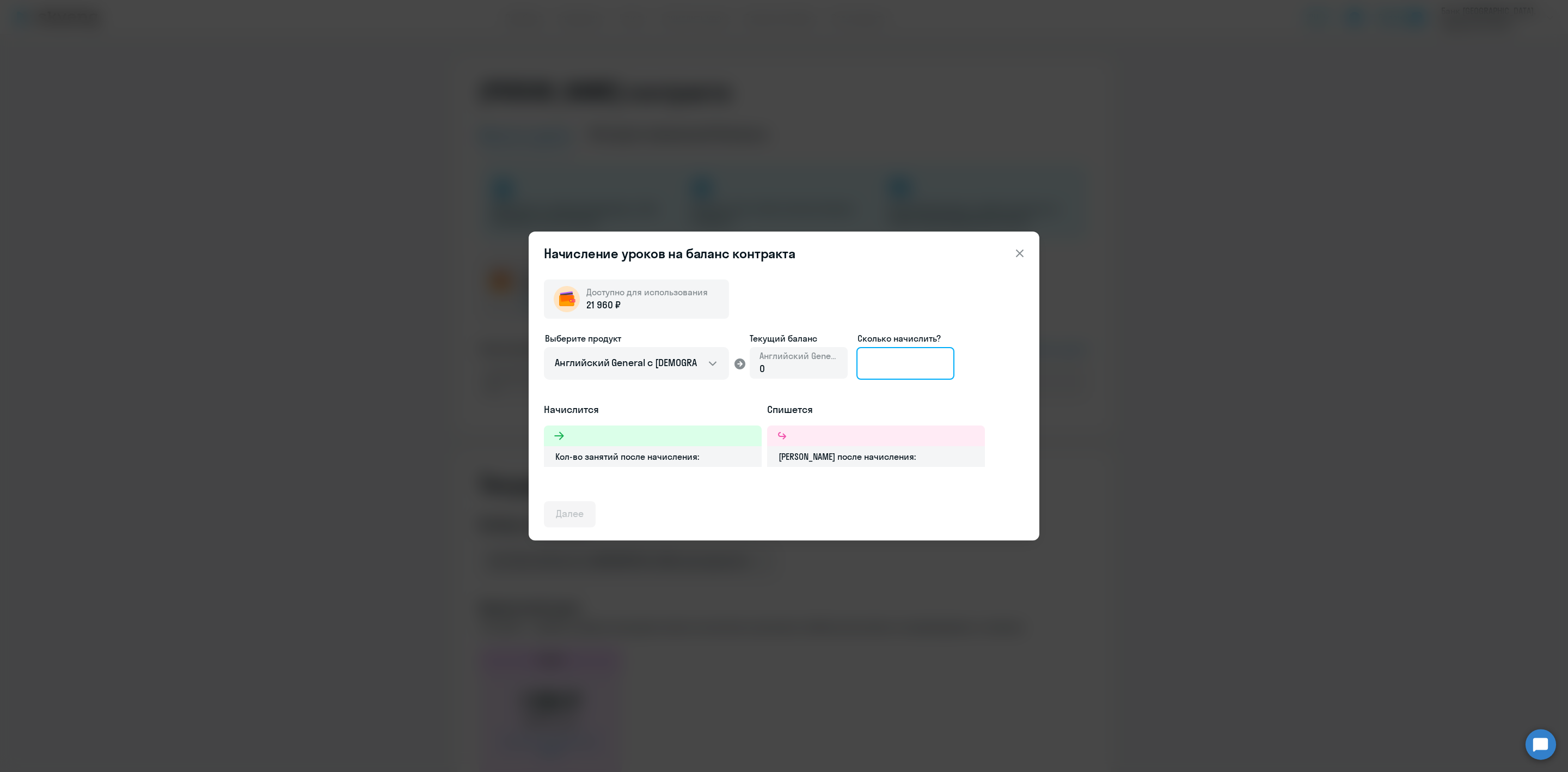
click at [878, 362] on input at bounding box center [905, 363] width 98 height 33
type input "17"
click at [1016, 251] on icon at bounding box center [1019, 253] width 13 height 13
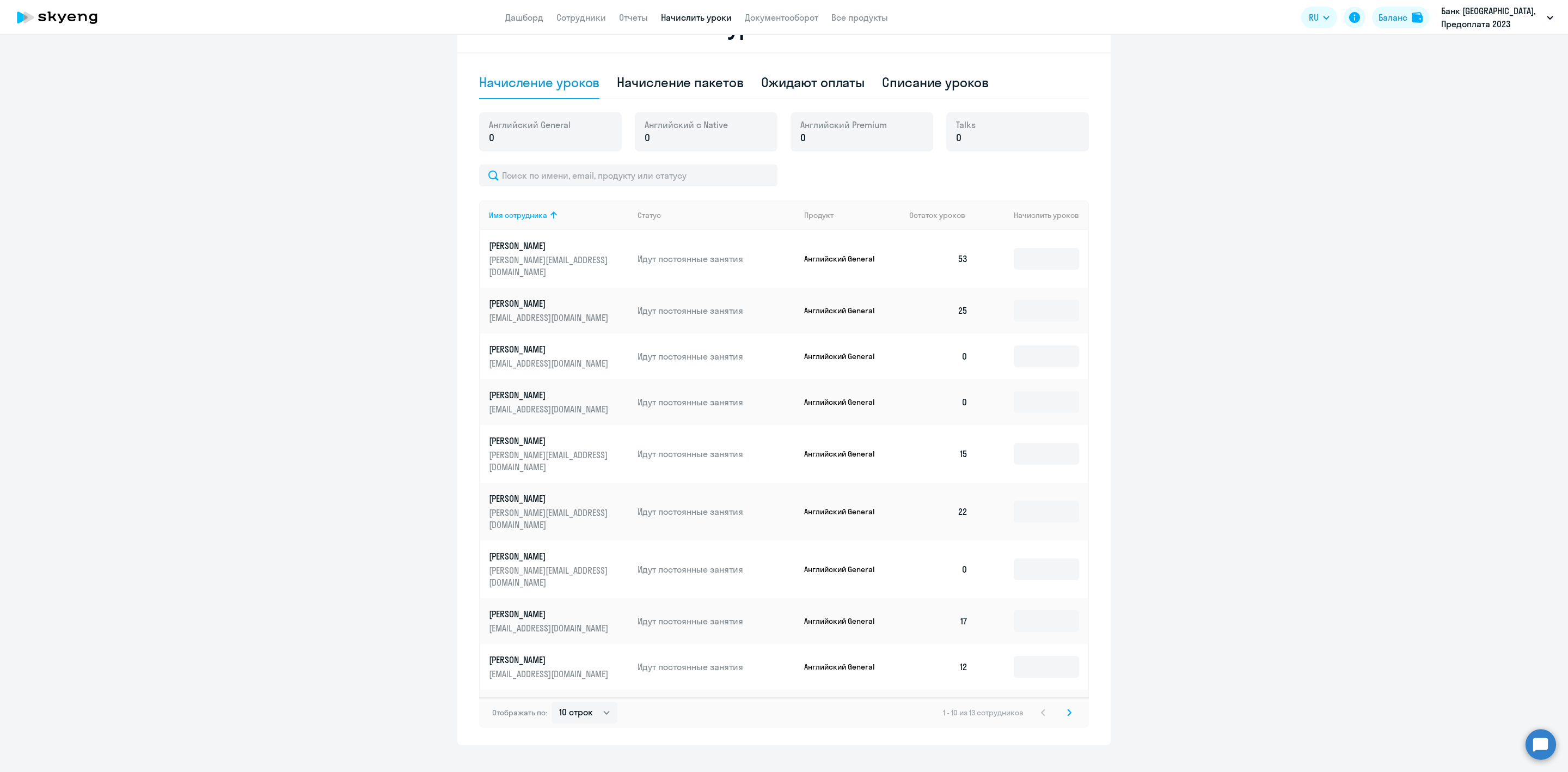
scroll to position [333, 0]
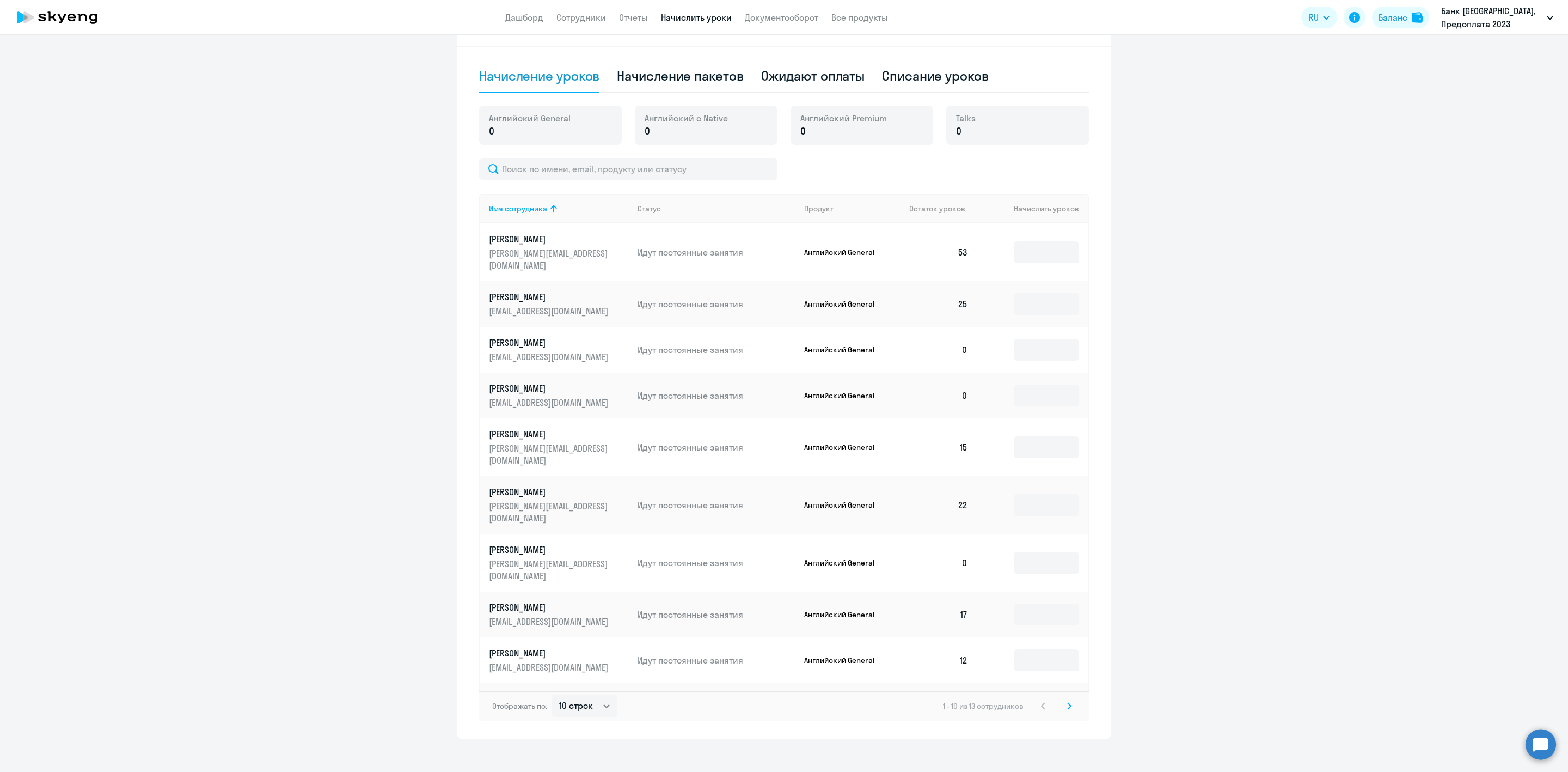
click at [566, 690] on div "Отображать по: 10 строк 30 строк 50 строк 1 - 10 из 13 сотрудников" at bounding box center [784, 705] width 610 height 31
click at [579, 698] on select "10 строк 30 строк 50 строк" at bounding box center [584, 706] width 66 height 22
select select "30"
click at [552, 695] on select "10 строк 30 строк 50 строк" at bounding box center [584, 706] width 66 height 22
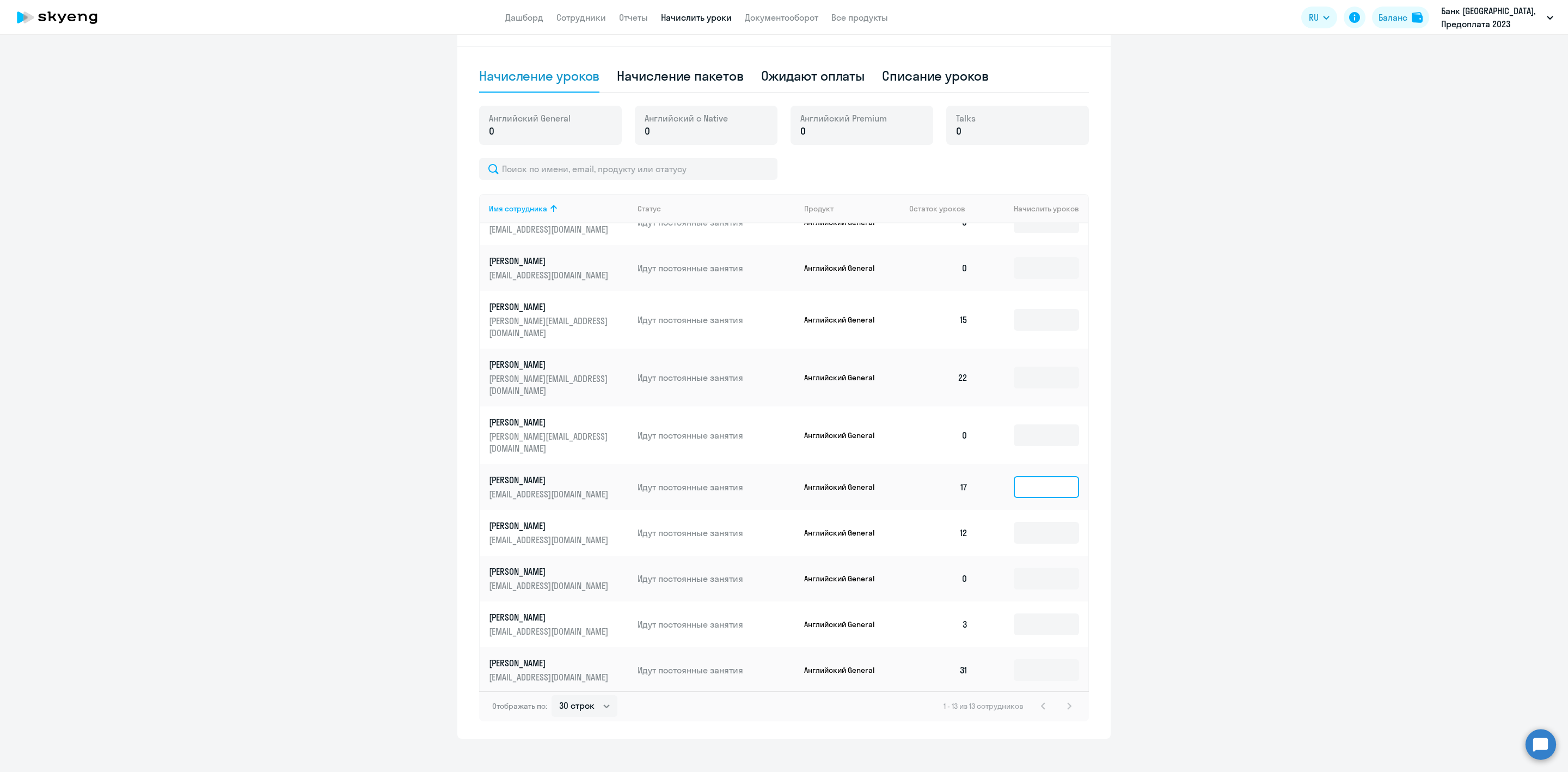
click at [1018, 475] on input at bounding box center [1047, 486] width 65 height 22
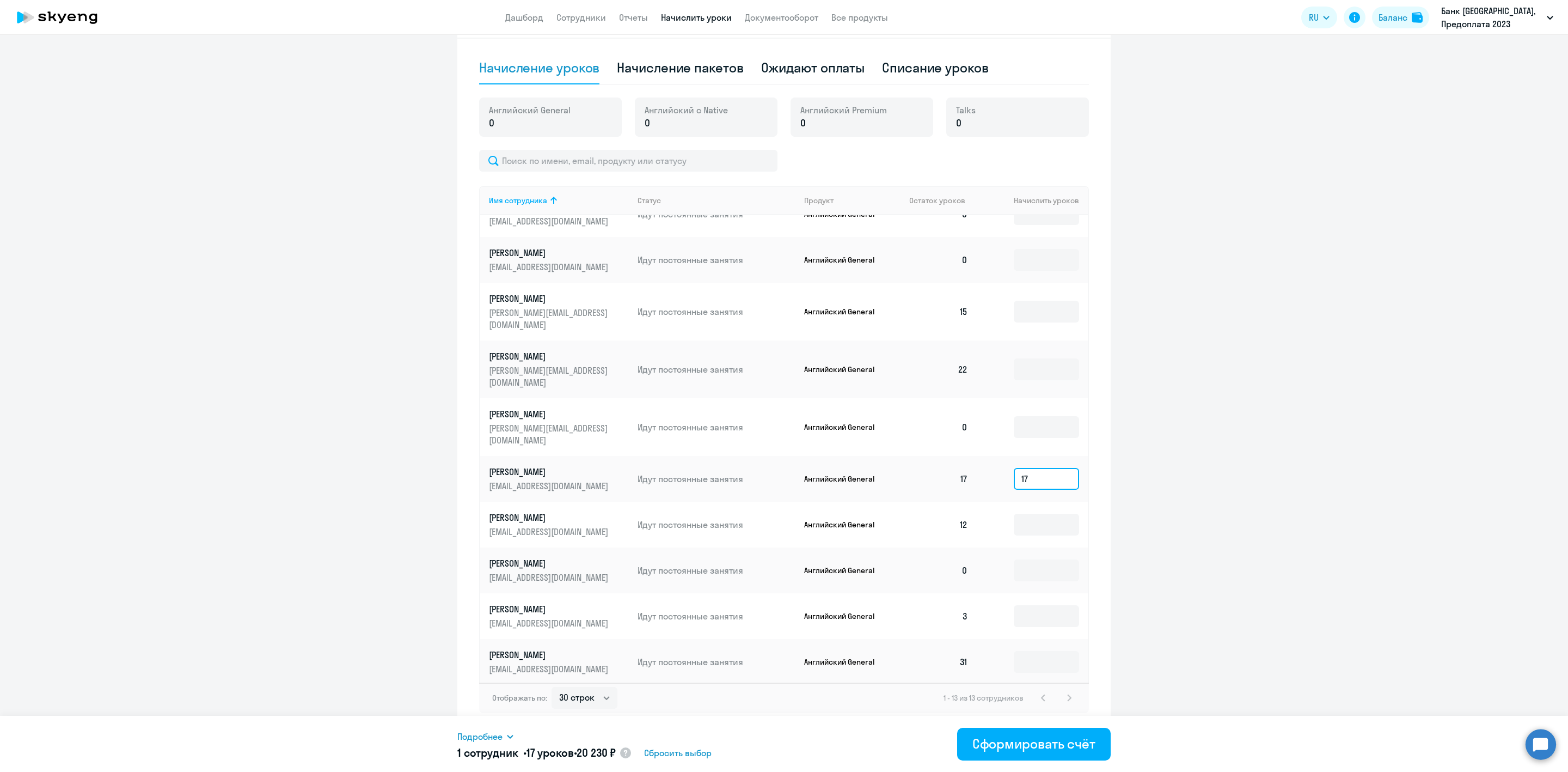
scroll to position [343, 0]
type input "17"
click at [1014, 603] on input at bounding box center [1047, 614] width 65 height 22
type input "3"
click at [1029, 649] on input at bounding box center [1047, 660] width 65 height 22
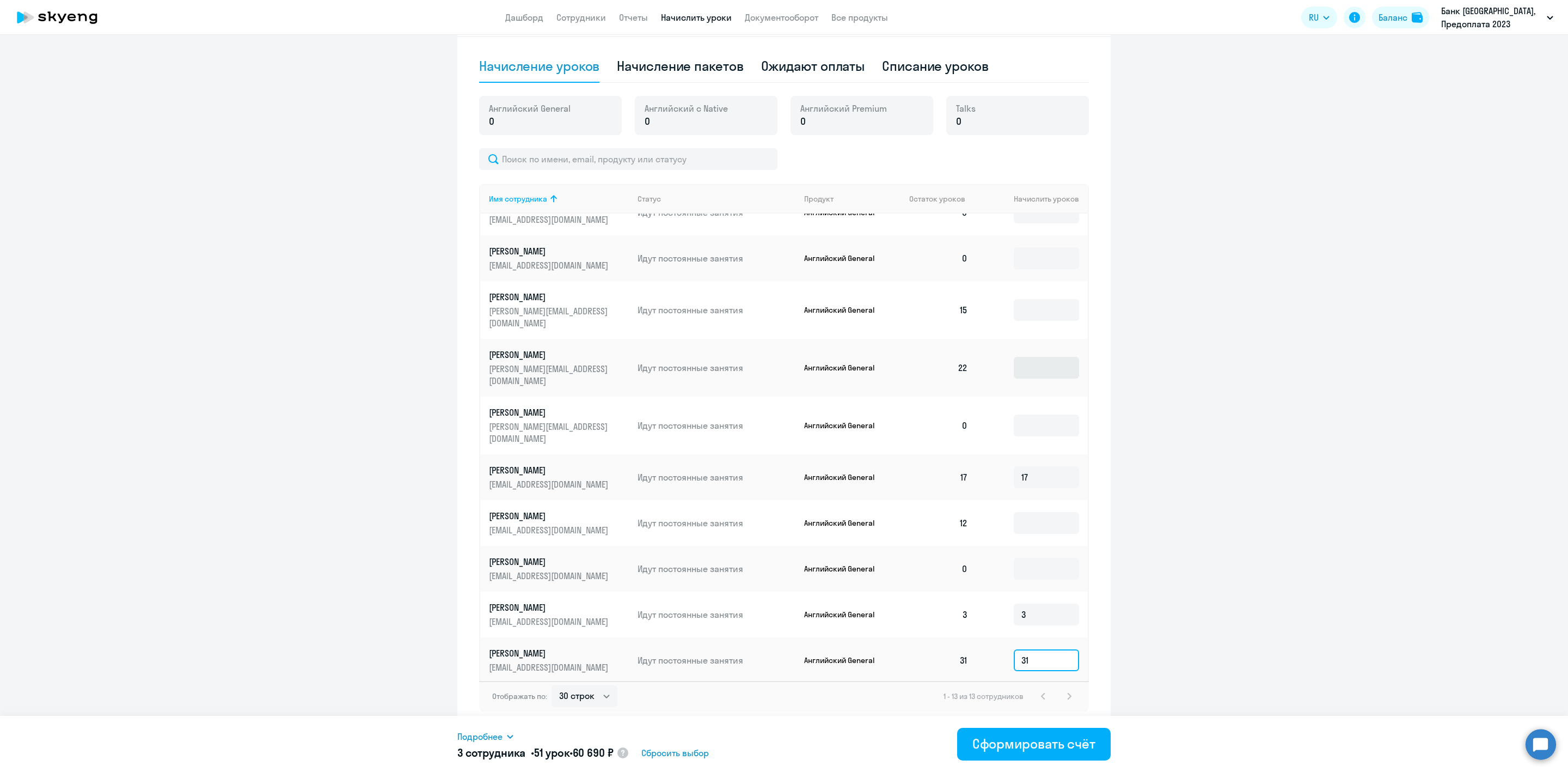
type input "31"
click at [1023, 357] on input at bounding box center [1047, 368] width 65 height 22
type input "22"
click at [929, 62] on div "Списание уроков" at bounding box center [935, 66] width 107 height 18
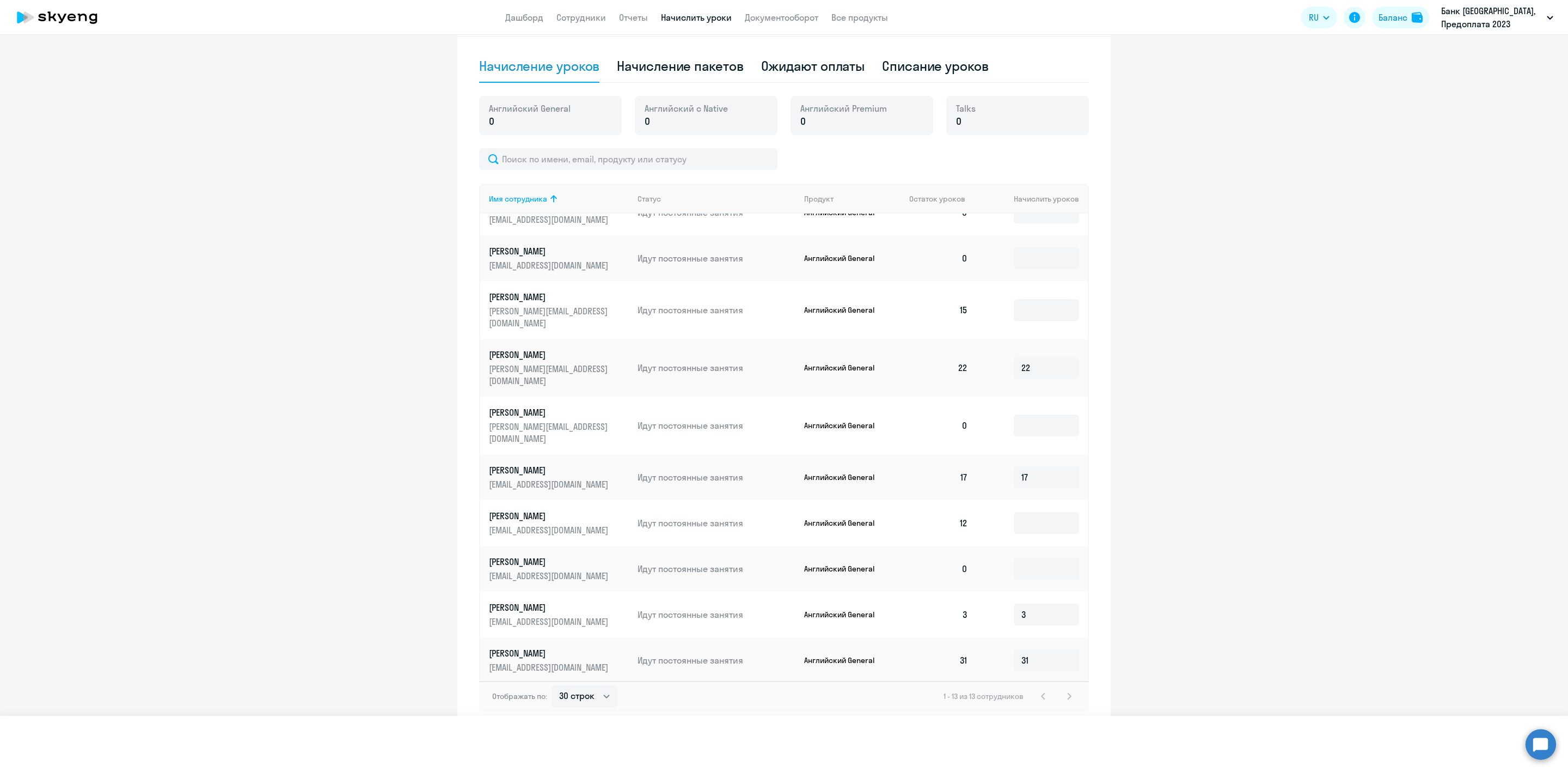
select select "10"
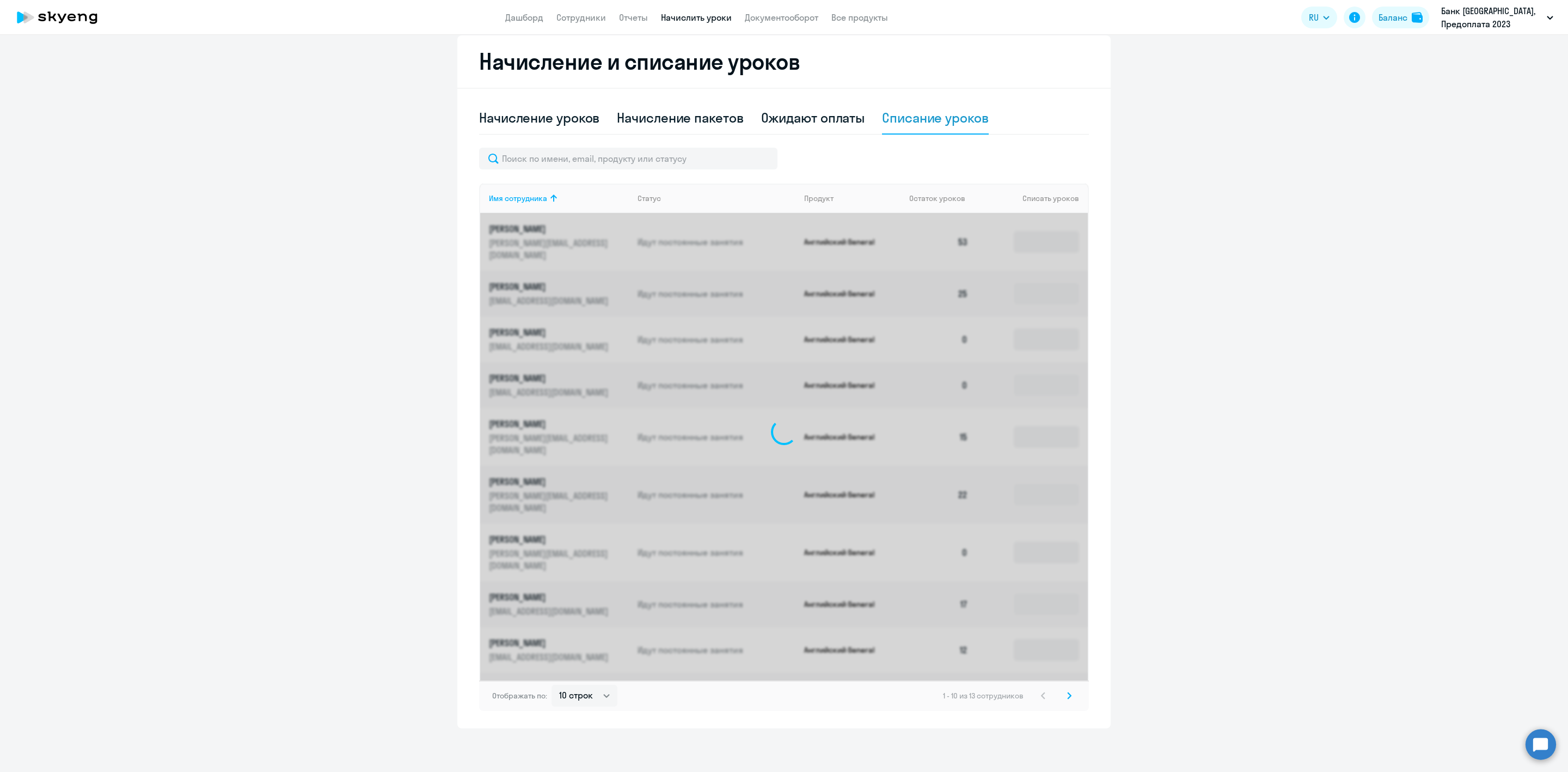
scroll to position [292, 0]
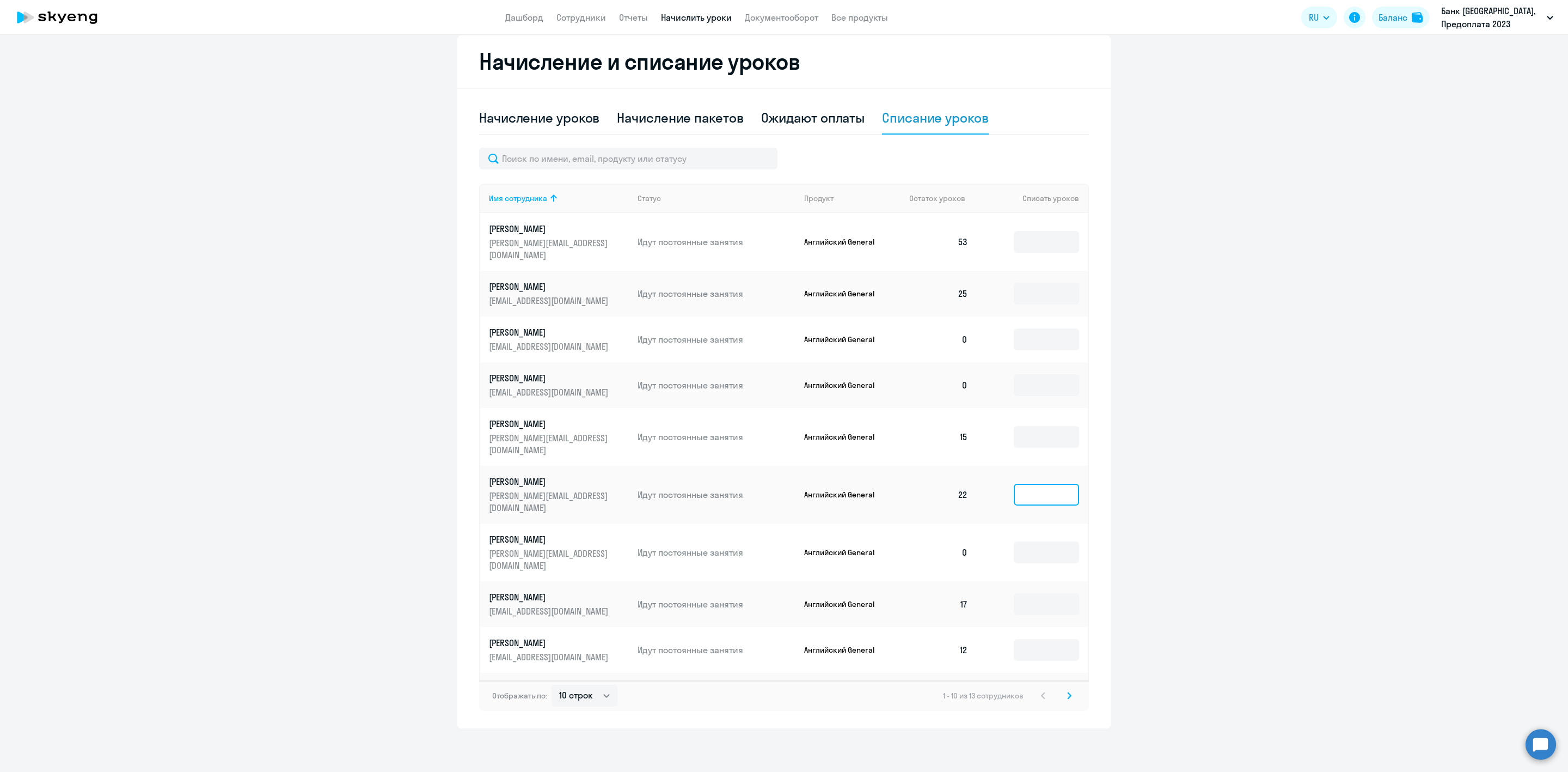
click at [1018, 483] on input at bounding box center [1047, 494] width 65 height 22
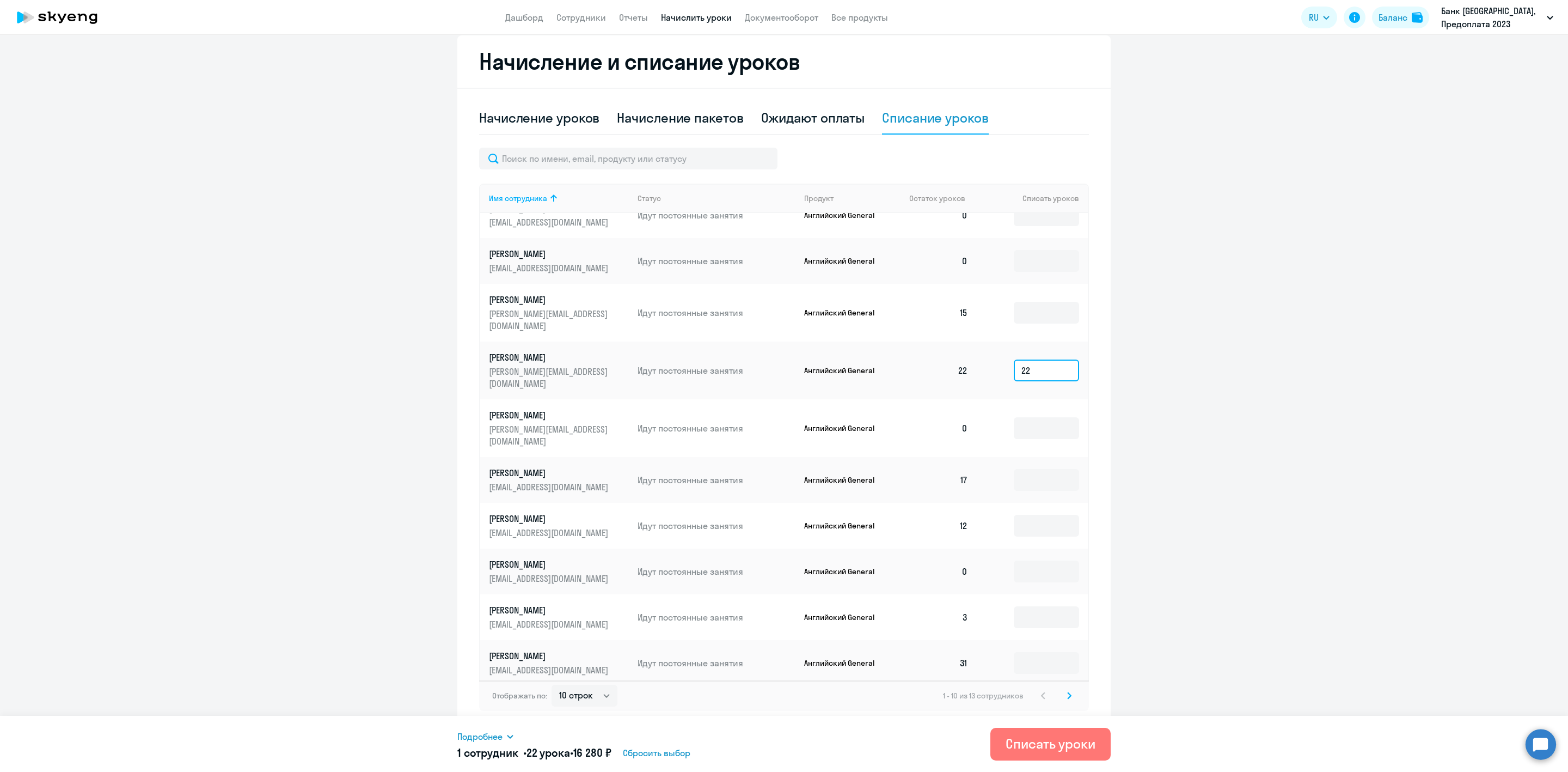
scroll to position [128, 0]
type input "22"
click at [1019, 466] on input at bounding box center [1047, 476] width 65 height 22
type input "17"
click at [1018, 603] on input at bounding box center [1047, 614] width 65 height 22
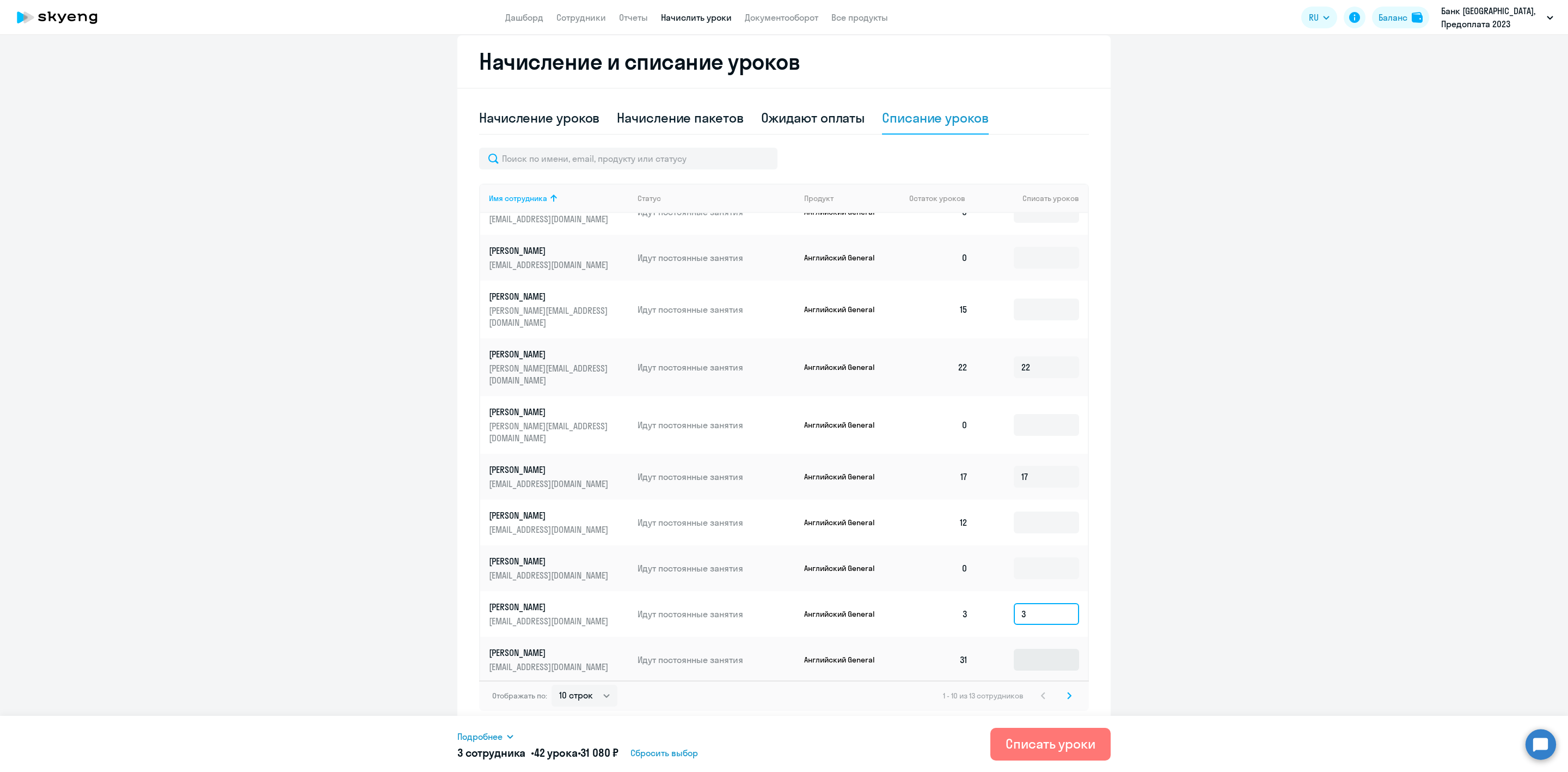
type input "3"
click at [1035, 648] on input at bounding box center [1047, 659] width 65 height 22
type input "31"
click at [1048, 740] on div "Списать уроки" at bounding box center [1050, 743] width 90 height 18
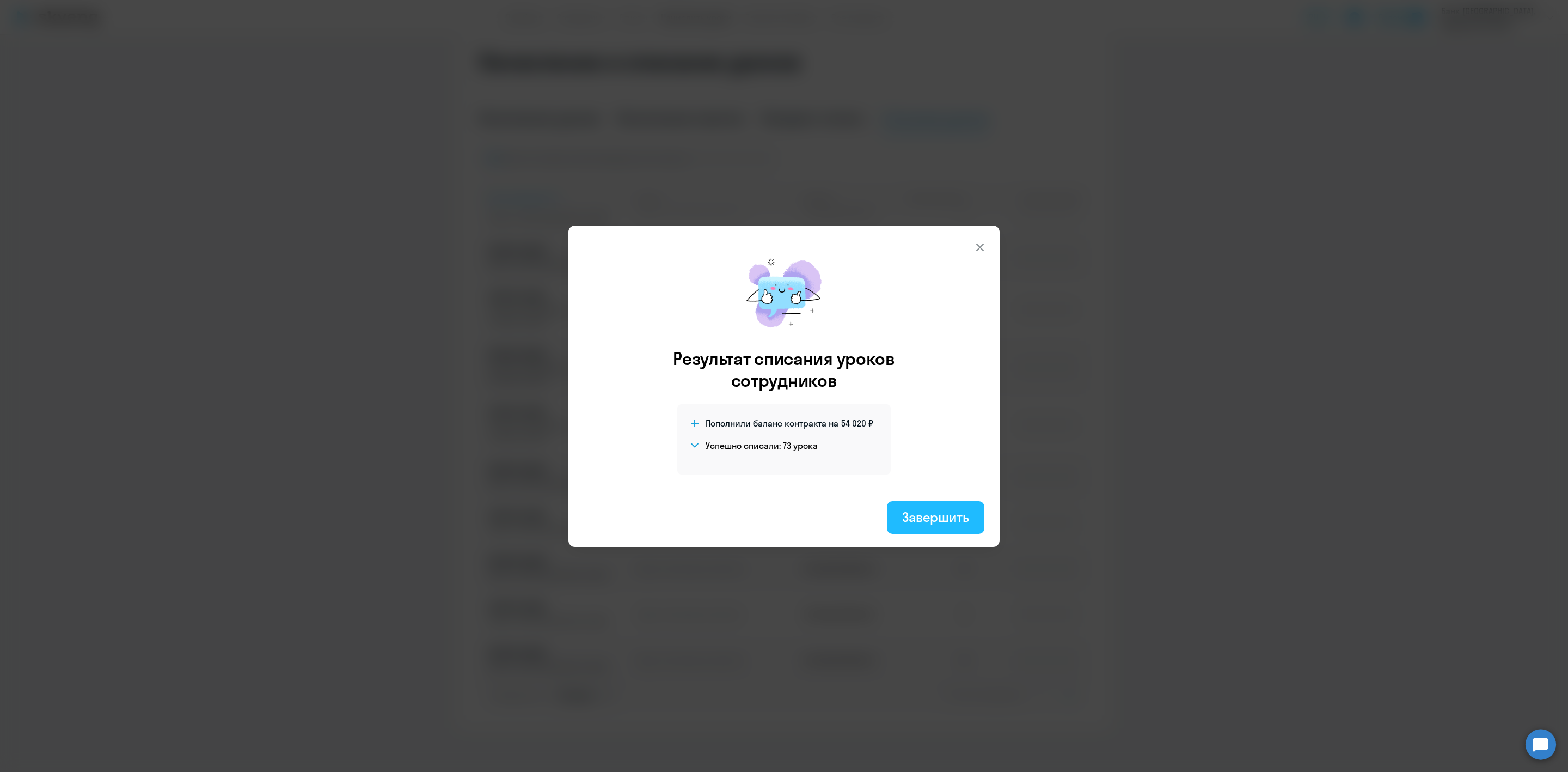
click at [909, 509] on div "Завершить" at bounding box center [936, 517] width 67 height 18
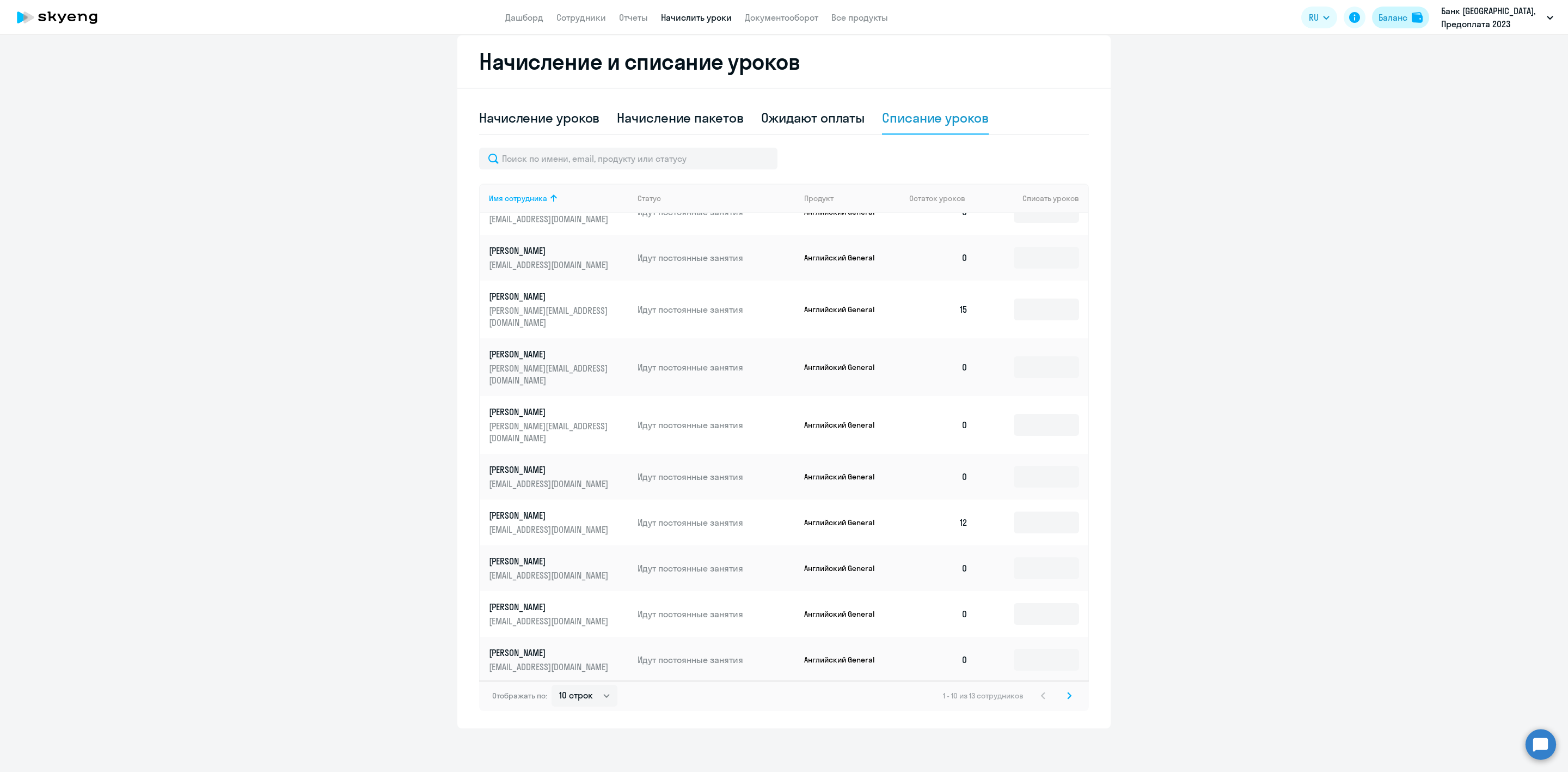
click at [1398, 17] on div "Баланс" at bounding box center [1393, 17] width 29 height 13
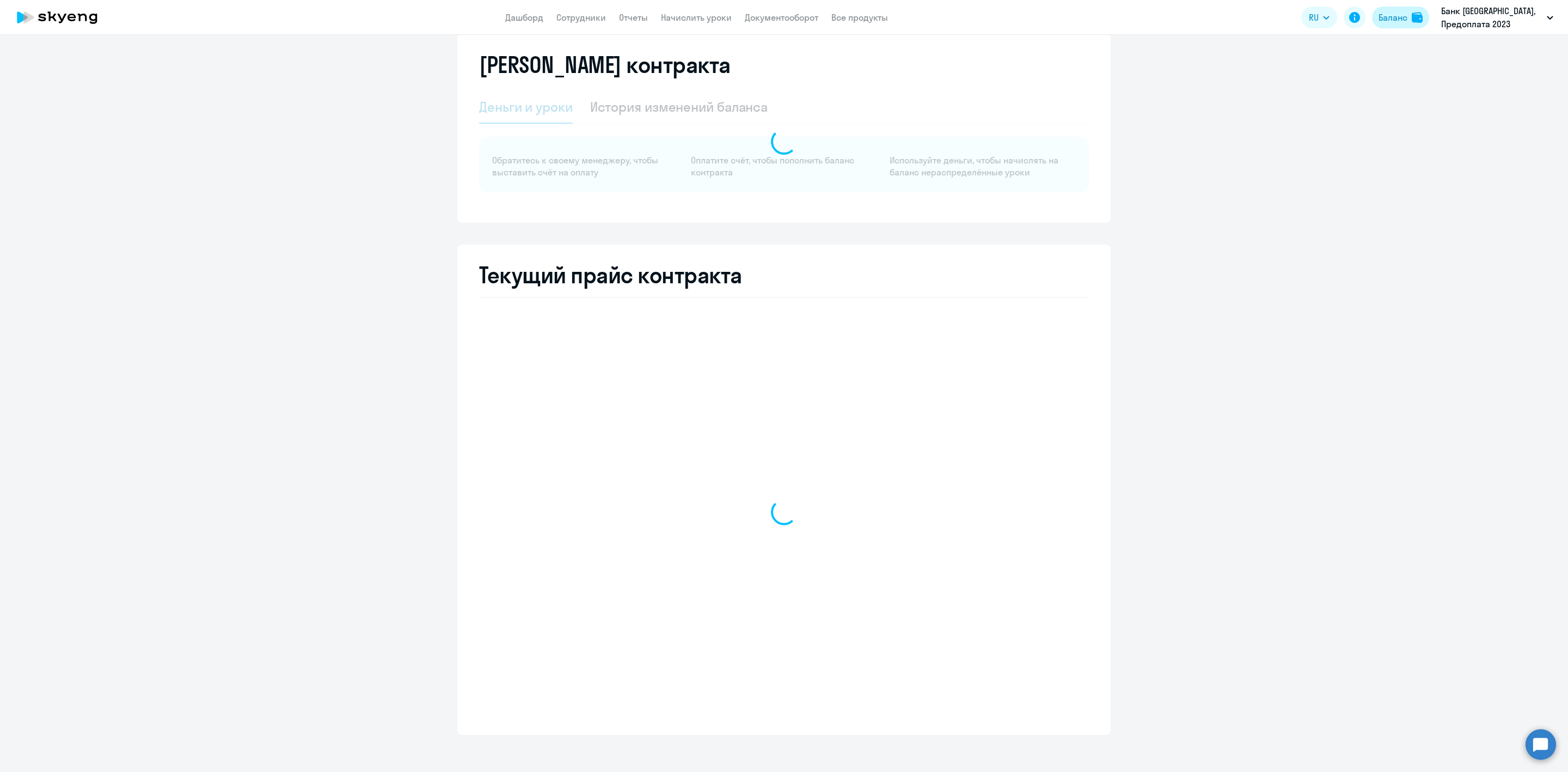
scroll to position [12, 0]
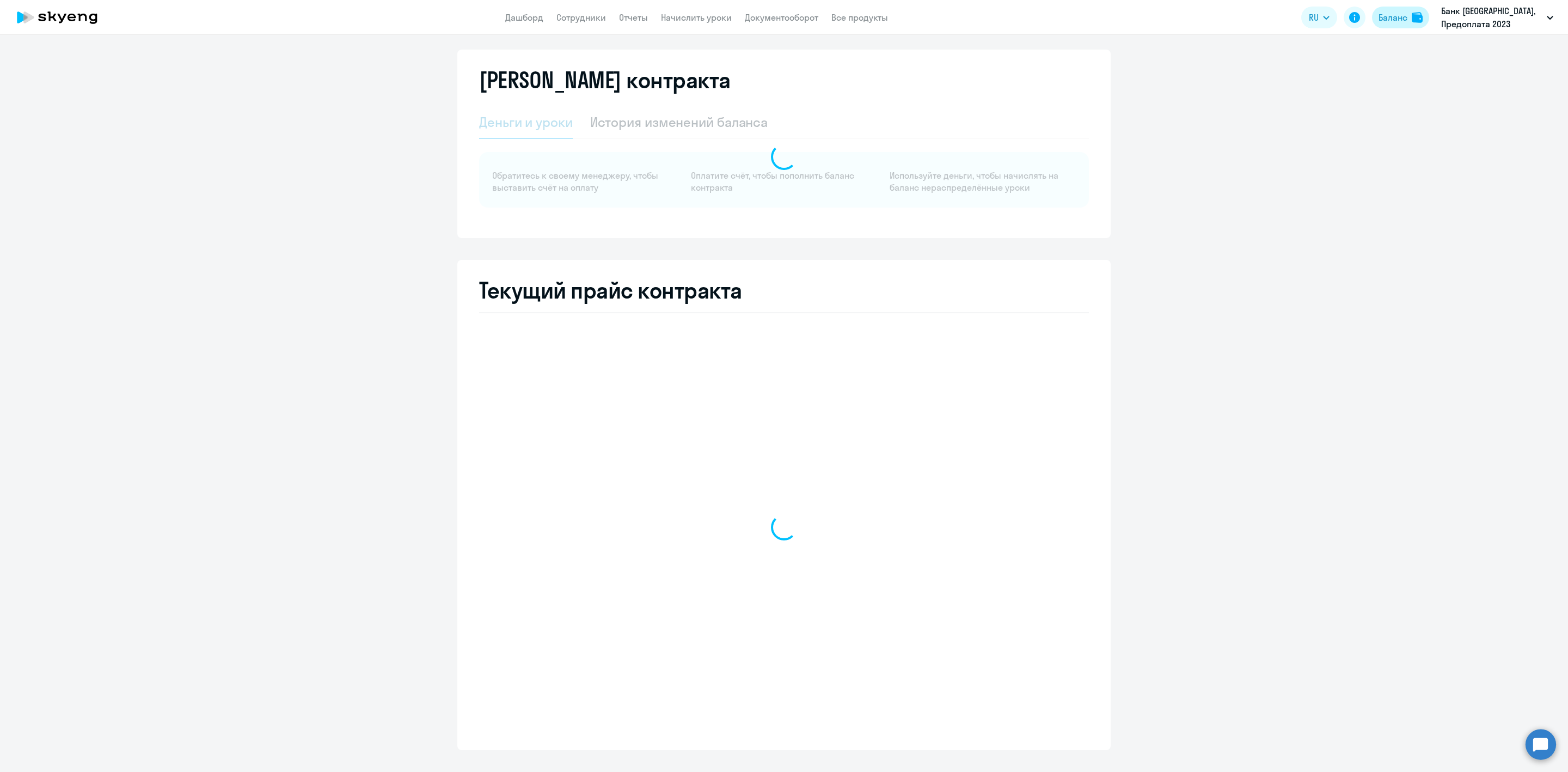
select select "english_adult_not_native_speaker"
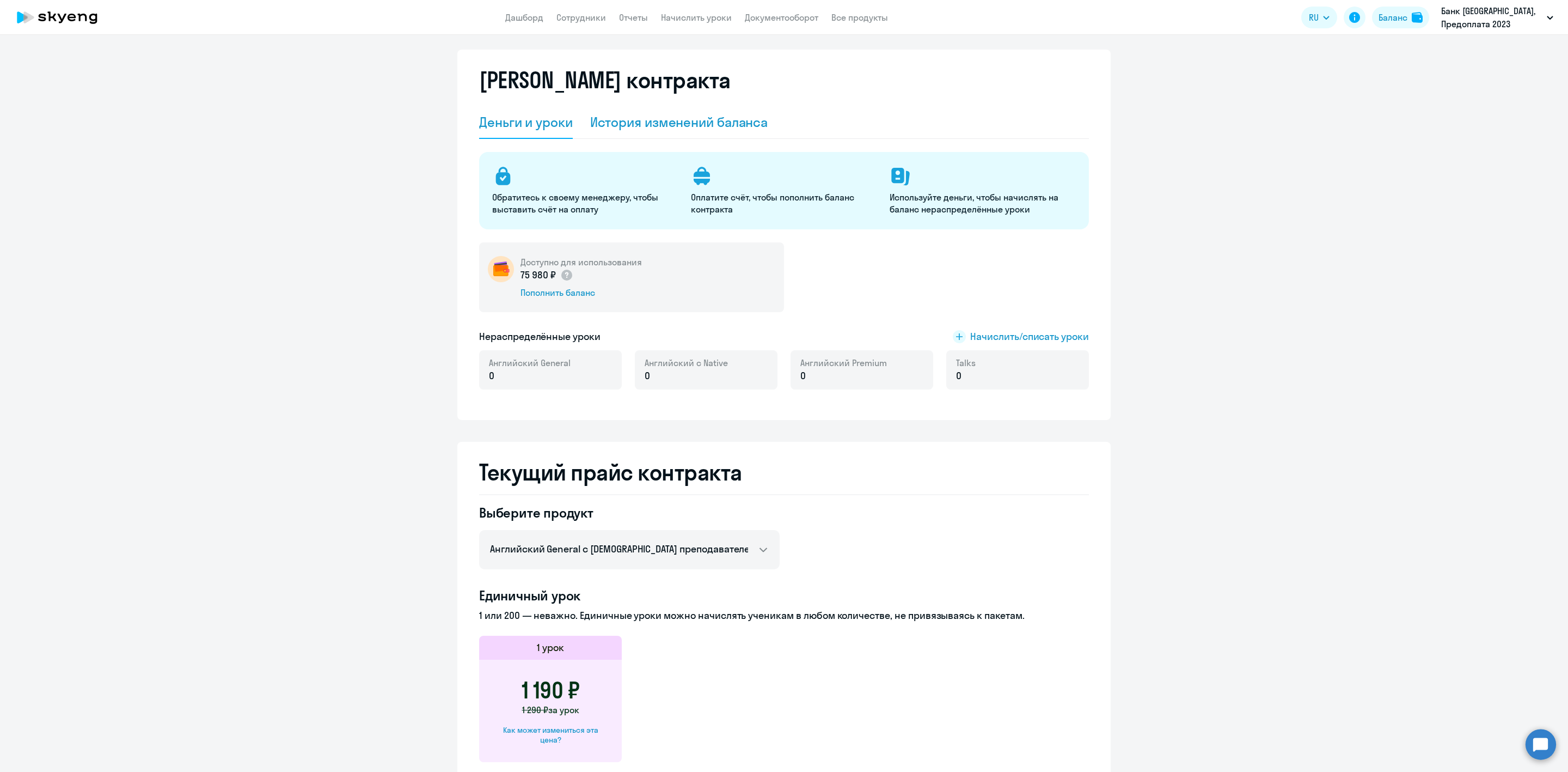
click at [708, 117] on div "История изменений баланса" at bounding box center [679, 123] width 178 height 18
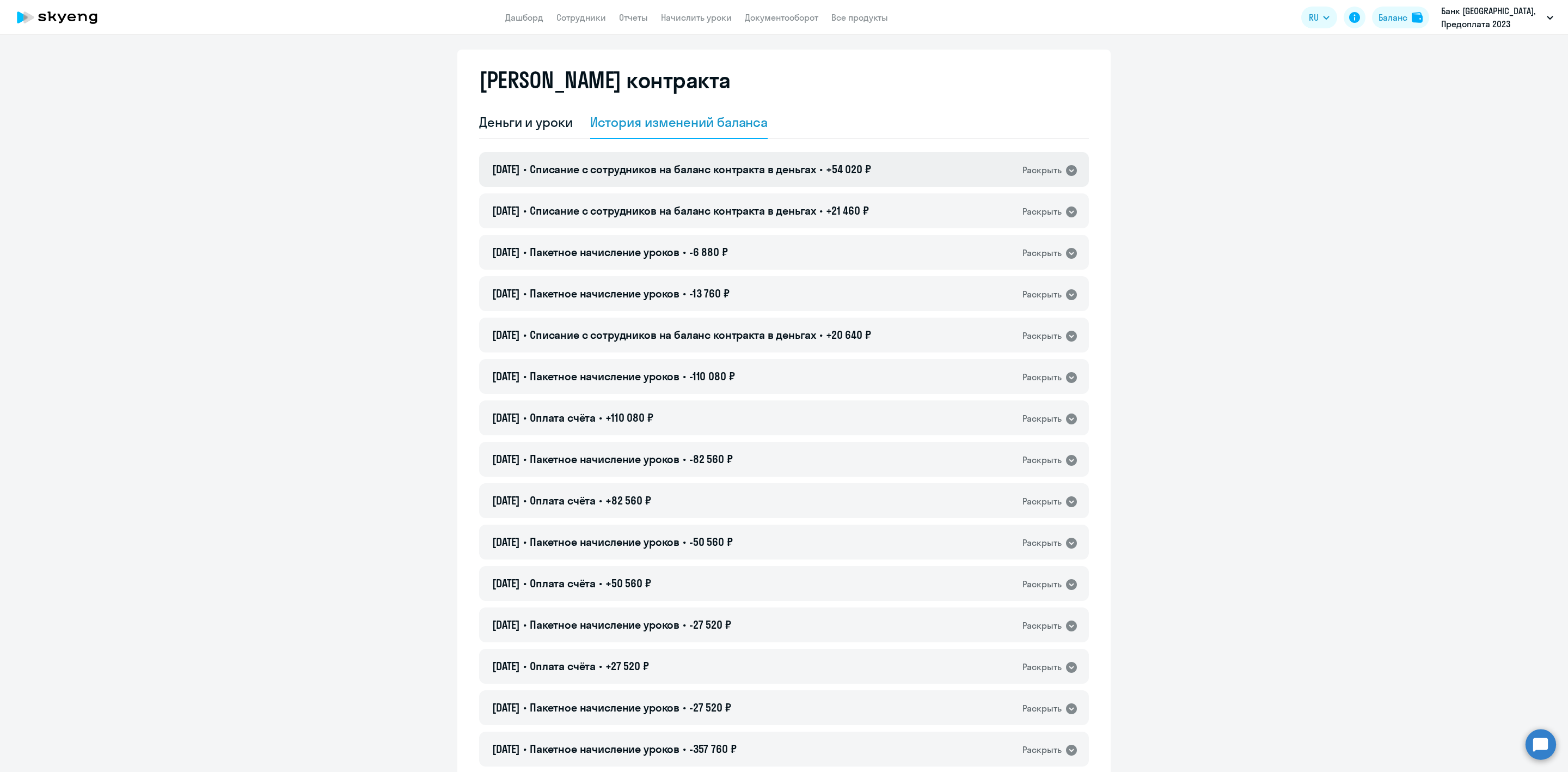
click at [808, 168] on span "Списание с сотрудников на баланс контракта в деньгах" at bounding box center [673, 169] width 287 height 14
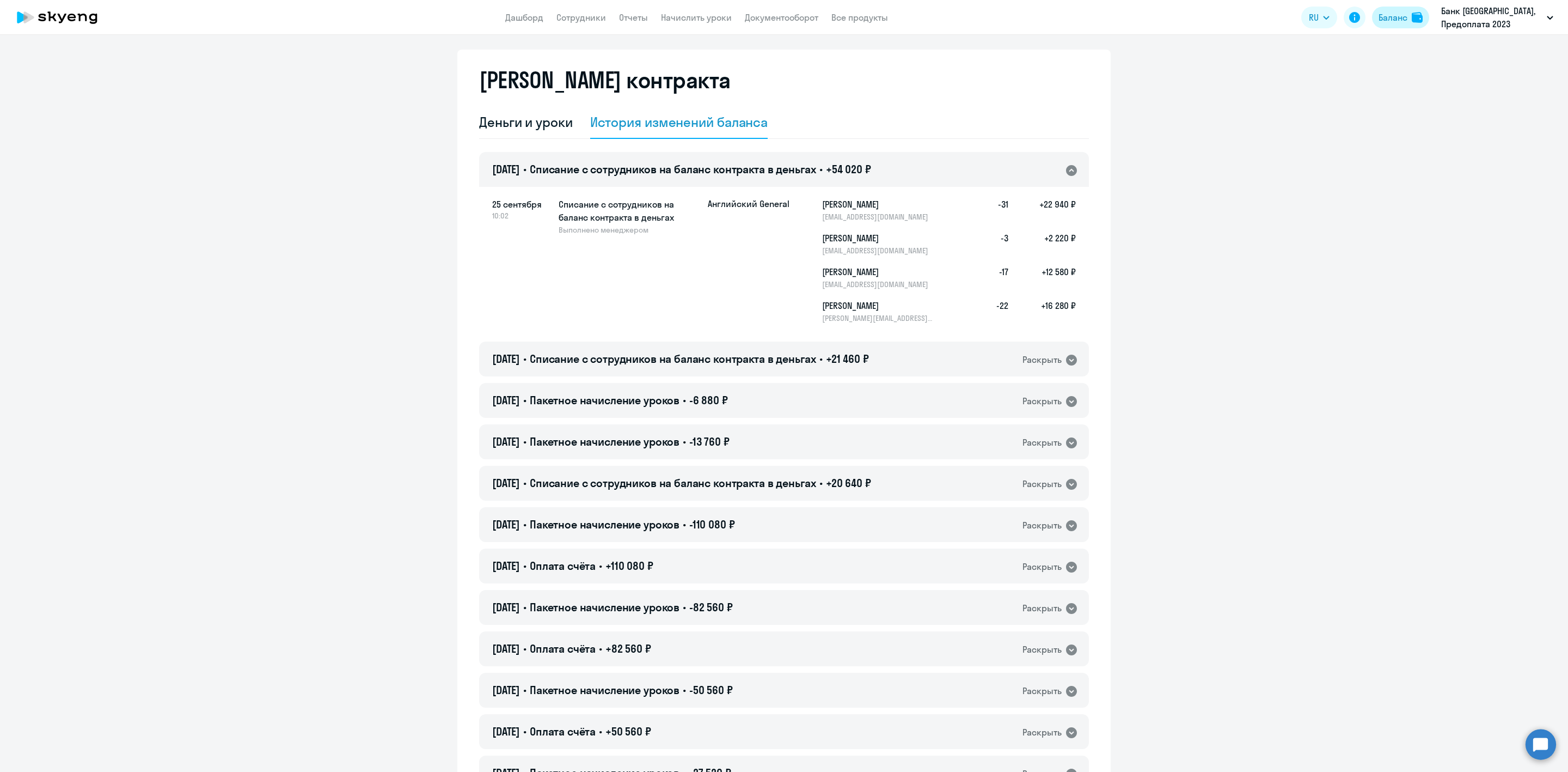
click at [1412, 18] on img at bounding box center [1417, 17] width 11 height 11
click at [1391, 20] on div "Баланс" at bounding box center [1393, 17] width 29 height 13
click at [541, 117] on div "Деньги и уроки" at bounding box center [526, 123] width 94 height 18
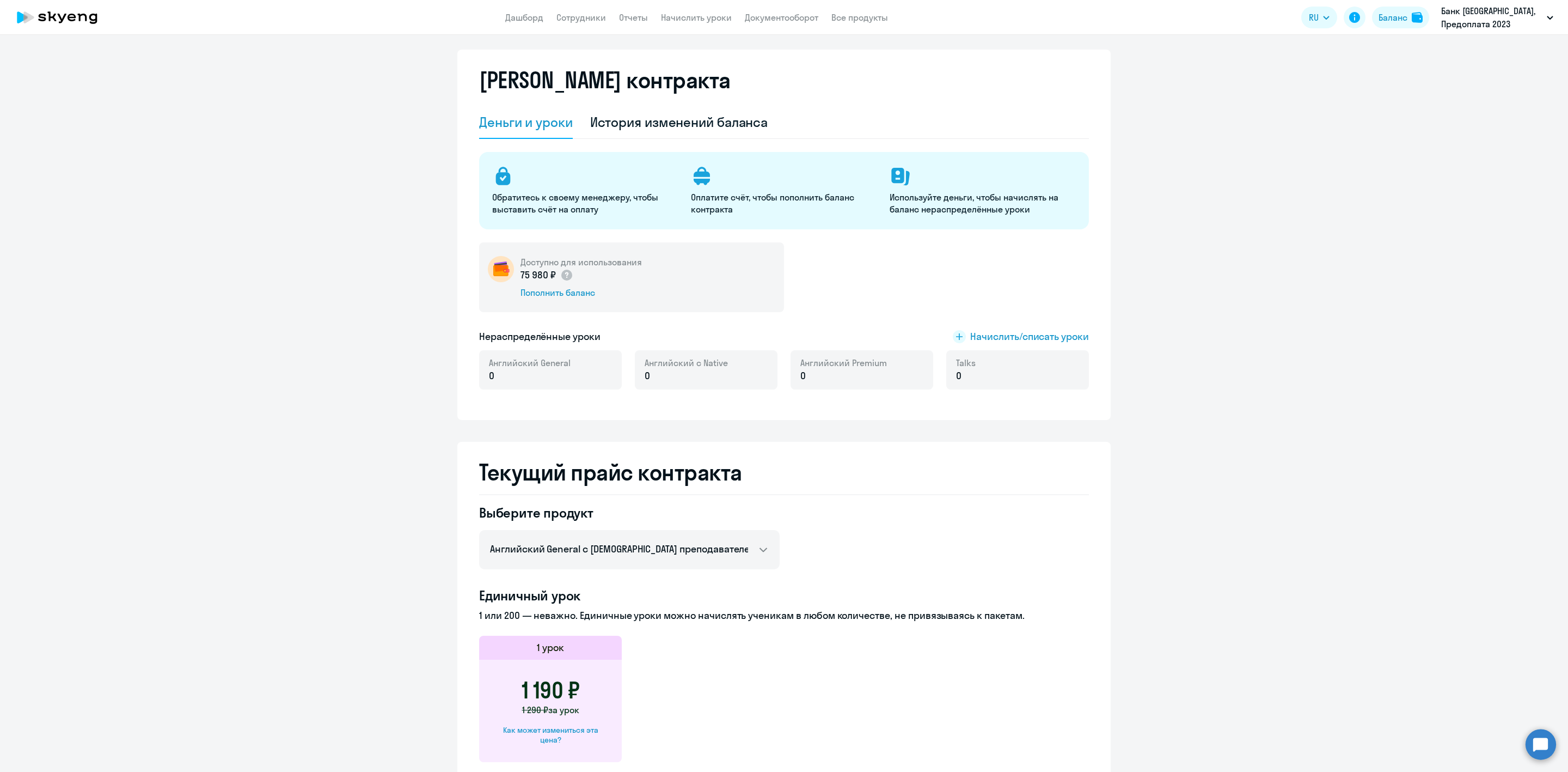
click at [696, 25] on app-header "Дашборд Сотрудники Отчеты Начислить уроки Документооборот Все продукты Дашборд …" at bounding box center [784, 17] width 1568 height 35
click at [696, 17] on link "Начислить уроки" at bounding box center [697, 17] width 71 height 11
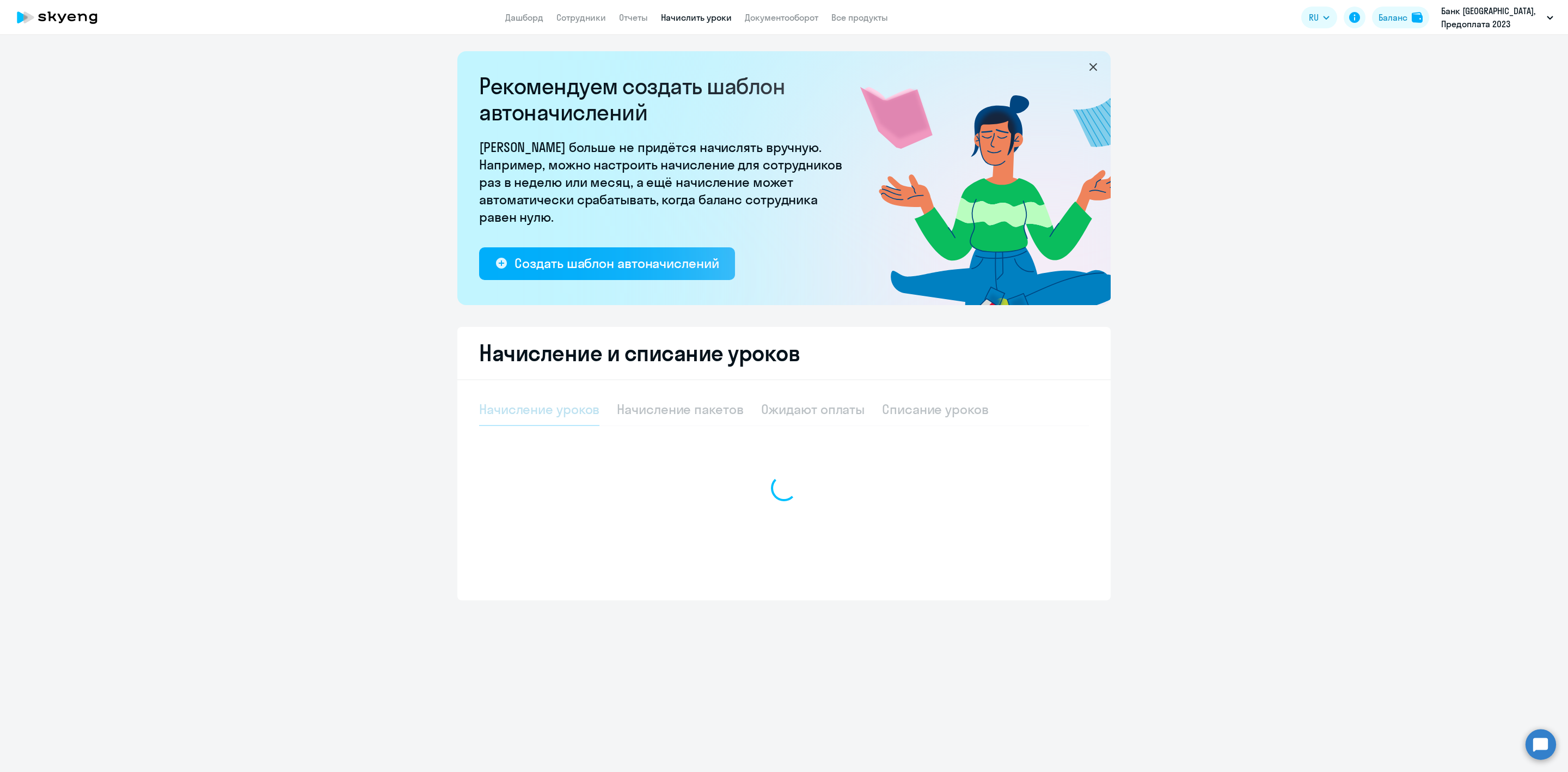
select select "10"
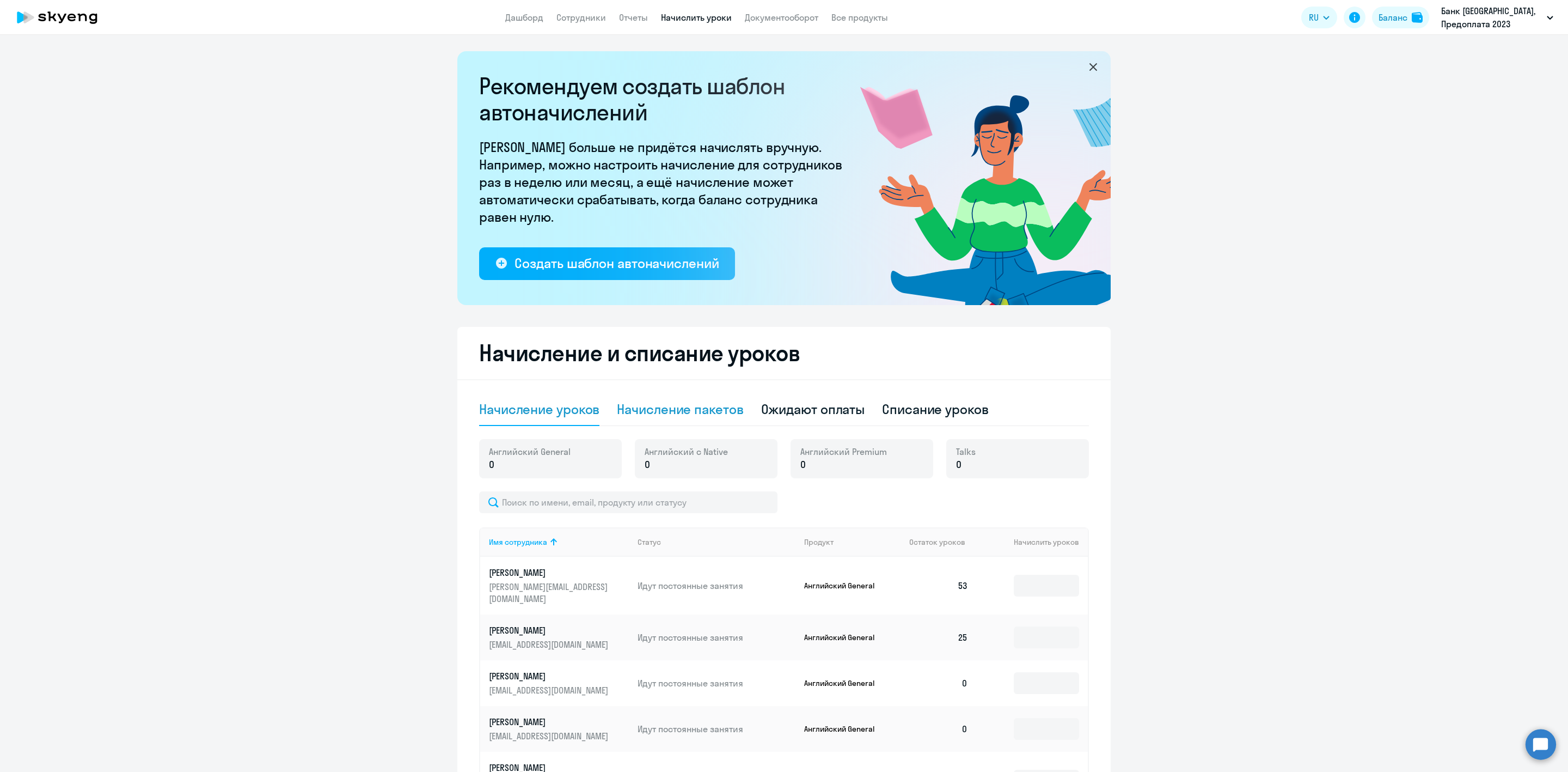
click at [718, 409] on div "Начисление пакетов" at bounding box center [680, 409] width 127 height 18
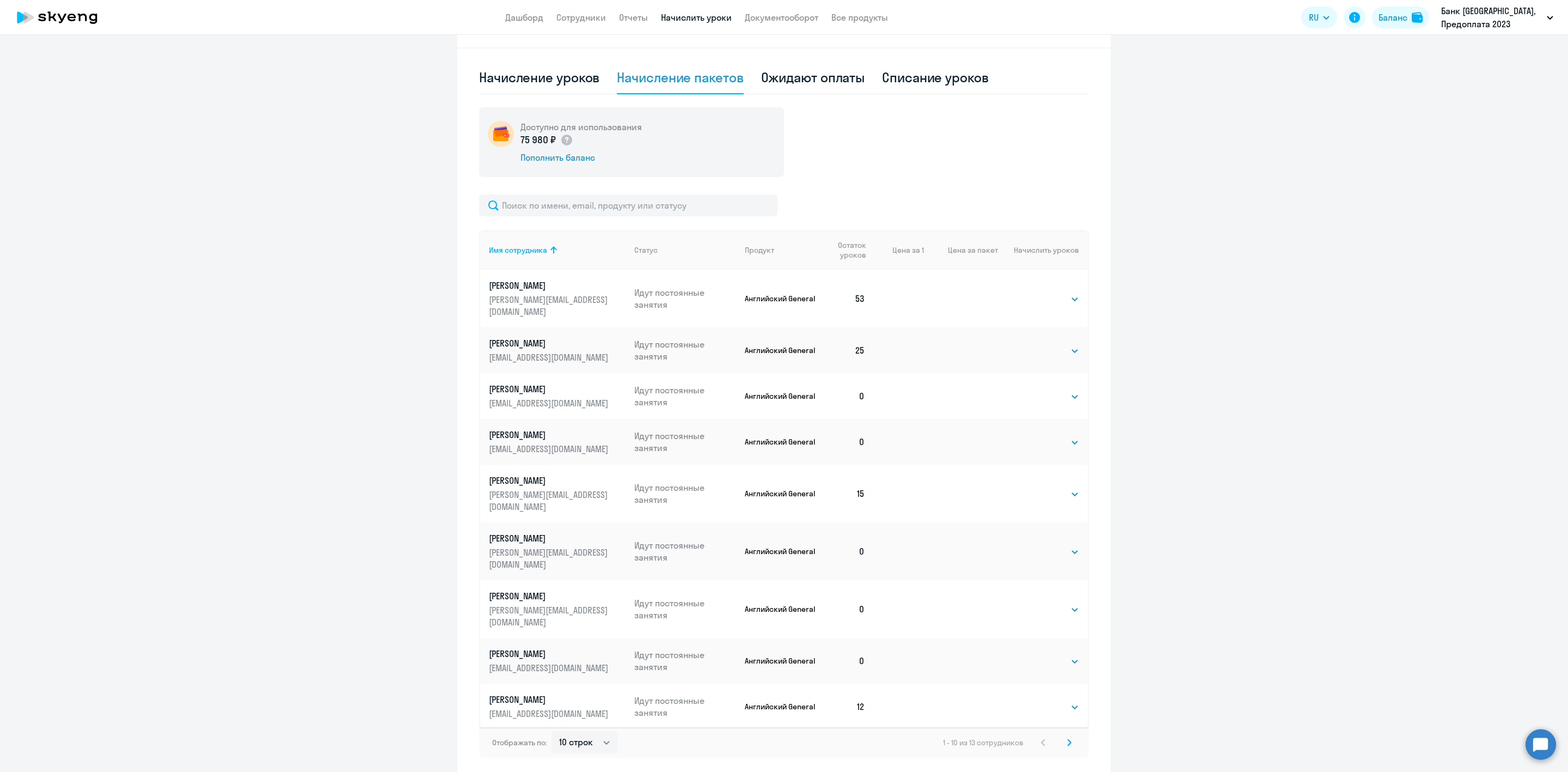
scroll to position [378, 0]
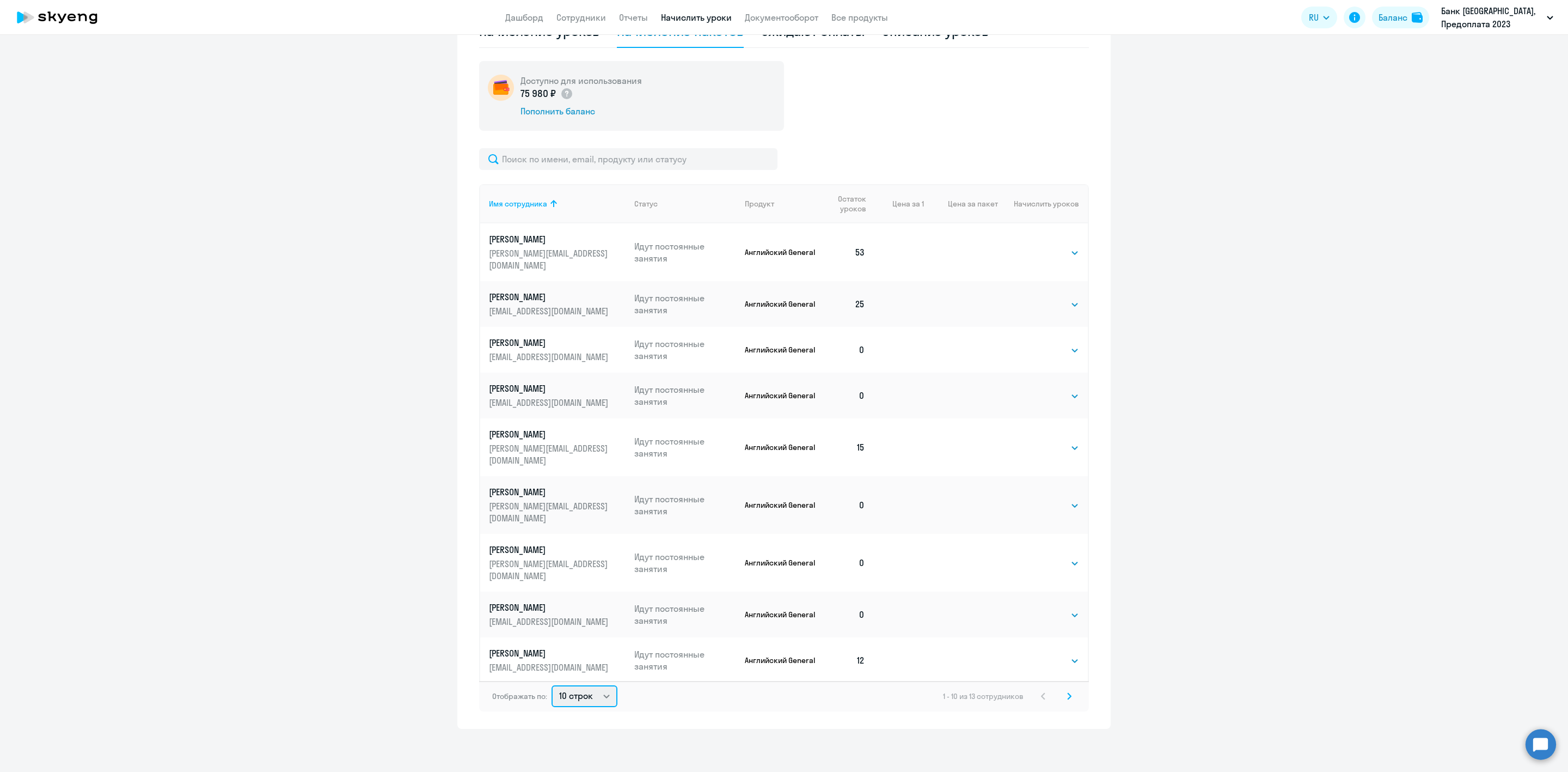
click at [580, 697] on select "10 строк 30 строк 50 строк" at bounding box center [584, 696] width 66 height 22
select select "30"
click at [552, 685] on select "10 строк 30 строк 50 строк" at bounding box center [584, 696] width 66 height 22
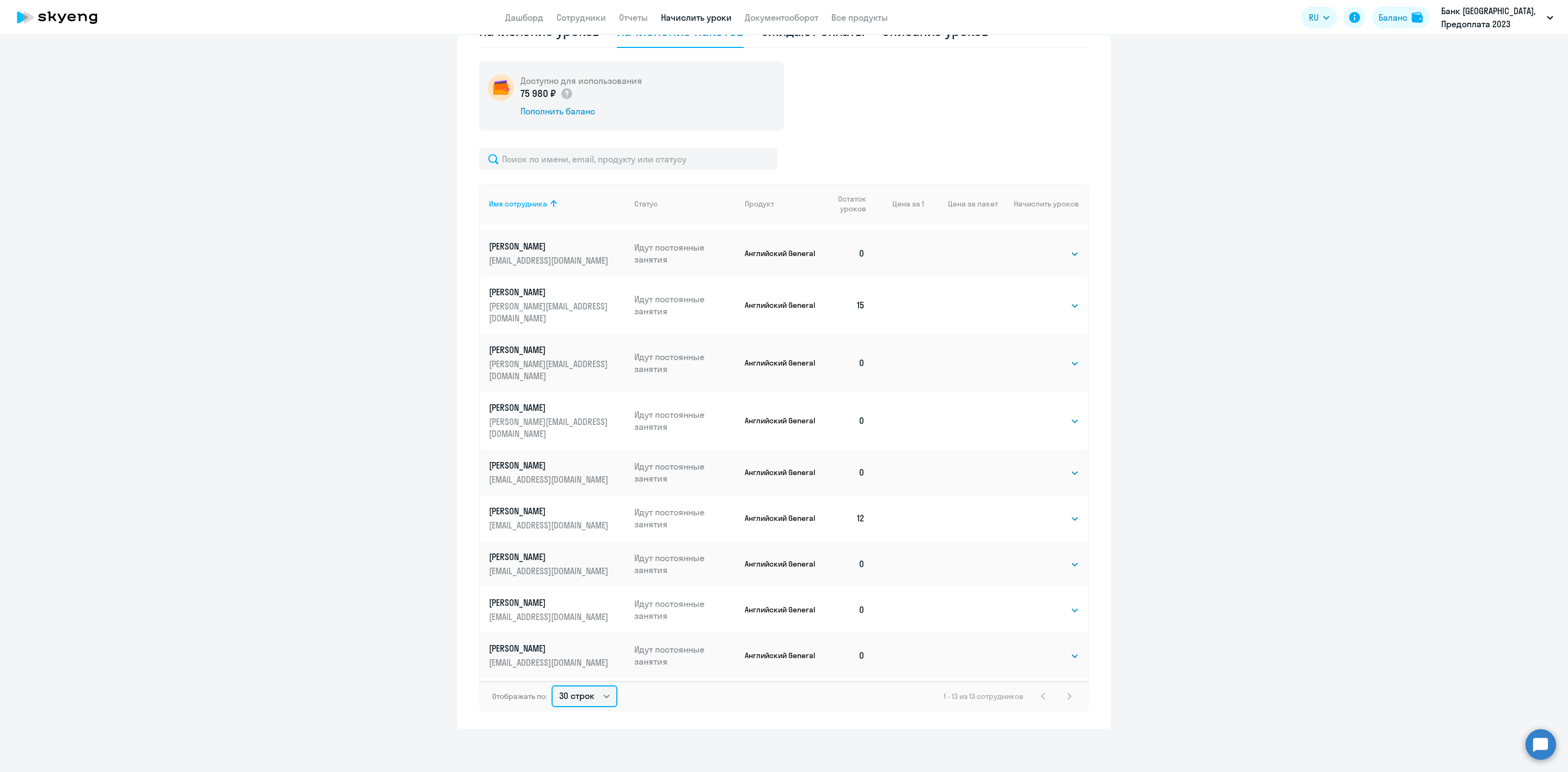
scroll to position [149, 0]
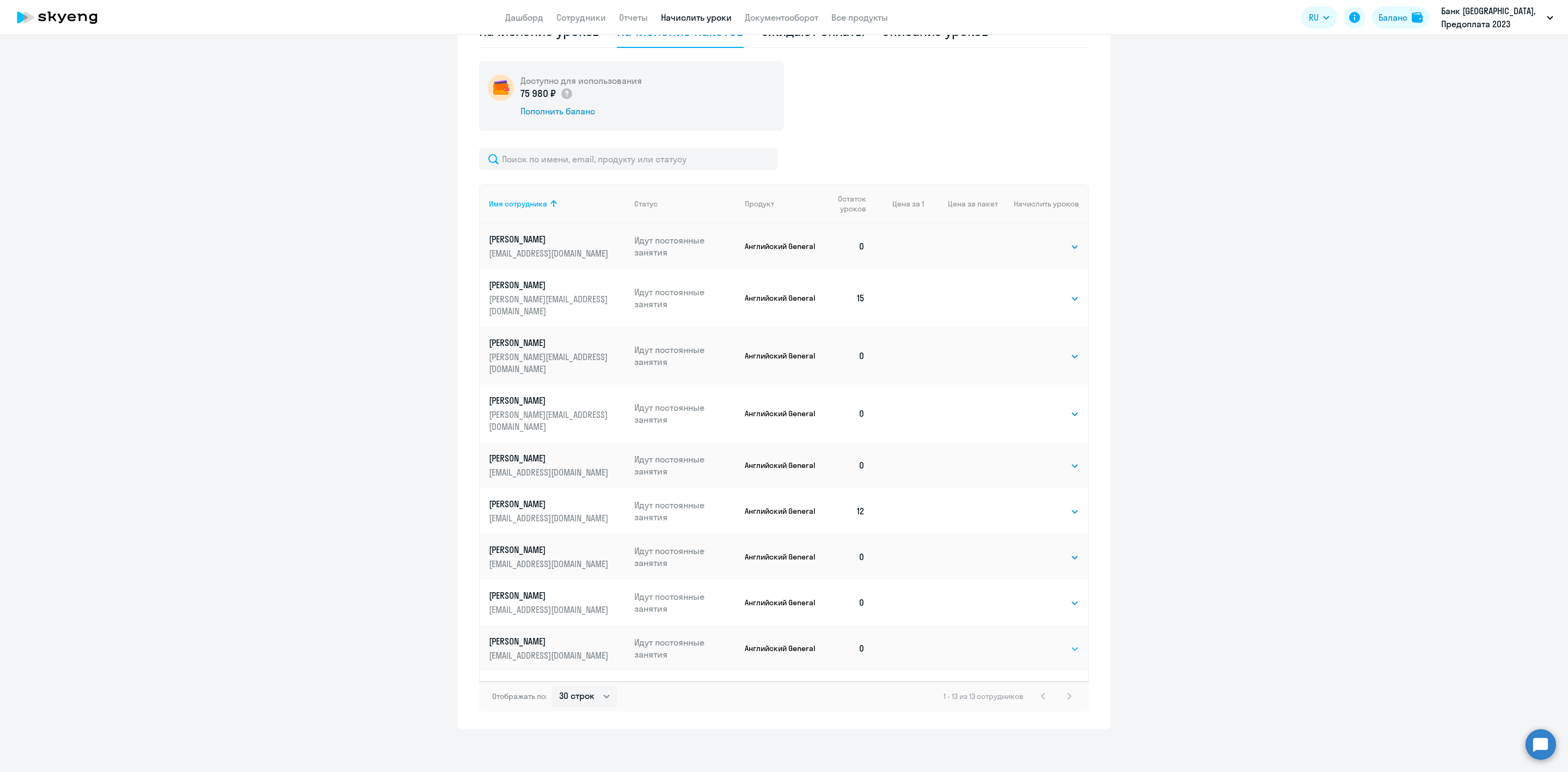
click at [1035, 642] on select "Выбрать 4 8 16 32 64 96 128" at bounding box center [1057, 647] width 44 height 13
select select "32"
click at [1035, 642] on select "Выбрать 4 8 16 32 64 96 128" at bounding box center [1057, 647] width 44 height 13
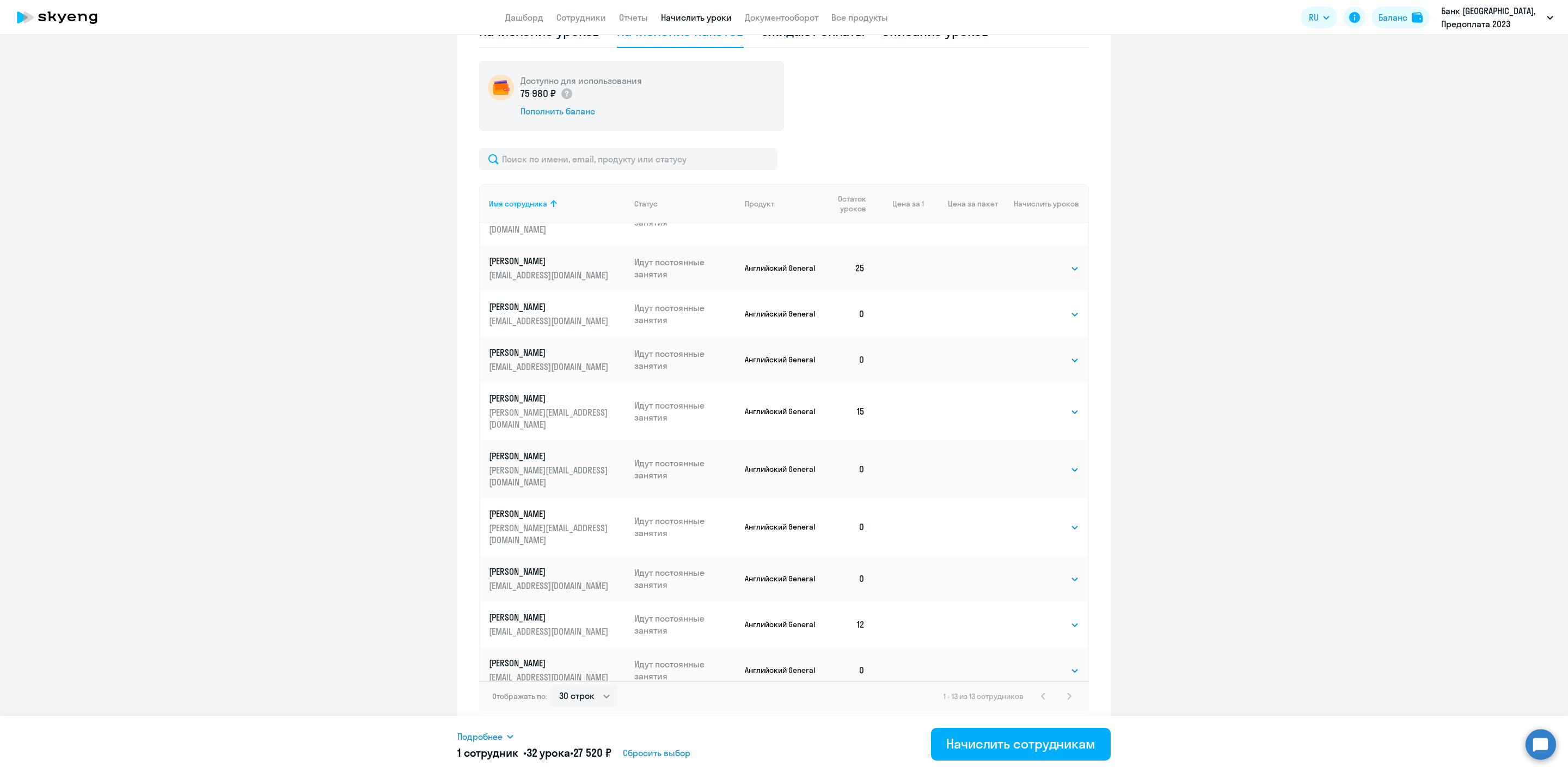
scroll to position [0, 0]
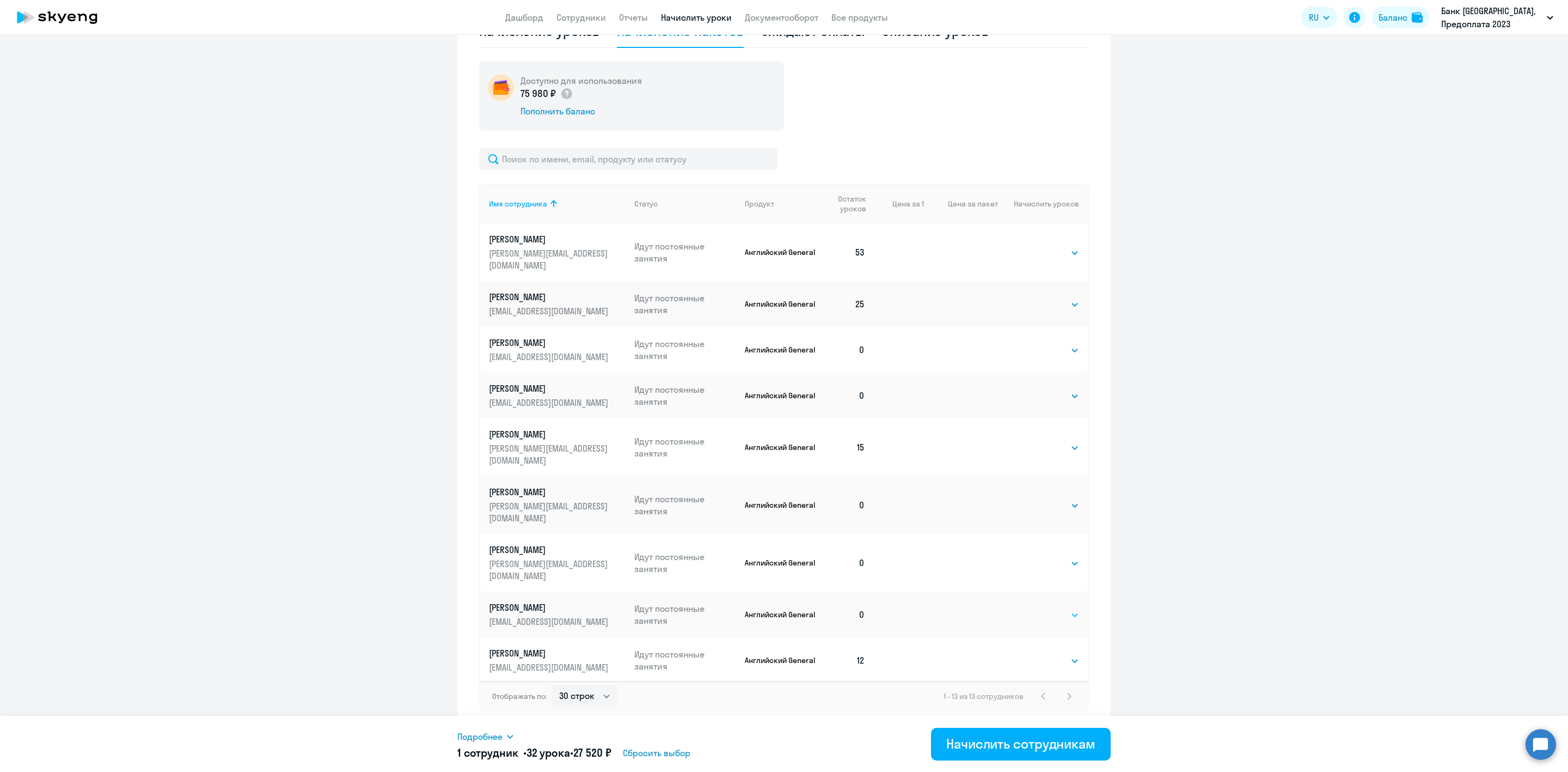
click at [1044, 608] on select "Выбрать 4 8 16 32 64 96 128" at bounding box center [1057, 614] width 44 height 13
select select "16"
click at [1035, 608] on select "Выбрать 4 8 16 32 64 96 128" at bounding box center [1057, 614] width 44 height 13
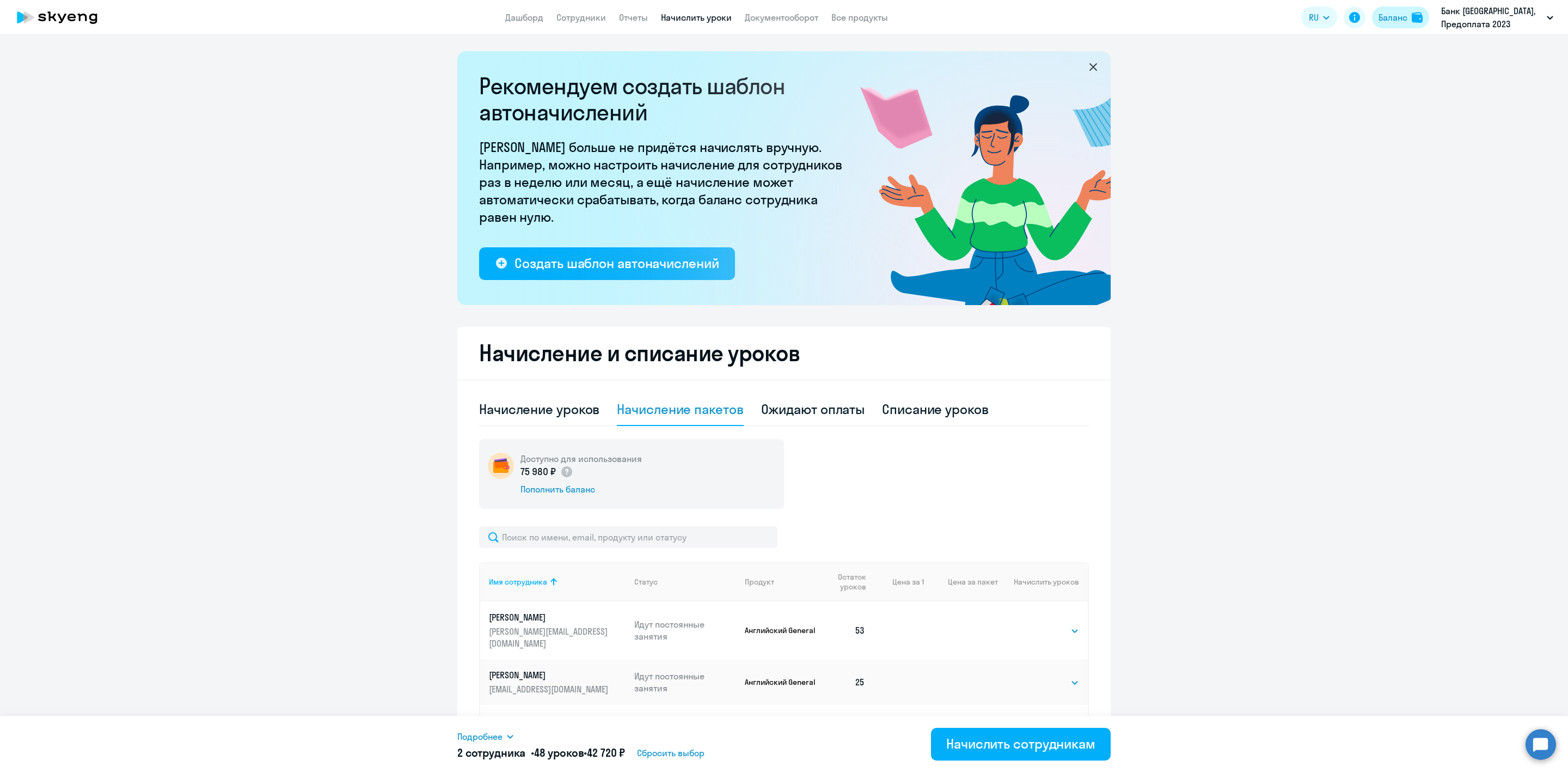
click at [1389, 17] on div "Баланс" at bounding box center [1393, 17] width 29 height 13
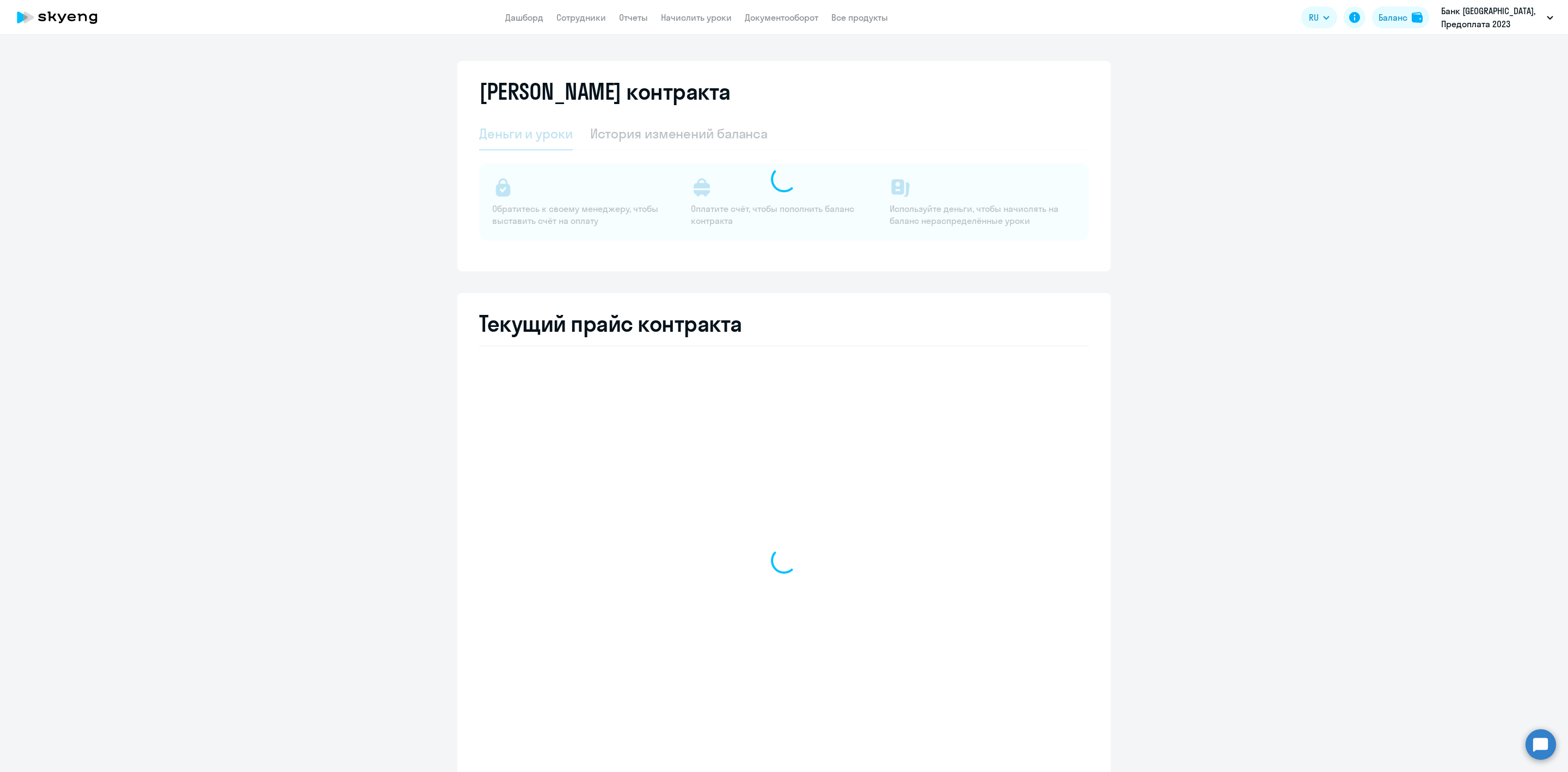
select select "english_adult_not_native_speaker"
